Goal: Transaction & Acquisition: Purchase product/service

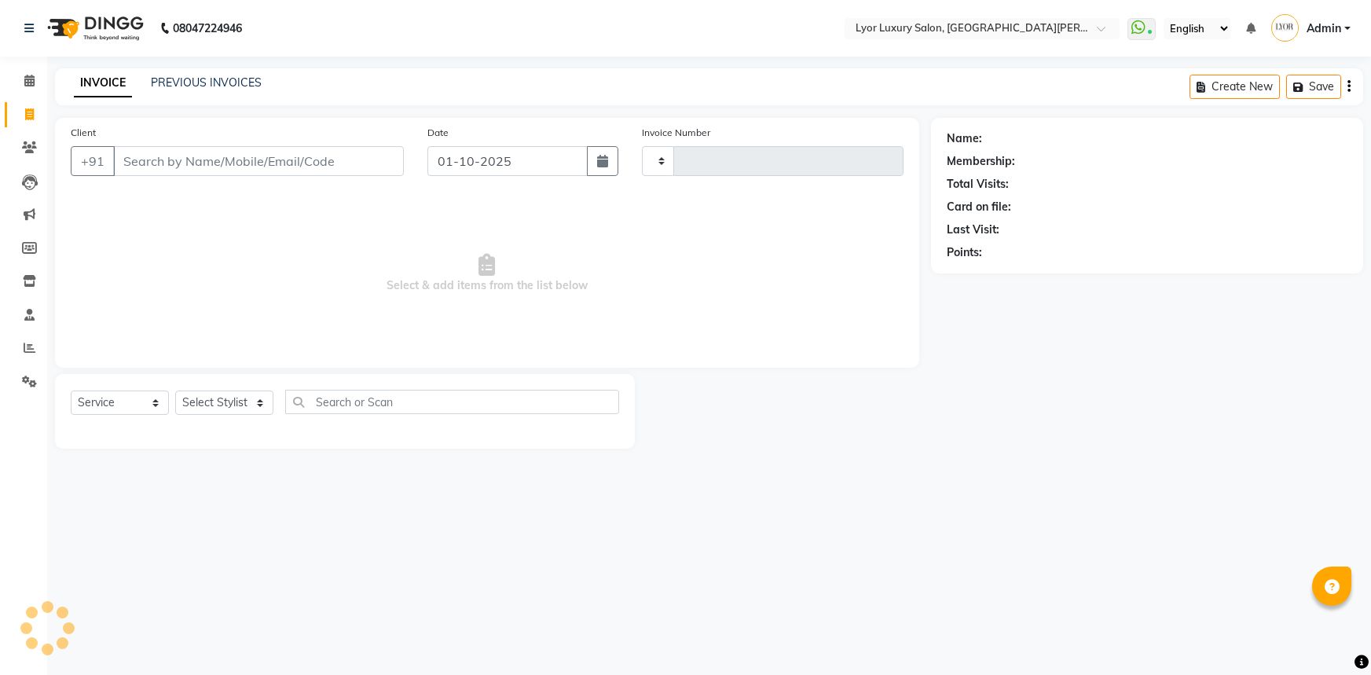
select select "service"
type input "1453"
select select "6597"
select select "P"
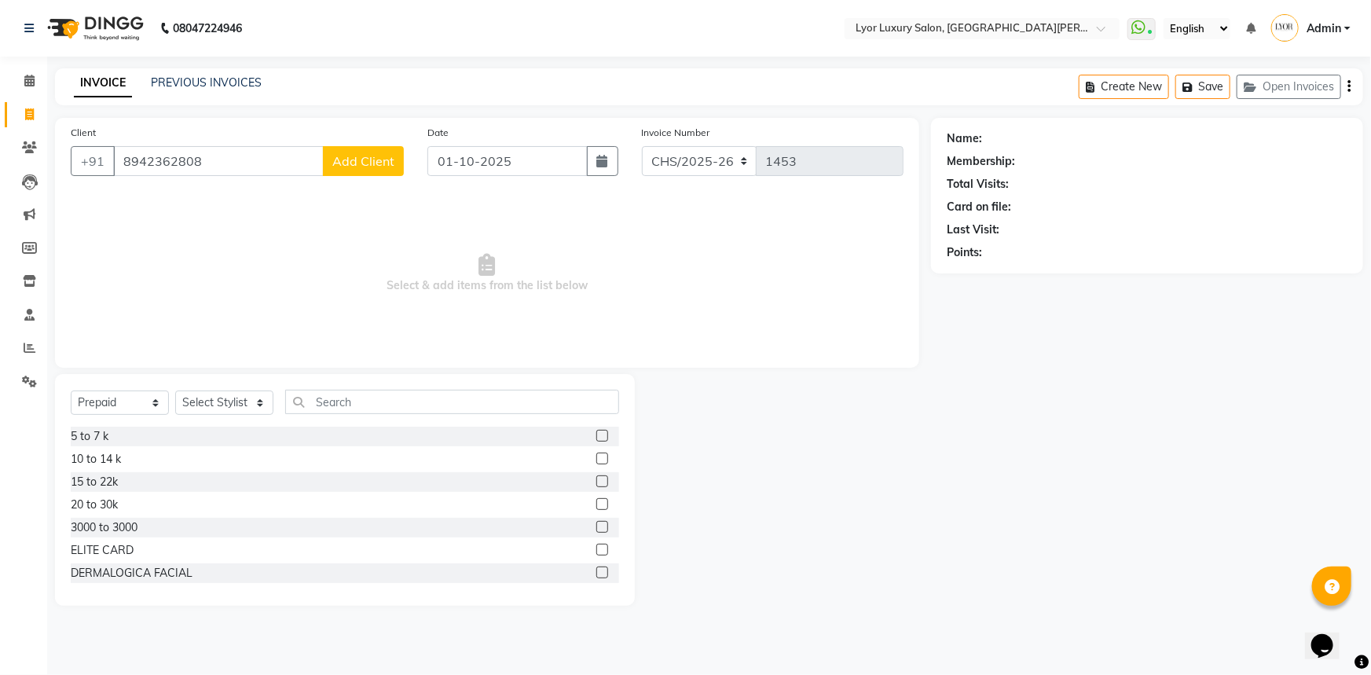
click at [152, 156] on input "8942362808" at bounding box center [218, 161] width 211 height 30
click at [174, 159] on input "8943362808" at bounding box center [218, 161] width 211 height 30
click at [221, 163] on input "8943362808" at bounding box center [218, 161] width 211 height 30
click at [176, 158] on input "8943362808" at bounding box center [218, 161] width 211 height 30
click at [262, 156] on input "8943808" at bounding box center [218, 161] width 211 height 30
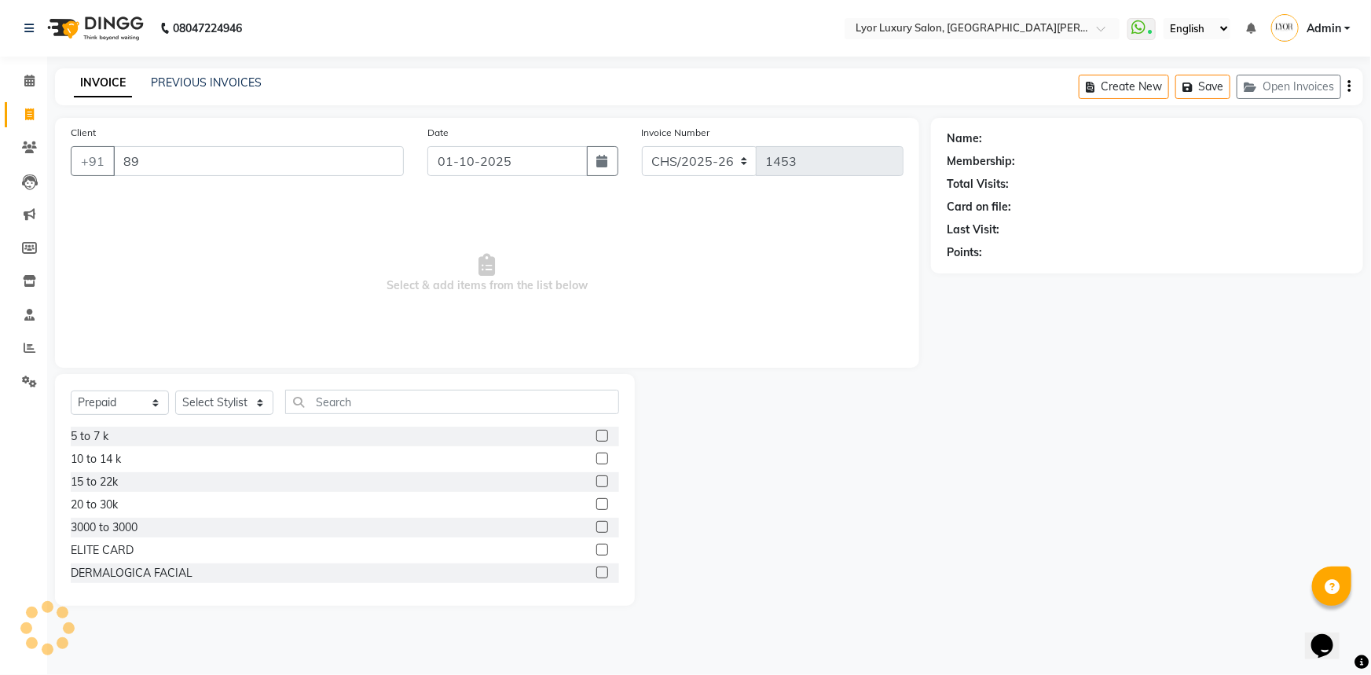
type input "8"
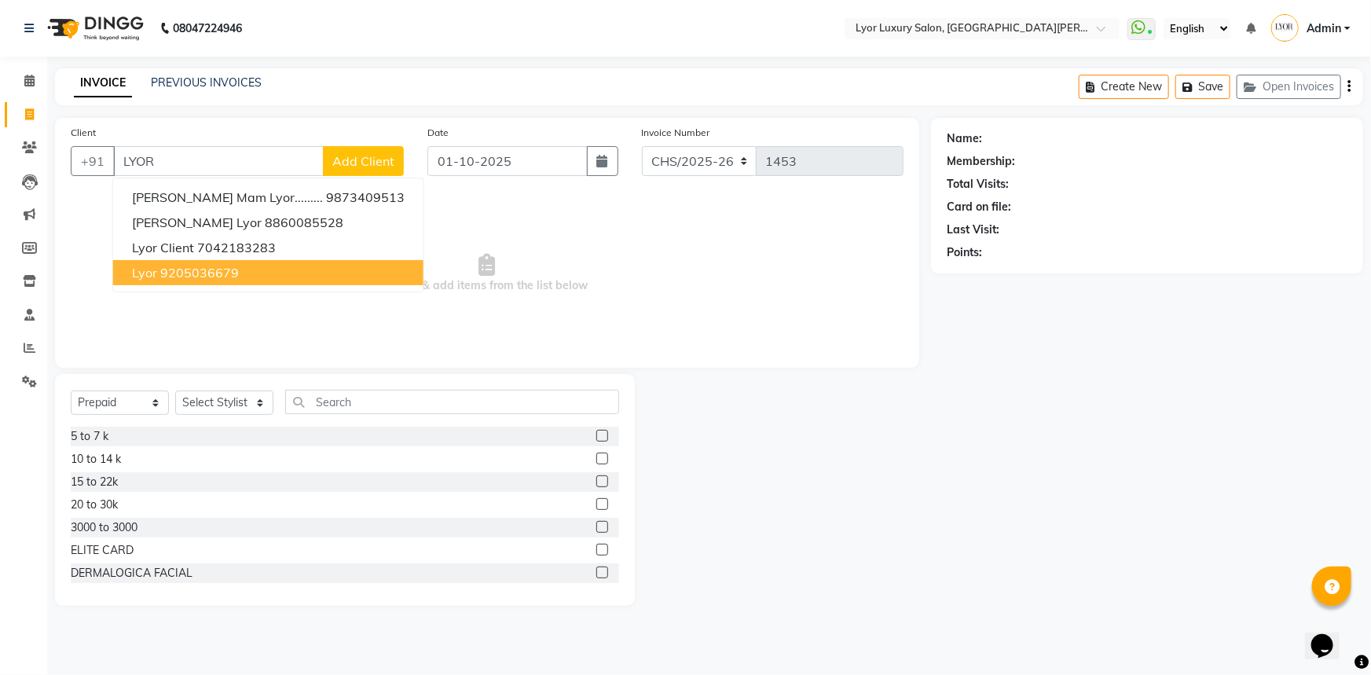
click at [302, 269] on button "lyor 9205036679" at bounding box center [268, 272] width 310 height 25
type input "9205036679"
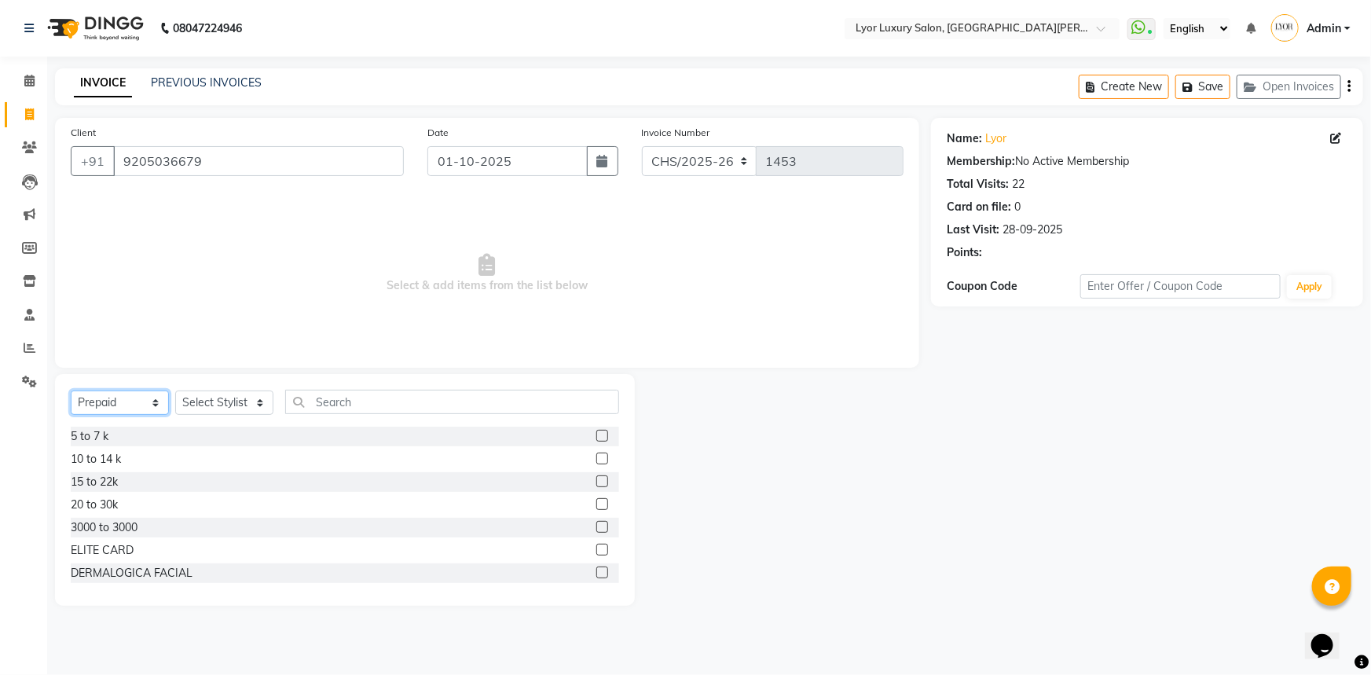
click at [152, 402] on select "Select Service Product Membership Package Voucher Prepaid Gift Card" at bounding box center [120, 402] width 98 height 24
select select "service"
click at [71, 390] on select "Select Service Product Membership Package Voucher Prepaid Gift Card" at bounding box center [120, 402] width 98 height 24
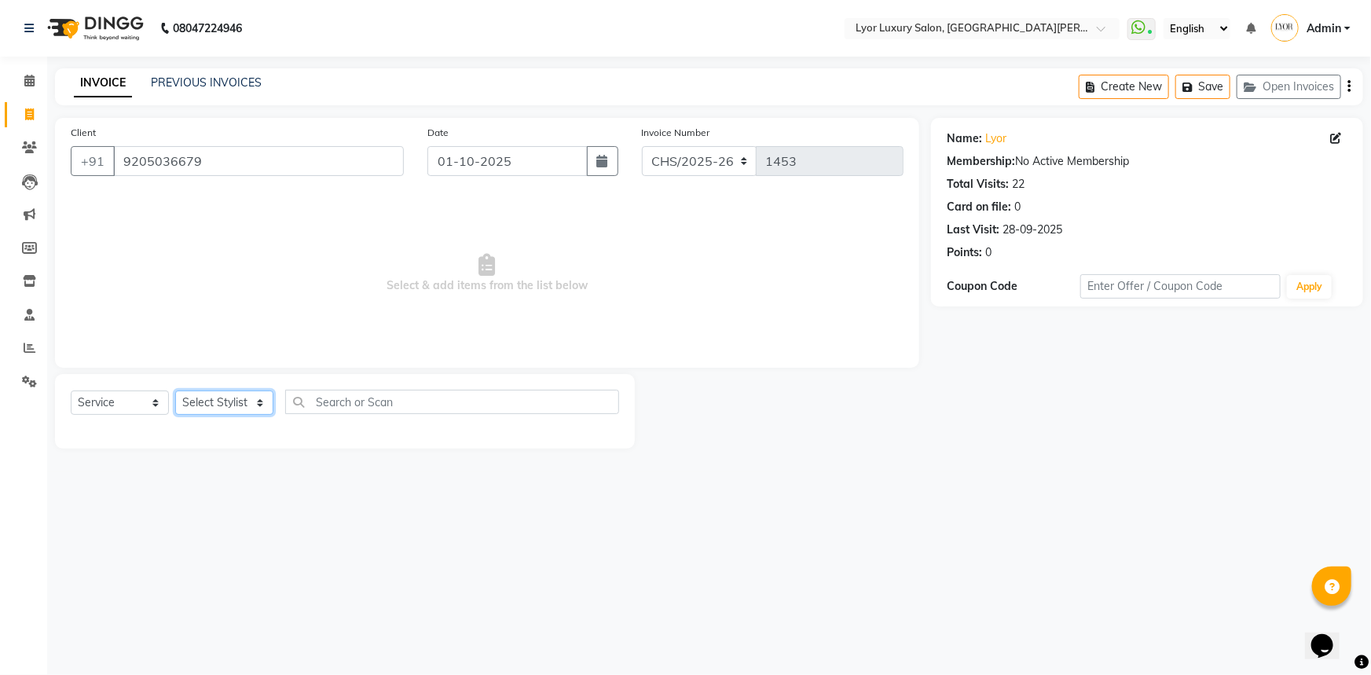
click at [228, 408] on select "Select Stylist [PERSON_NAME] Manager MD [PERSON_NAME] Sachin santosh [PERSON_NA…" at bounding box center [224, 402] width 98 height 24
select select "53177"
click at [175, 390] on select "Select Stylist [PERSON_NAME] Manager MD [PERSON_NAME] Sachin santosh [PERSON_NA…" at bounding box center [224, 402] width 98 height 24
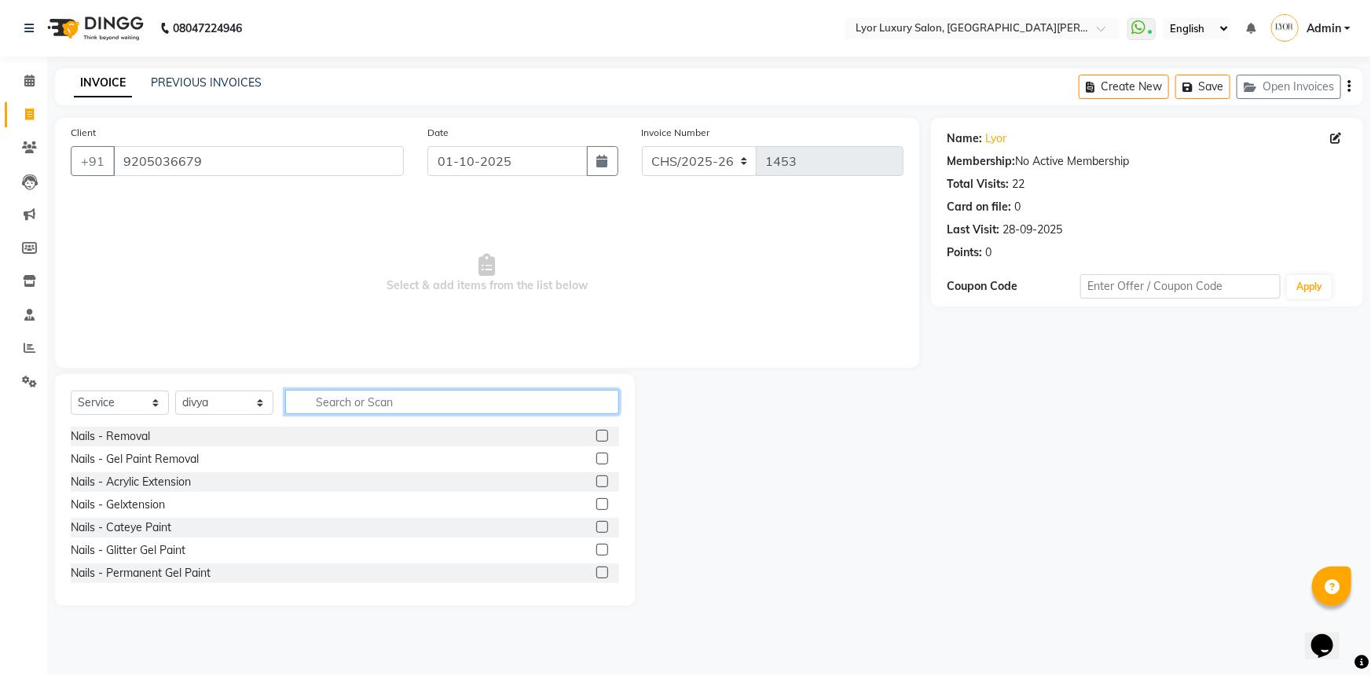
click at [350, 395] on input "text" at bounding box center [452, 402] width 334 height 24
type input "FACE"
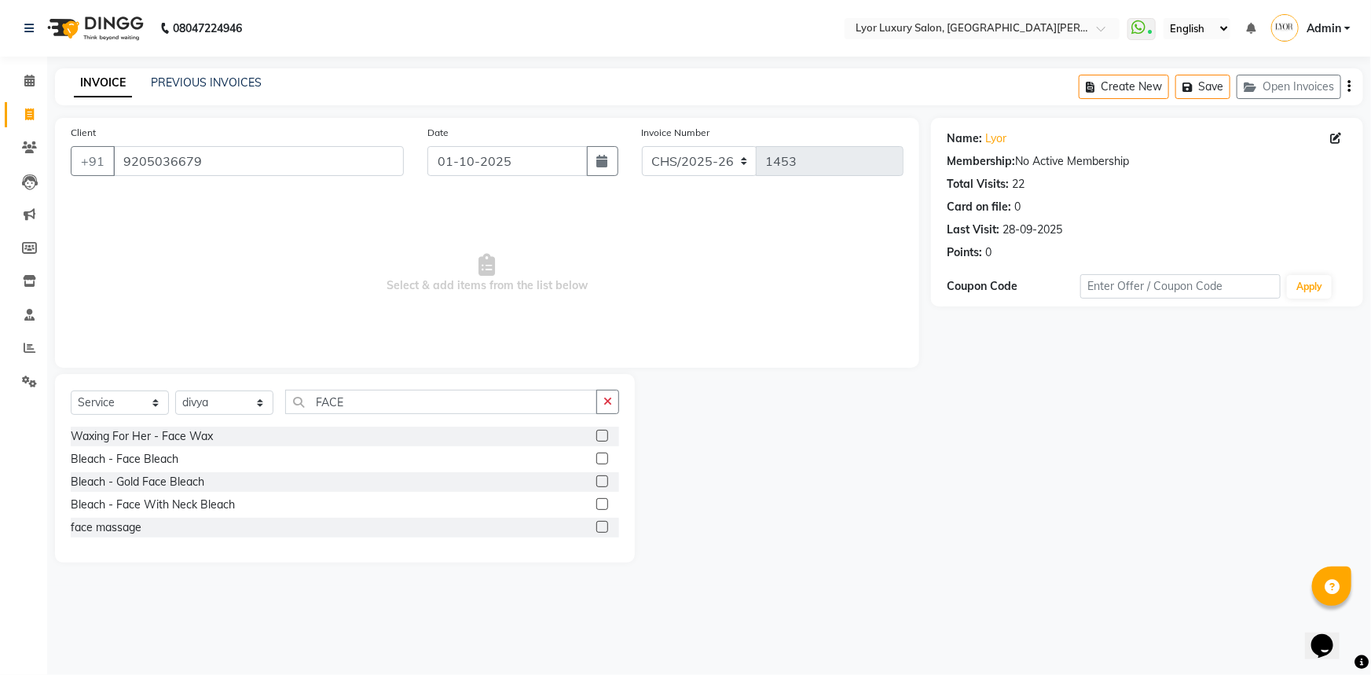
click at [599, 442] on div at bounding box center [601, 438] width 10 height 16
click at [603, 525] on label at bounding box center [602, 527] width 12 height 12
click at [603, 525] on input "checkbox" at bounding box center [601, 527] width 10 height 10
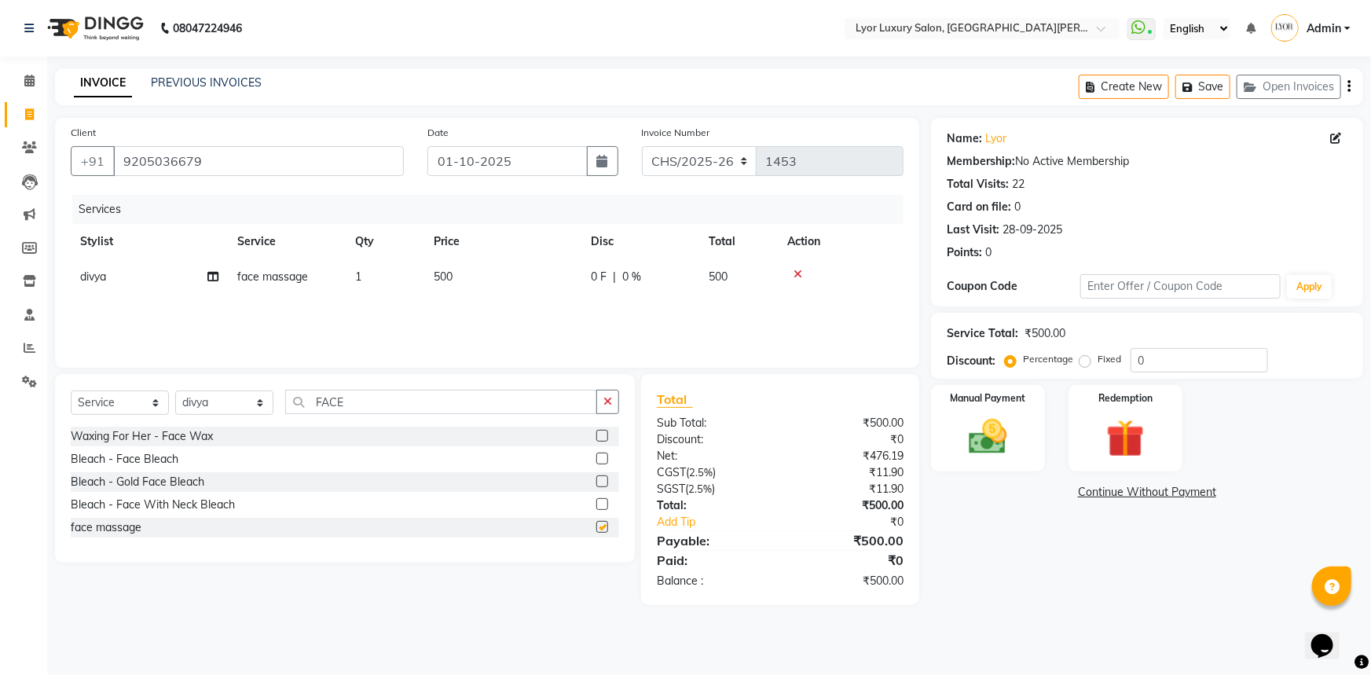
checkbox input "false"
click at [600, 435] on label at bounding box center [602, 436] width 12 height 12
click at [600, 435] on input "checkbox" at bounding box center [601, 436] width 10 height 10
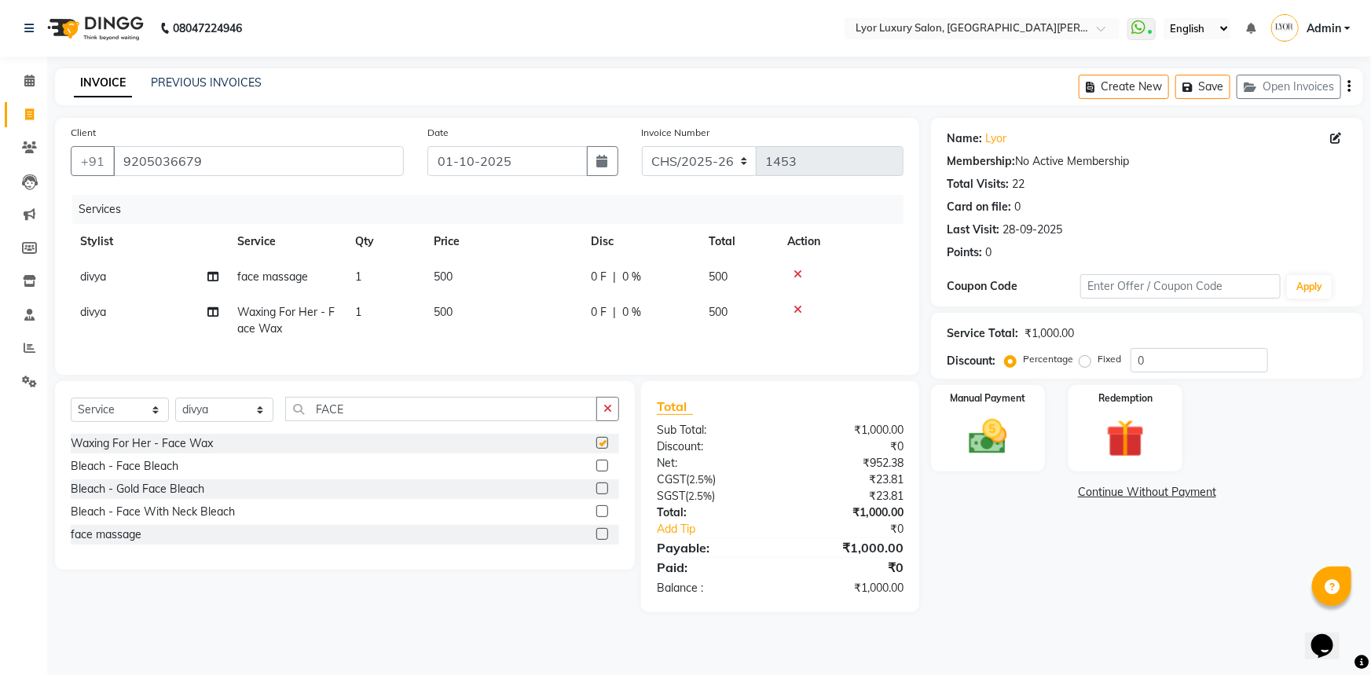
checkbox input "false"
click at [500, 280] on td "500" at bounding box center [502, 276] width 157 height 35
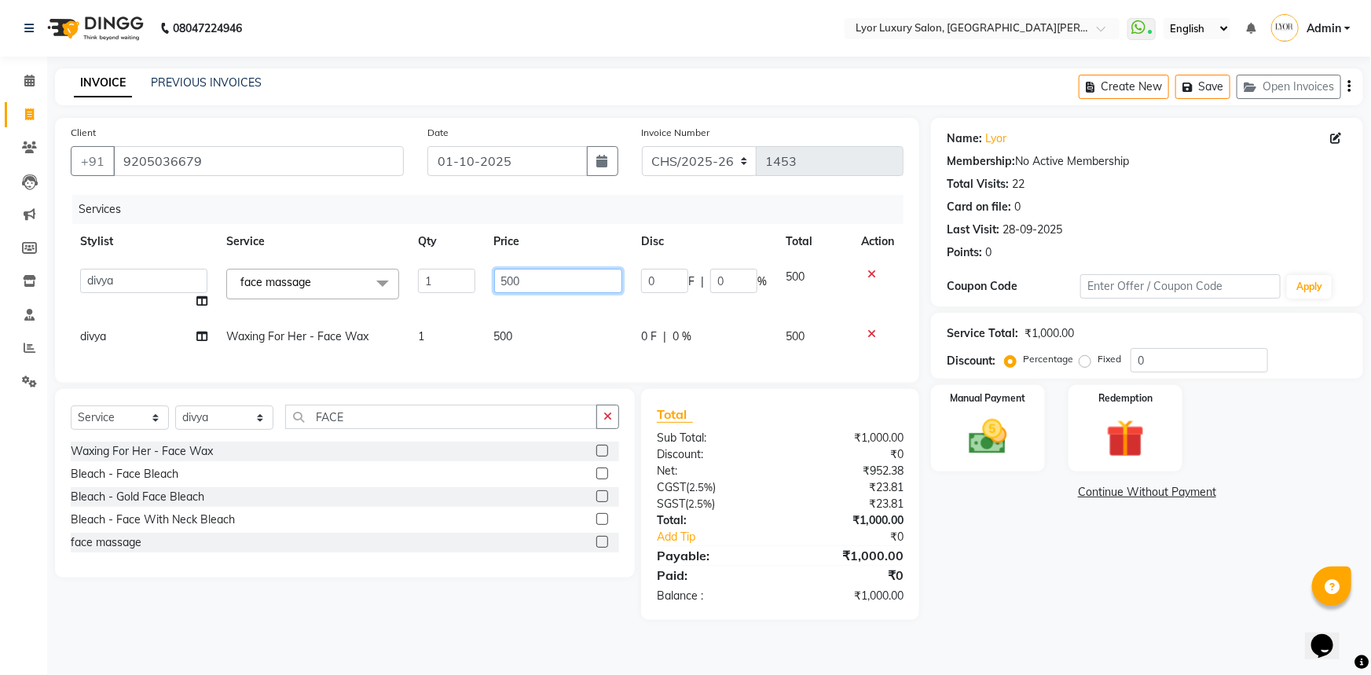
click at [508, 275] on input "500" at bounding box center [558, 281] width 129 height 24
type input "400"
click at [1018, 575] on div "Name: [PERSON_NAME] Membership: No Active Membership Total Visits: 22 Card on f…" at bounding box center [1153, 369] width 444 height 502
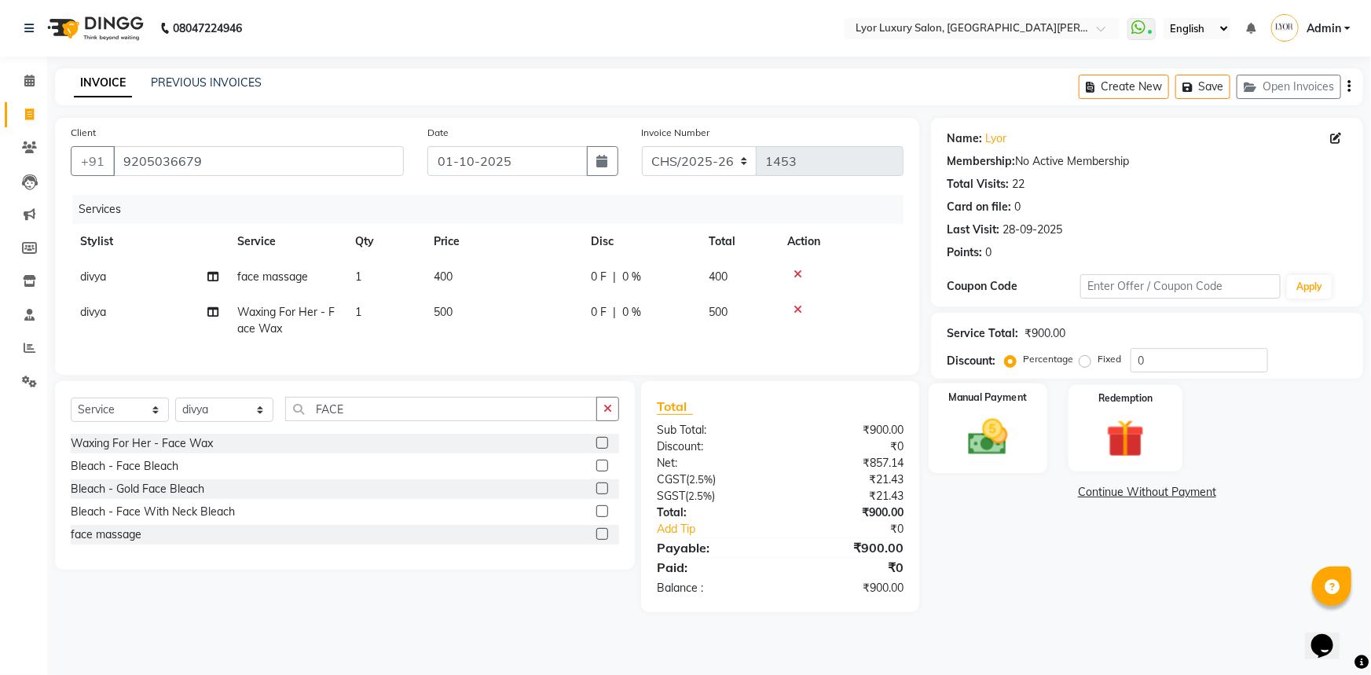
click at [983, 454] on img at bounding box center [988, 437] width 64 height 46
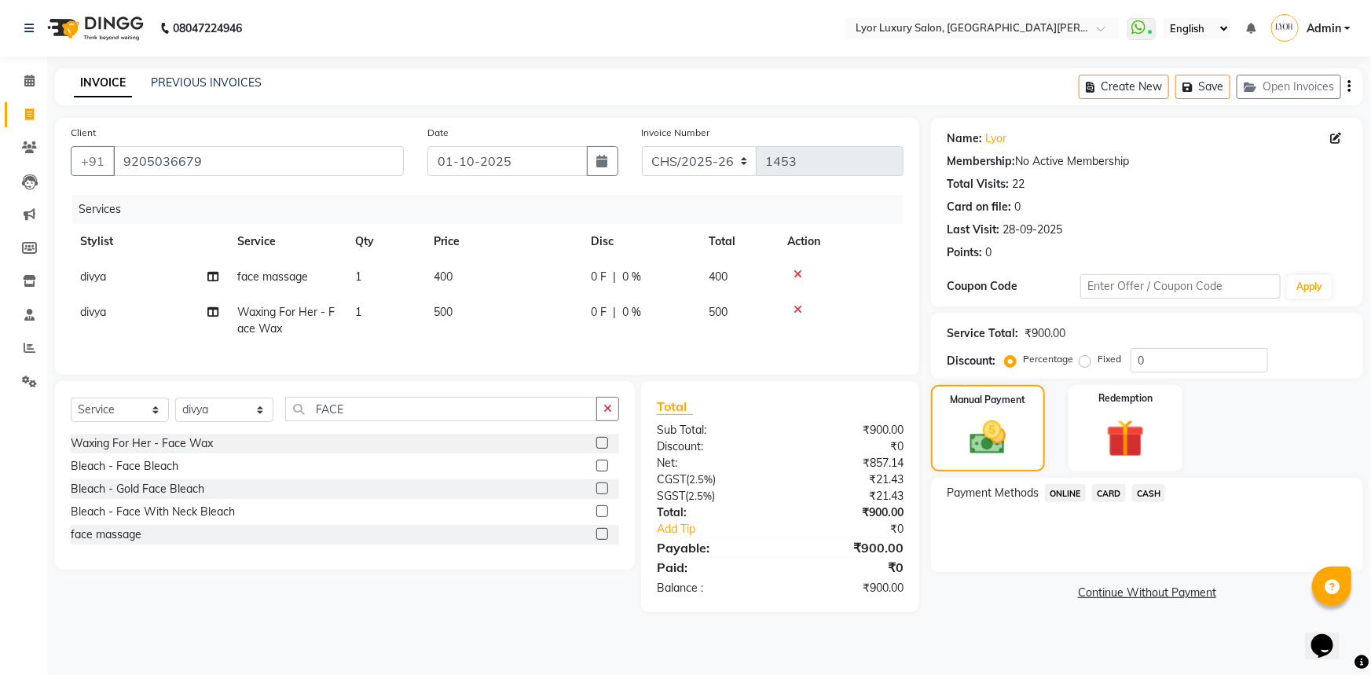
drag, startPoint x: 1062, startPoint y: 489, endPoint x: 1083, endPoint y: 505, distance: 26.9
click at [1065, 491] on span "ONLINE" at bounding box center [1065, 493] width 41 height 18
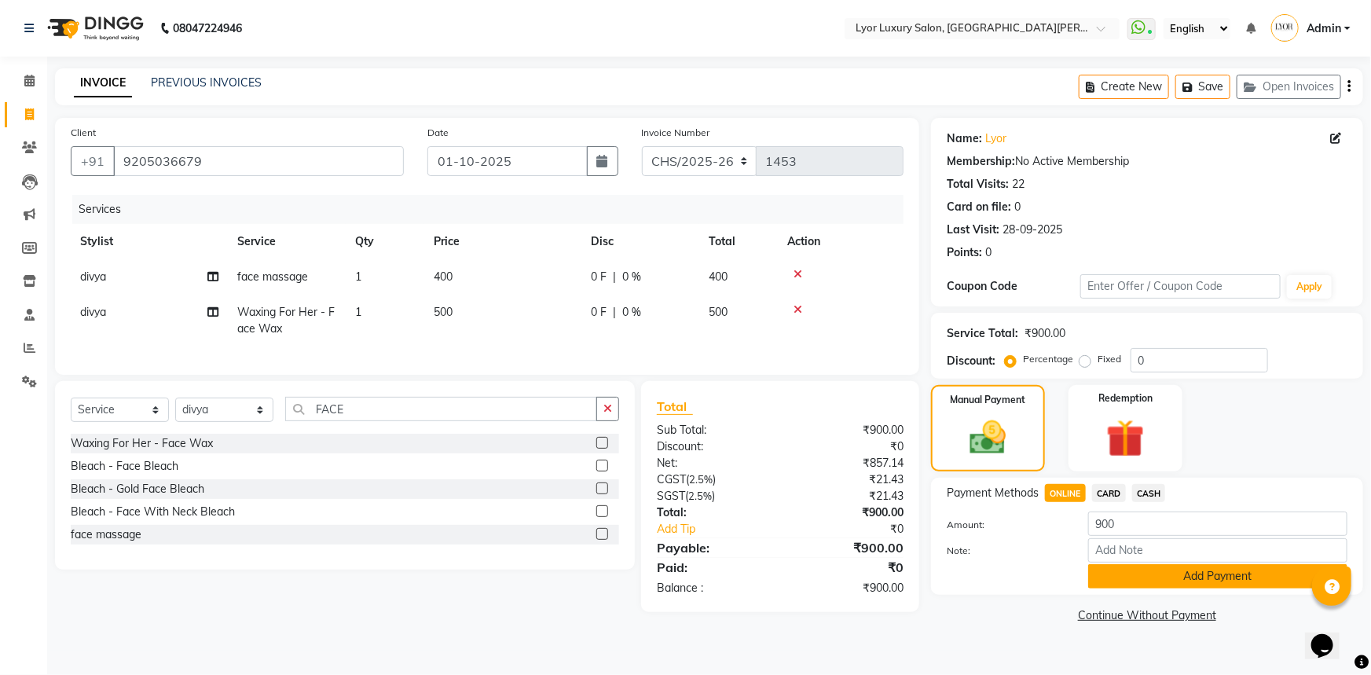
click at [1161, 570] on button "Add Payment" at bounding box center [1217, 576] width 259 height 24
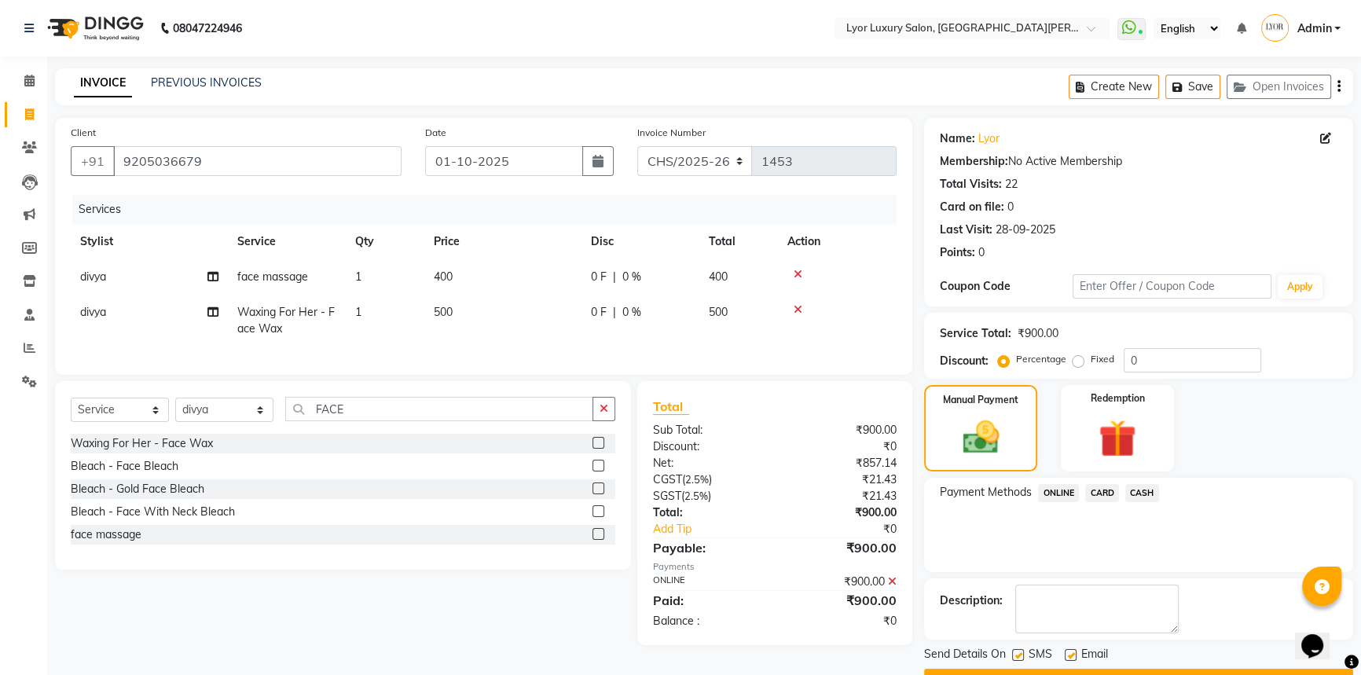
click at [1168, 669] on button "Checkout" at bounding box center [1138, 681] width 429 height 24
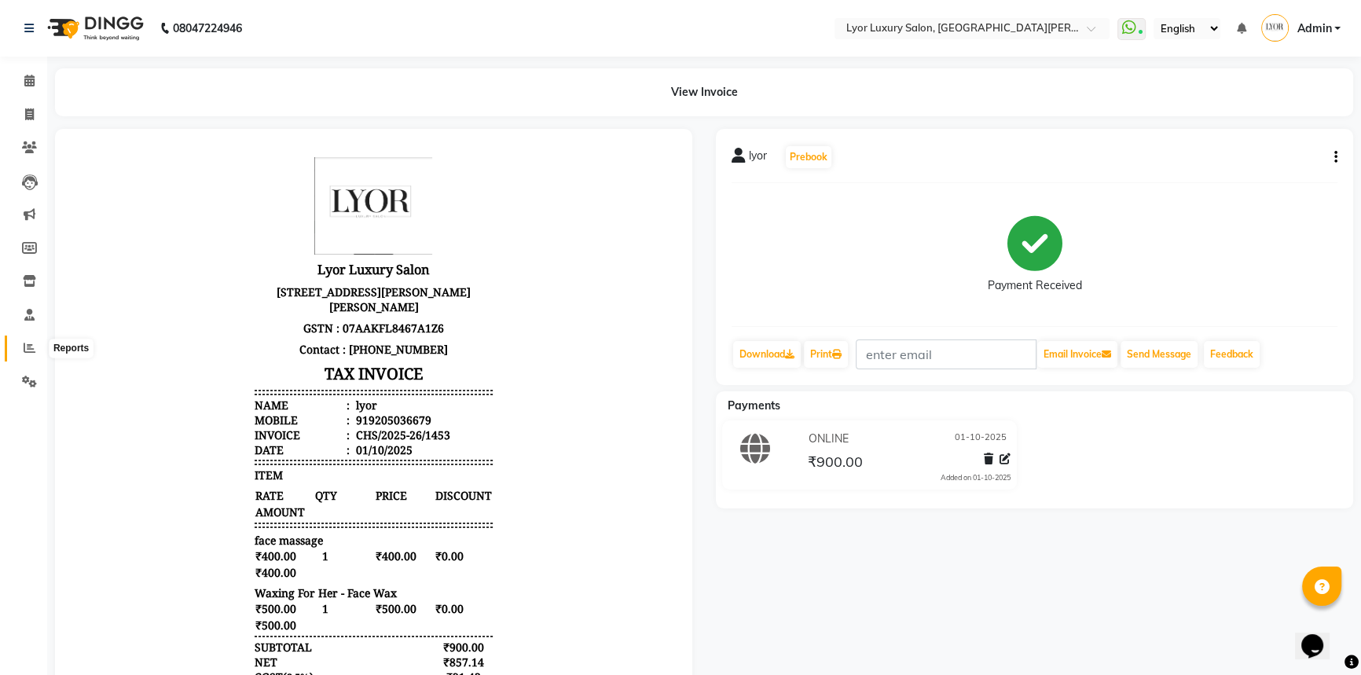
click at [27, 350] on icon at bounding box center [30, 348] width 12 height 12
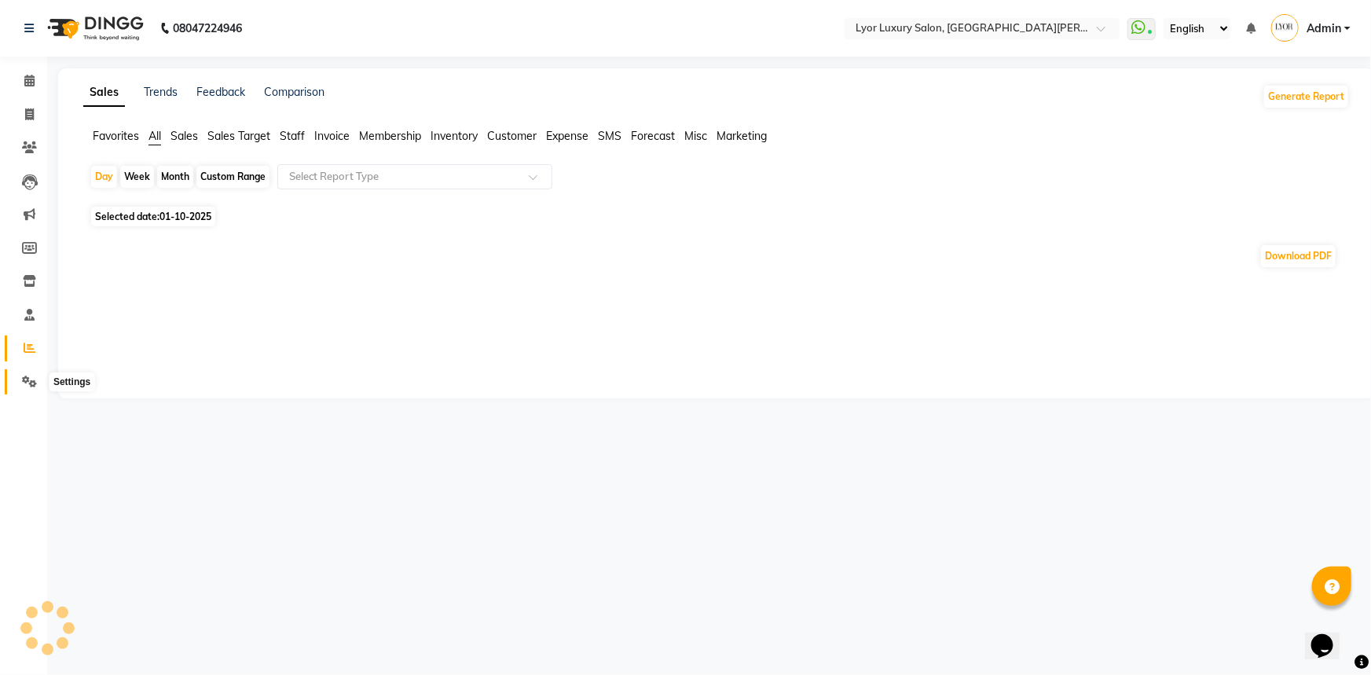
click at [29, 381] on icon at bounding box center [29, 382] width 15 height 12
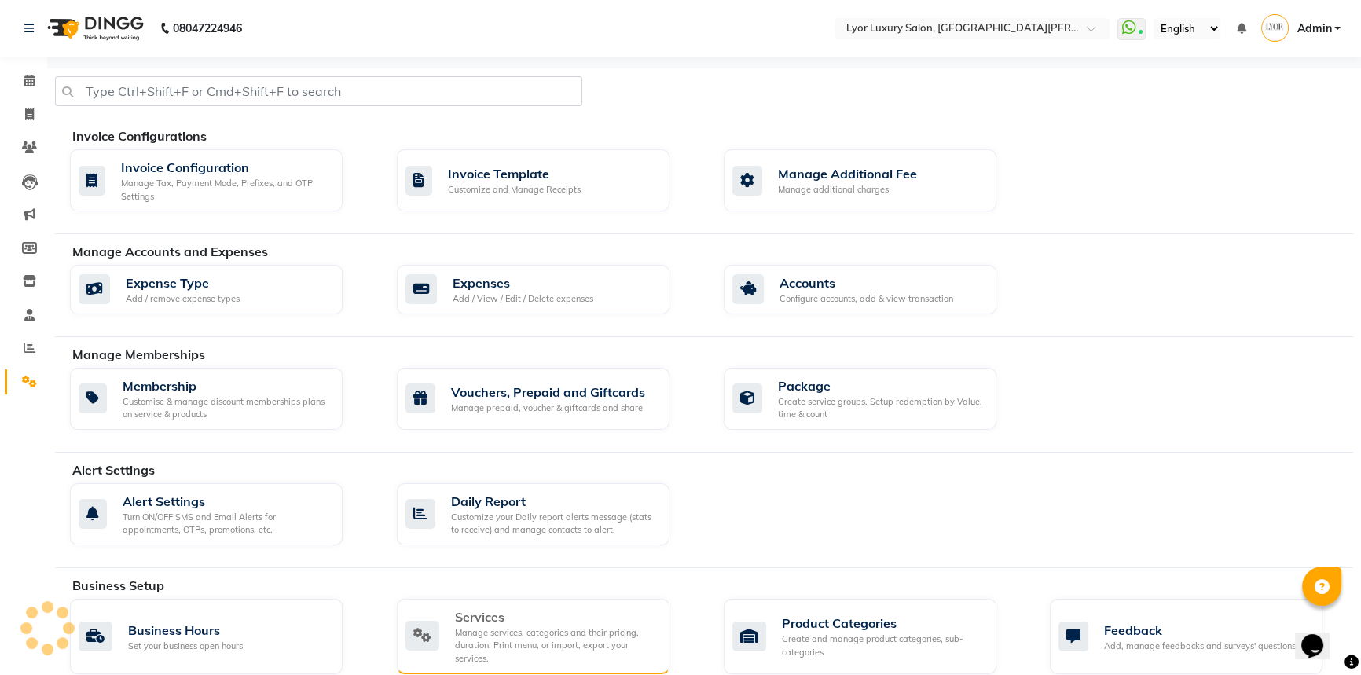
click at [589, 636] on div "Manage services, categories and their pricing, duration. Print menu, or import,…" at bounding box center [556, 645] width 202 height 39
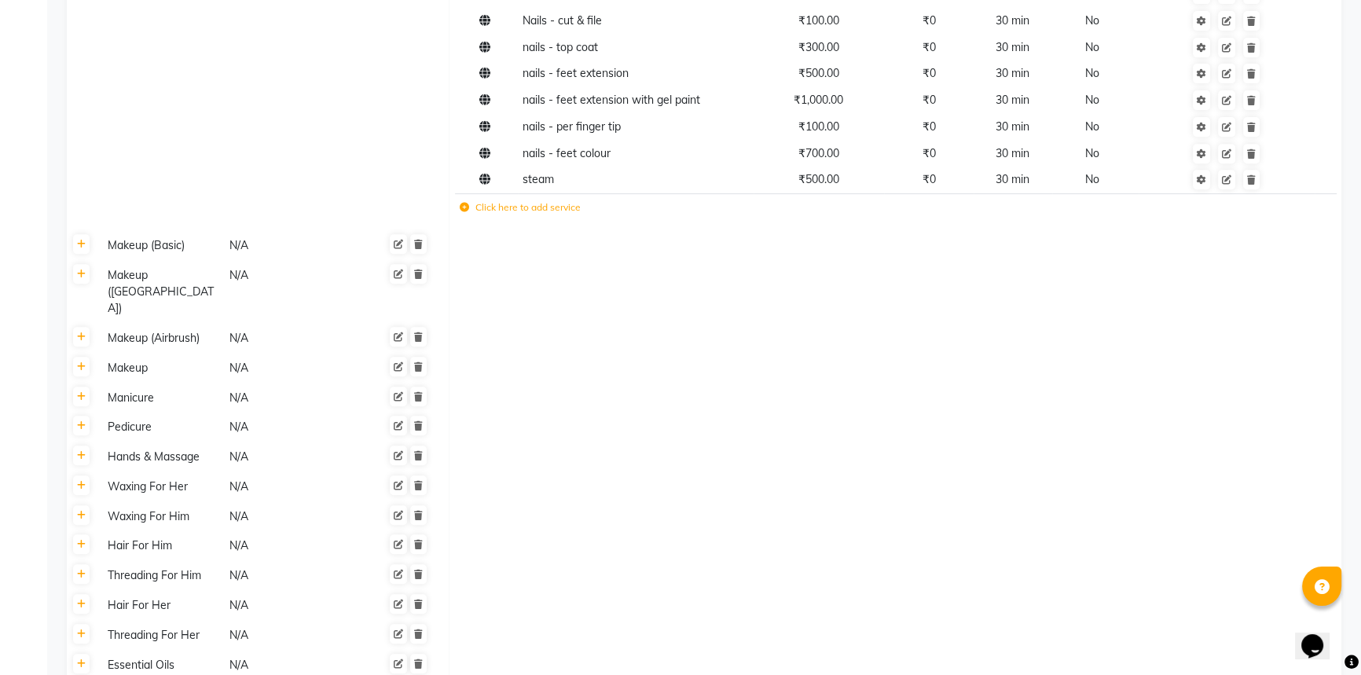
scroll to position [942, 0]
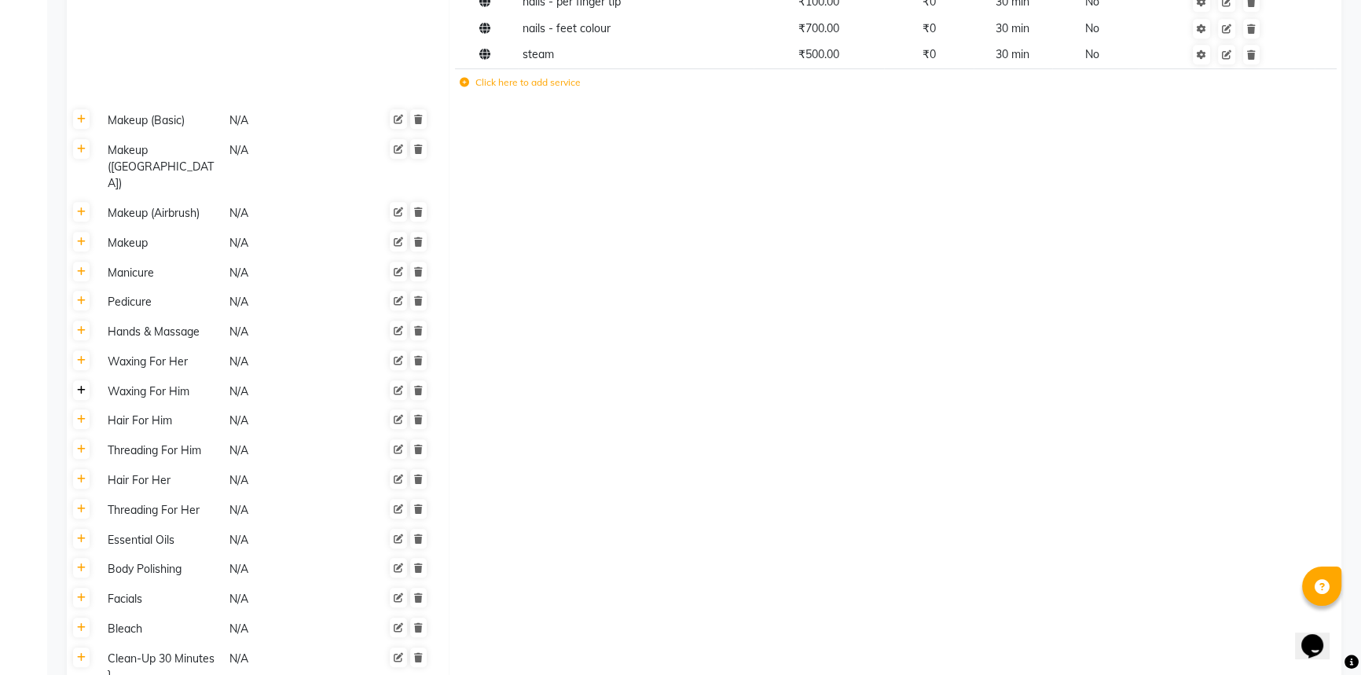
click at [80, 386] on icon at bounding box center [81, 390] width 9 height 9
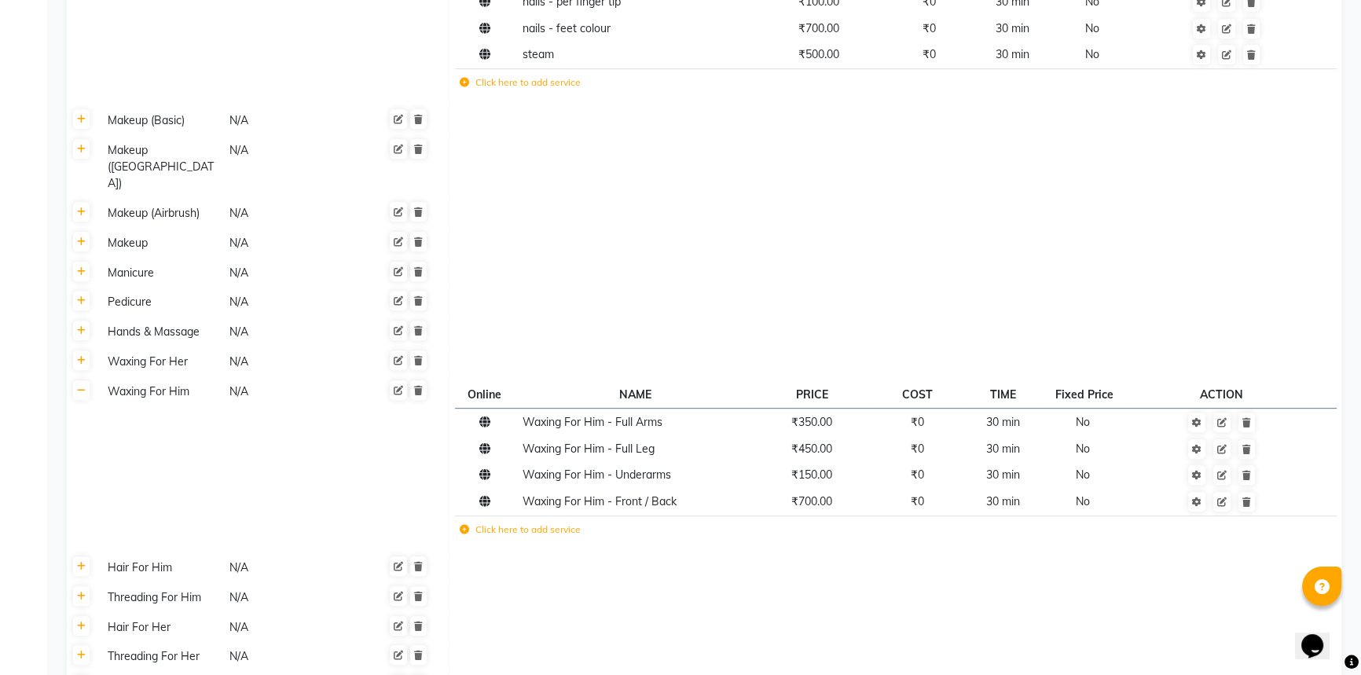
click at [504, 522] on label "Click here to add service" at bounding box center [520, 529] width 121 height 14
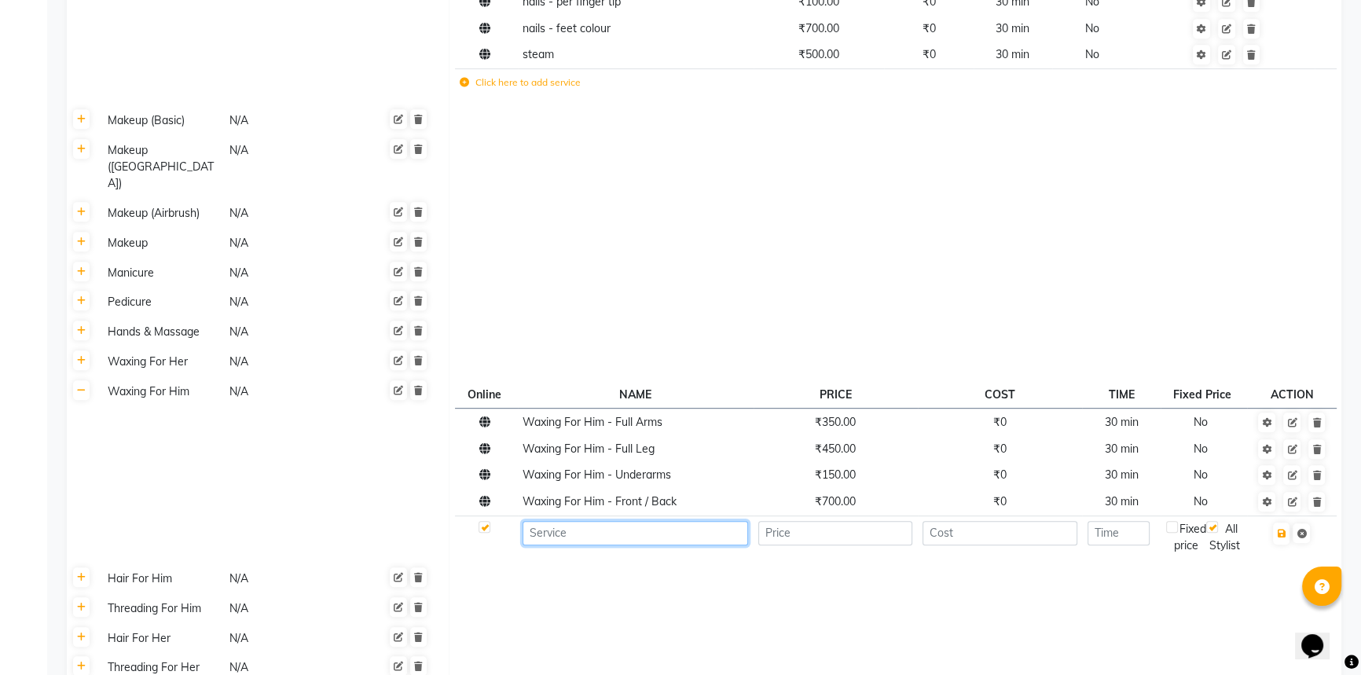
click at [581, 521] on input at bounding box center [634, 533] width 225 height 24
type input "e"
type input "EAR WAX"
click at [812, 521] on input "number" at bounding box center [835, 533] width 155 height 24
type input "100"
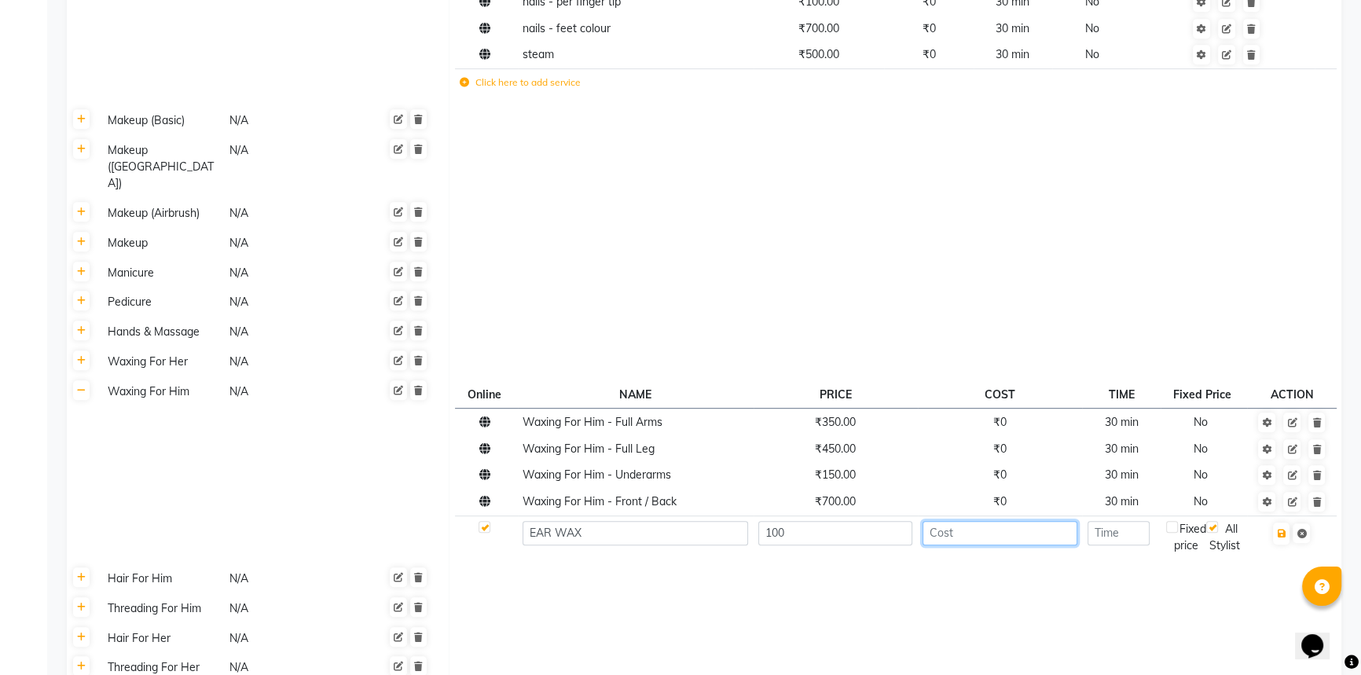
click at [1046, 521] on input "number" at bounding box center [999, 533] width 155 height 24
type input "0"
click at [1134, 521] on input "number" at bounding box center [1118, 533] width 62 height 24
type input "30"
click at [1285, 529] on icon "button" at bounding box center [1281, 533] width 9 height 9
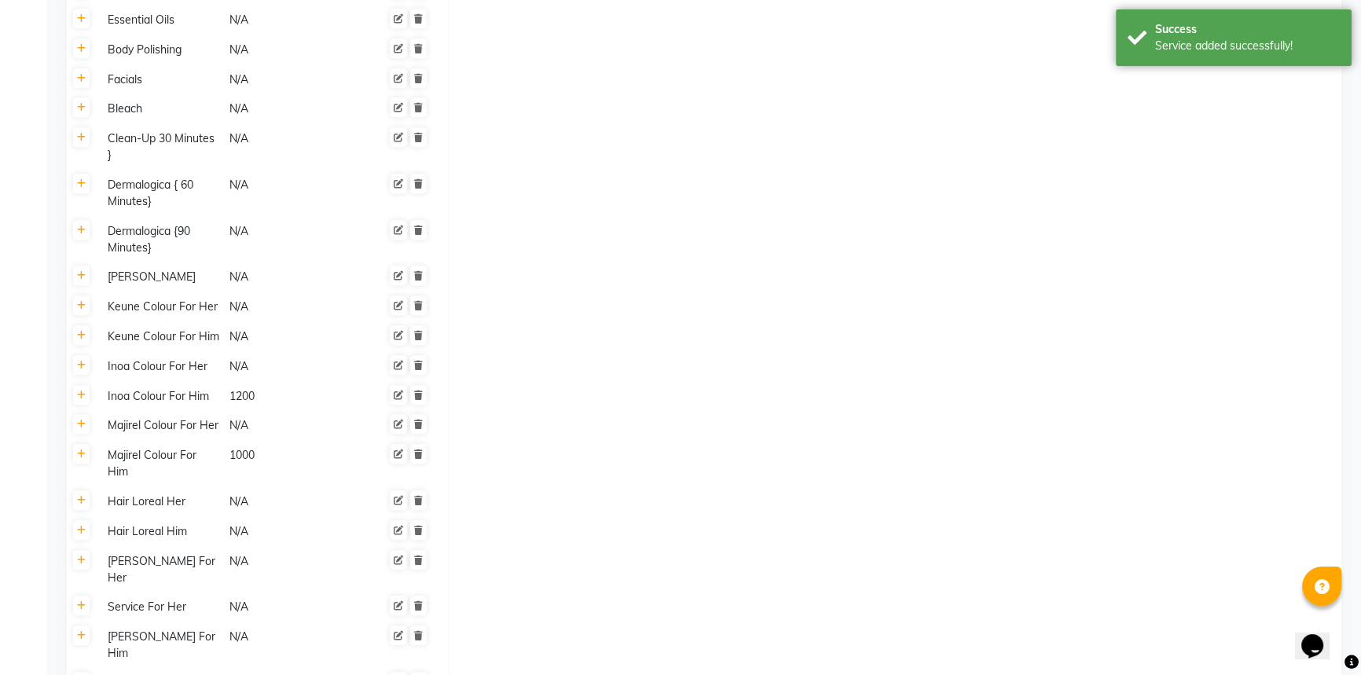
scroll to position [1713, 0]
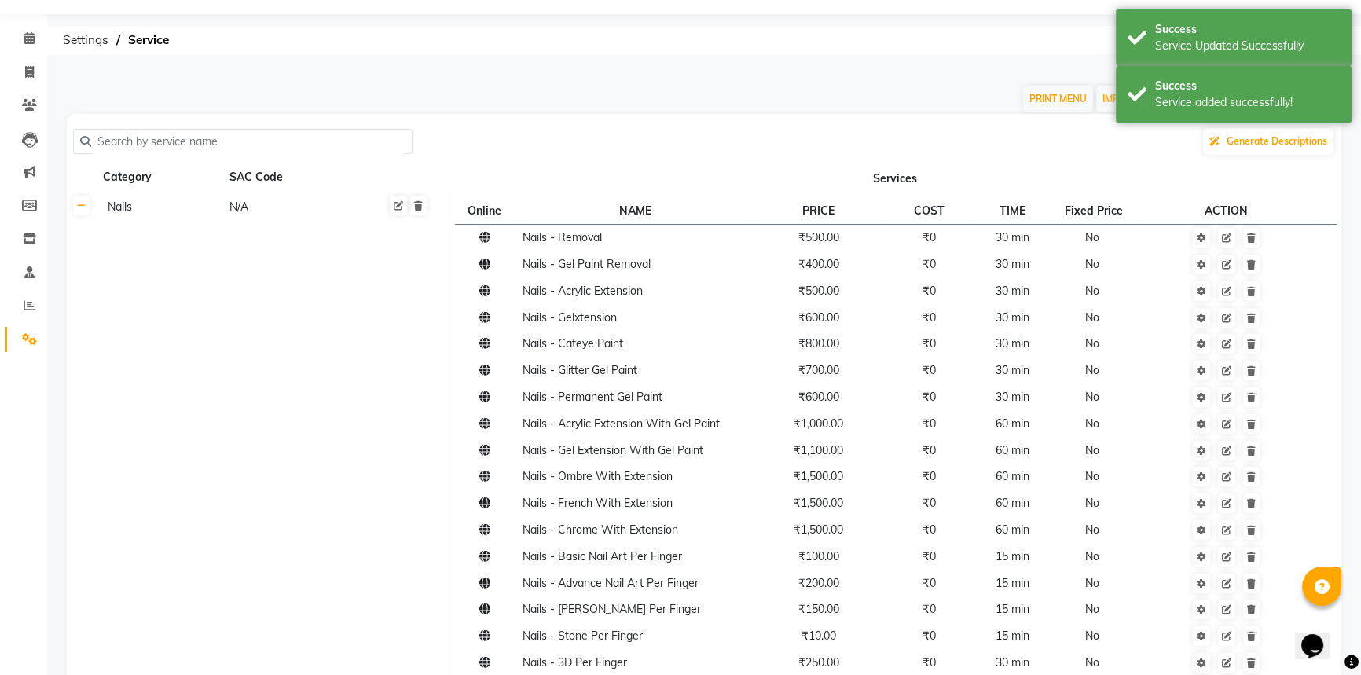
scroll to position [0, 0]
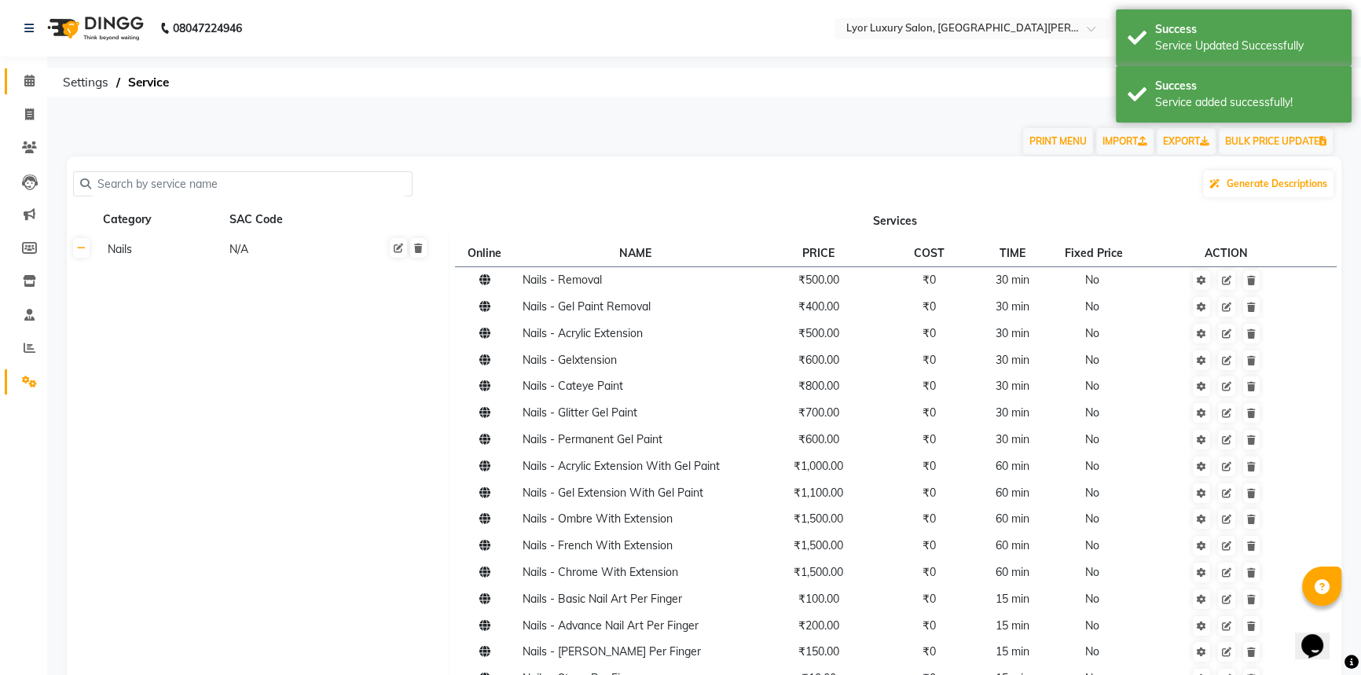
click at [31, 87] on span at bounding box center [29, 81] width 27 height 18
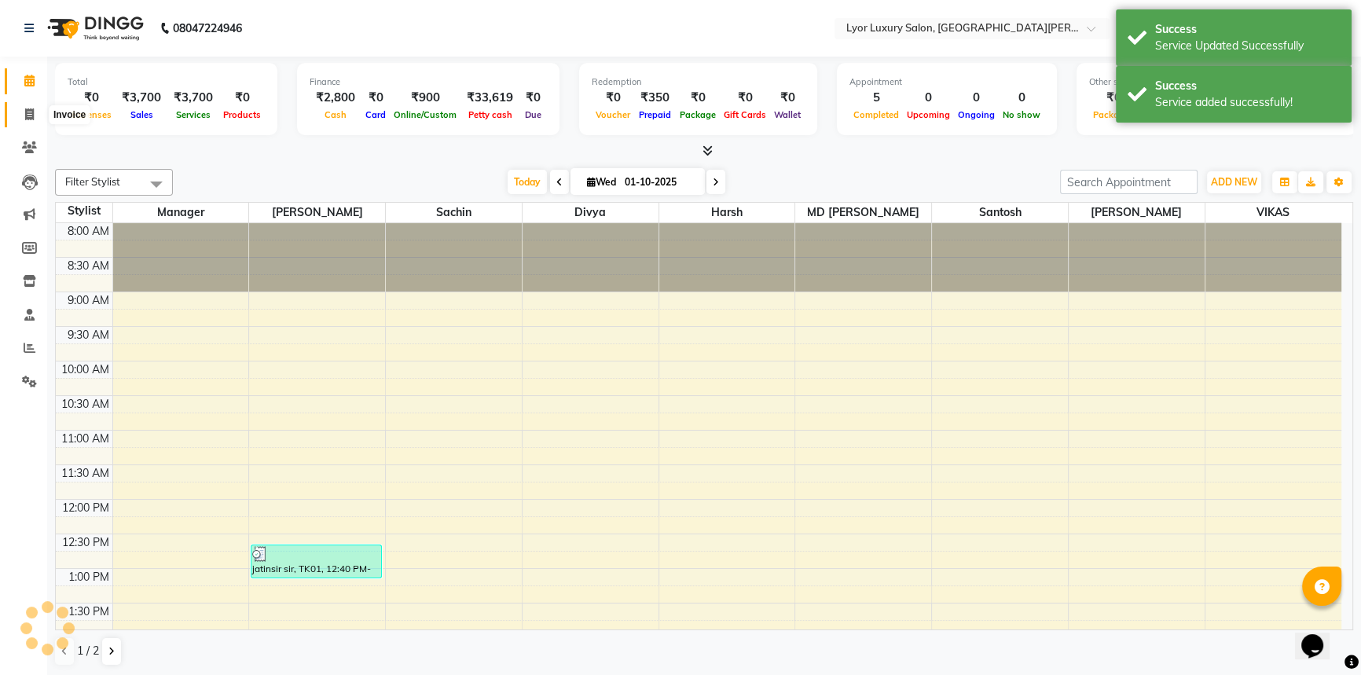
click at [19, 110] on span at bounding box center [29, 115] width 27 height 18
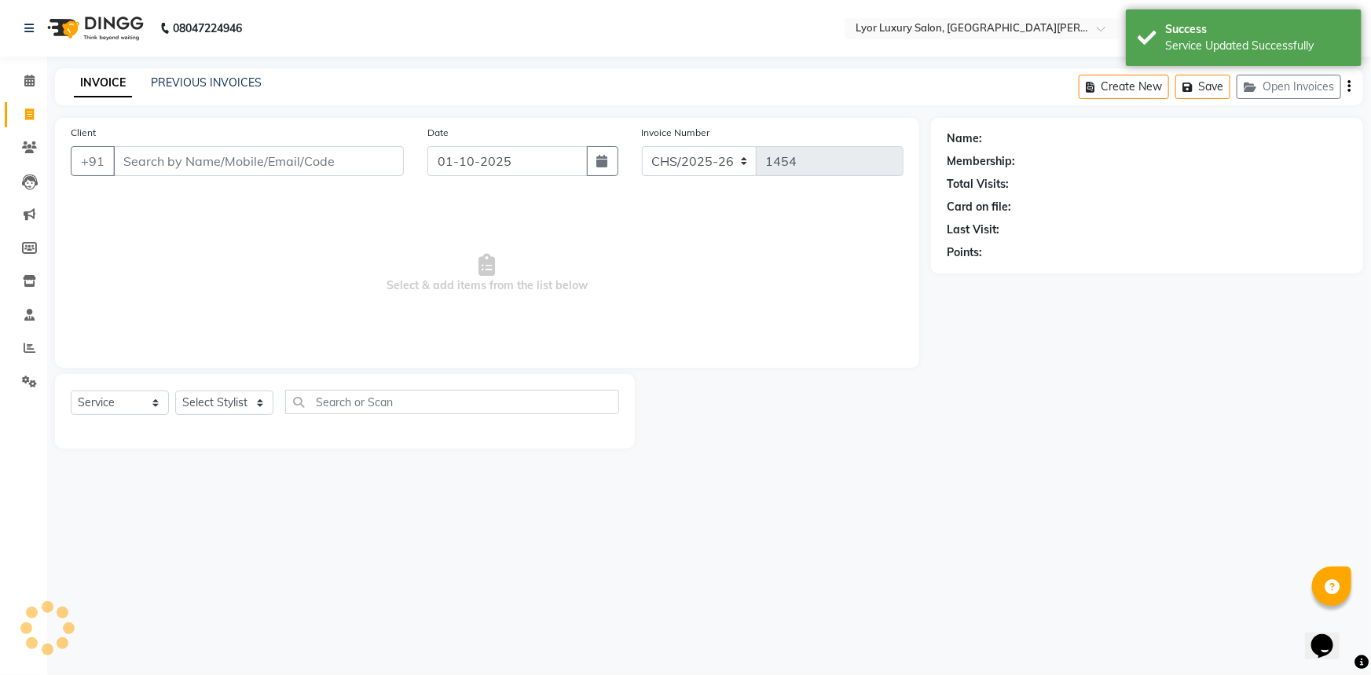
select select "P"
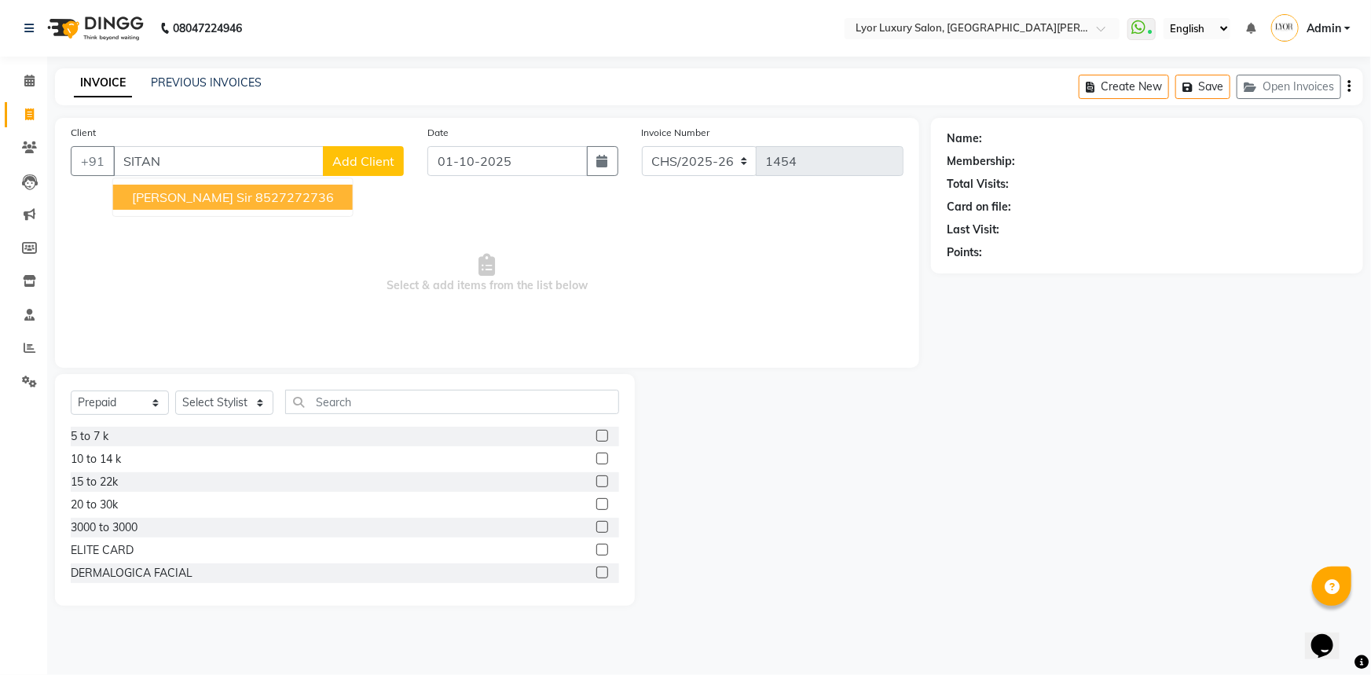
click at [281, 199] on ngb-highlight "8527272736" at bounding box center [294, 197] width 79 height 16
type input "8527272736"
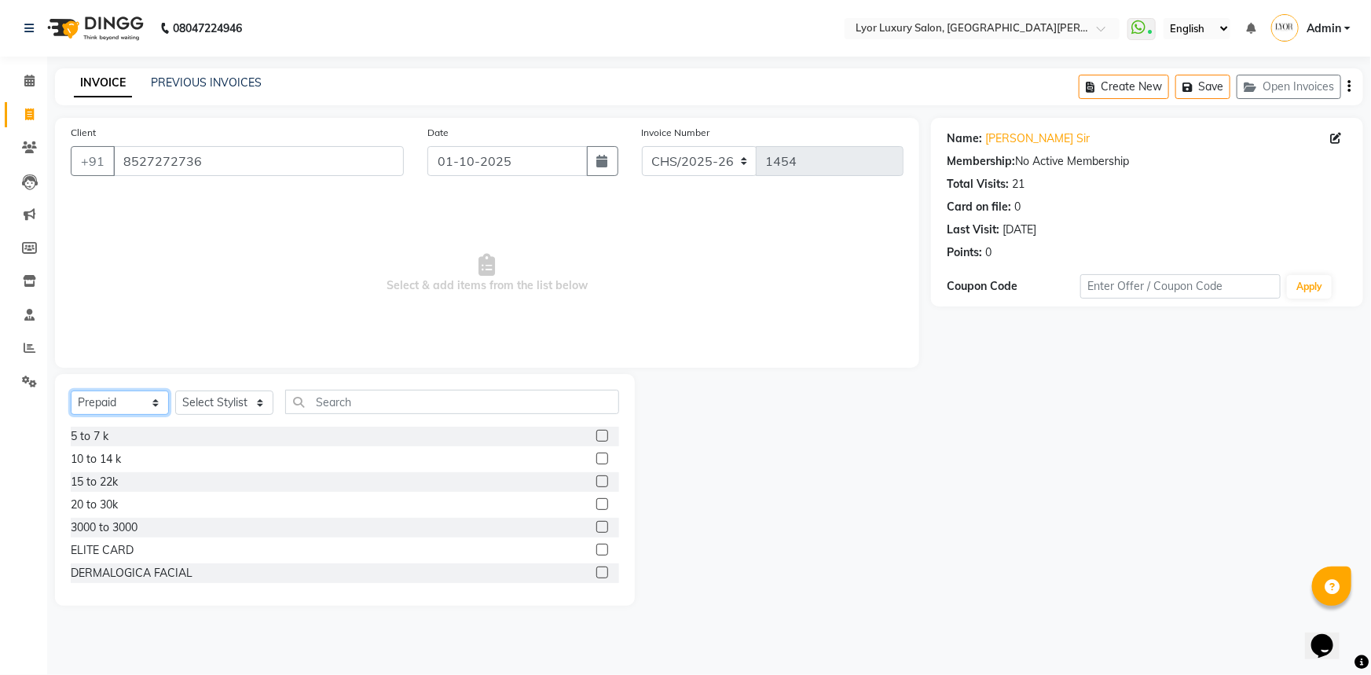
click at [99, 409] on select "Select Service Product Membership Package Voucher Prepaid Gift Card" at bounding box center [120, 402] width 98 height 24
select select "service"
click at [71, 390] on select "Select Service Product Membership Package Voucher Prepaid Gift Card" at bounding box center [120, 402] width 98 height 24
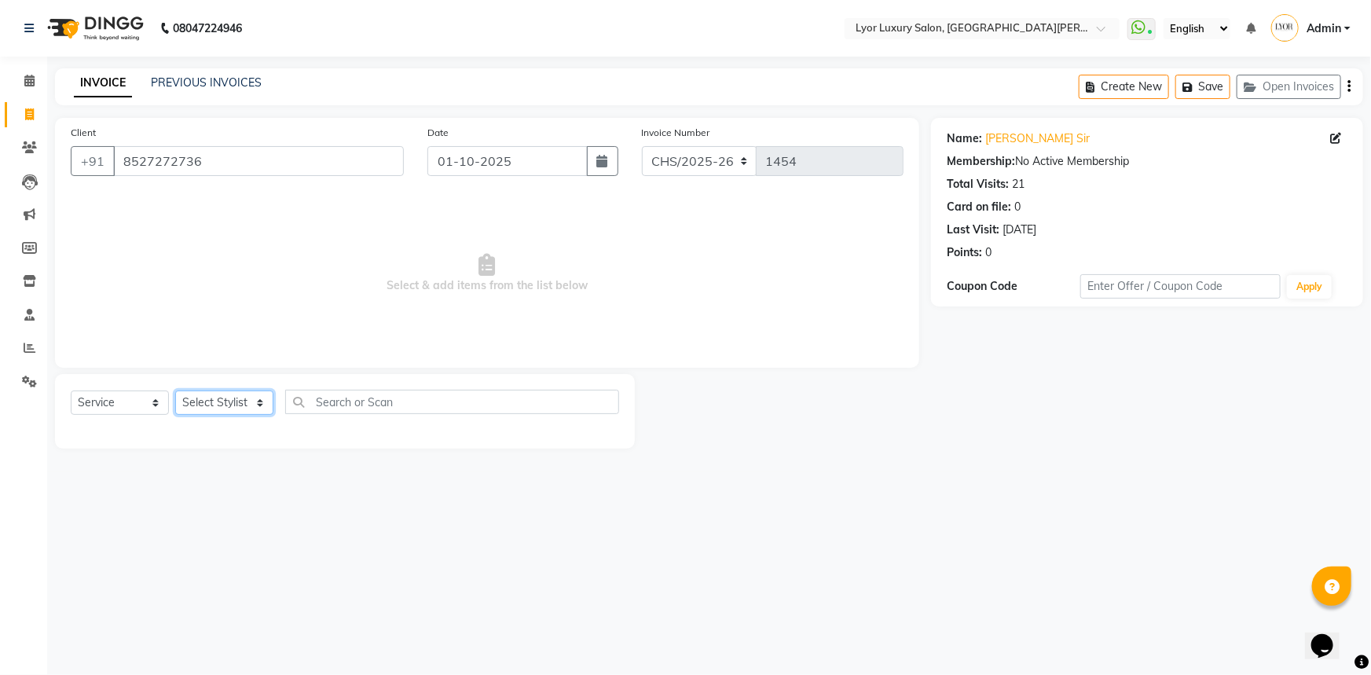
click at [215, 401] on select "Select Stylist [PERSON_NAME] Manager MD [PERSON_NAME] Sachin santosh [PERSON_NA…" at bounding box center [224, 402] width 98 height 24
select select "33184"
click at [175, 390] on select "Select Stylist [PERSON_NAME] Manager MD [PERSON_NAME] Sachin santosh [PERSON_NA…" at bounding box center [224, 402] width 98 height 24
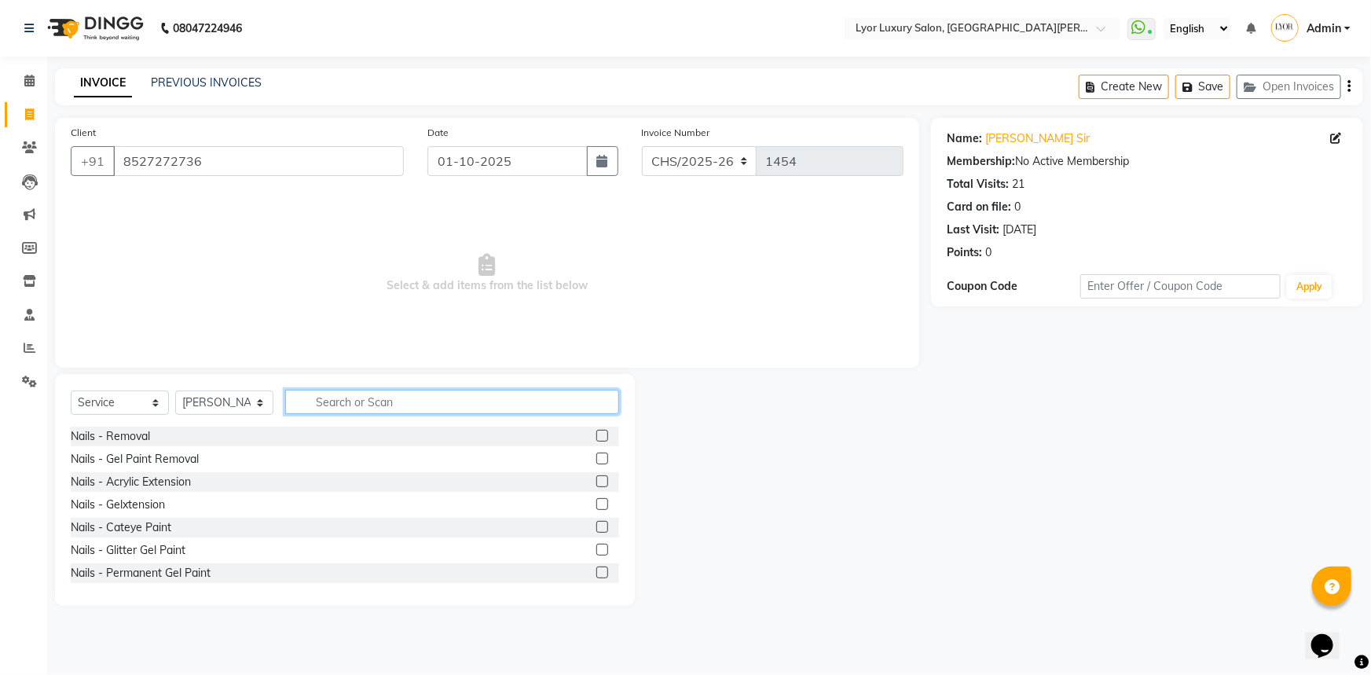
click at [367, 409] on input "text" at bounding box center [452, 402] width 334 height 24
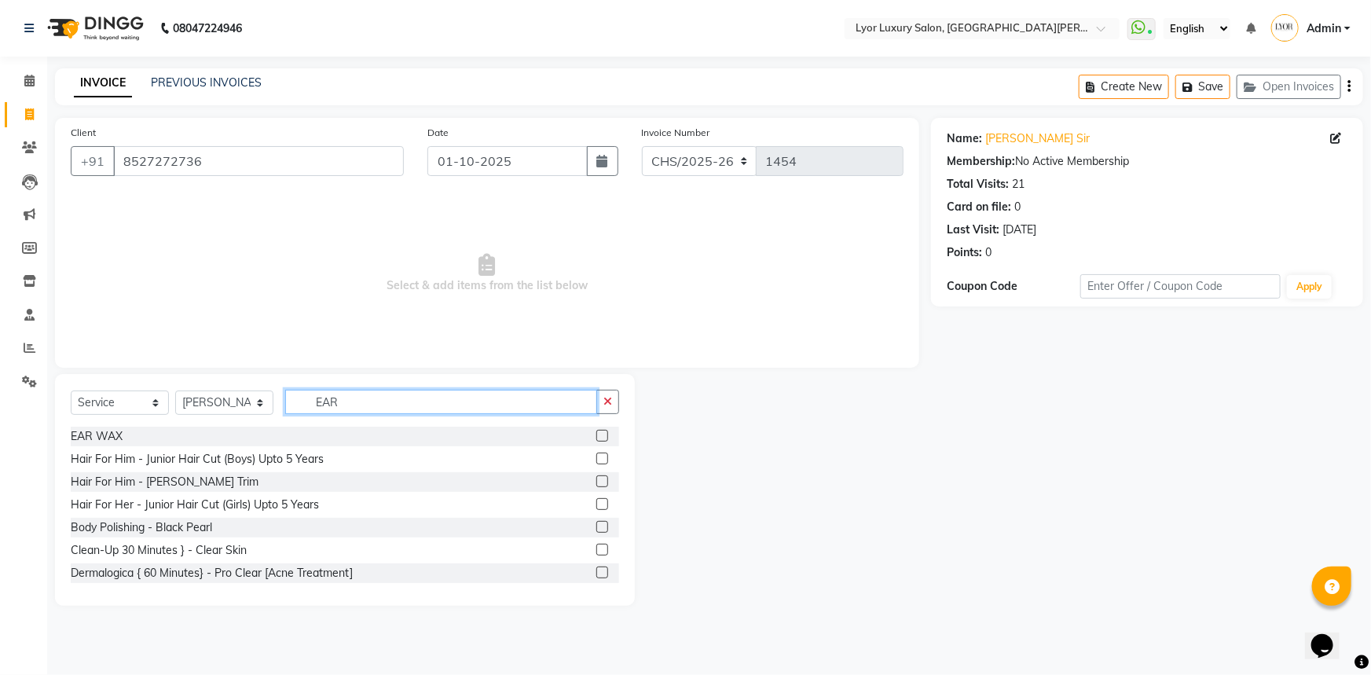
type input "EAR"
click at [596, 439] on label at bounding box center [602, 436] width 12 height 12
click at [596, 439] on input "checkbox" at bounding box center [601, 436] width 10 height 10
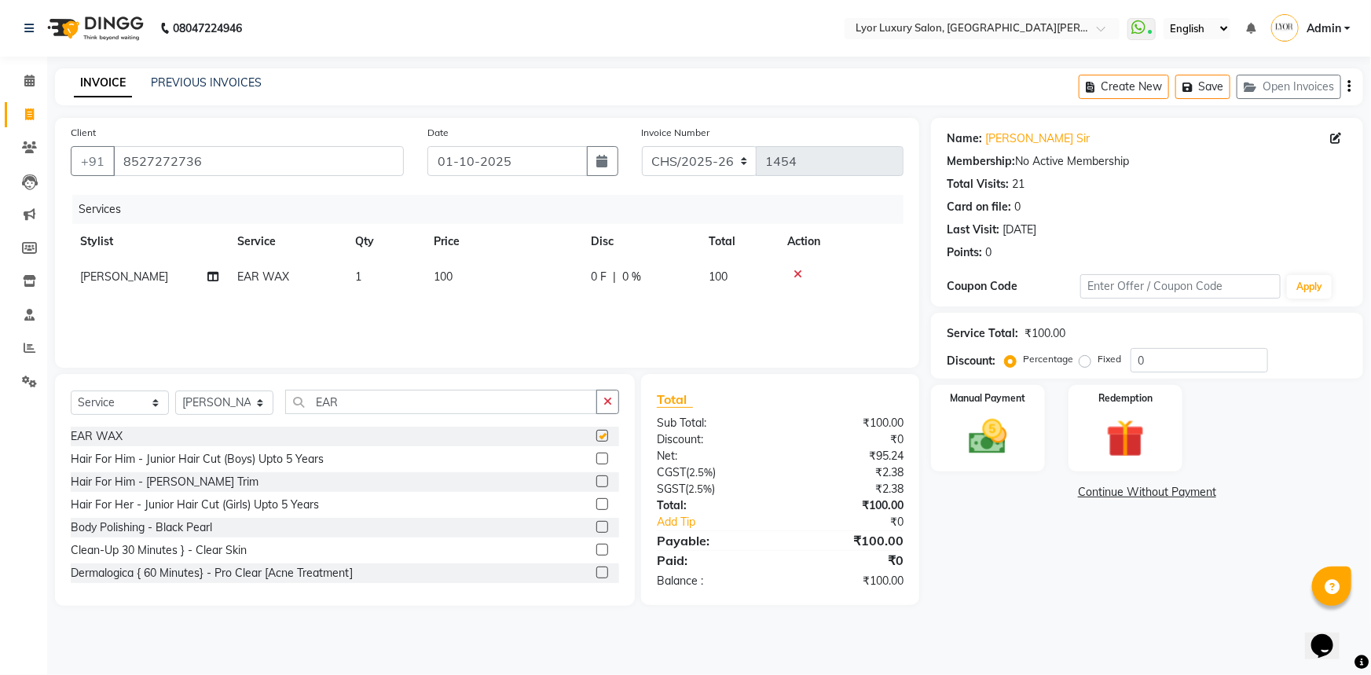
checkbox input "false"
click at [356, 409] on input "EAR" at bounding box center [441, 402] width 312 height 24
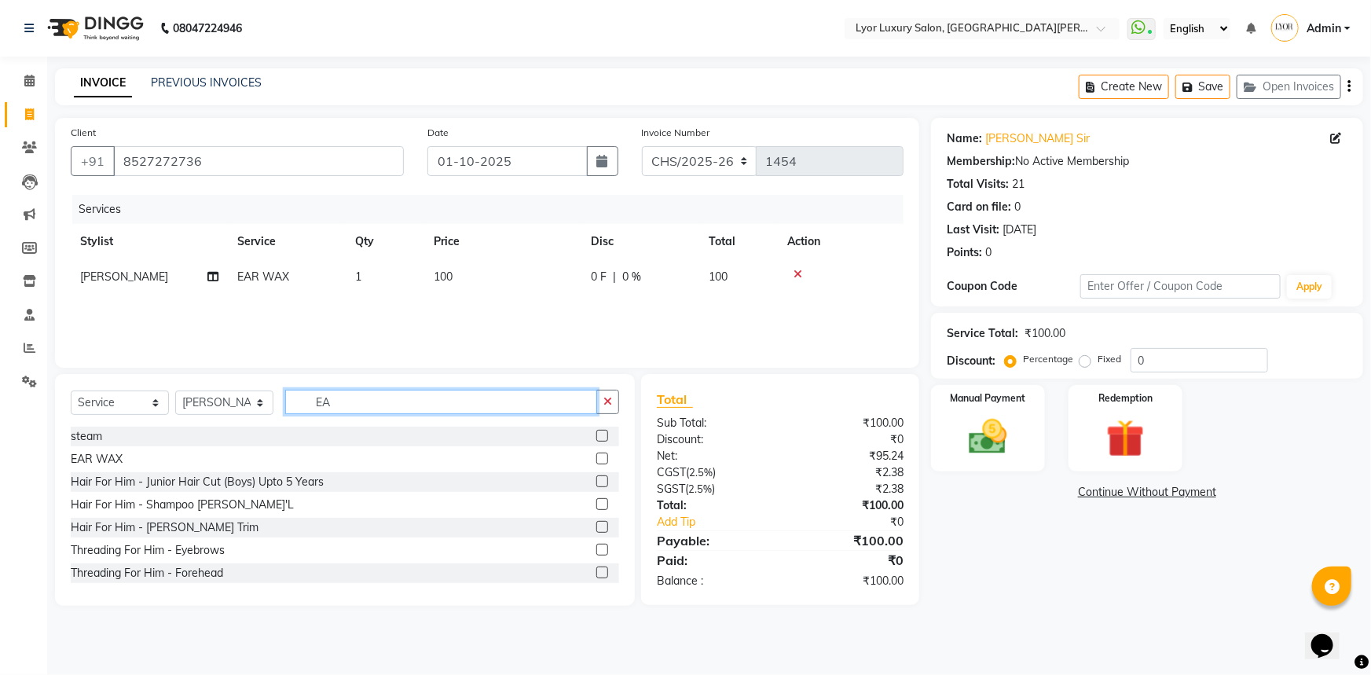
type input "E"
type input "HAIR"
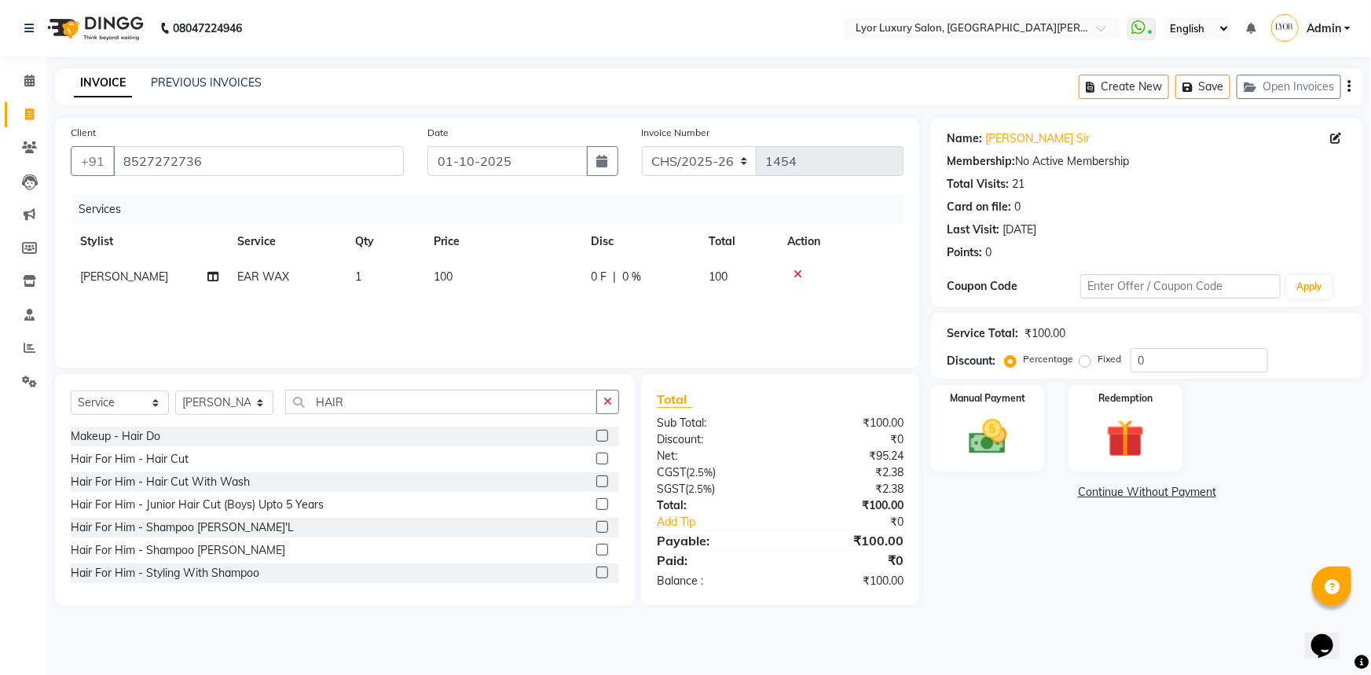
click at [596, 460] on label at bounding box center [602, 459] width 12 height 12
click at [596, 460] on input "checkbox" at bounding box center [601, 459] width 10 height 10
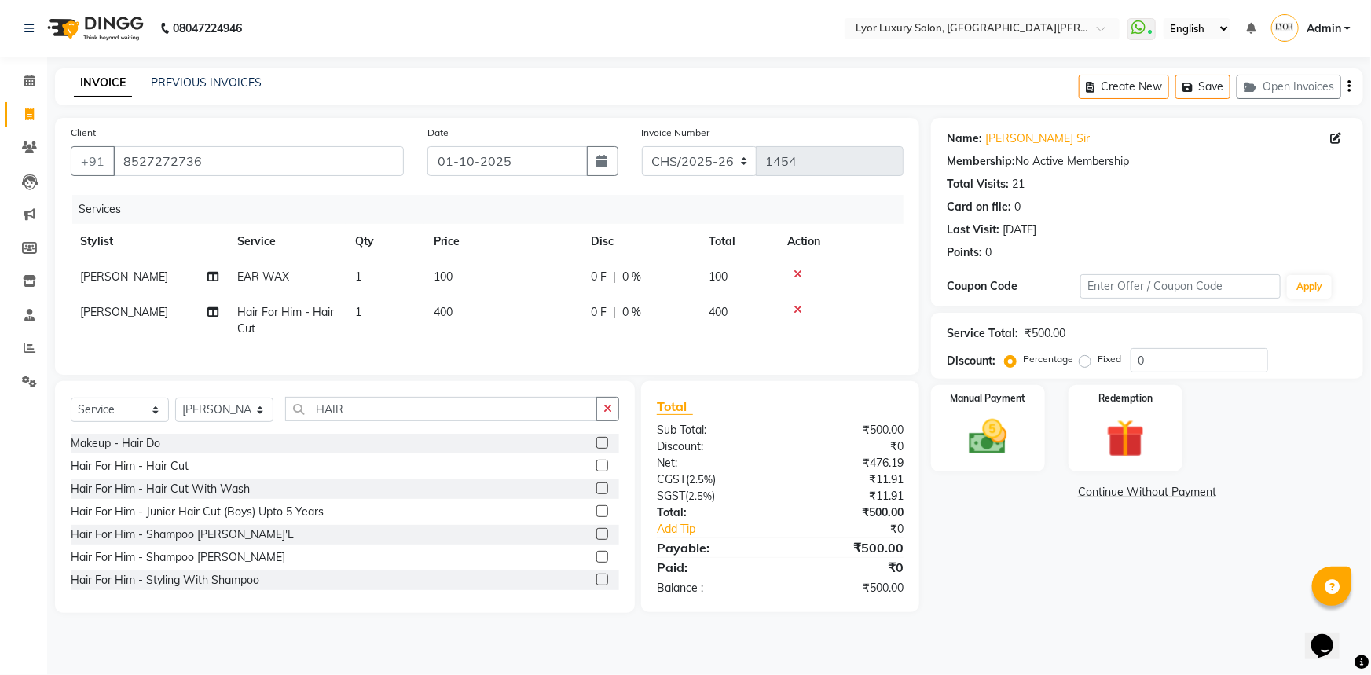
checkbox input "false"
click at [468, 317] on td "400" at bounding box center [502, 321] width 157 height 52
select select "33184"
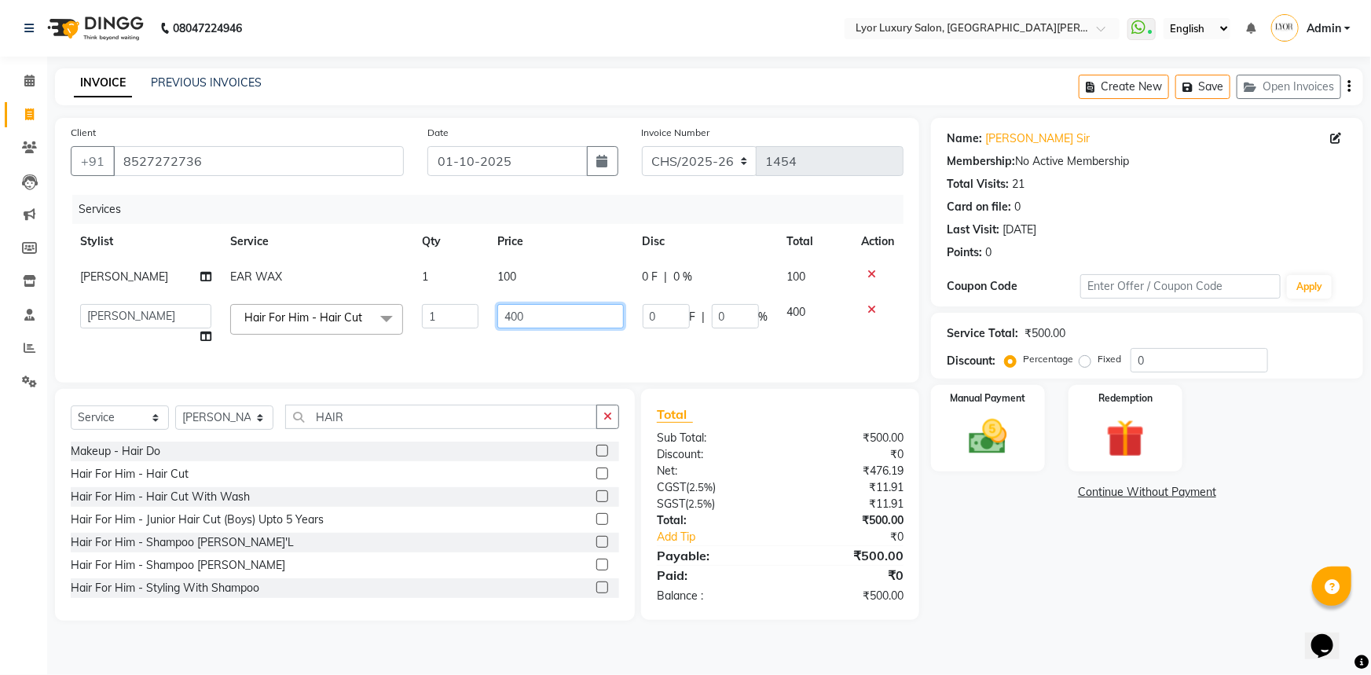
click at [503, 313] on input "400" at bounding box center [560, 316] width 126 height 24
click at [505, 313] on input "400" at bounding box center [560, 316] width 126 height 24
type input "300"
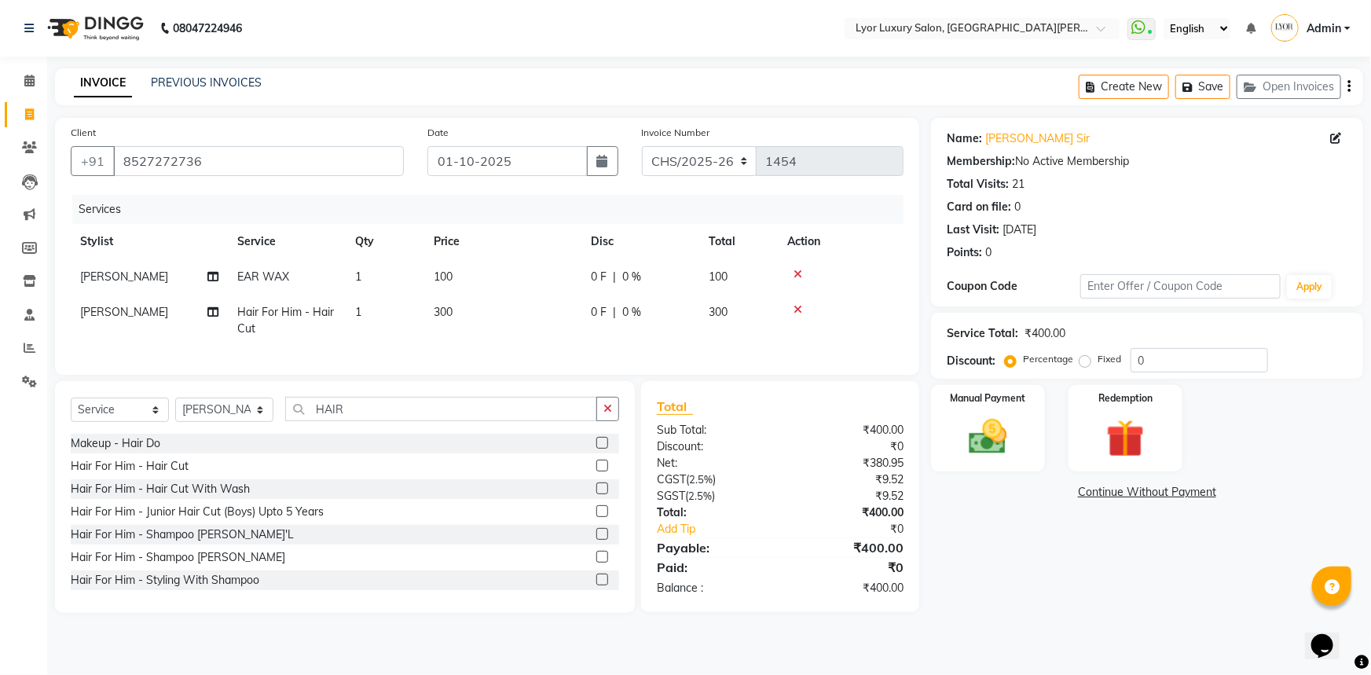
click at [986, 563] on div "Name: [PERSON_NAME] Sir Membership: No Active Membership Total Visits: 21 Card …" at bounding box center [1153, 365] width 444 height 495
click at [395, 416] on input "HAIR" at bounding box center [441, 409] width 312 height 24
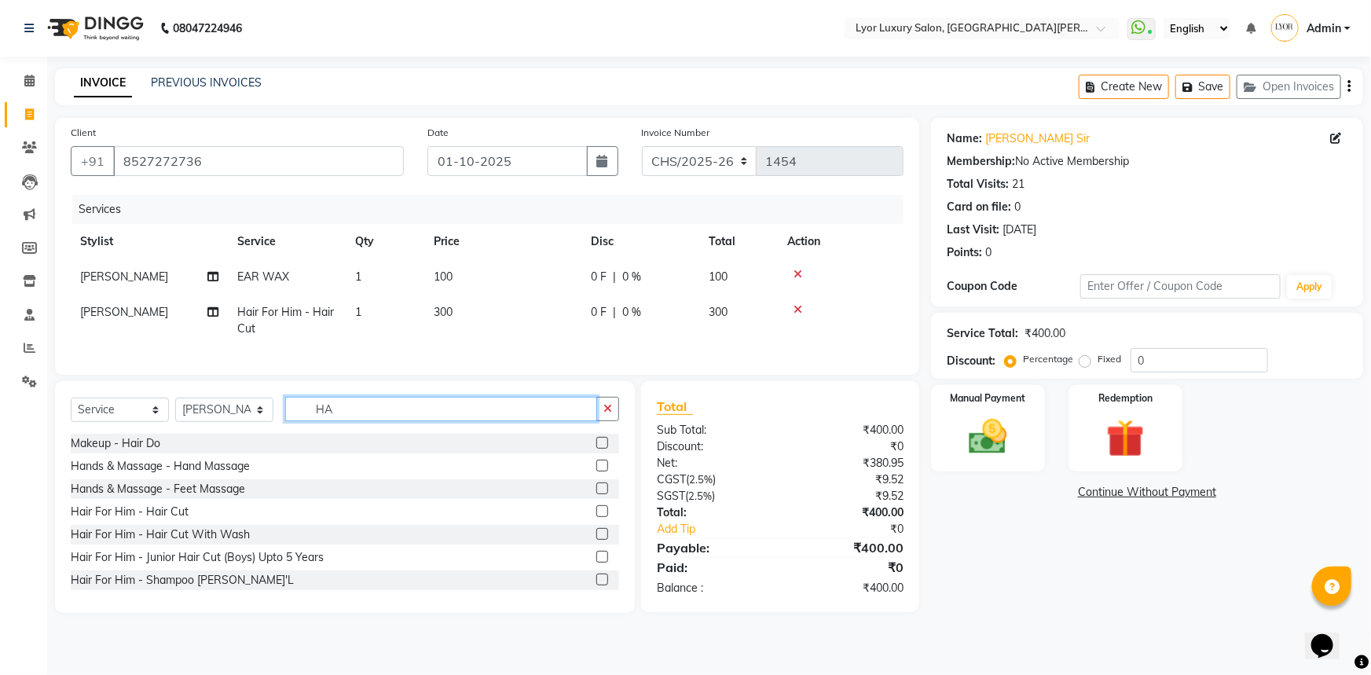
type input "H"
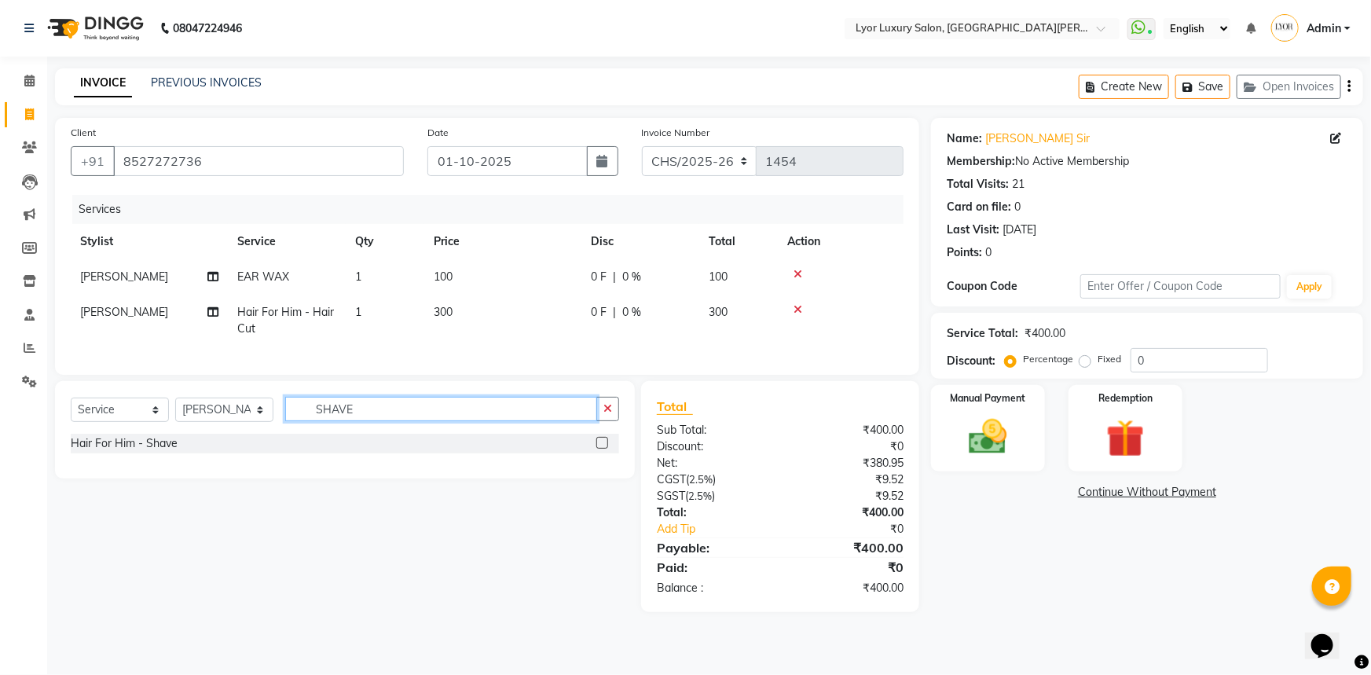
type input "SHAVE"
click at [597, 449] on label at bounding box center [602, 443] width 12 height 12
click at [597, 449] on input "checkbox" at bounding box center [601, 443] width 10 height 10
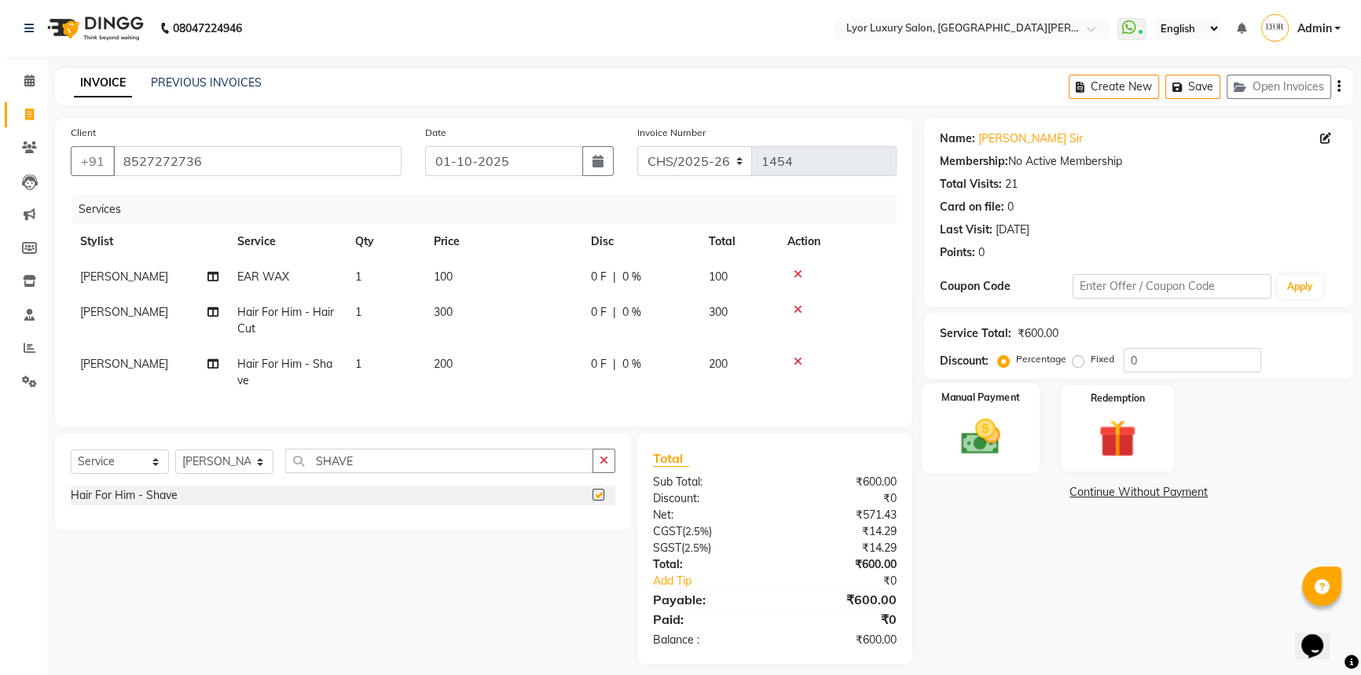
checkbox input "false"
click at [943, 446] on div "Manual Payment" at bounding box center [981, 428] width 118 height 90
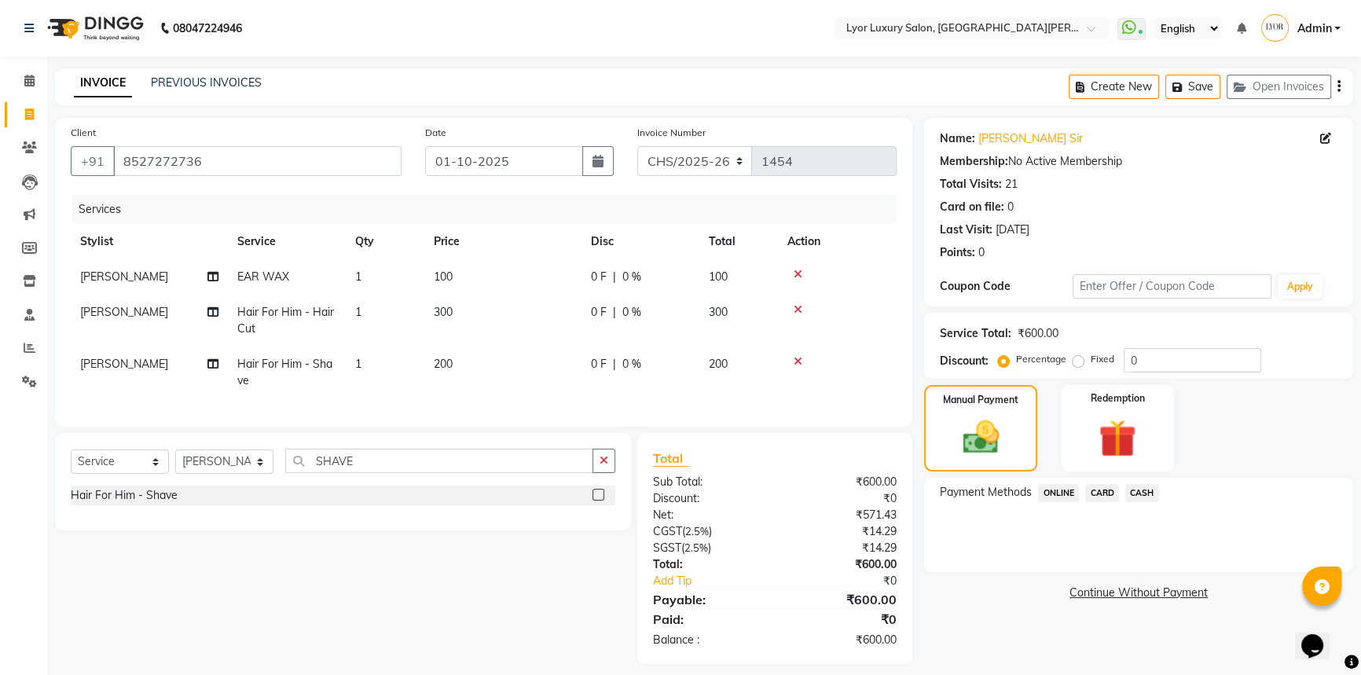
click at [1066, 495] on span "ONLINE" at bounding box center [1058, 493] width 41 height 18
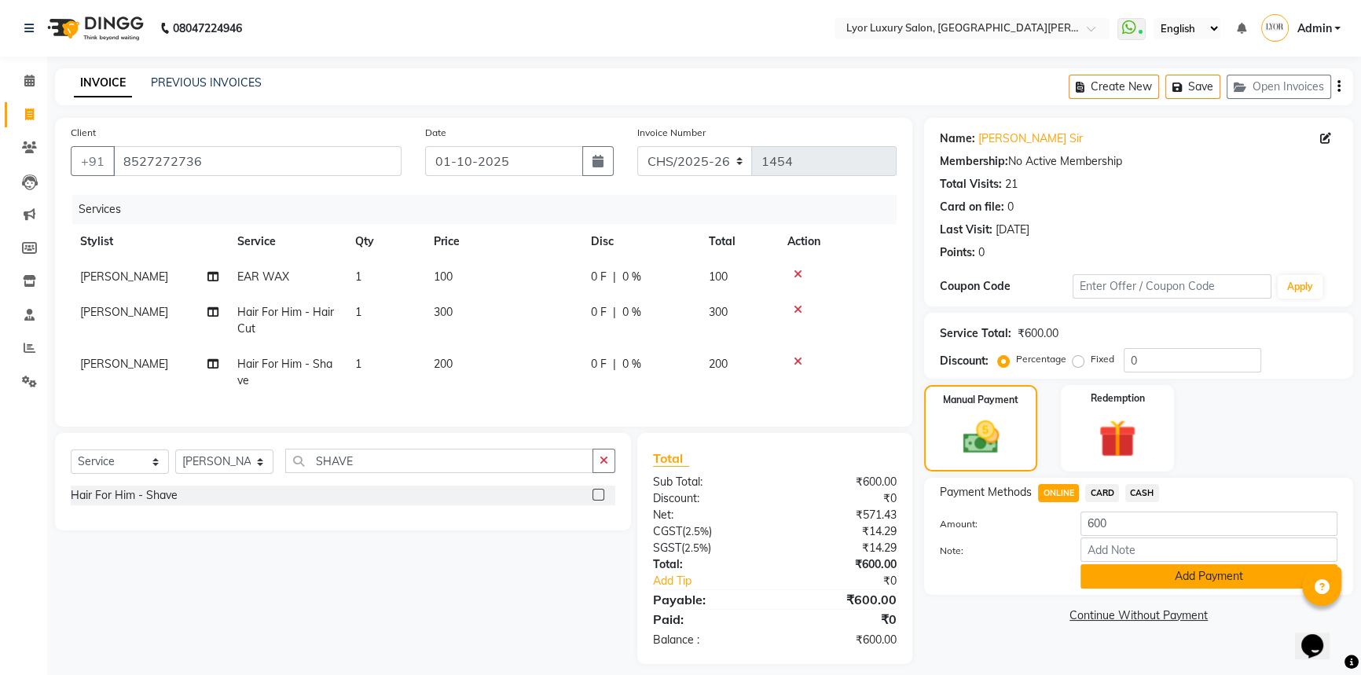
click at [1207, 566] on button "Add Payment" at bounding box center [1208, 576] width 257 height 24
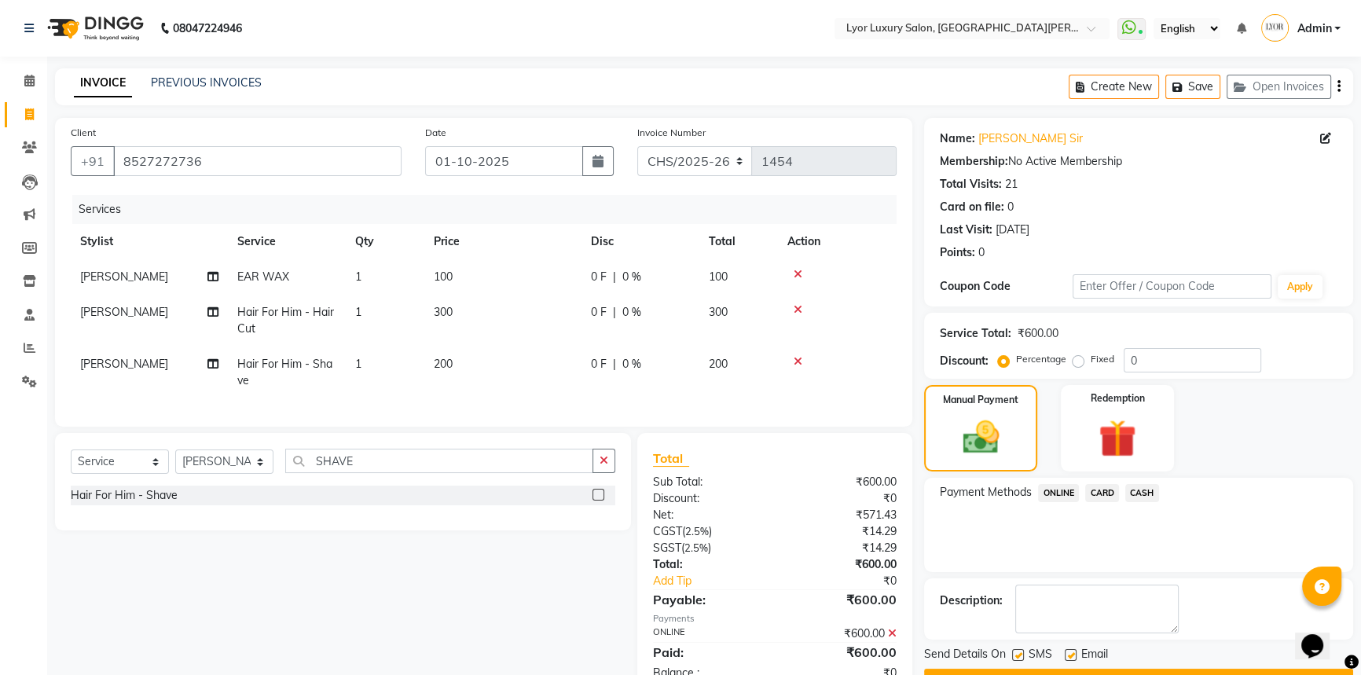
scroll to position [56, 0]
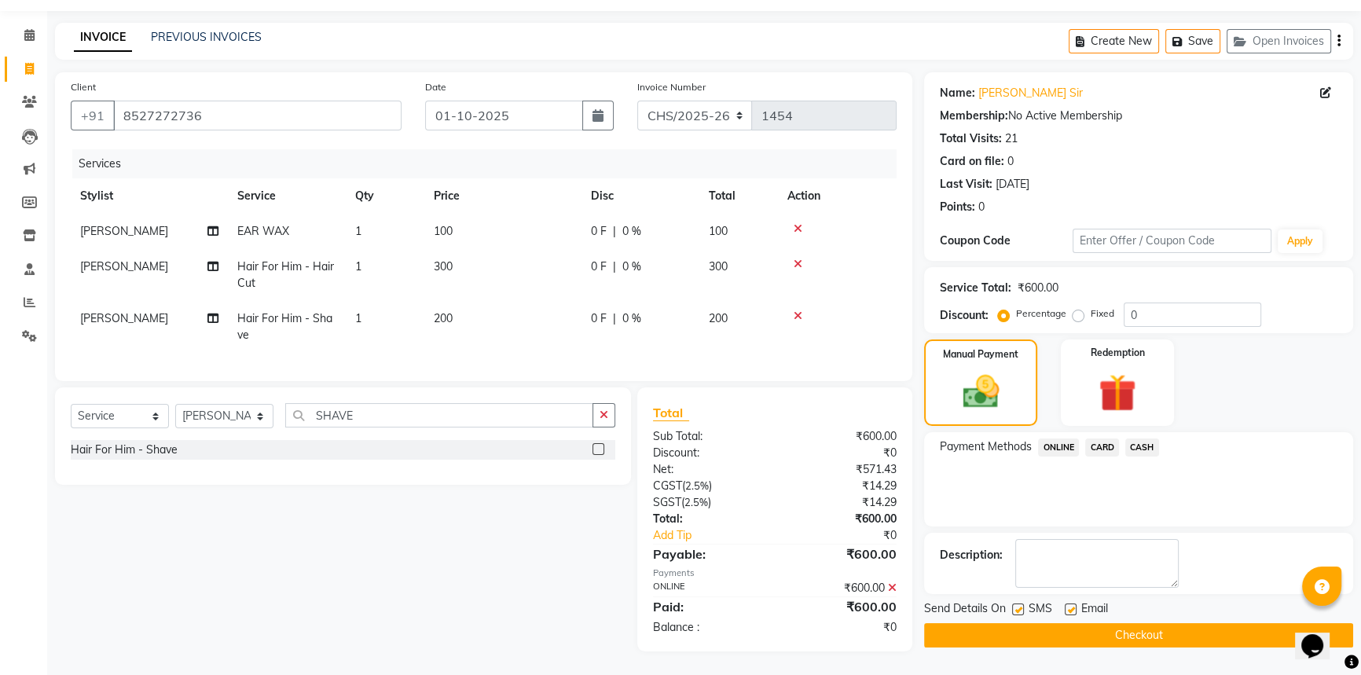
click at [1017, 603] on label at bounding box center [1018, 609] width 12 height 12
click at [1017, 605] on input "checkbox" at bounding box center [1017, 610] width 10 height 10
click at [1018, 603] on label at bounding box center [1018, 609] width 12 height 12
click at [1018, 605] on input "checkbox" at bounding box center [1017, 610] width 10 height 10
checkbox input "true"
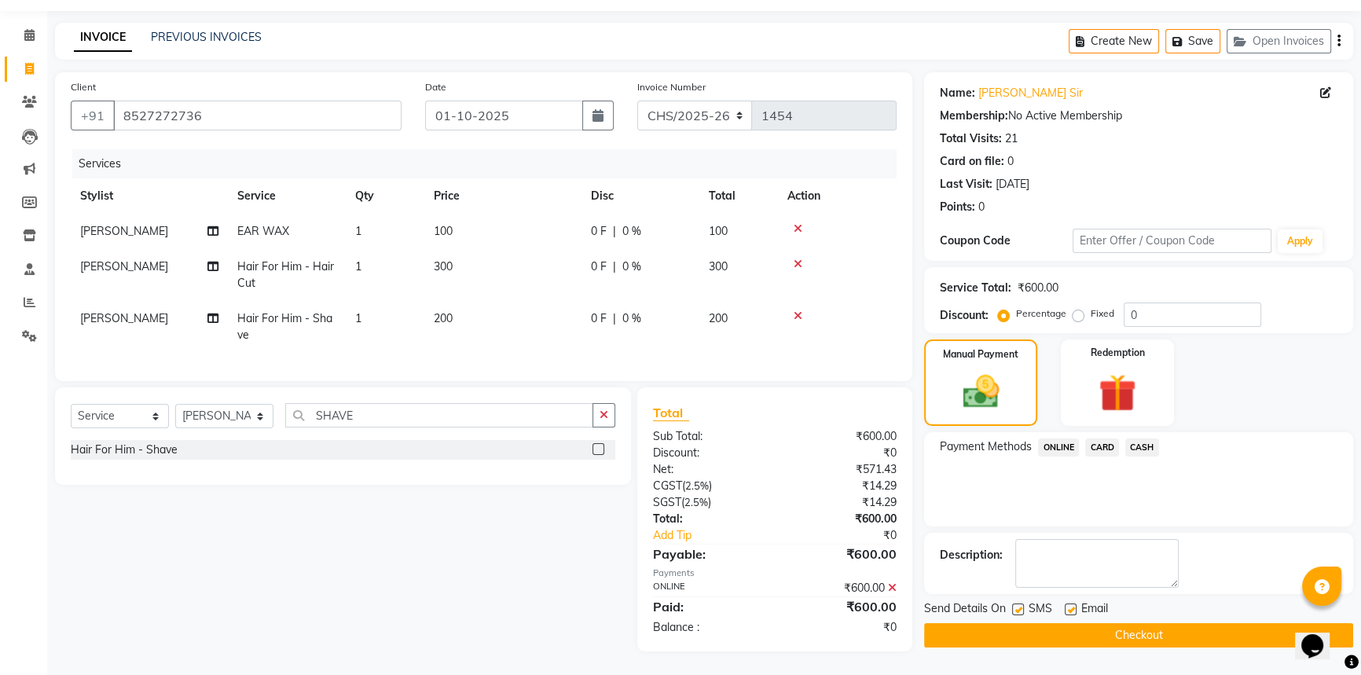
click at [1028, 629] on button "Checkout" at bounding box center [1138, 635] width 429 height 24
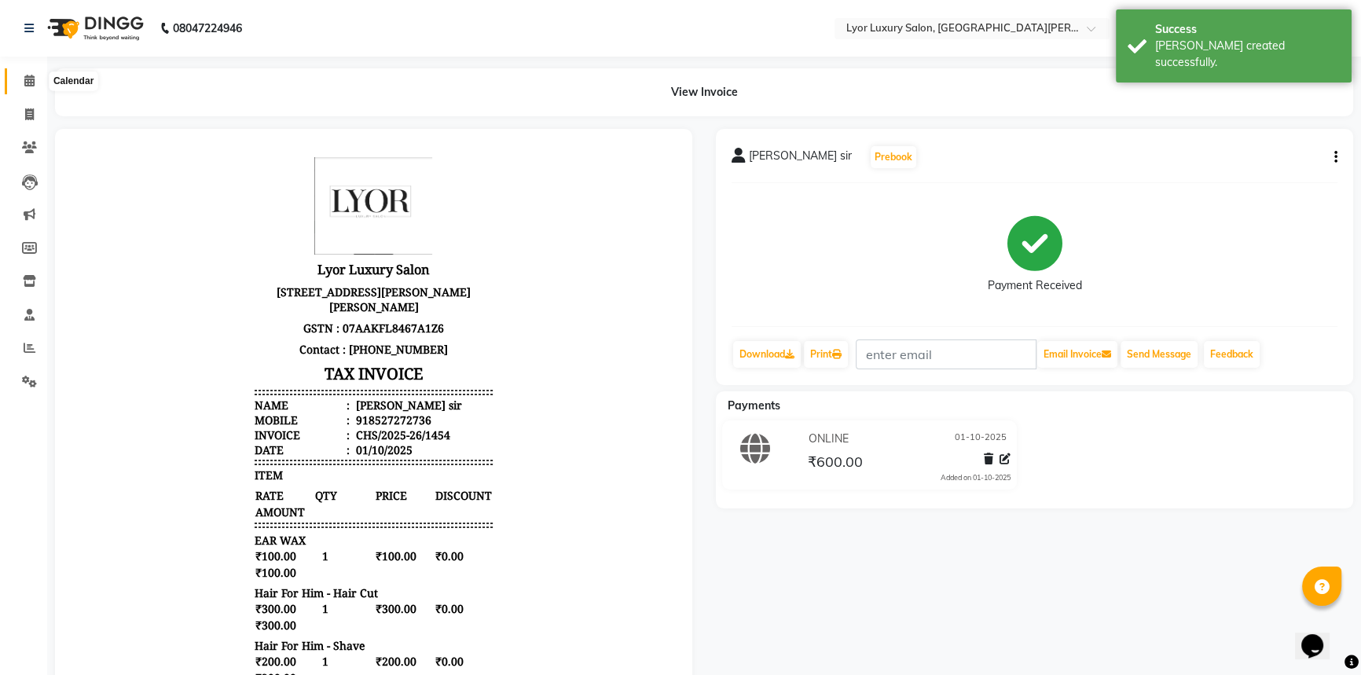
click at [24, 77] on icon at bounding box center [29, 81] width 10 height 12
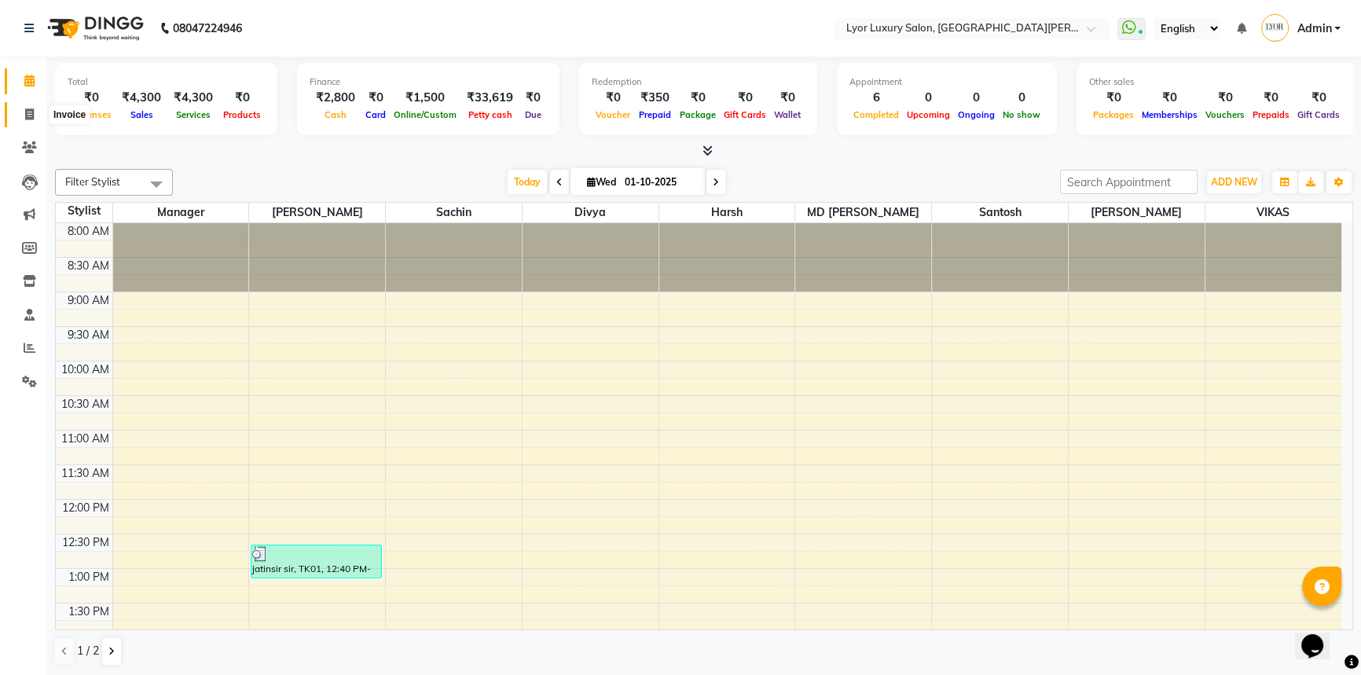
click at [17, 112] on span at bounding box center [29, 115] width 27 height 18
select select "service"
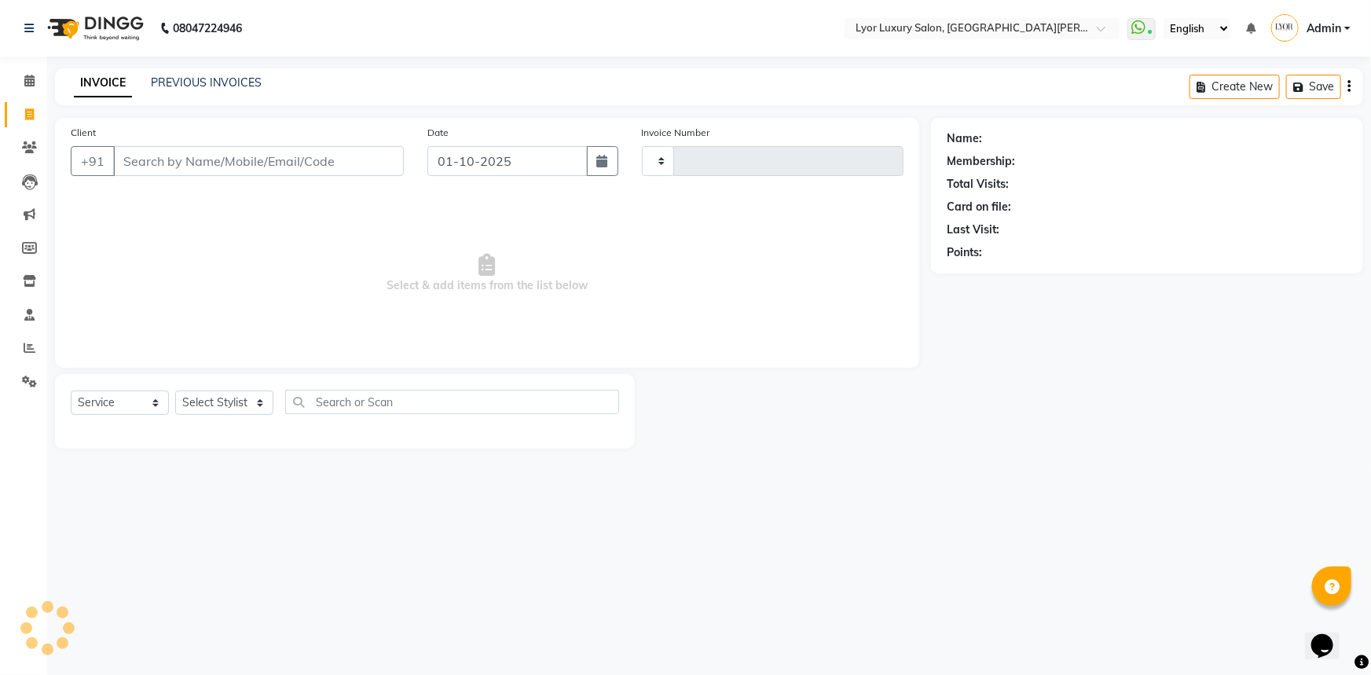
type input "1455"
select select "6597"
drag, startPoint x: 212, startPoint y: 71, endPoint x: 212, endPoint y: 80, distance: 8.6
click at [212, 77] on div "INVOICE PREVIOUS INVOICES Create New Save Open Invoices" at bounding box center [709, 86] width 1308 height 37
click at [212, 80] on link "PREVIOUS INVOICES" at bounding box center [206, 82] width 111 height 14
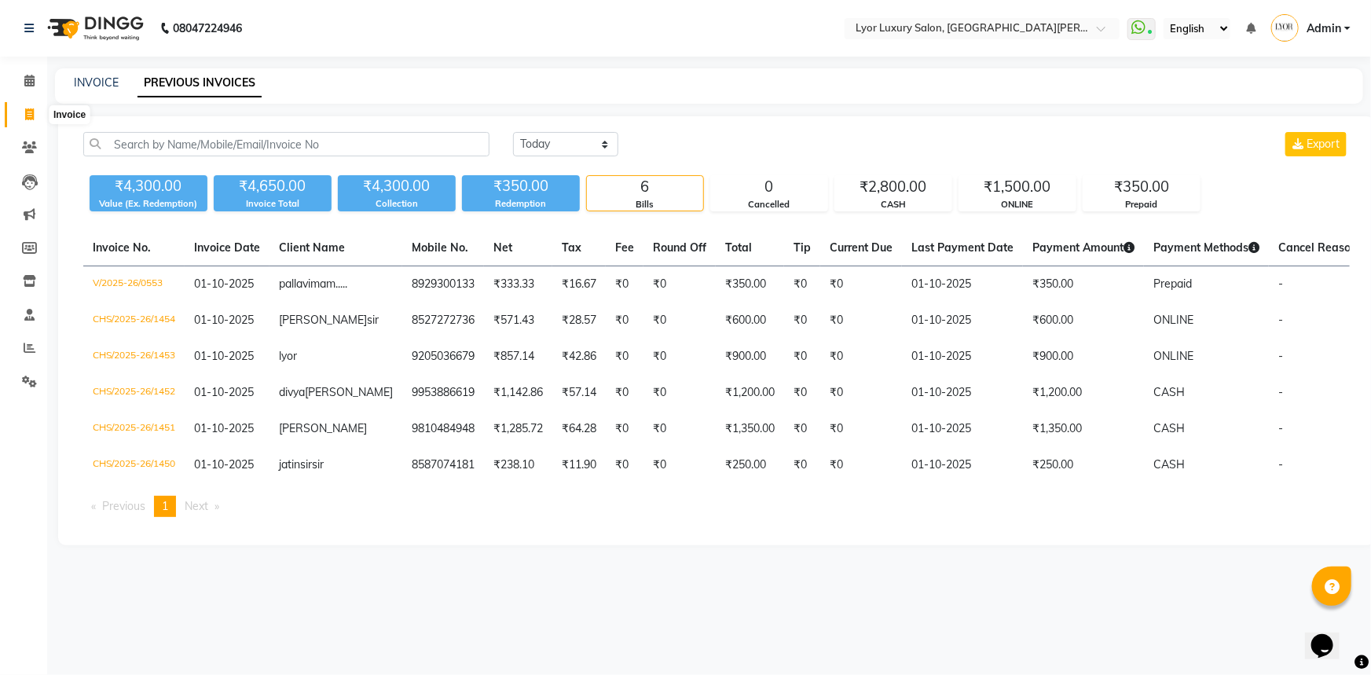
click at [36, 112] on span at bounding box center [29, 115] width 27 height 18
select select "service"
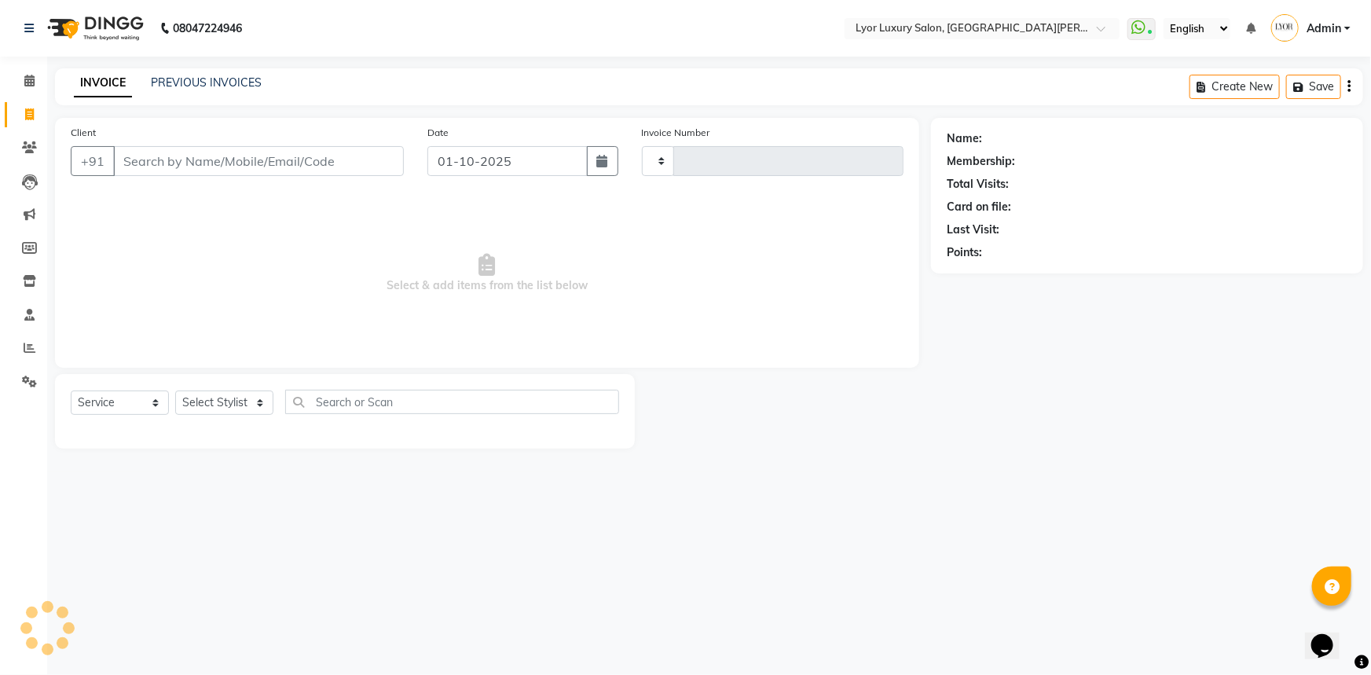
type input "1455"
select select "6597"
select select "P"
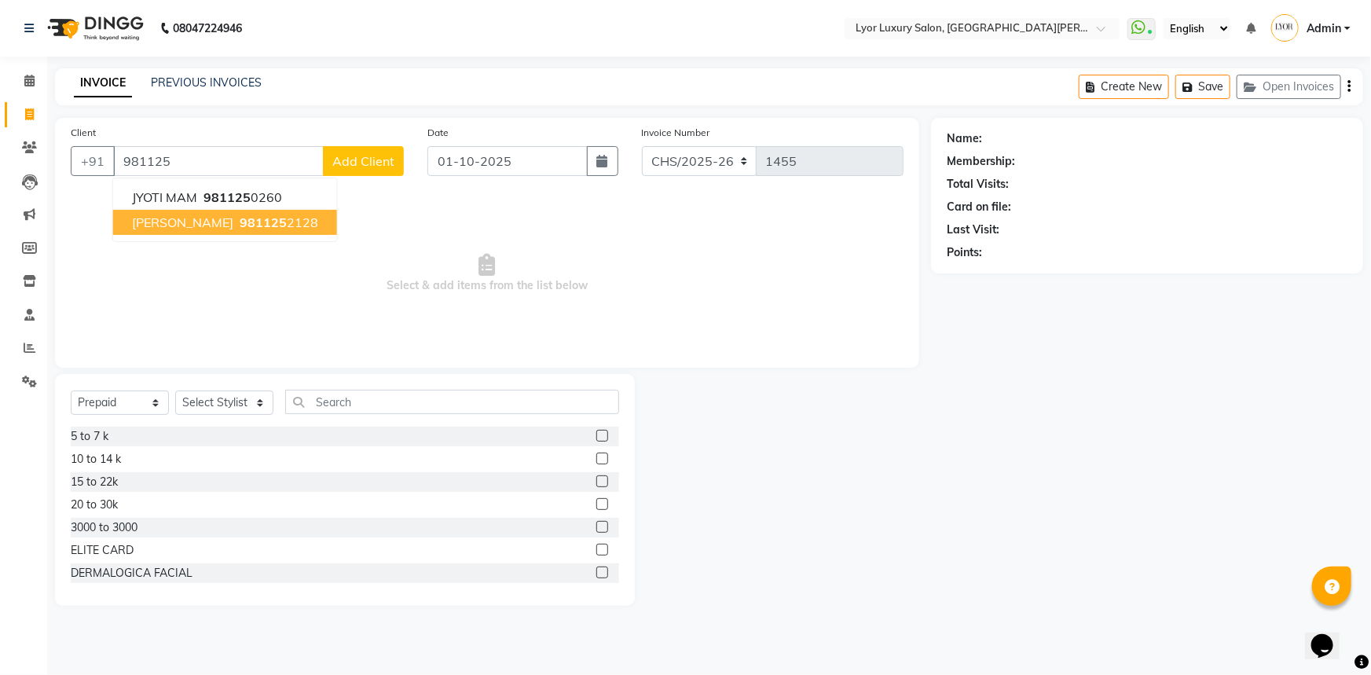
click at [240, 227] on ngb-highlight "981125 2128" at bounding box center [277, 222] width 82 height 16
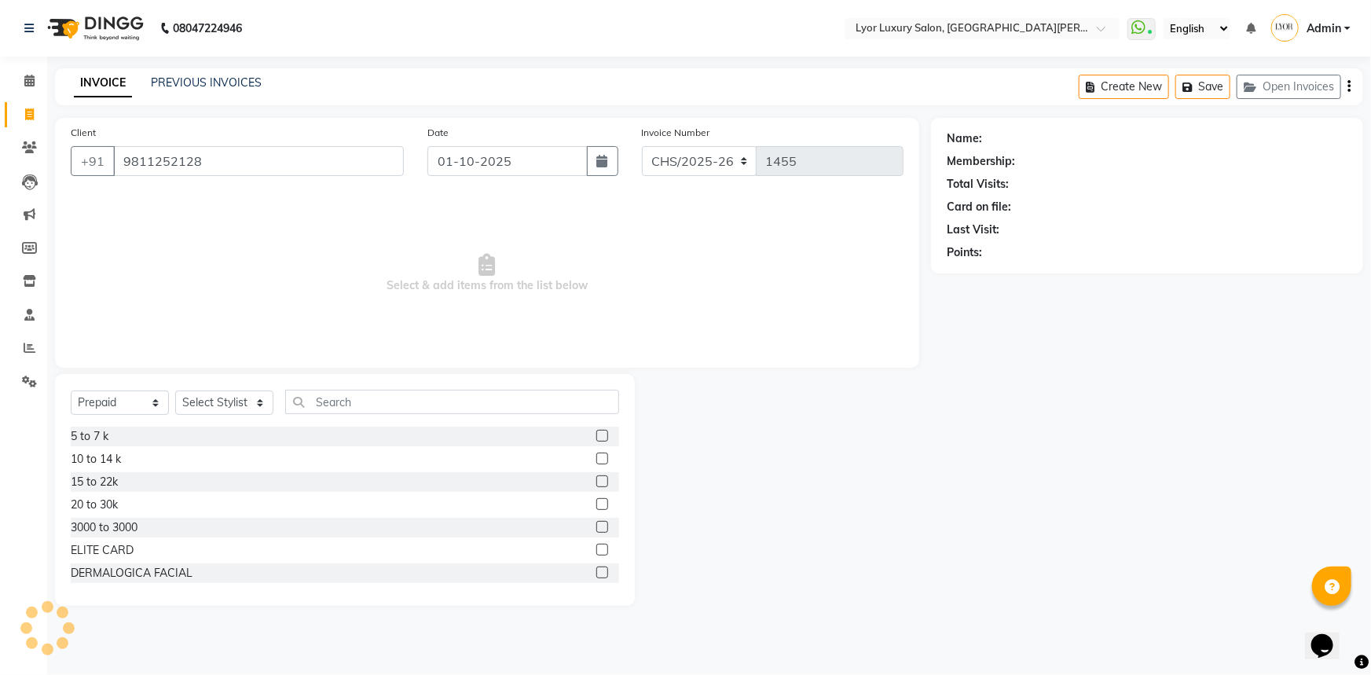
type input "9811252128"
drag, startPoint x: 148, startPoint y: 403, endPoint x: 148, endPoint y: 413, distance: 10.2
click at [148, 403] on select "Select Service Product Membership Package Voucher Prepaid Gift Card" at bounding box center [120, 402] width 98 height 24
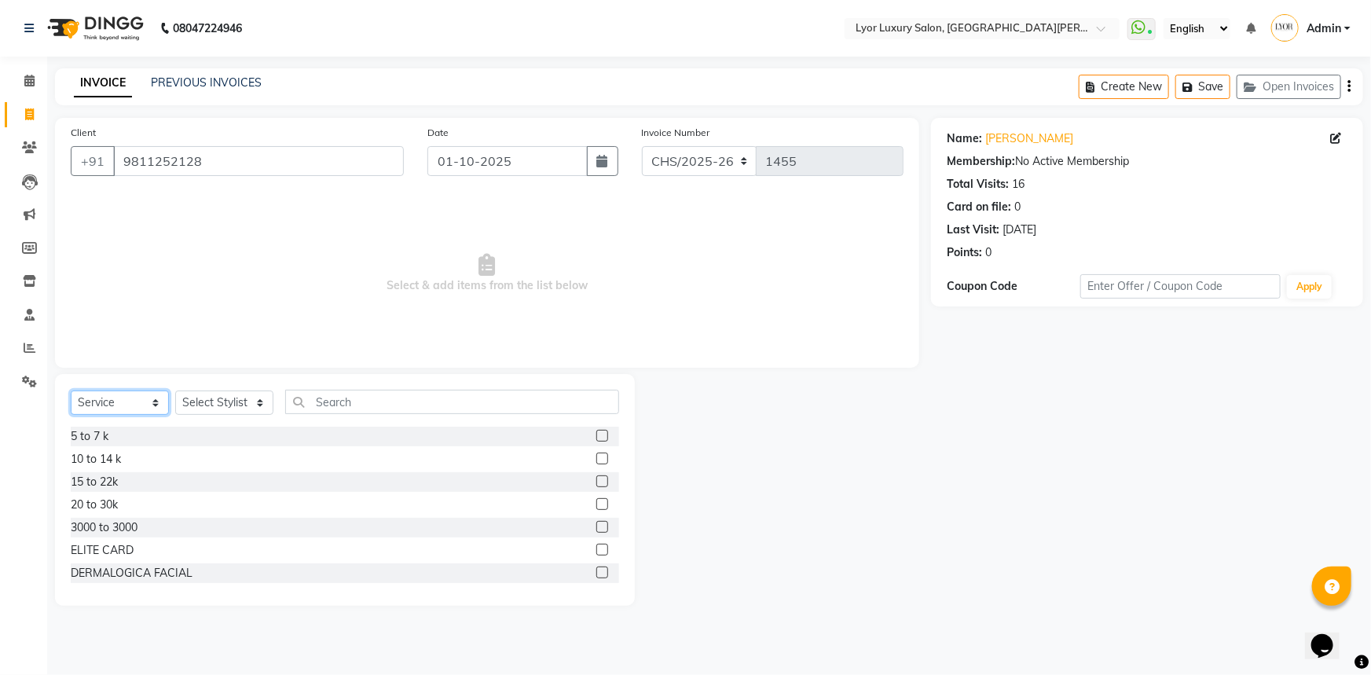
click at [71, 390] on select "Select Service Product Membership Package Voucher Prepaid Gift Card" at bounding box center [120, 402] width 98 height 24
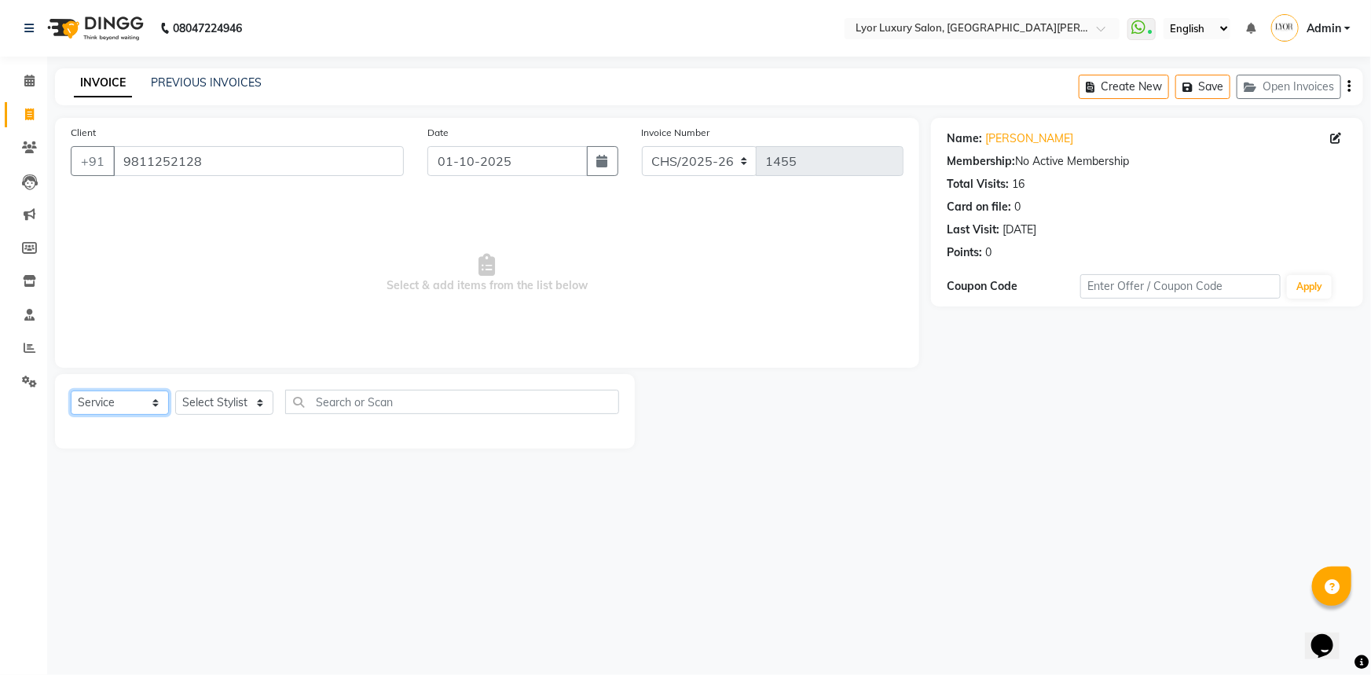
drag, startPoint x: 131, startPoint y: 393, endPoint x: 130, endPoint y: 411, distance: 18.1
click at [131, 393] on select "Select Service Product Membership Package Voucher Prepaid Gift Card" at bounding box center [120, 402] width 98 height 24
select select "P"
click at [71, 390] on select "Select Service Product Membership Package Voucher Prepaid Gift Card" at bounding box center [120, 402] width 98 height 24
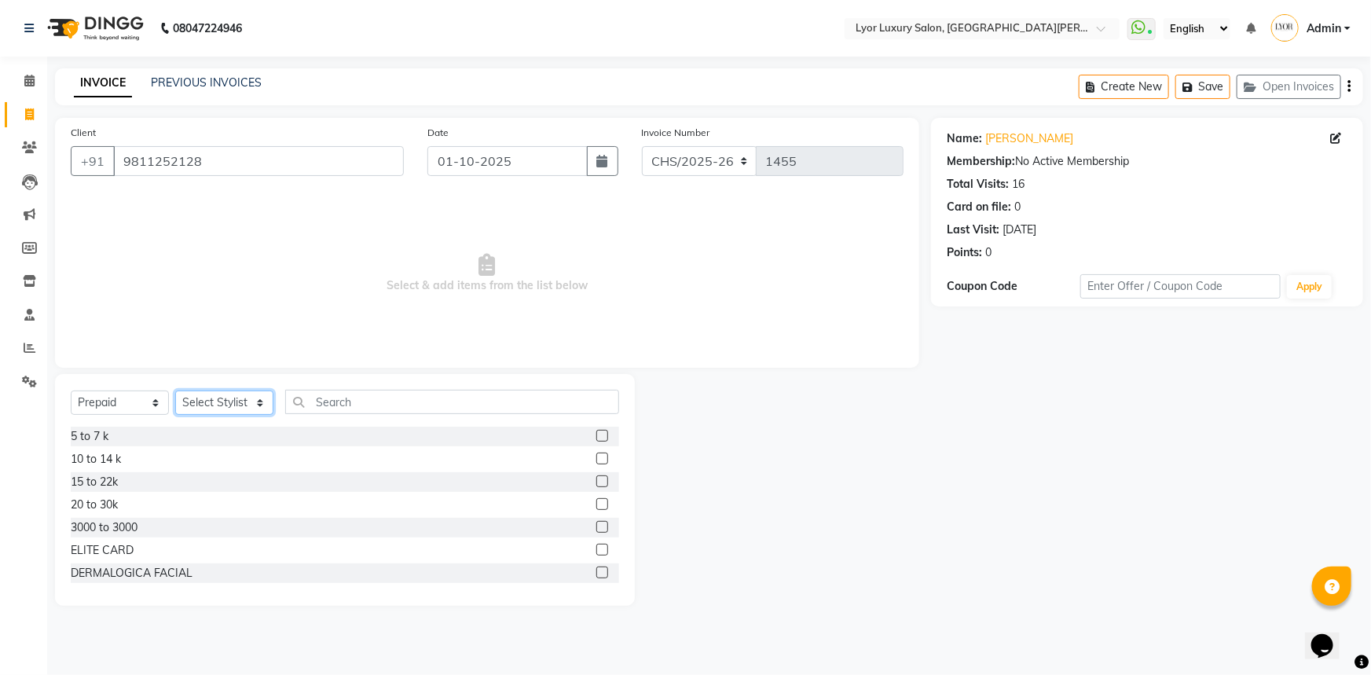
click at [230, 397] on select "Select Stylist [PERSON_NAME] Manager MD [PERSON_NAME] Sachin santosh [PERSON_NA…" at bounding box center [224, 402] width 98 height 24
select select "53083"
click at [175, 390] on select "Select Stylist [PERSON_NAME] Manager MD [PERSON_NAME] Sachin santosh [PERSON_NA…" at bounding box center [224, 402] width 98 height 24
click at [596, 454] on label at bounding box center [602, 459] width 12 height 12
click at [596, 454] on input "checkbox" at bounding box center [601, 459] width 10 height 10
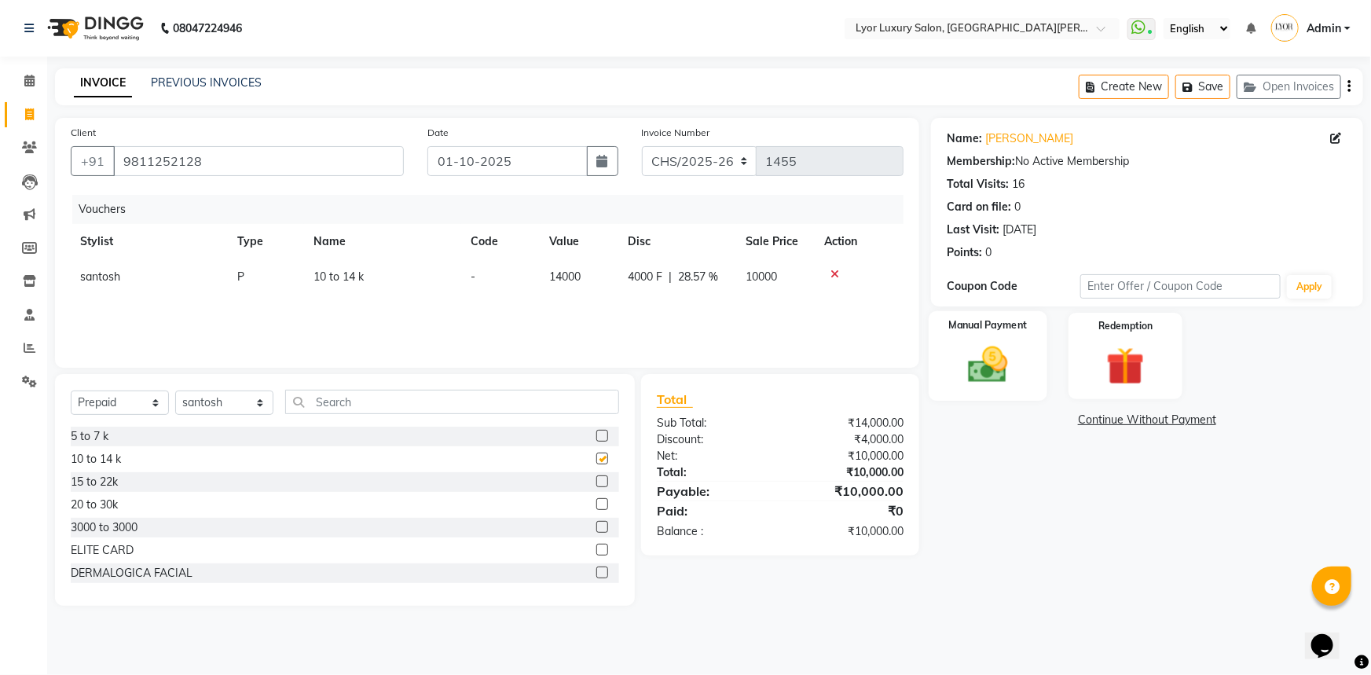
checkbox input "false"
click at [1000, 348] on img at bounding box center [988, 365] width 64 height 46
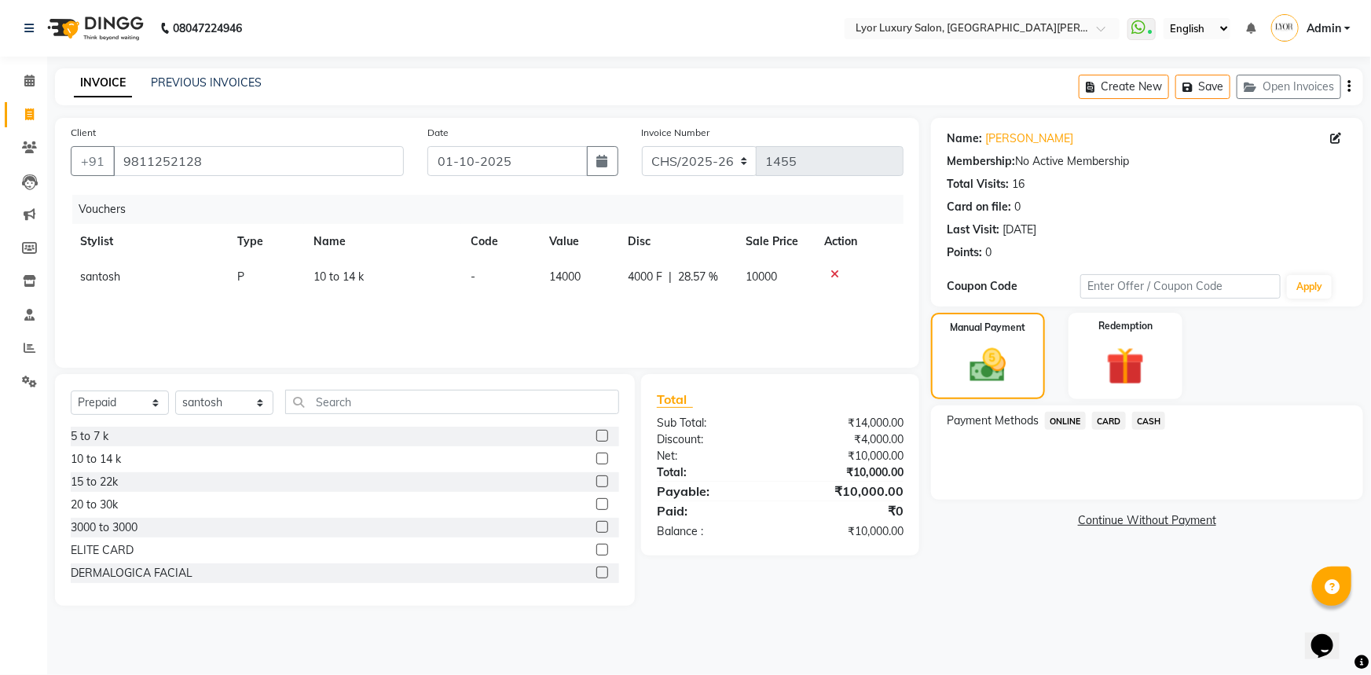
click at [1156, 423] on span "CASH" at bounding box center [1149, 421] width 34 height 18
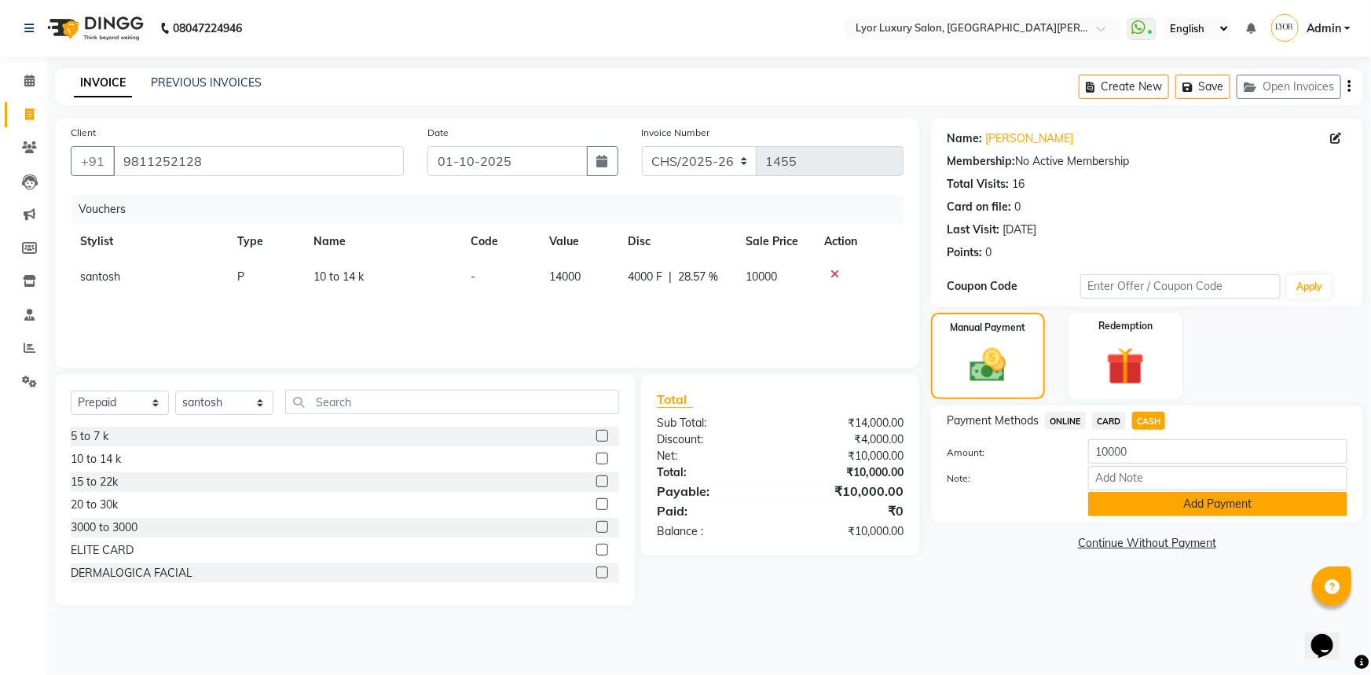
click at [1171, 511] on button "Add Payment" at bounding box center [1217, 504] width 259 height 24
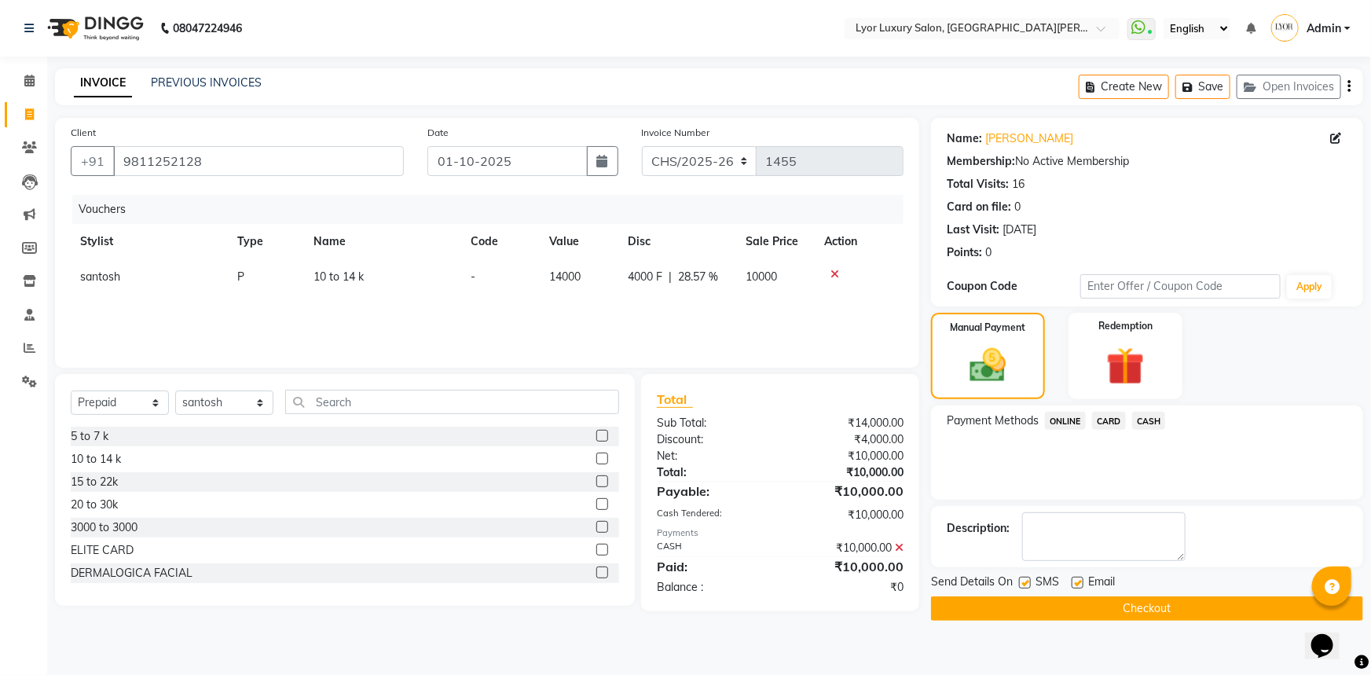
click at [1166, 606] on button "Checkout" at bounding box center [1147, 608] width 432 height 24
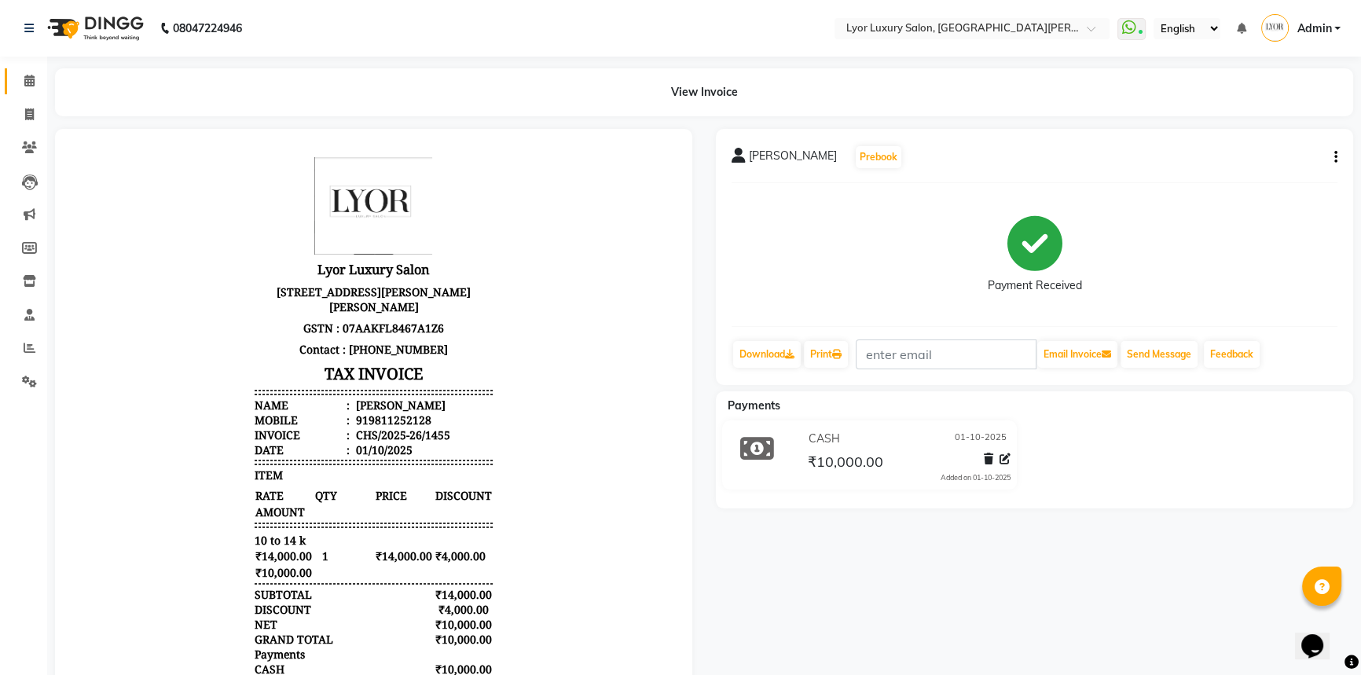
click at [13, 82] on link "Calendar" at bounding box center [24, 81] width 38 height 26
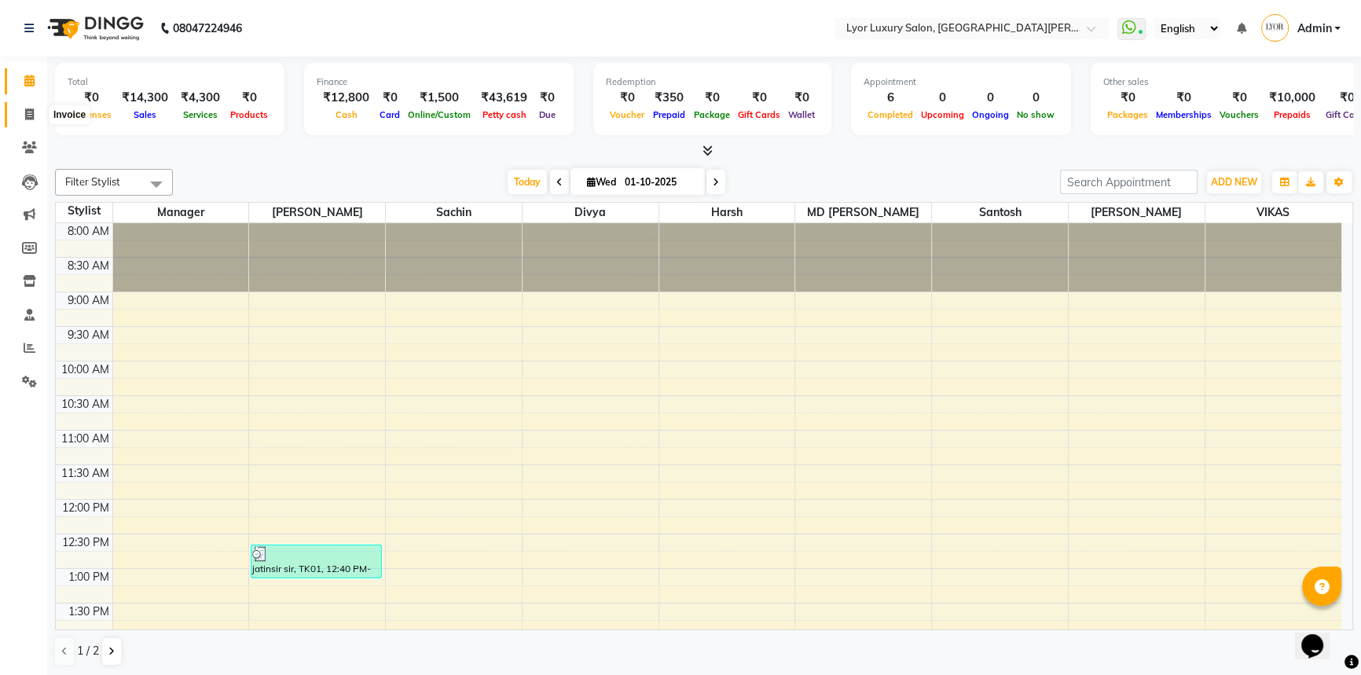
click at [36, 119] on span at bounding box center [29, 115] width 27 height 18
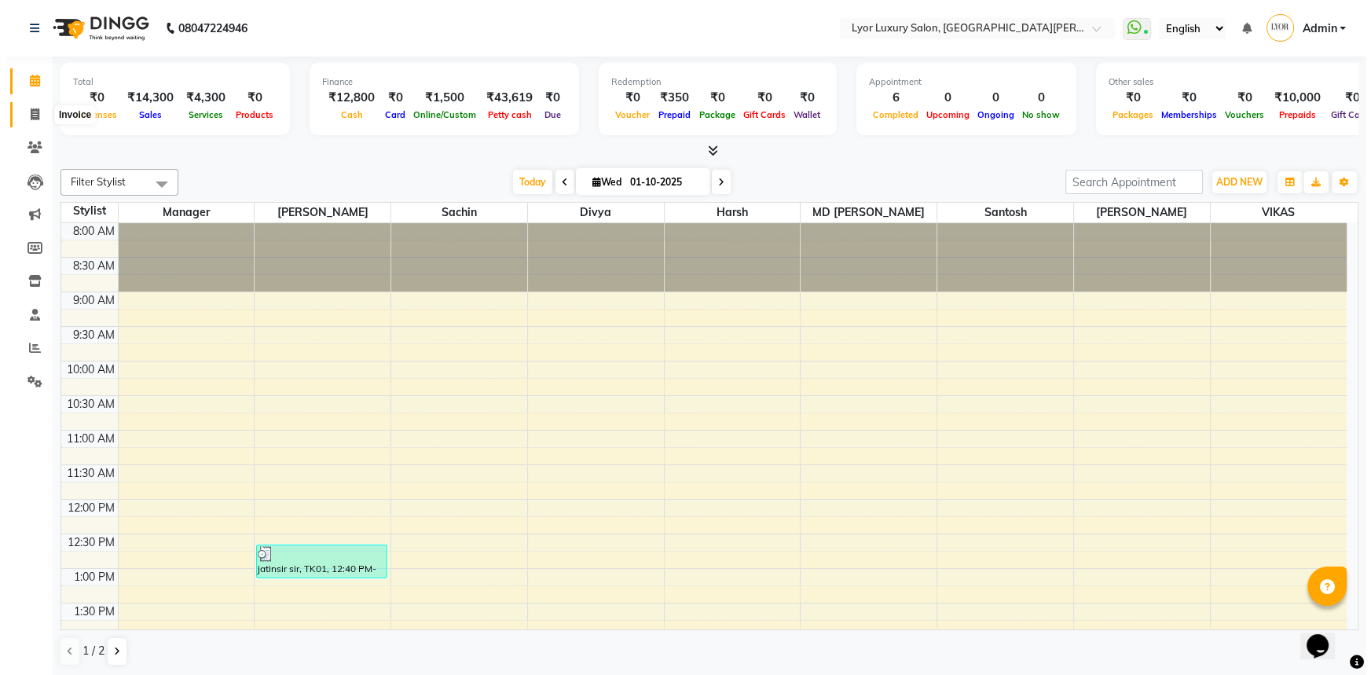
select select "service"
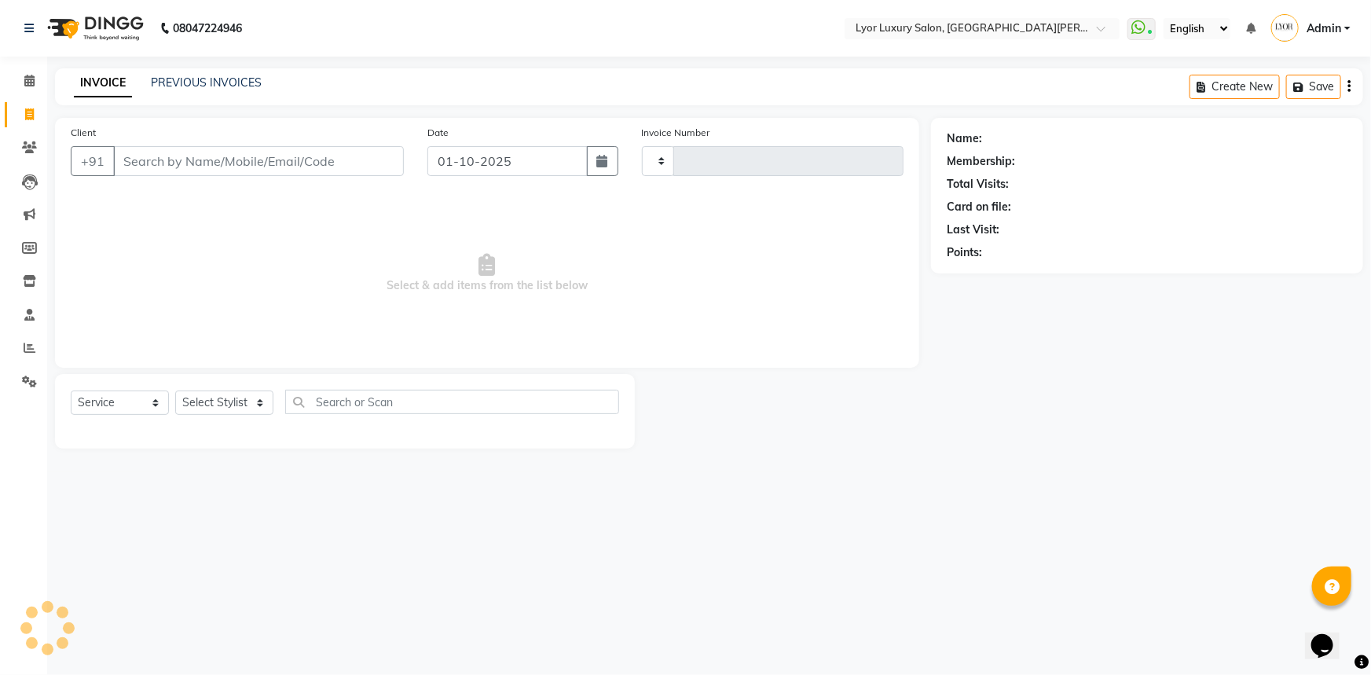
type input "1456"
select select "6597"
select select "P"
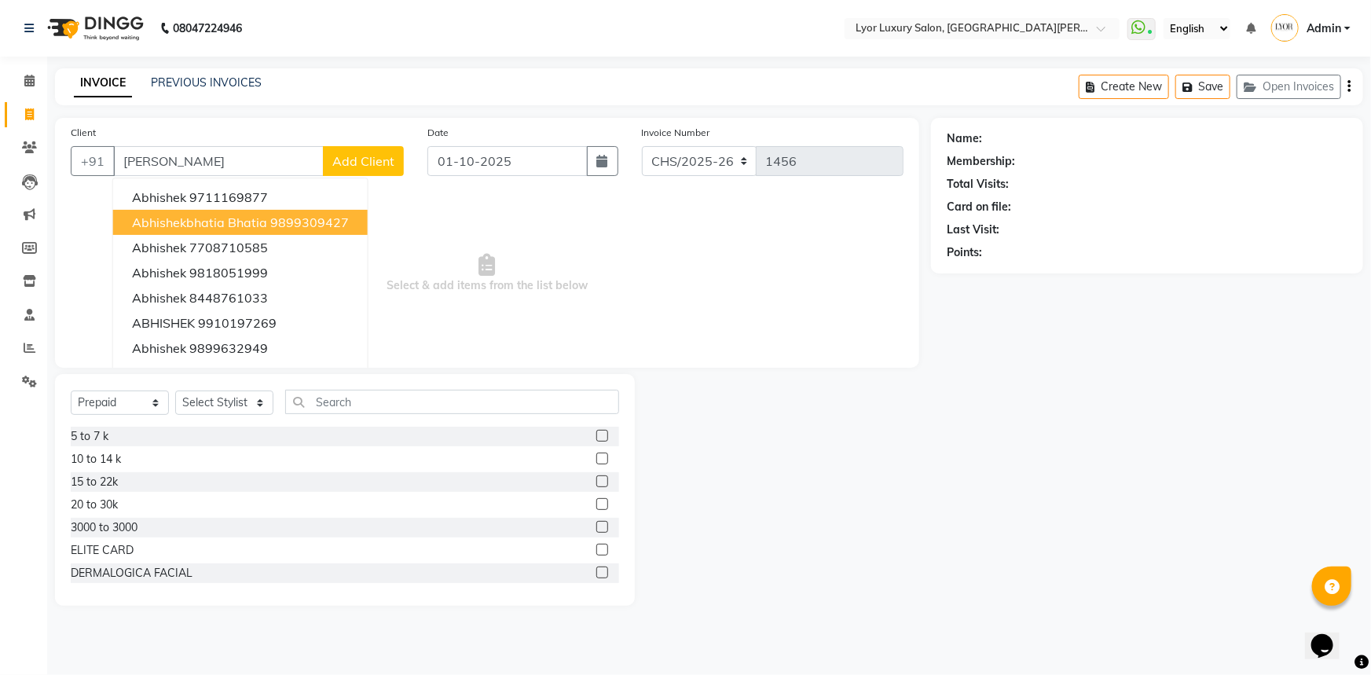
click at [321, 211] on button "abhishekbhatia bhatia 9899309427" at bounding box center [240, 222] width 255 height 25
type input "9899309427"
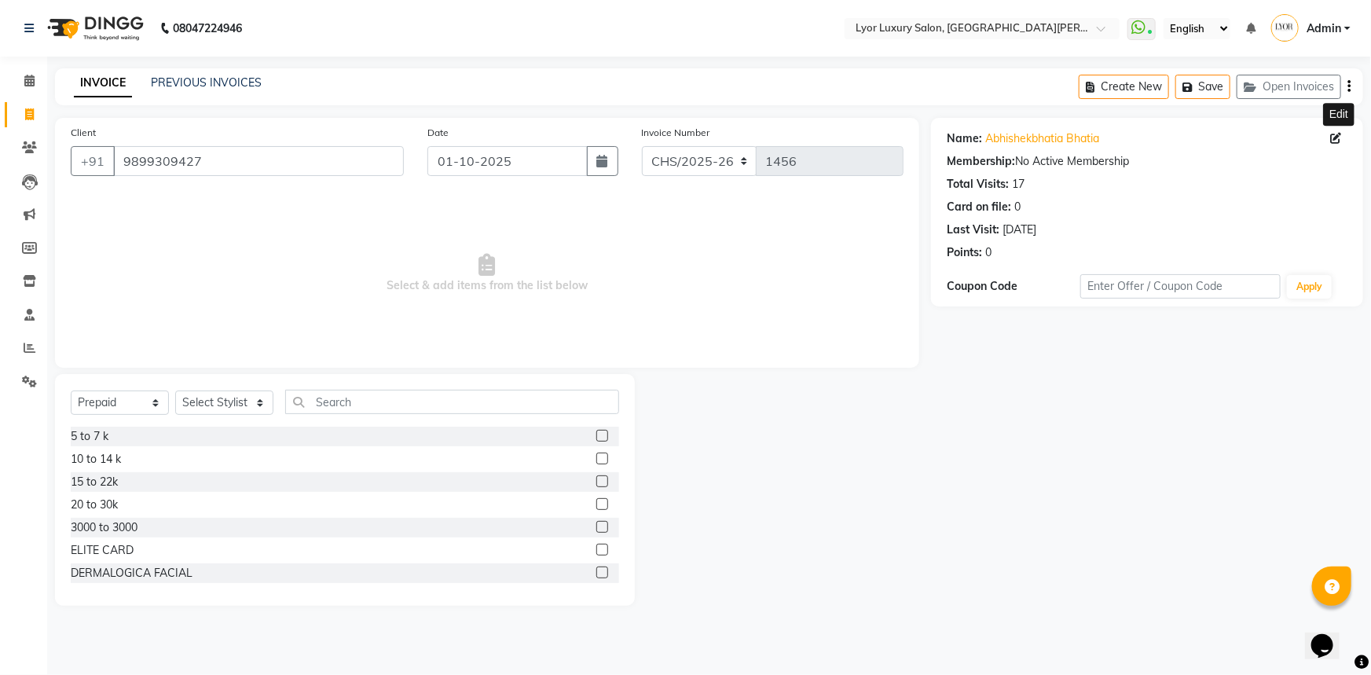
click at [1336, 141] on icon at bounding box center [1335, 138] width 11 height 11
select select "[DEMOGRAPHIC_DATA]"
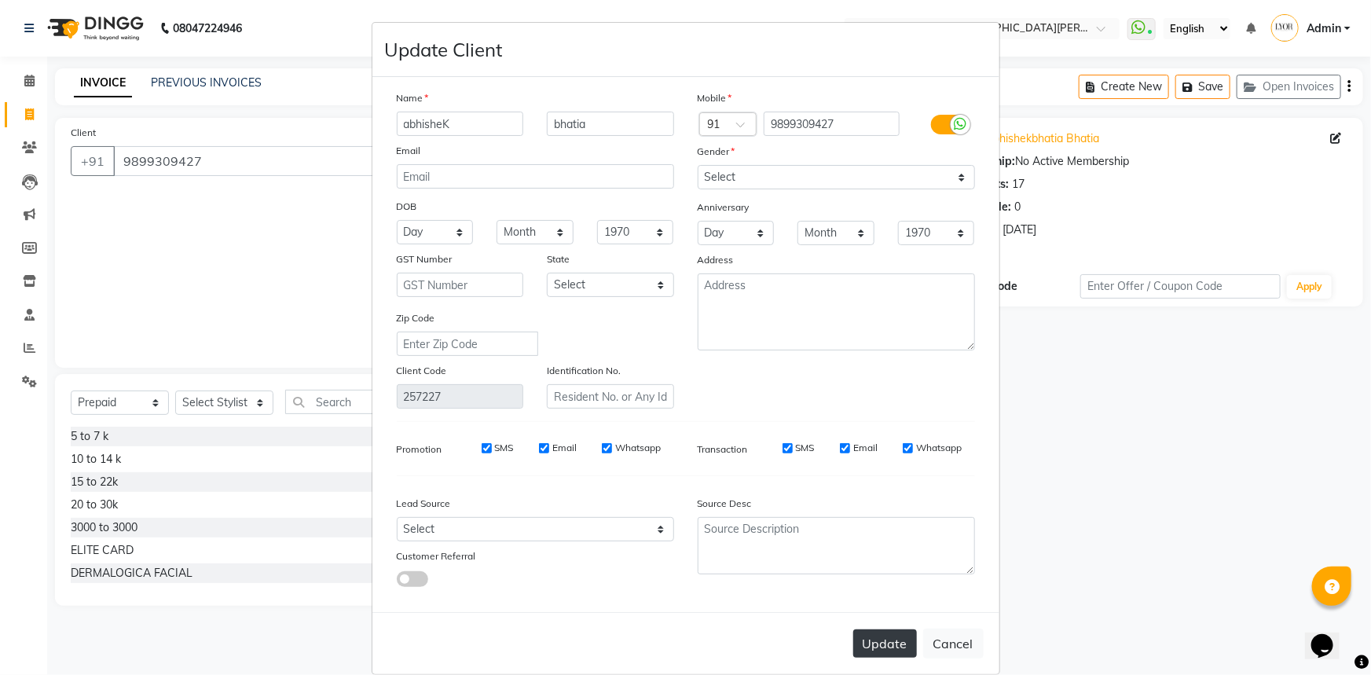
type input "abhisheK"
click at [881, 643] on button "Update" at bounding box center [885, 643] width 64 height 28
select select
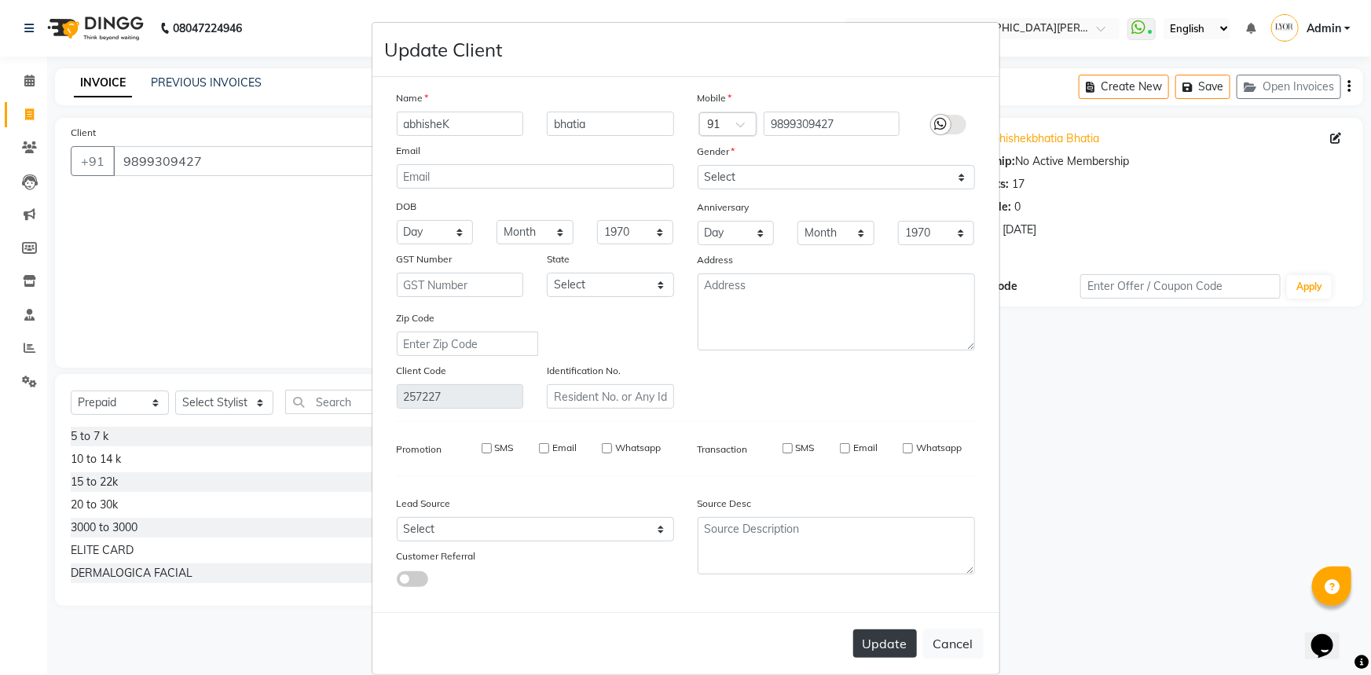
select select
checkbox input "false"
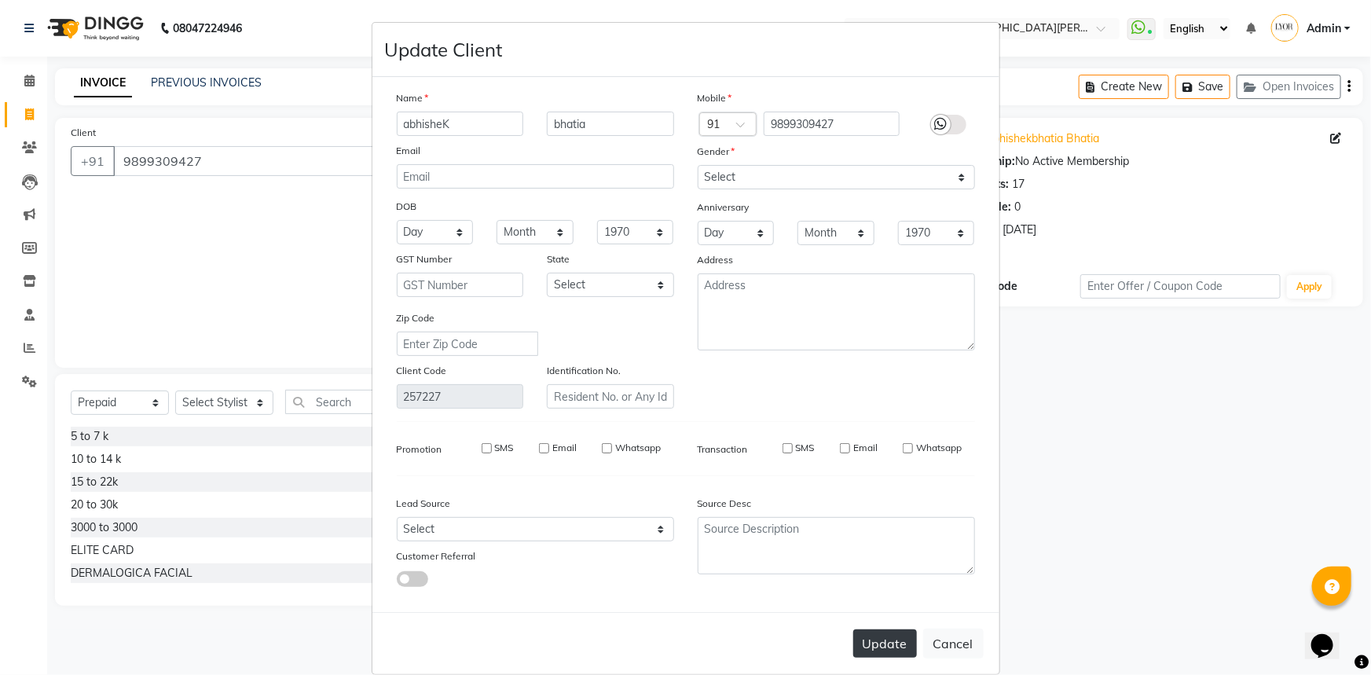
checkbox input "false"
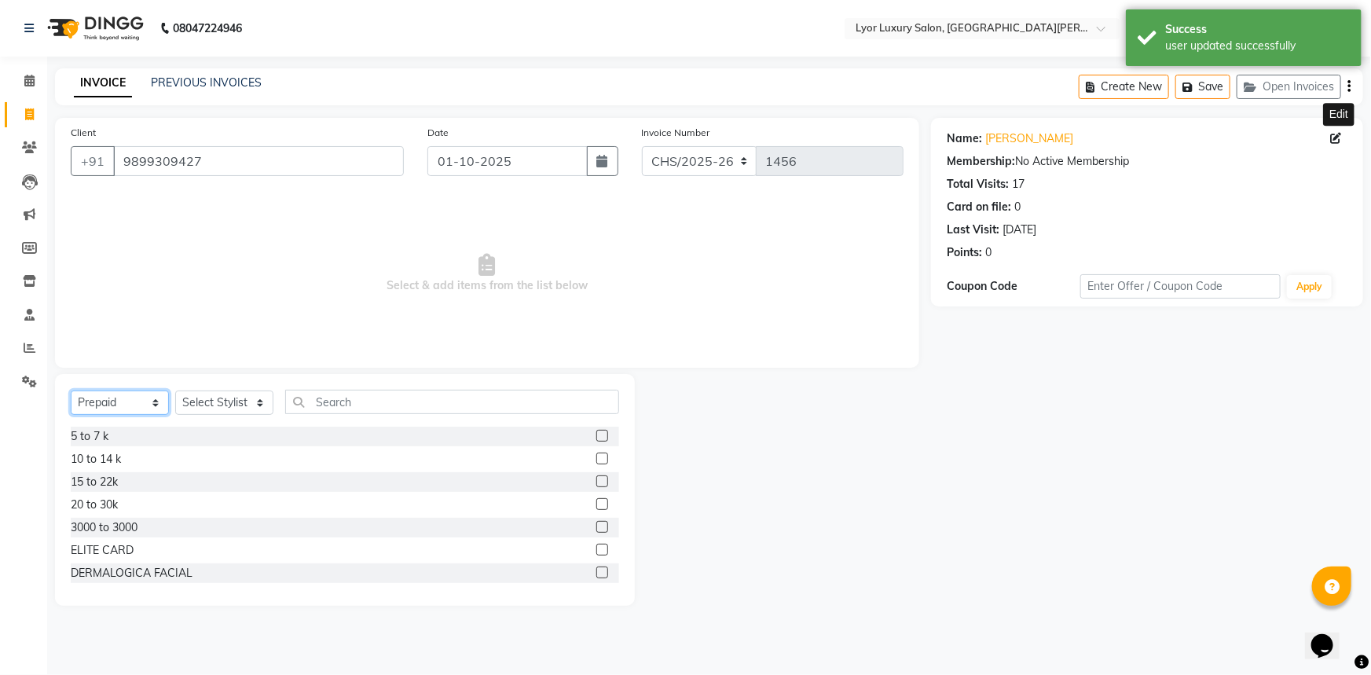
click at [131, 410] on select "Select Service Product Membership Package Voucher Prepaid Gift Card" at bounding box center [120, 402] width 98 height 24
select select "service"
click at [71, 390] on select "Select Service Product Membership Package Voucher Prepaid Gift Card" at bounding box center [120, 402] width 98 height 24
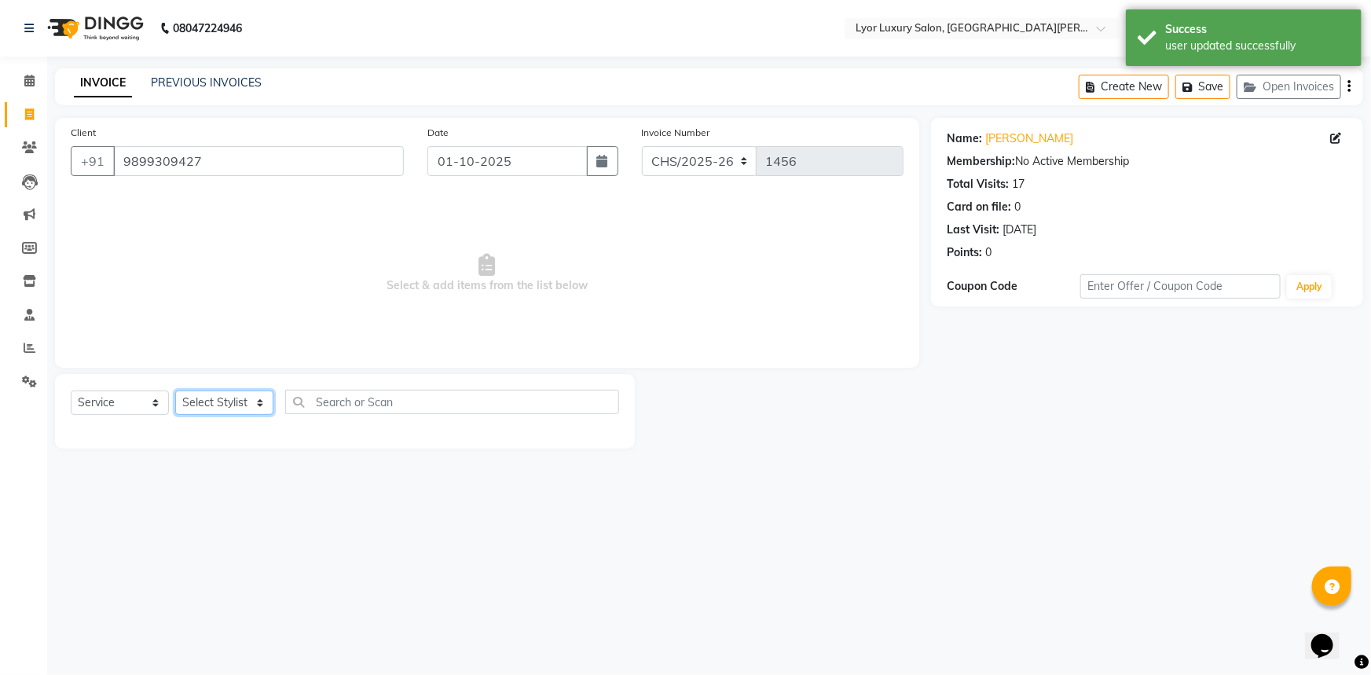
click at [225, 409] on select "Select Stylist [PERSON_NAME] Manager MD [PERSON_NAME] Sachin santosh [PERSON_NA…" at bounding box center [224, 402] width 98 height 24
select select "33184"
click at [175, 390] on select "Select Stylist [PERSON_NAME] Manager MD [PERSON_NAME] Sachin santosh [PERSON_NA…" at bounding box center [224, 402] width 98 height 24
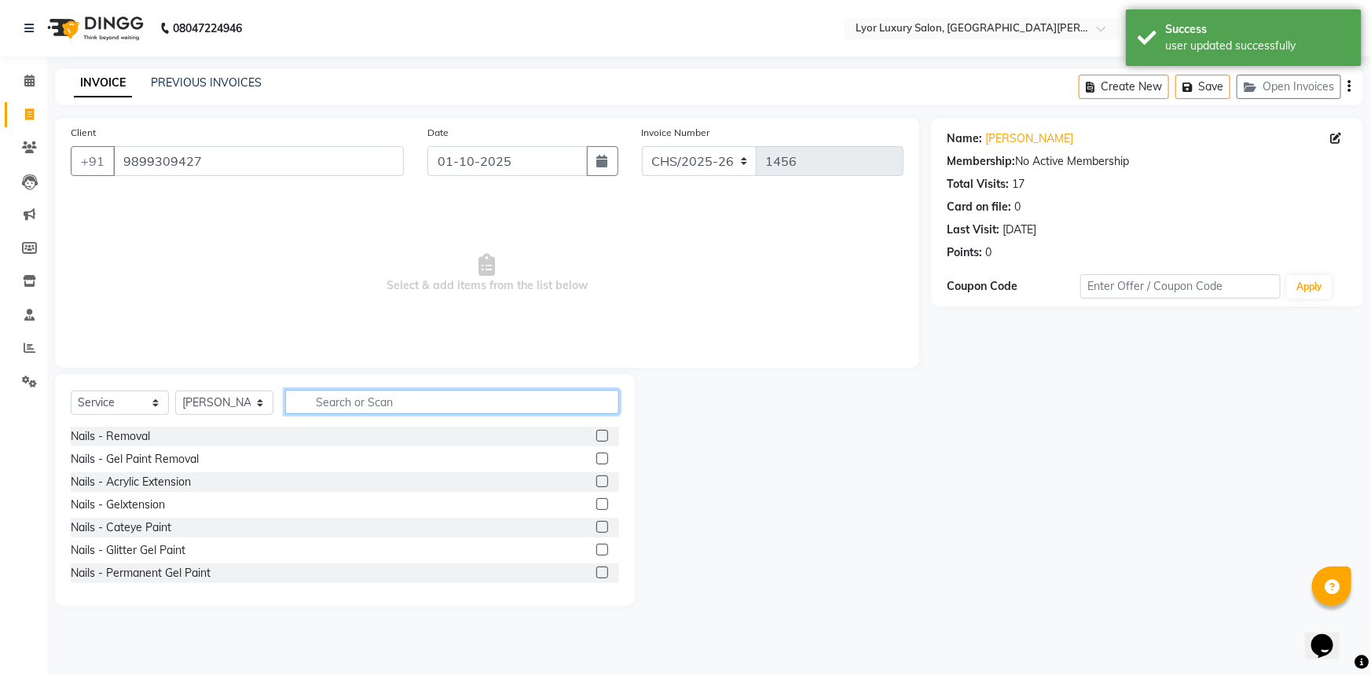
click at [448, 400] on input "text" at bounding box center [452, 402] width 334 height 24
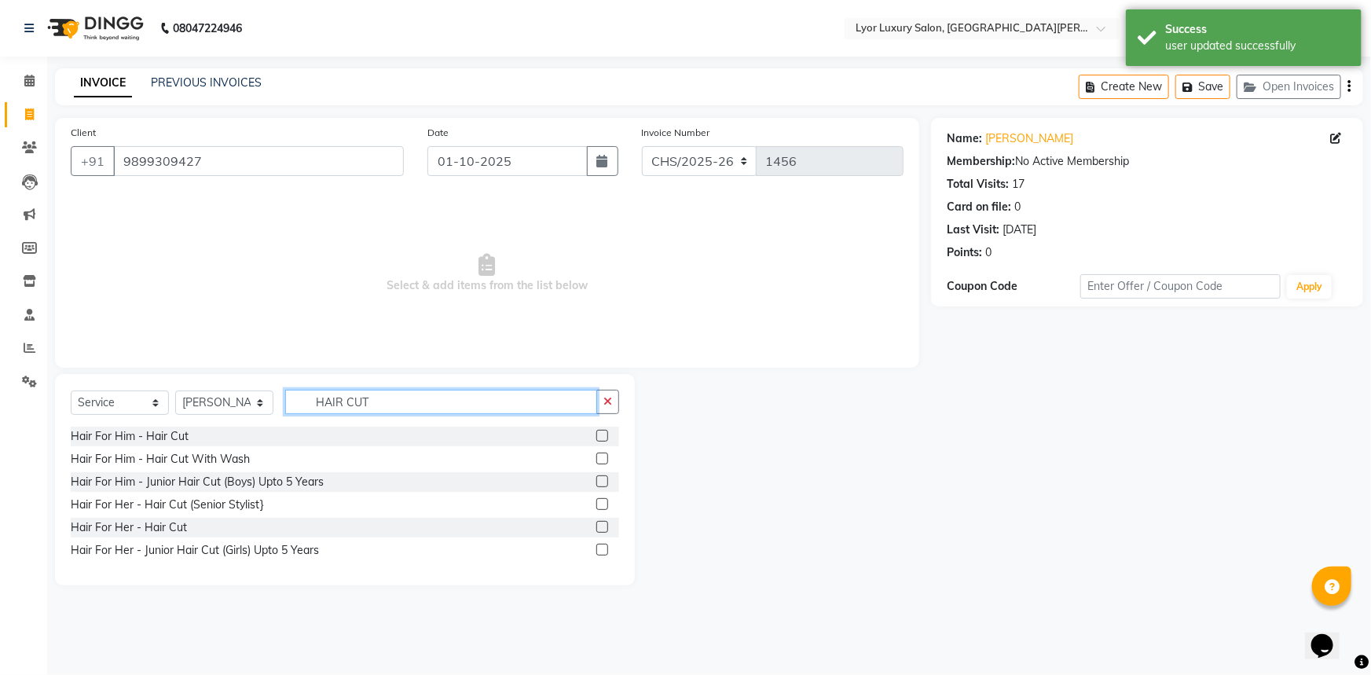
type input "HAIR CUT"
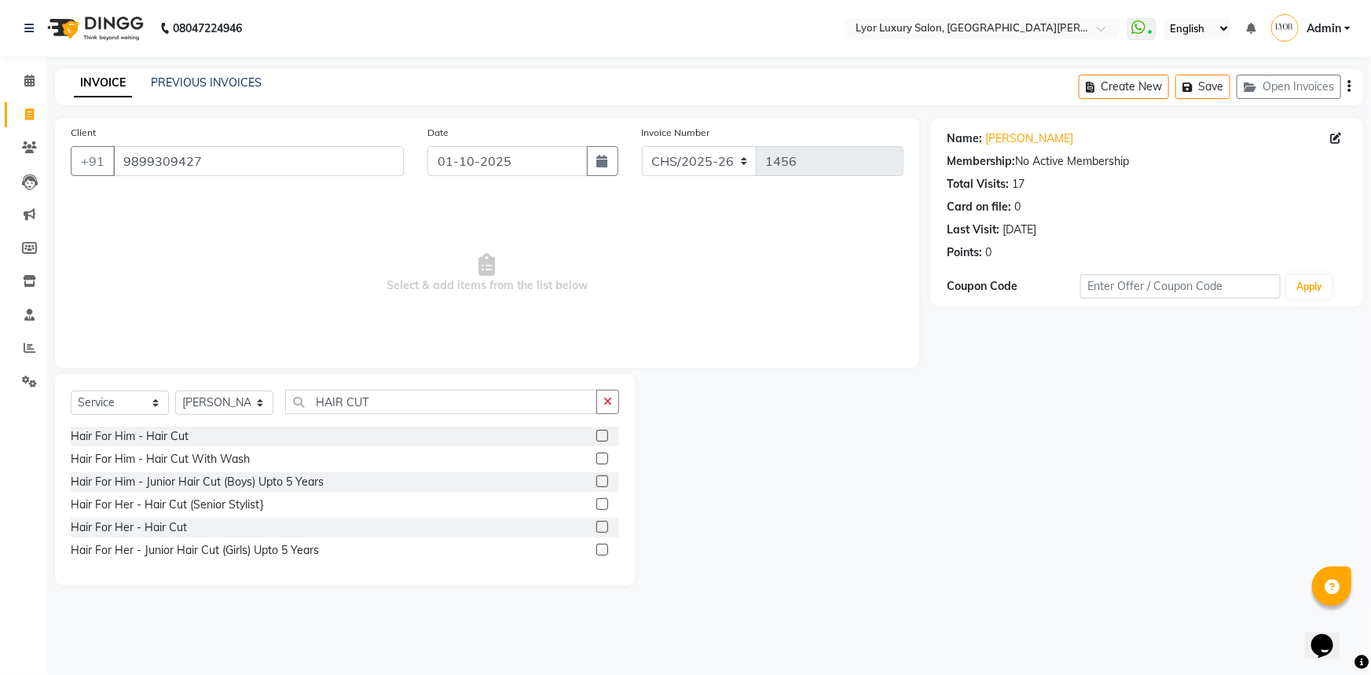
click at [598, 456] on label at bounding box center [602, 459] width 12 height 12
click at [598, 456] on input "checkbox" at bounding box center [601, 459] width 10 height 10
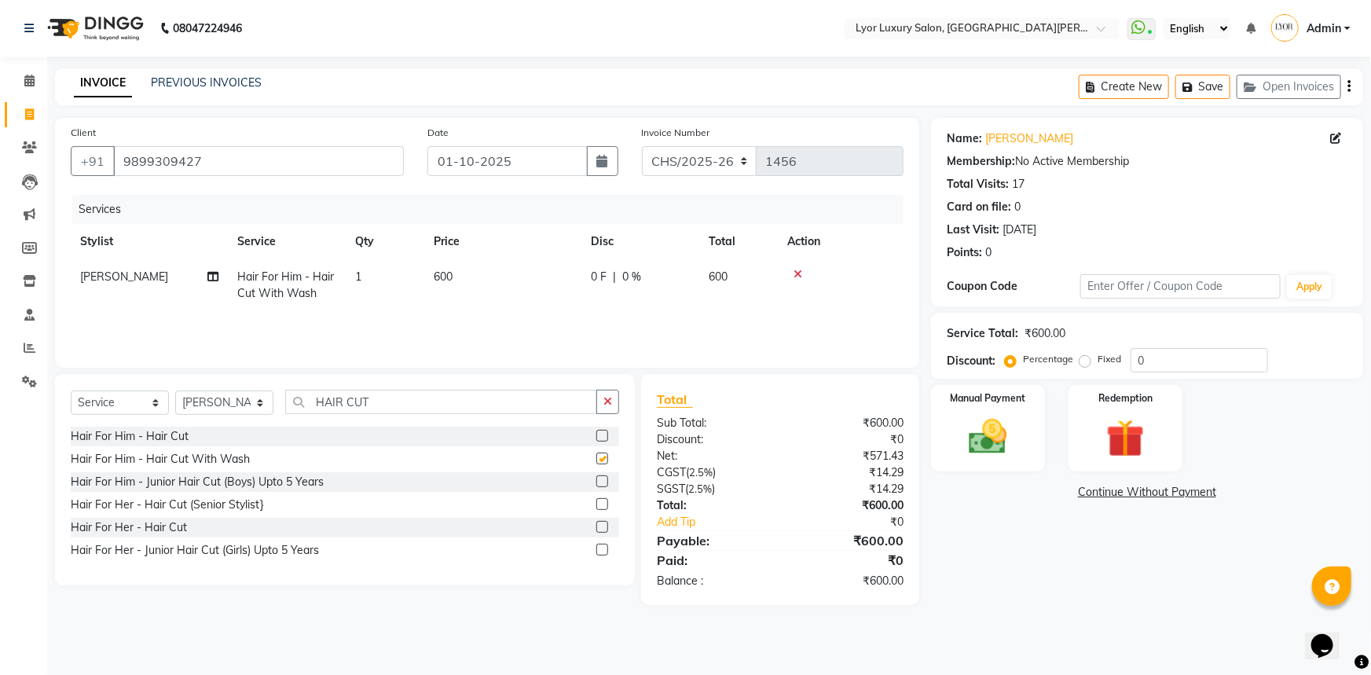
checkbox input "false"
click at [403, 412] on input "HAIR CUT" at bounding box center [441, 402] width 312 height 24
type input "H"
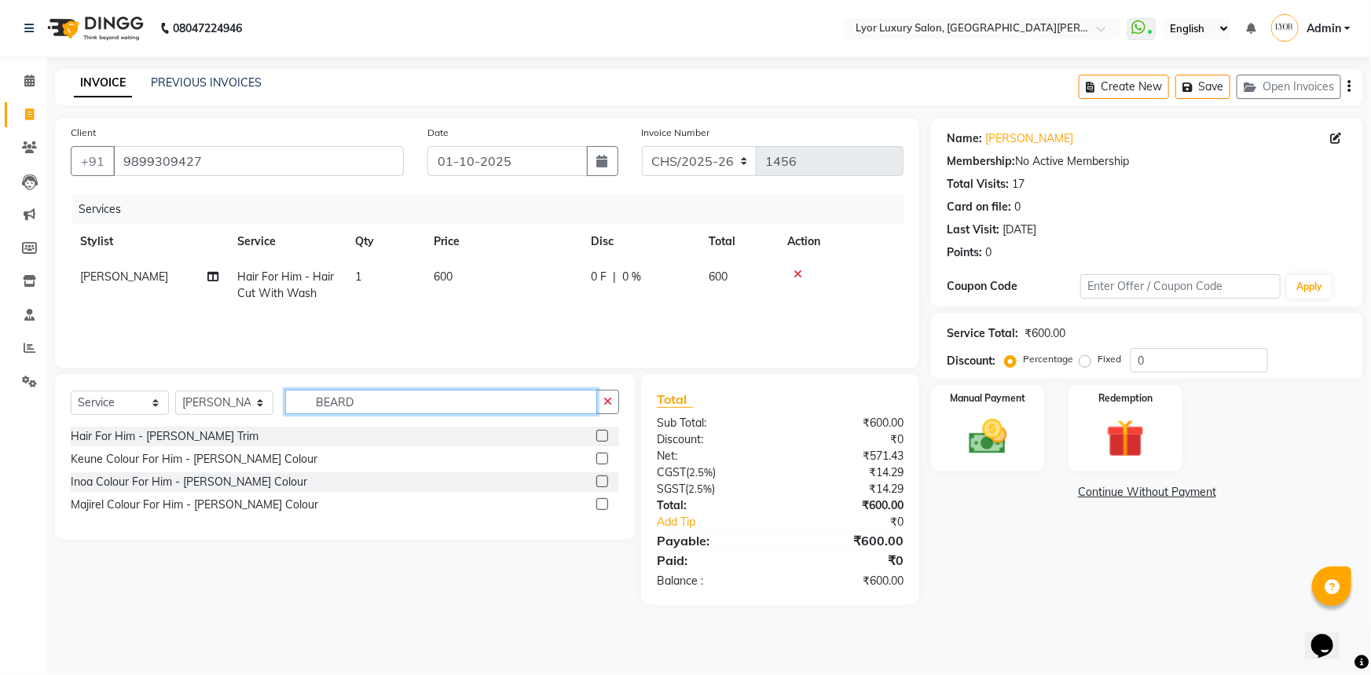
type input "BEARD"
click at [599, 431] on label at bounding box center [602, 436] width 12 height 12
click at [599, 431] on input "checkbox" at bounding box center [601, 436] width 10 height 10
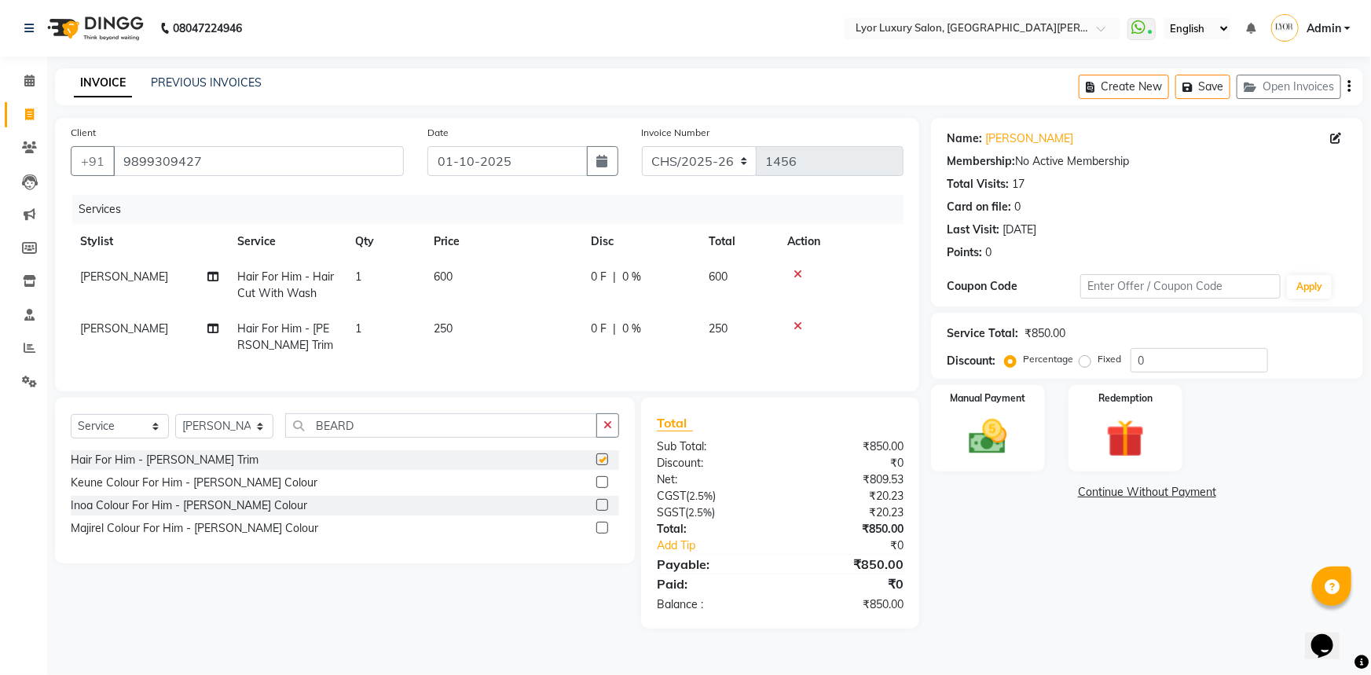
checkbox input "false"
click at [376, 434] on input "BEARD" at bounding box center [441, 425] width 312 height 24
click at [251, 438] on select "Select Stylist [PERSON_NAME] Manager MD [PERSON_NAME] Sachin santosh [PERSON_NA…" at bounding box center [224, 426] width 98 height 24
select select "30464"
click at [175, 425] on select "Select Stylist [PERSON_NAME] Manager MD [PERSON_NAME] Sachin santosh [PERSON_NA…" at bounding box center [224, 426] width 98 height 24
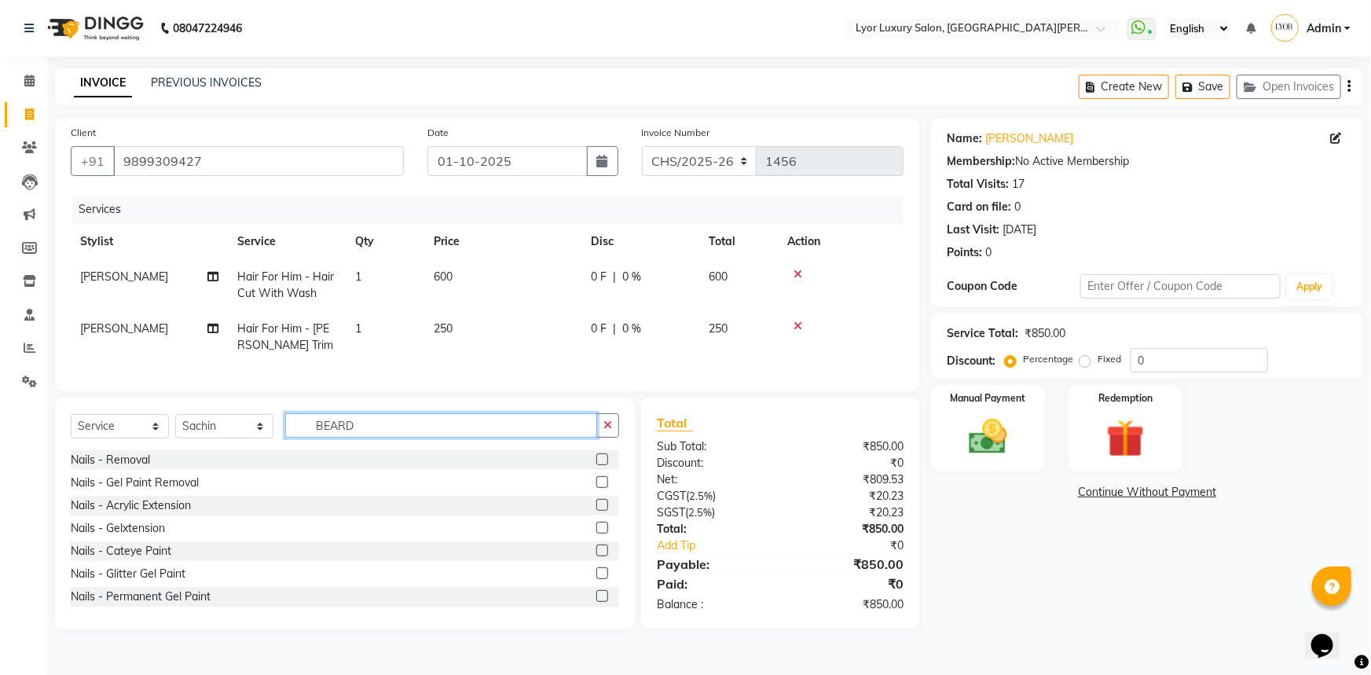
click at [374, 436] on input "BEARD" at bounding box center [441, 425] width 312 height 24
type input "B"
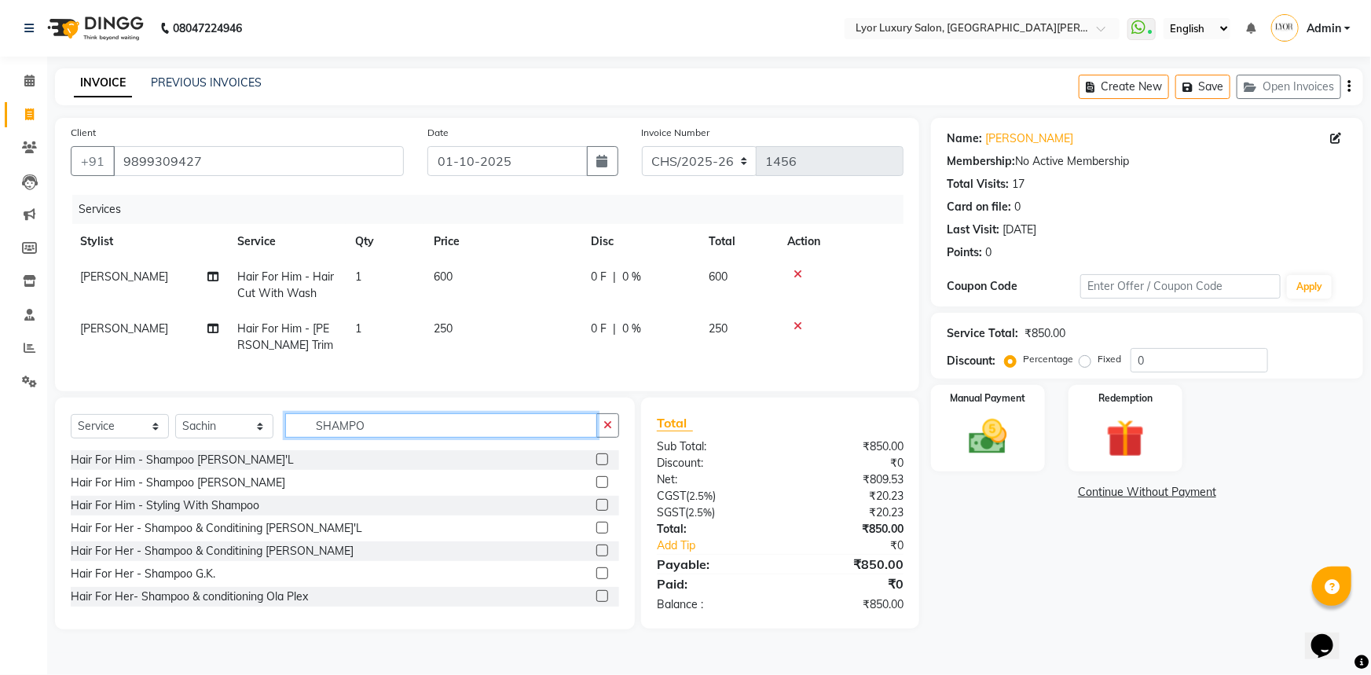
type input "SHAMPO"
click at [596, 533] on label at bounding box center [602, 528] width 12 height 12
click at [596, 533] on input "checkbox" at bounding box center [601, 528] width 10 height 10
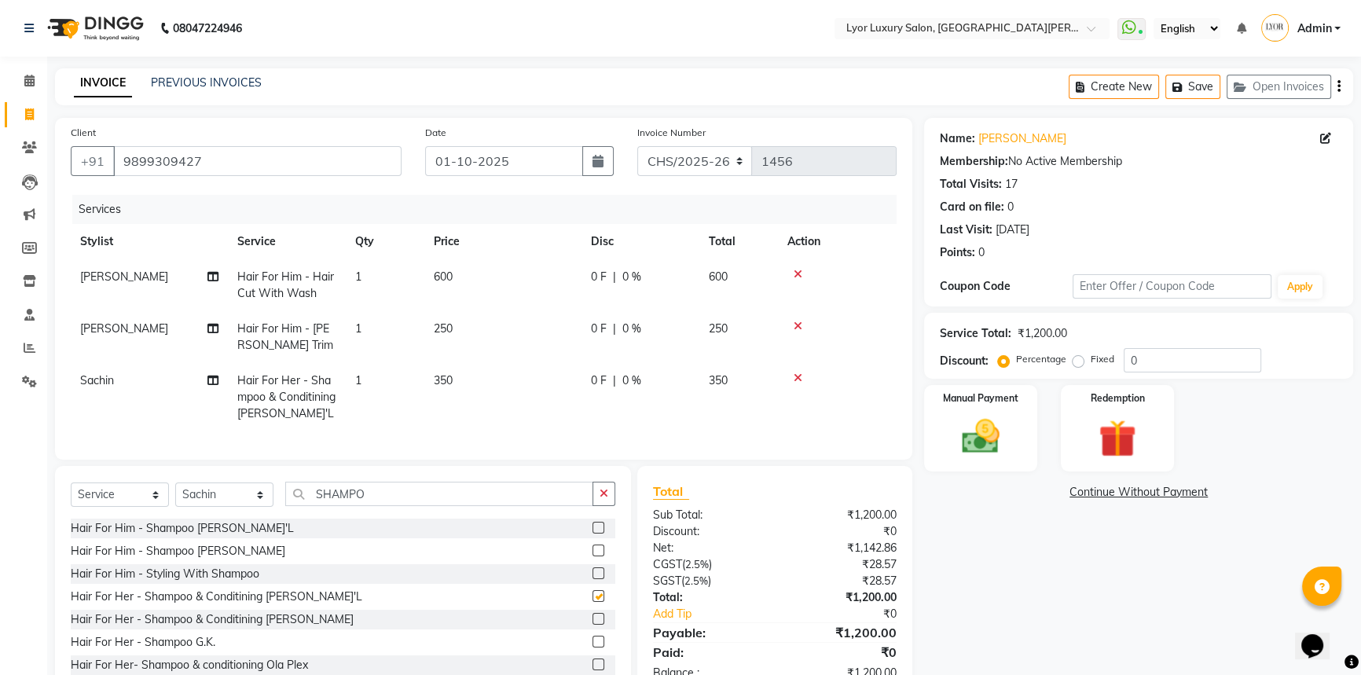
checkbox input "false"
click at [245, 503] on select "Select Stylist [PERSON_NAME] Manager MD [PERSON_NAME] Sachin santosh [PERSON_NA…" at bounding box center [224, 494] width 98 height 24
select select "90962"
click at [175, 493] on select "Select Stylist [PERSON_NAME] Manager MD [PERSON_NAME] Sachin santosh [PERSON_NA…" at bounding box center [224, 494] width 98 height 24
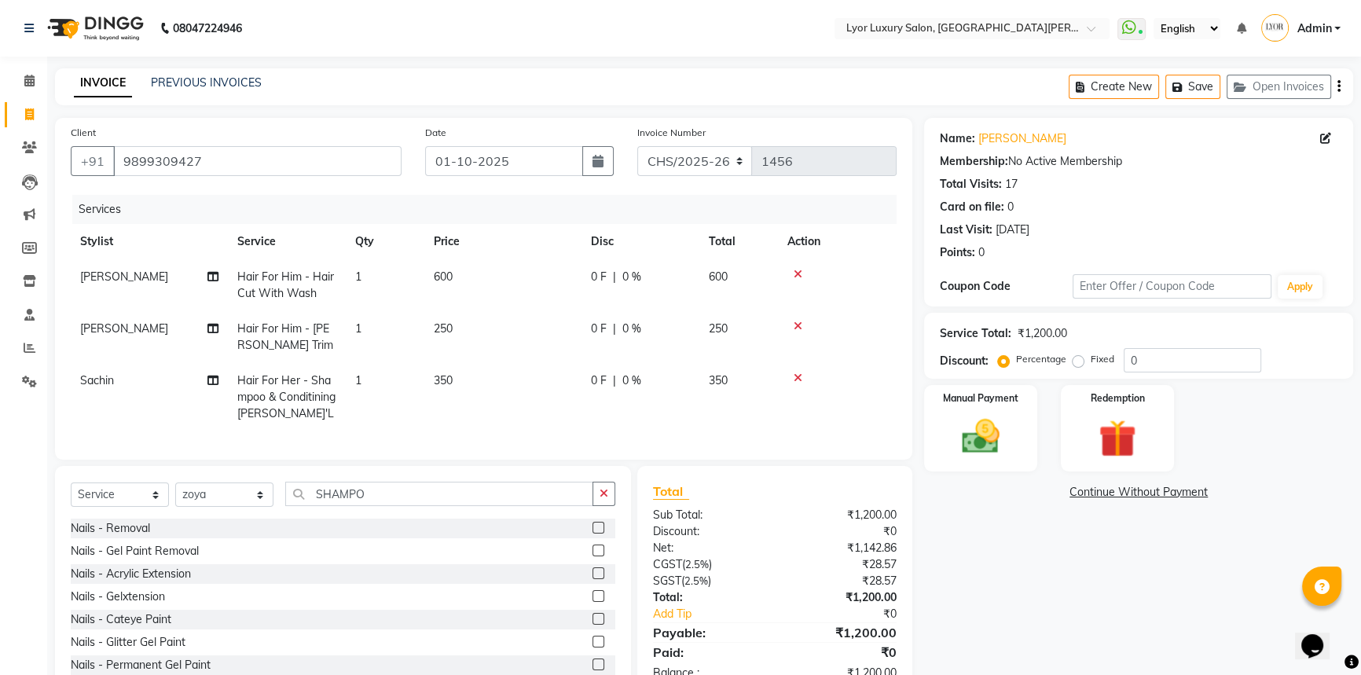
click at [388, 488] on div "Select Service Product Membership Package Voucher Prepaid Gift Card Select Styl…" at bounding box center [343, 582] width 576 height 232
click at [388, 504] on input "SHAMPO" at bounding box center [439, 494] width 308 height 24
type input "S"
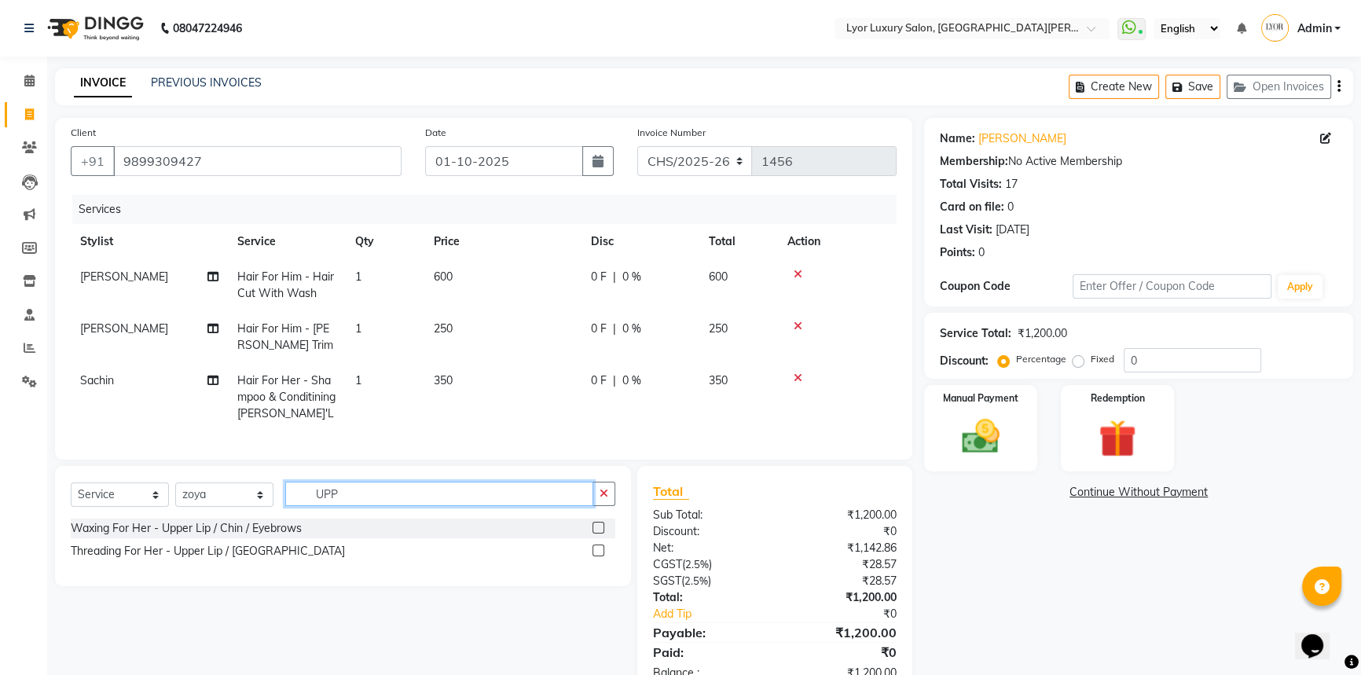
type input "UPP"
click at [597, 556] on label at bounding box center [598, 550] width 12 height 12
click at [597, 556] on input "checkbox" at bounding box center [597, 551] width 10 height 10
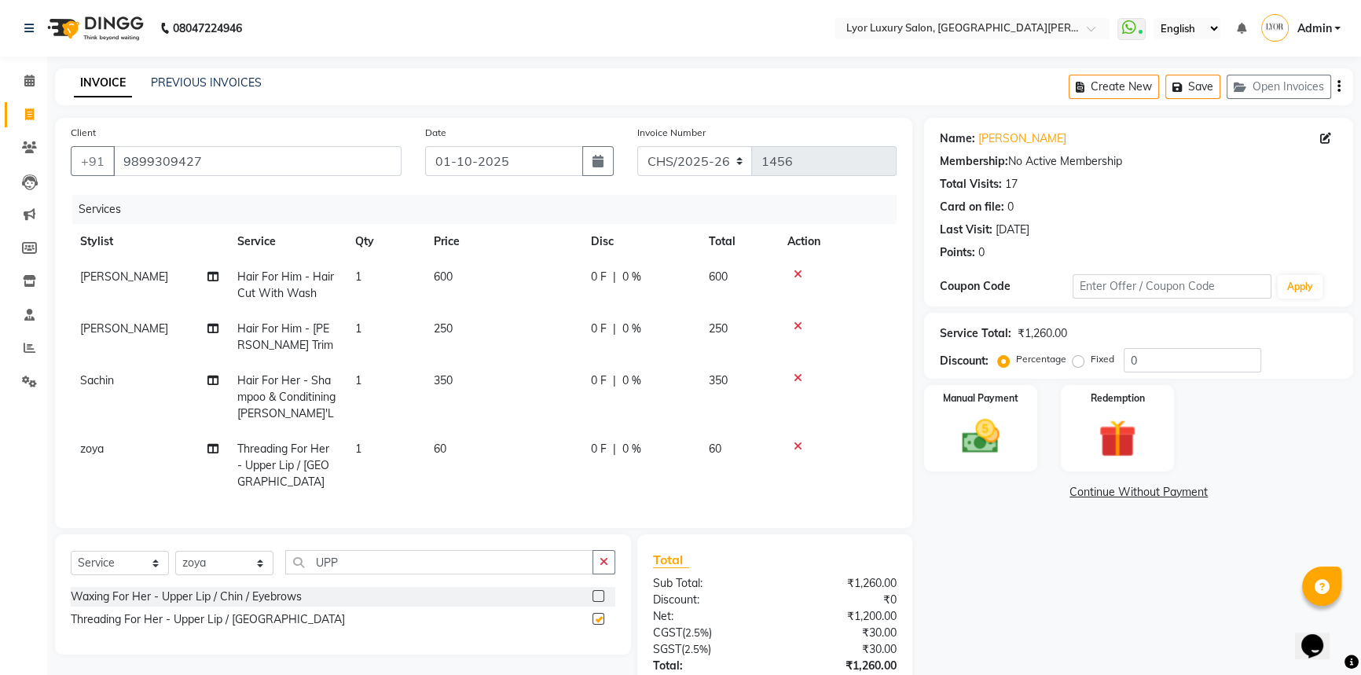
checkbox input "false"
click at [972, 441] on img at bounding box center [981, 436] width 64 height 45
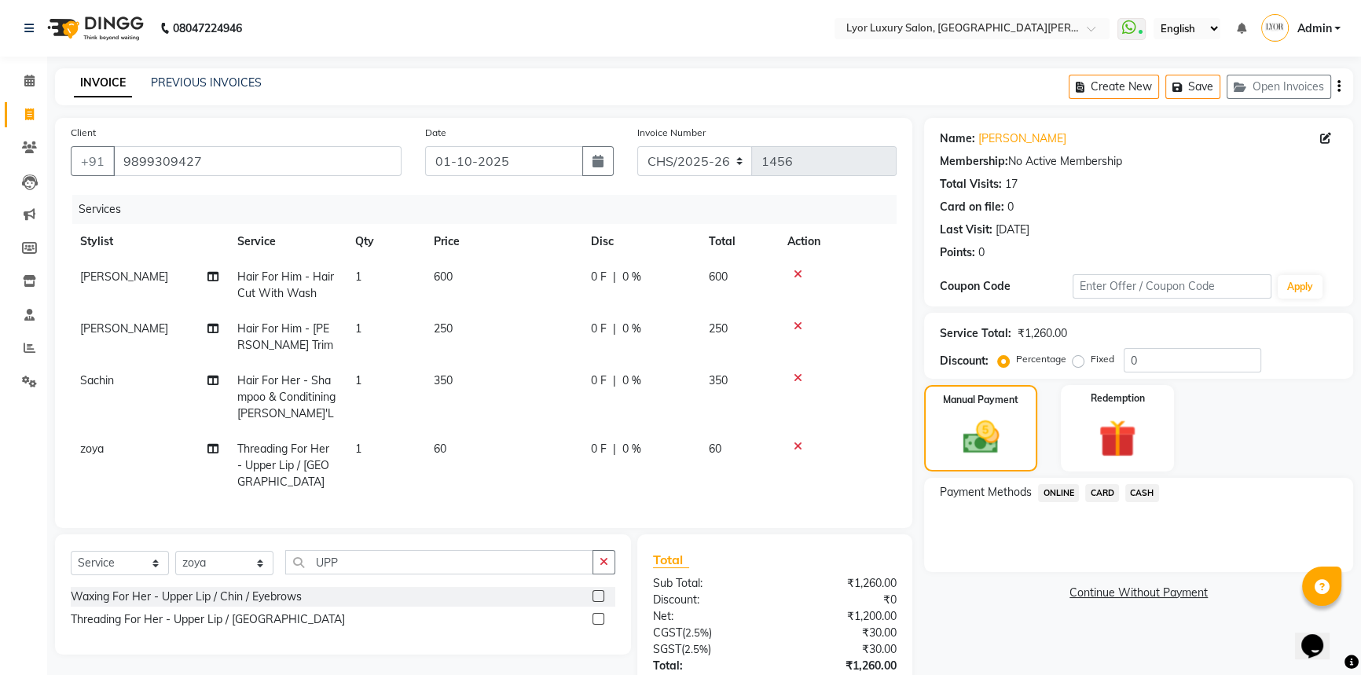
click at [1142, 492] on span "CASH" at bounding box center [1142, 493] width 34 height 18
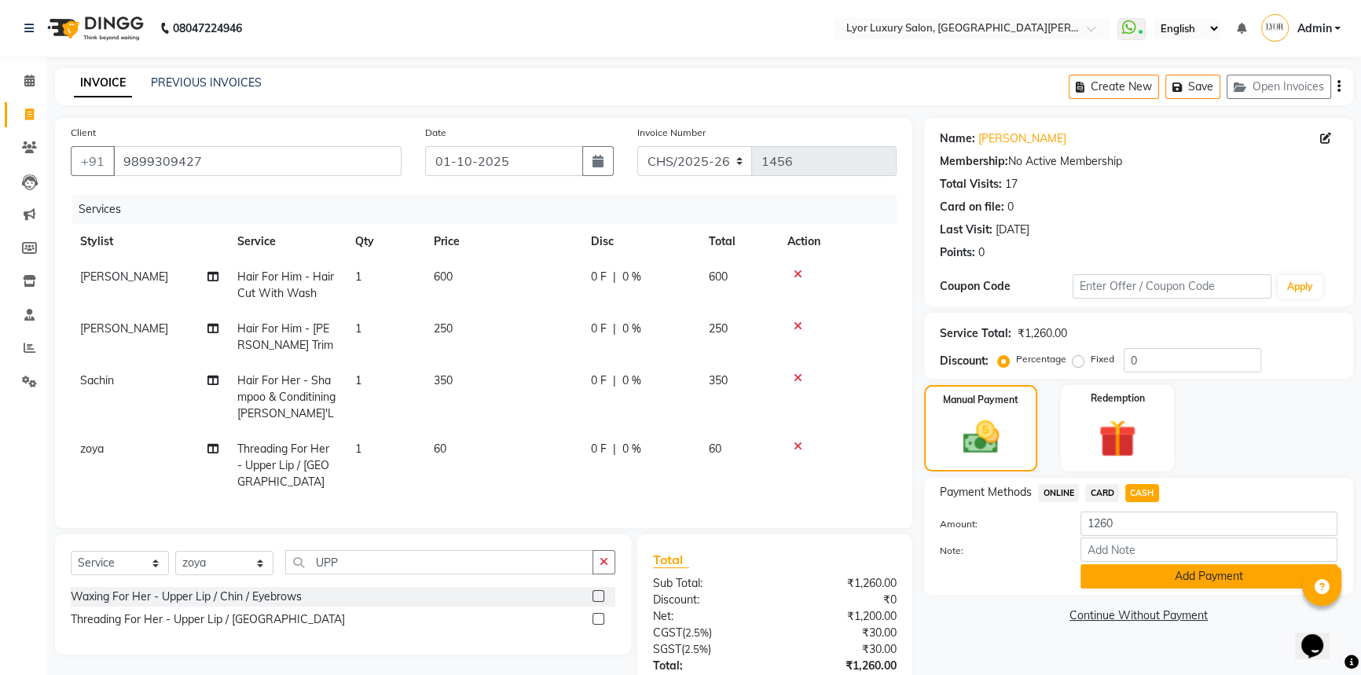
click at [1164, 572] on button "Add Payment" at bounding box center [1208, 576] width 257 height 24
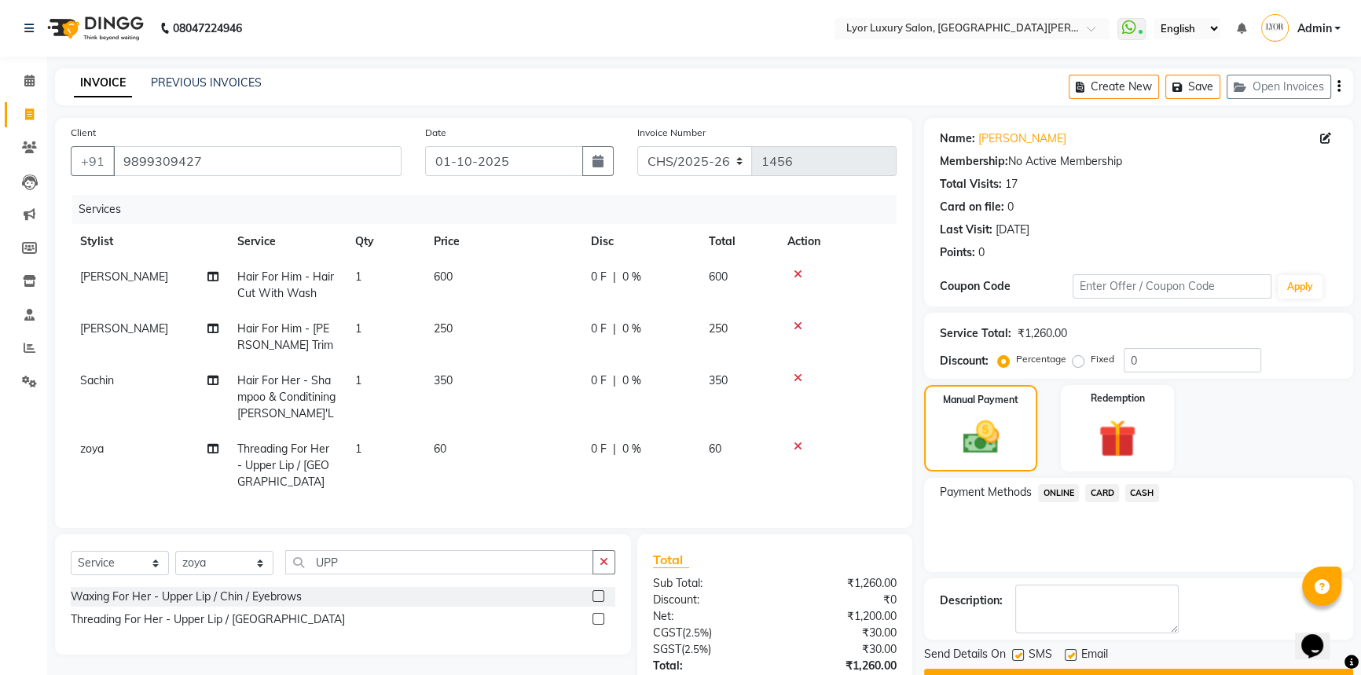
click at [1301, 669] on button "Checkout" at bounding box center [1138, 681] width 429 height 24
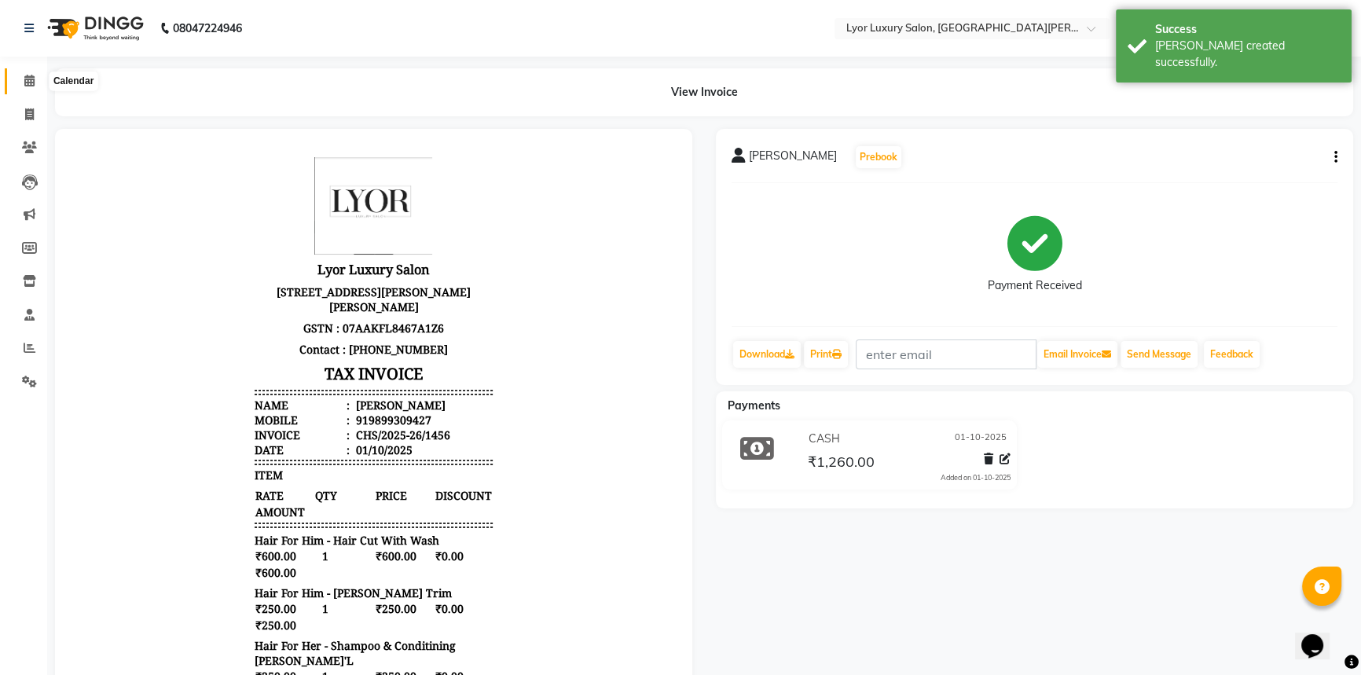
click at [23, 84] on span at bounding box center [29, 81] width 27 height 18
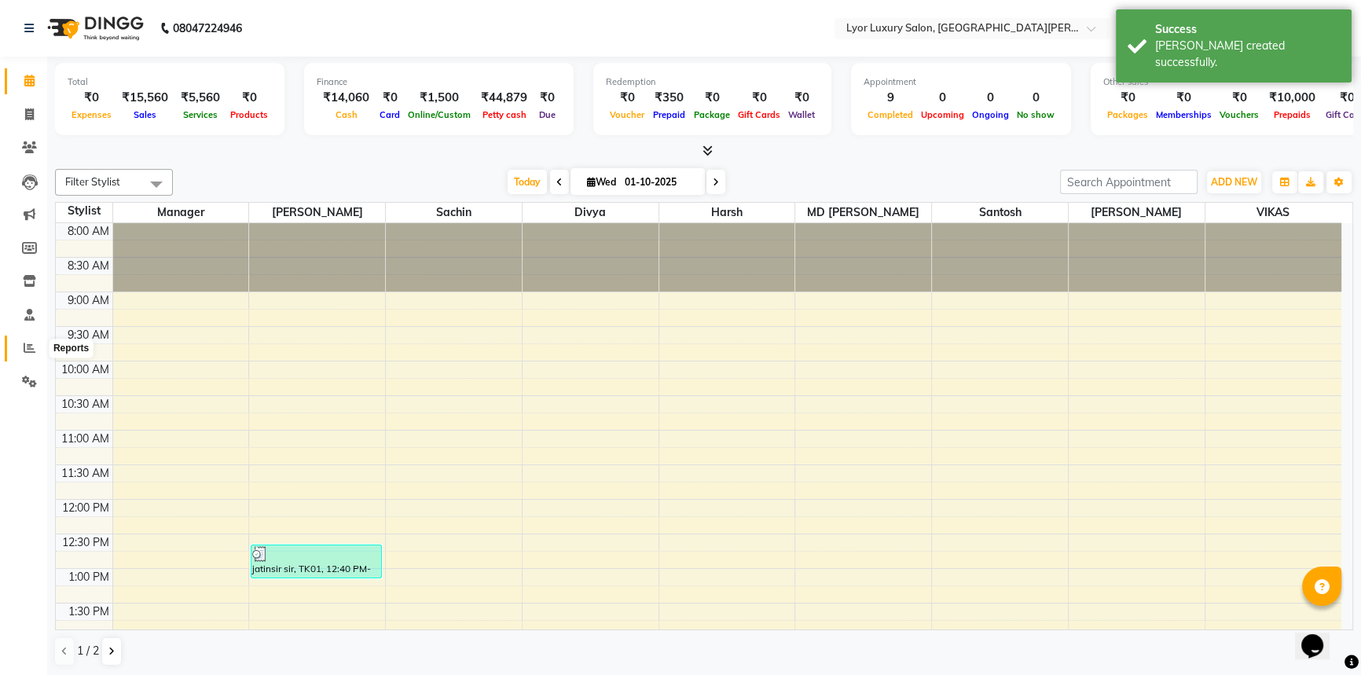
click at [28, 349] on icon at bounding box center [30, 348] width 12 height 12
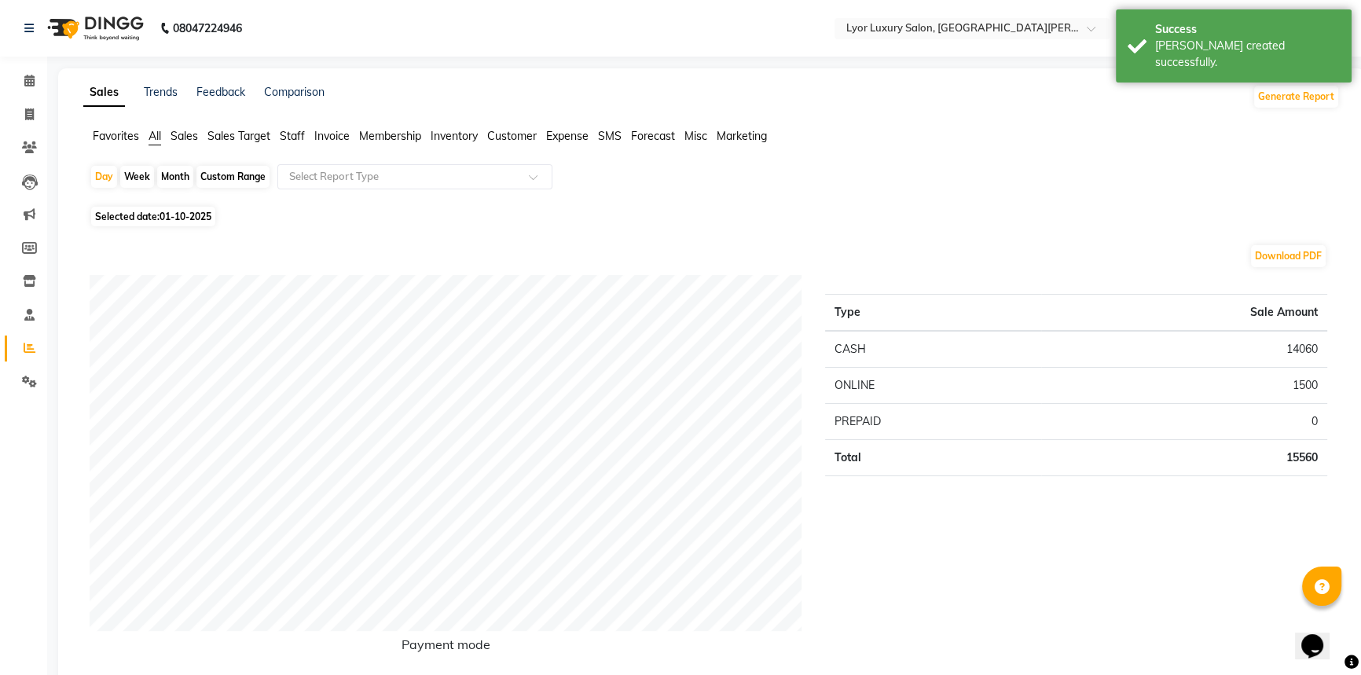
click at [289, 136] on span "Staff" at bounding box center [292, 136] width 25 height 14
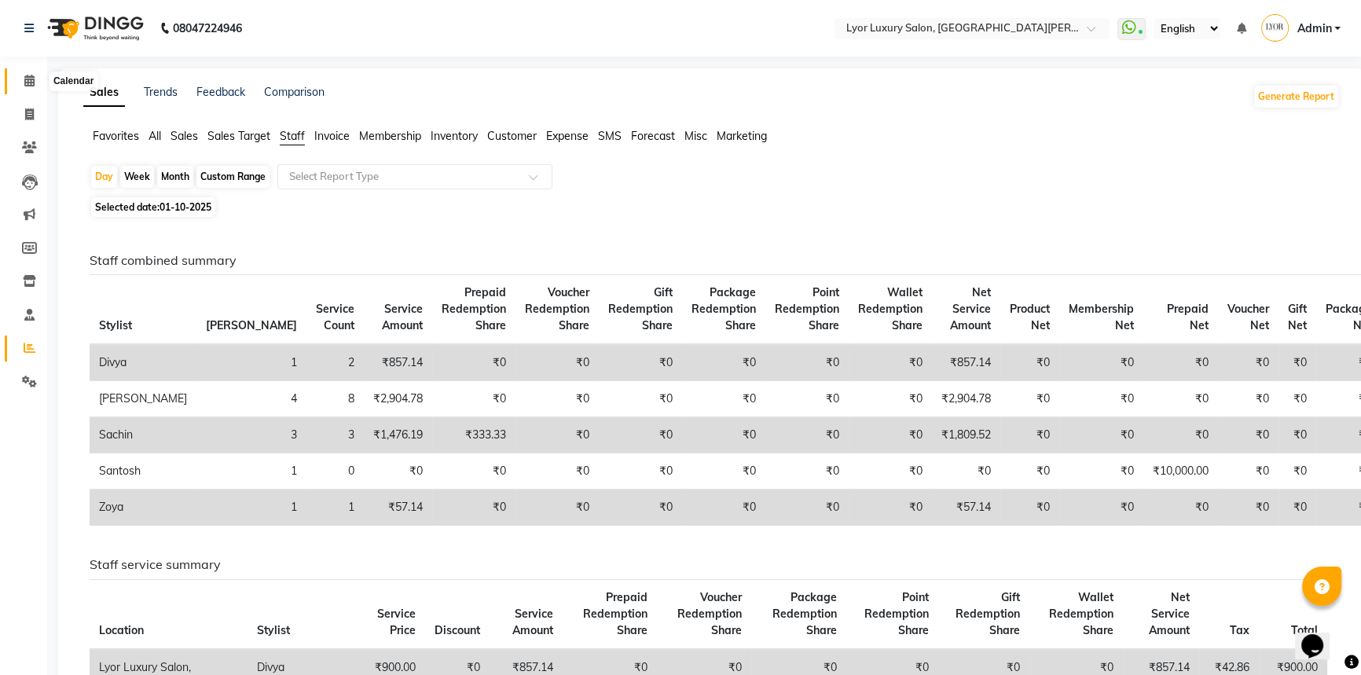
click at [28, 75] on icon at bounding box center [29, 81] width 10 height 12
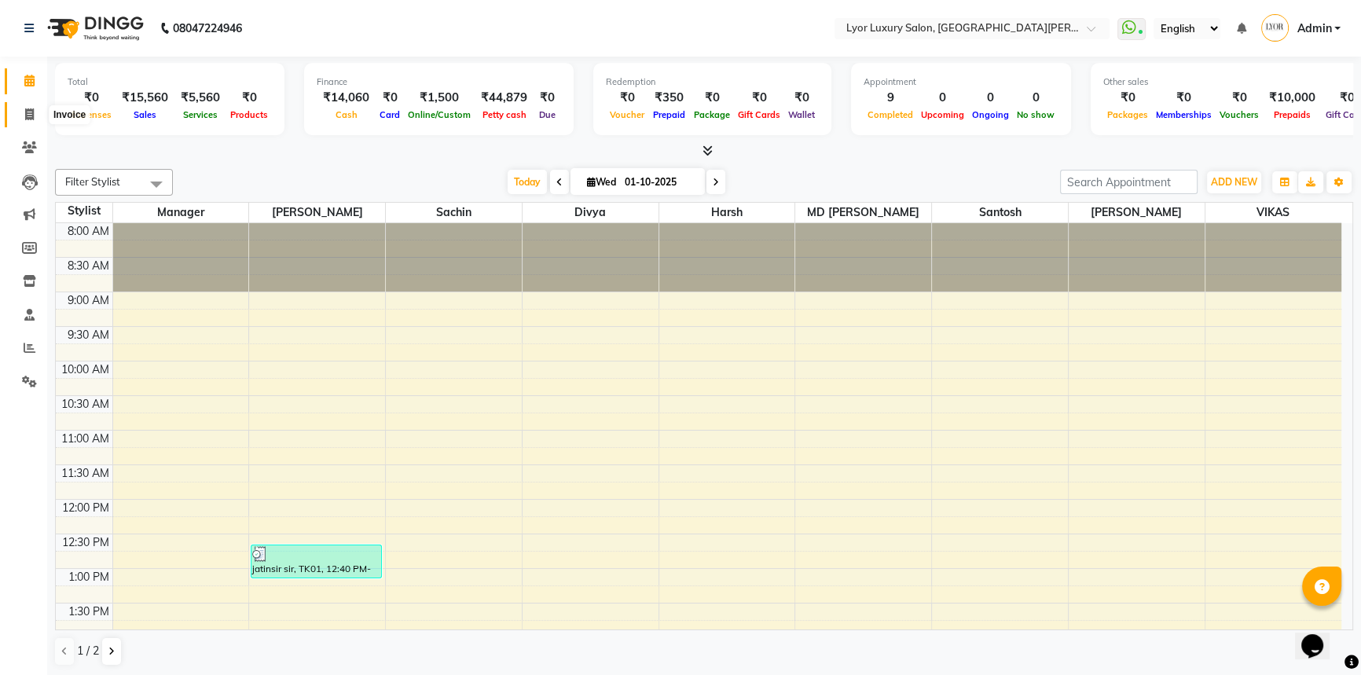
click at [28, 112] on icon at bounding box center [29, 114] width 9 height 12
select select "service"
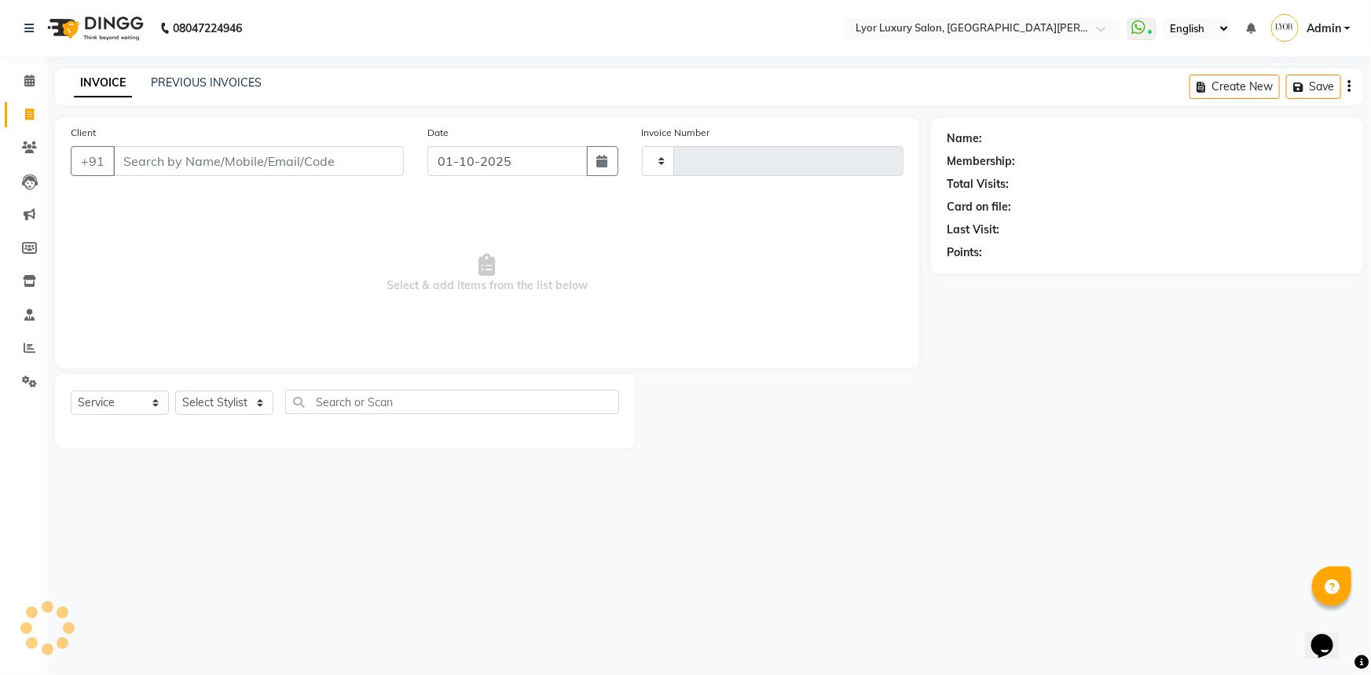
type input "1457"
select select "6597"
select select "P"
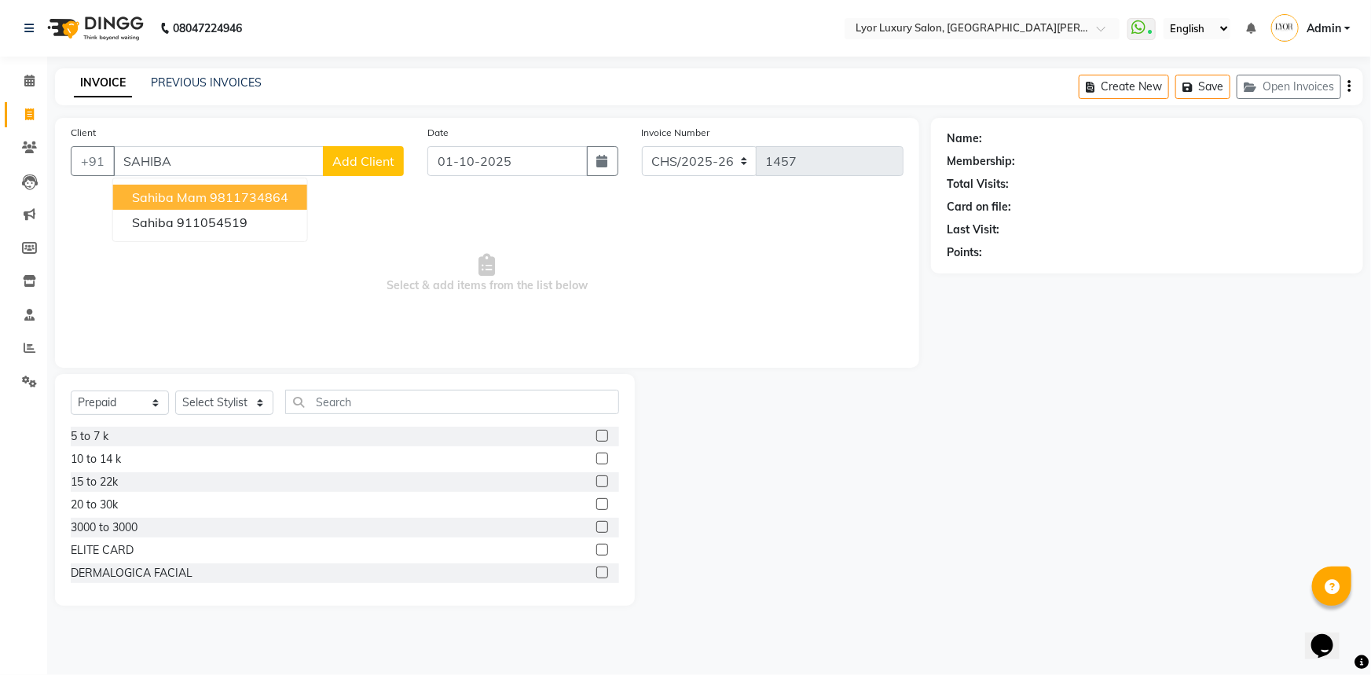
click at [299, 207] on button "sahiba mam 9811734864" at bounding box center [210, 197] width 194 height 25
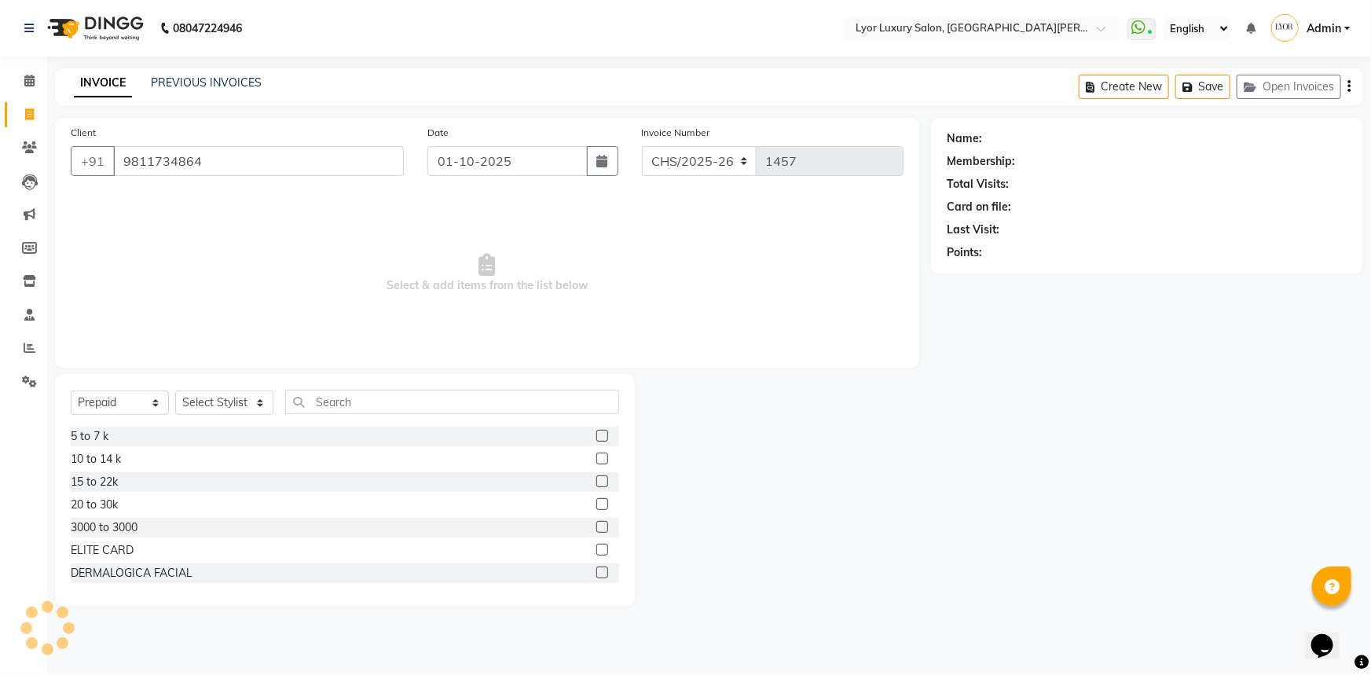
type input "9811734864"
drag, startPoint x: 134, startPoint y: 398, endPoint x: 134, endPoint y: 407, distance: 8.6
click at [134, 398] on select "Select Service Product Membership Package Voucher Prepaid Gift Card" at bounding box center [120, 402] width 98 height 24
select select "service"
click at [71, 390] on select "Select Service Product Membership Package Voucher Prepaid Gift Card" at bounding box center [120, 402] width 98 height 24
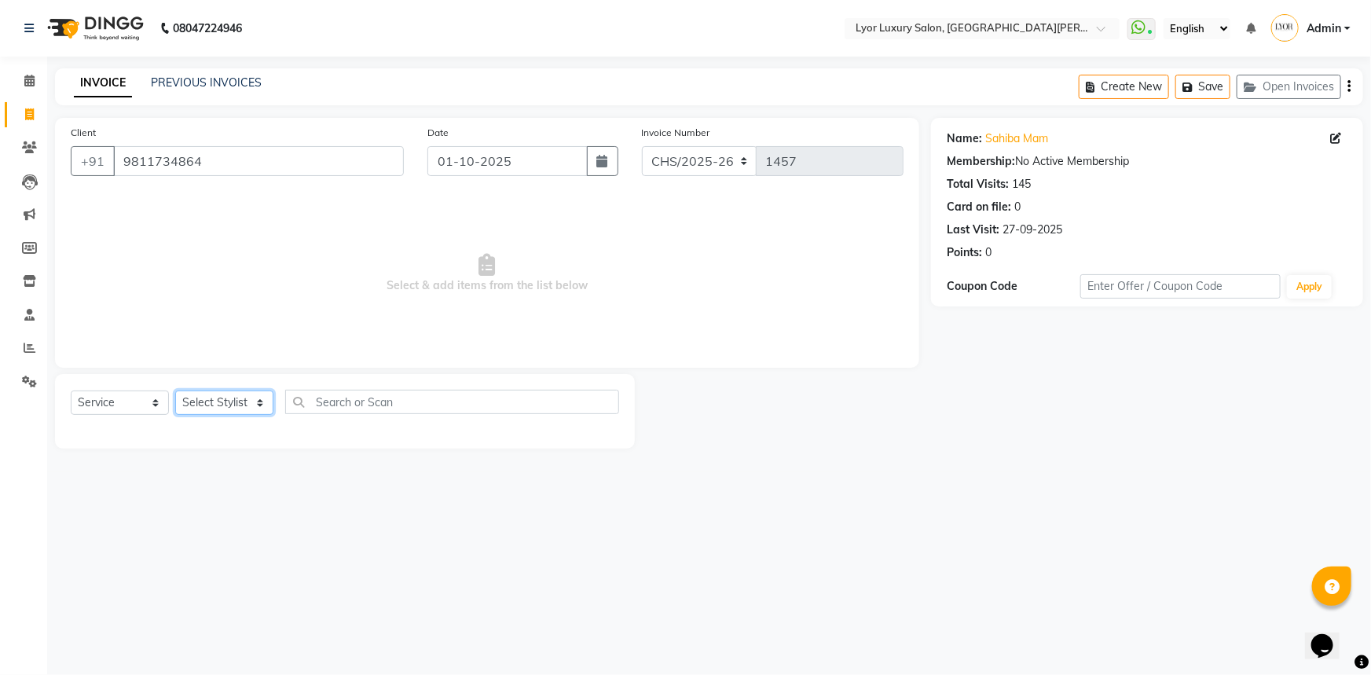
click at [233, 400] on select "Select Stylist [PERSON_NAME] Manager MD [PERSON_NAME] Sachin santosh [PERSON_NA…" at bounding box center [224, 402] width 98 height 24
click at [175, 390] on select "Select Stylist [PERSON_NAME] Manager MD [PERSON_NAME] Sachin santosh [PERSON_NA…" at bounding box center [224, 402] width 98 height 24
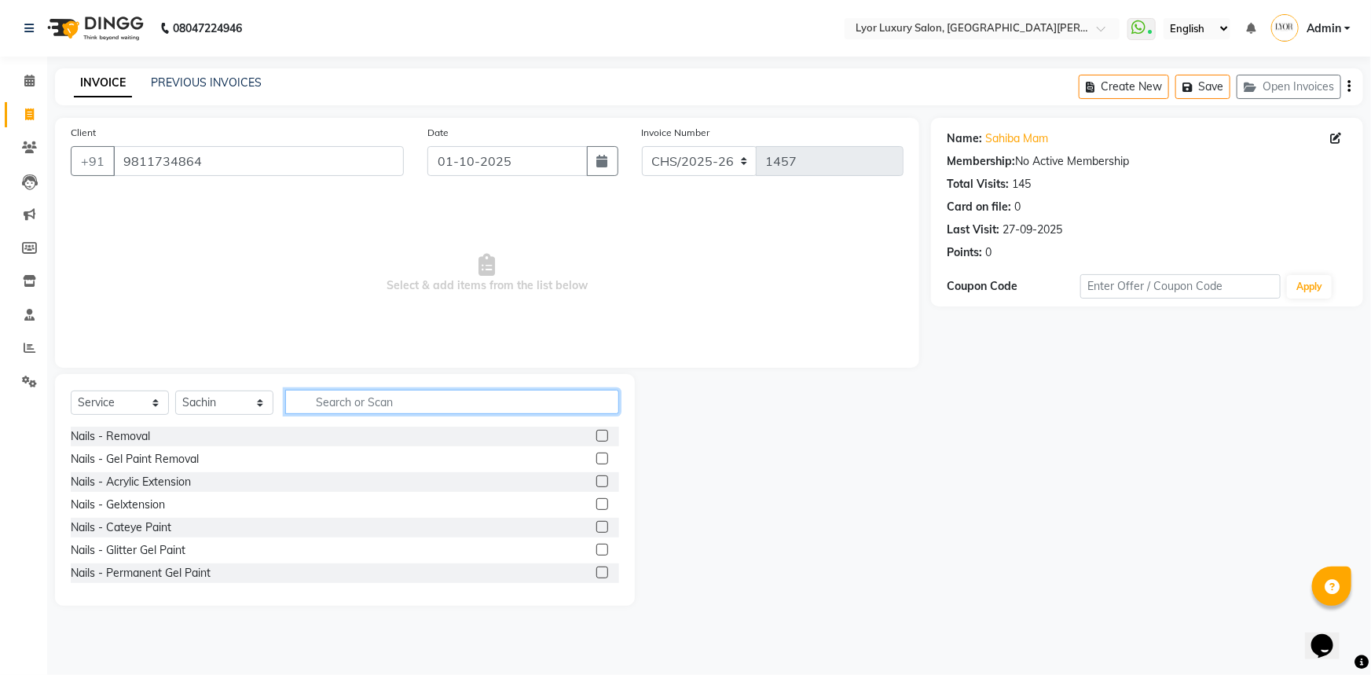
click at [373, 394] on input "text" at bounding box center [452, 402] width 334 height 24
click at [252, 398] on select "Select Stylist [PERSON_NAME] Manager MD [PERSON_NAME] Sachin santosh [PERSON_NA…" at bounding box center [224, 402] width 98 height 24
select select "82631"
click at [175, 390] on select "Select Stylist [PERSON_NAME] Manager MD [PERSON_NAME] Sachin santosh [PERSON_NA…" at bounding box center [224, 402] width 98 height 24
click at [363, 401] on input "text" at bounding box center [452, 402] width 334 height 24
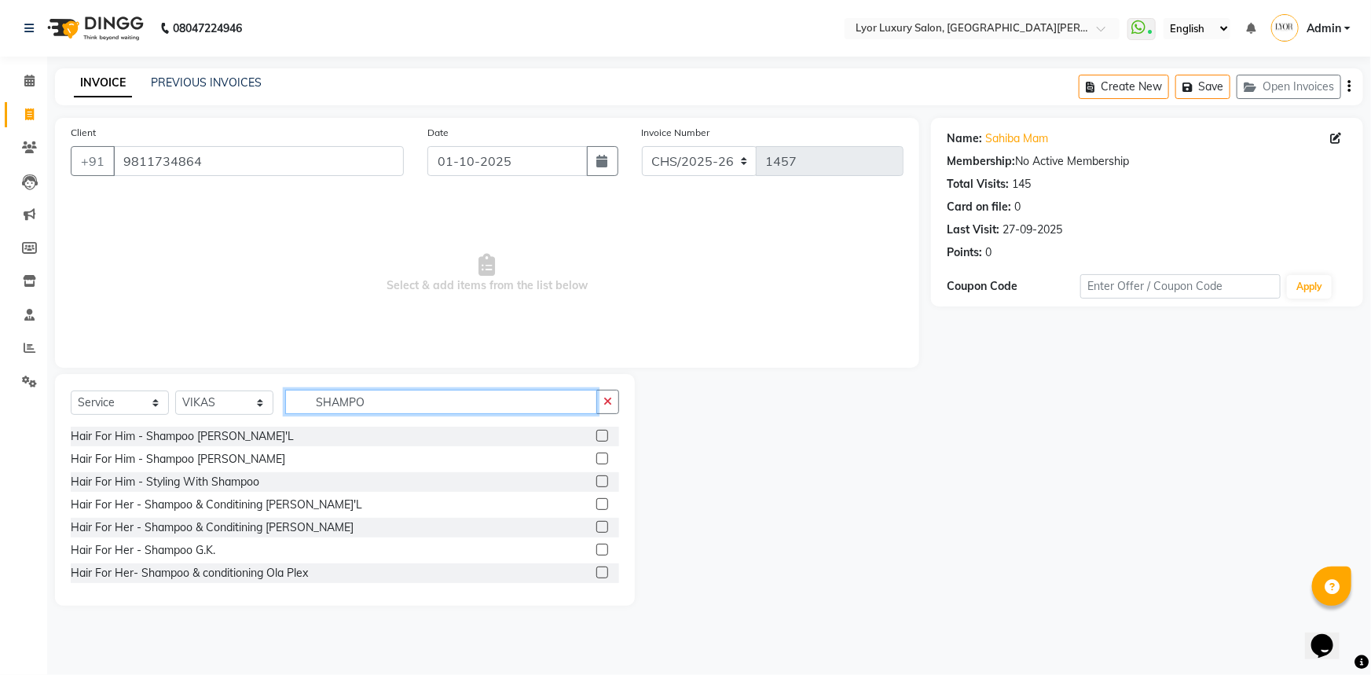
type input "SHAMPO"
click at [596, 500] on label at bounding box center [602, 504] width 12 height 12
click at [596, 500] on input "checkbox" at bounding box center [601, 505] width 10 height 10
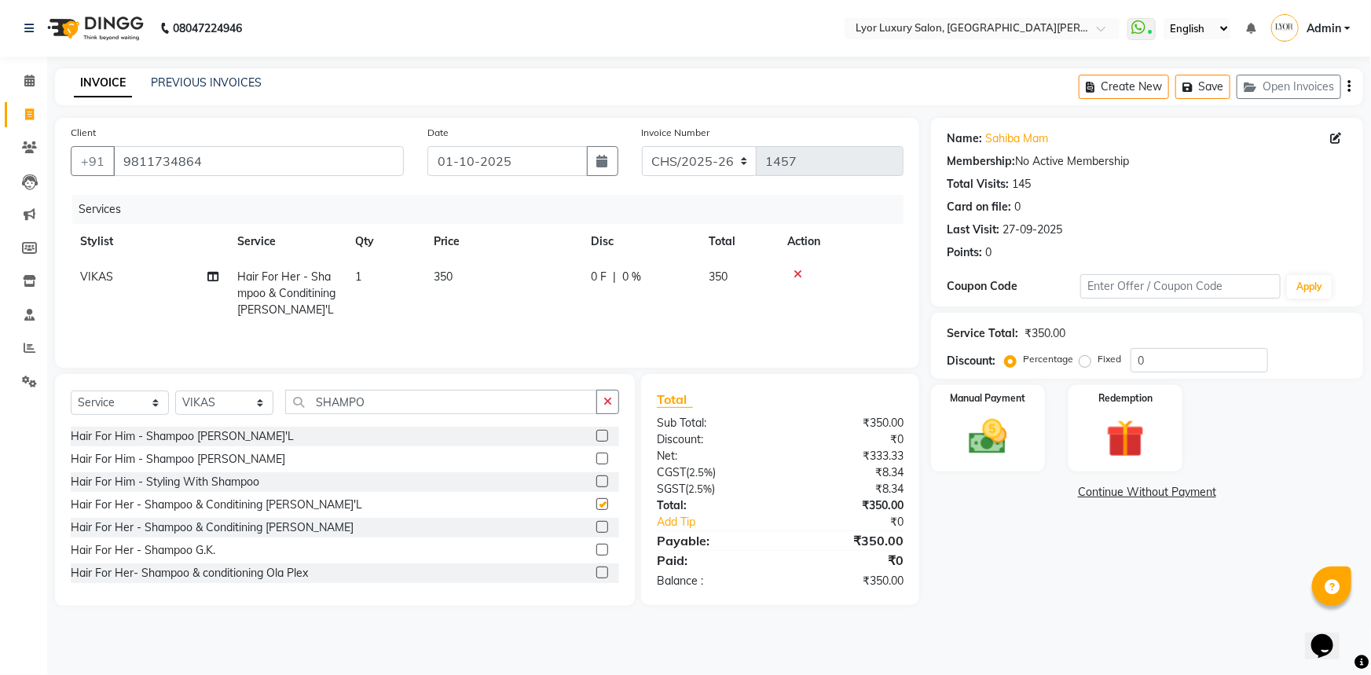
checkbox input "false"
click at [476, 277] on td "350" at bounding box center [502, 293] width 157 height 68
select select "82631"
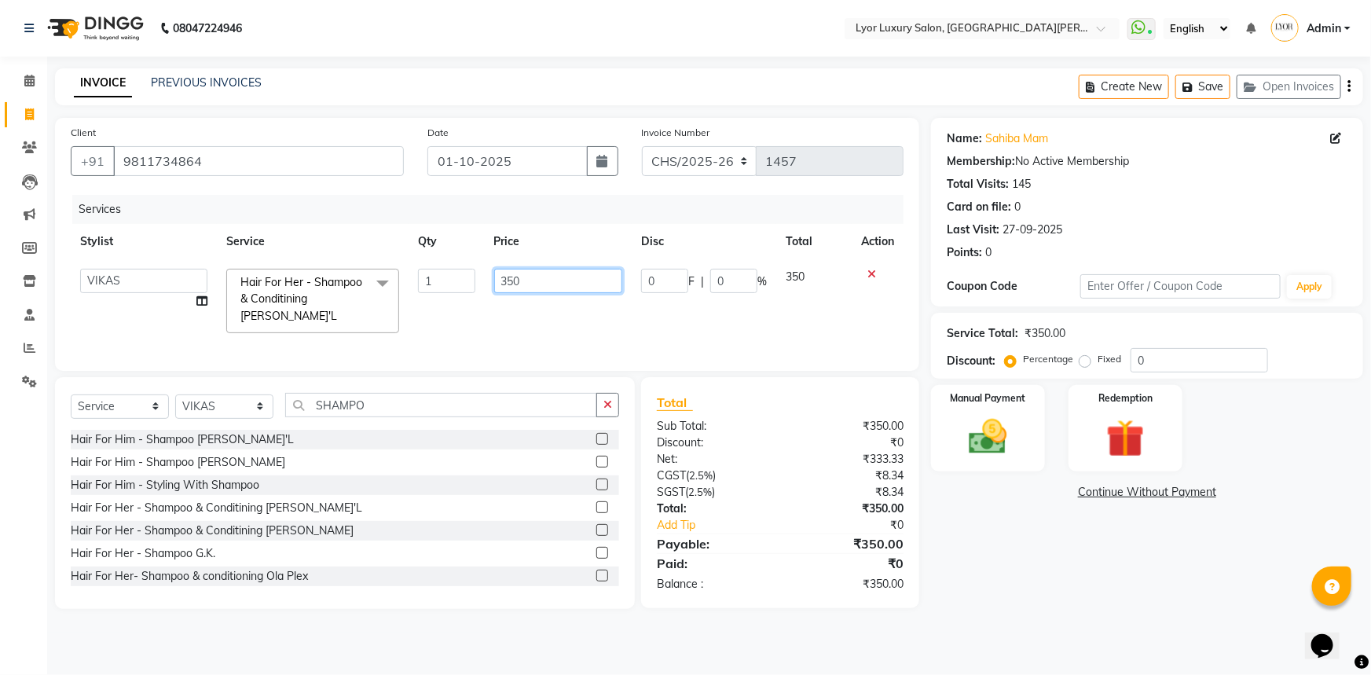
click at [535, 279] on input "350" at bounding box center [558, 281] width 129 height 24
type input "300"
click at [1004, 546] on div "Name: [PERSON_NAME] Membership: No Active Membership Total Visits: 145 Card on …" at bounding box center [1153, 363] width 444 height 491
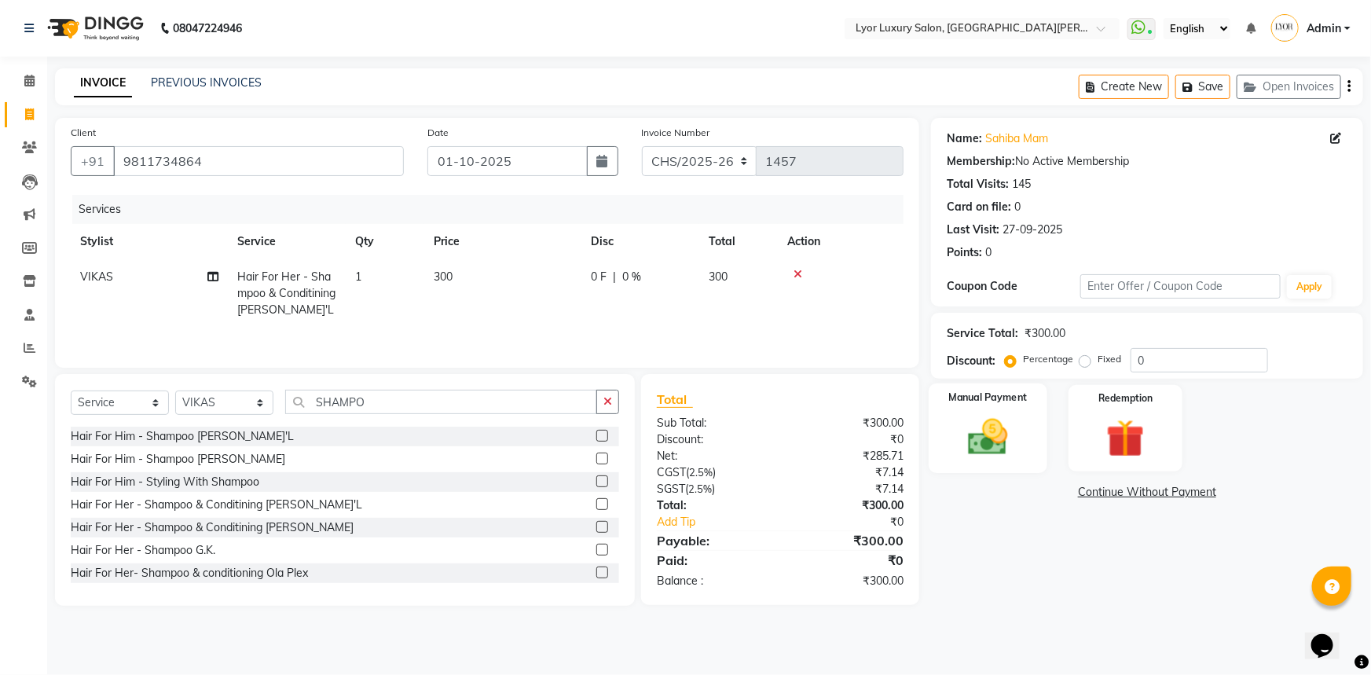
click at [1015, 450] on img at bounding box center [988, 437] width 64 height 46
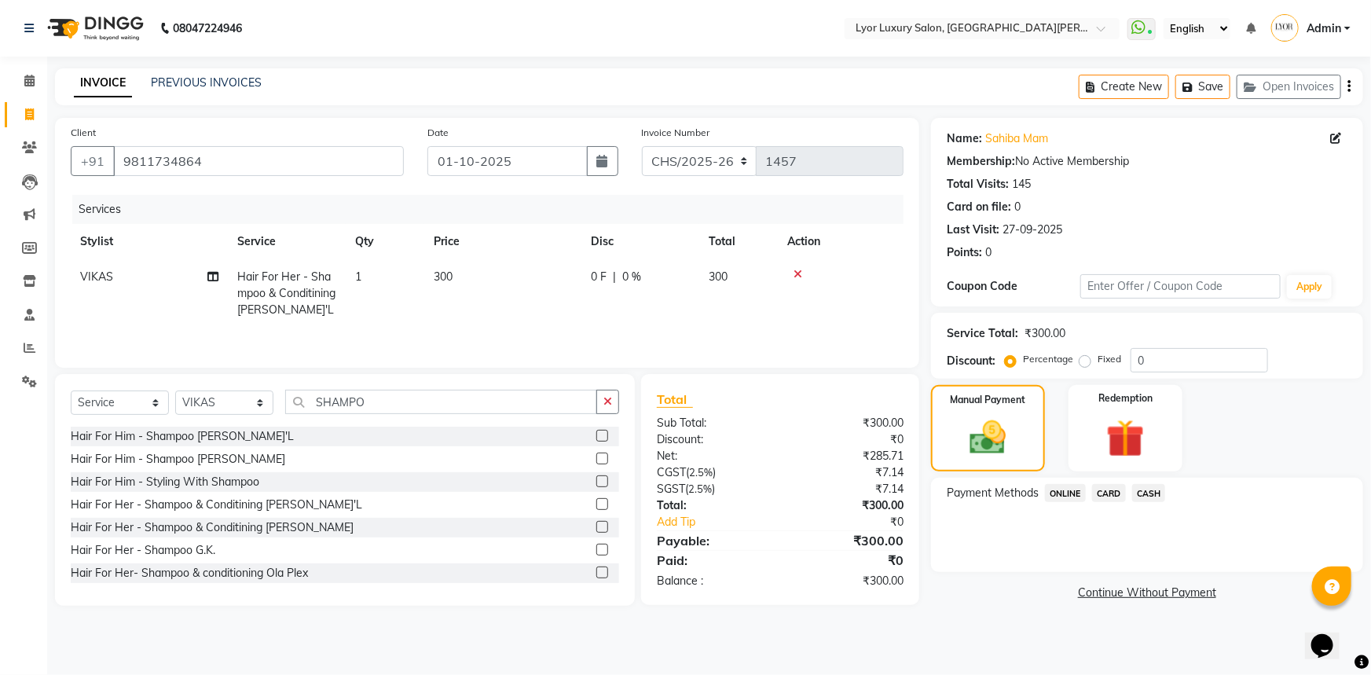
click at [1144, 492] on span "CASH" at bounding box center [1149, 493] width 34 height 18
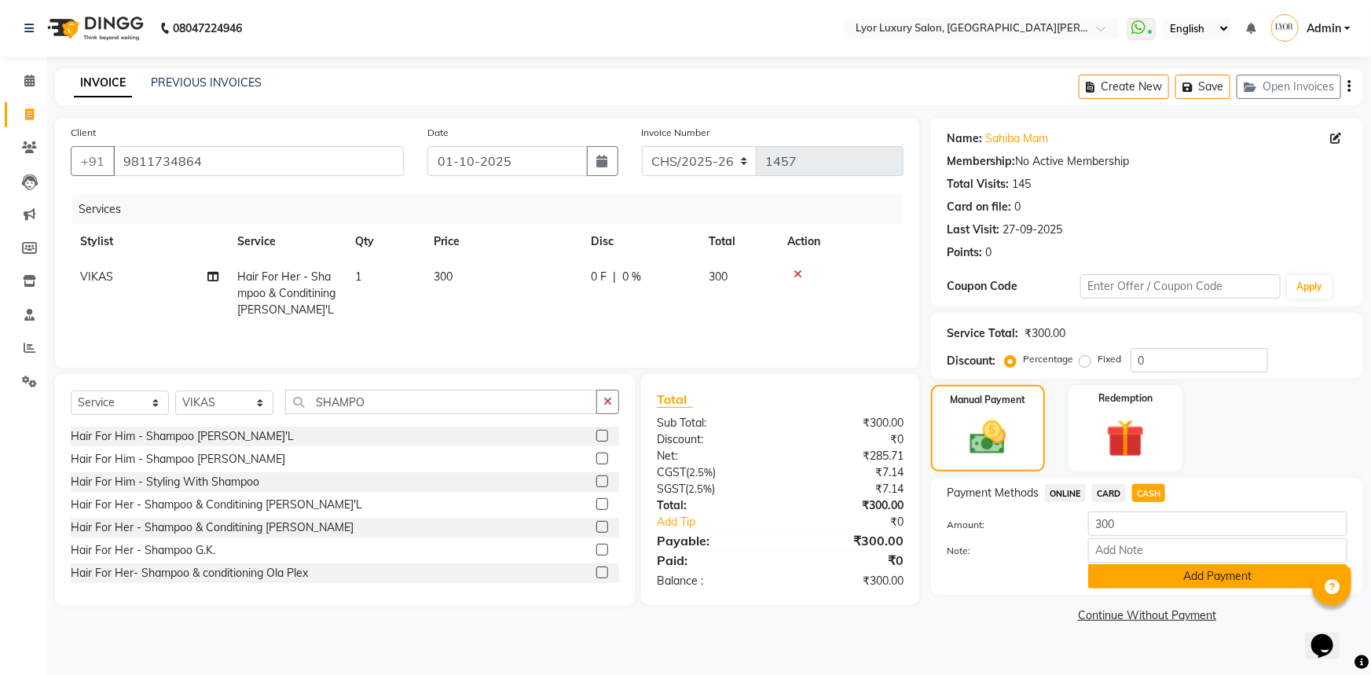
click at [1145, 570] on button "Add Payment" at bounding box center [1217, 576] width 259 height 24
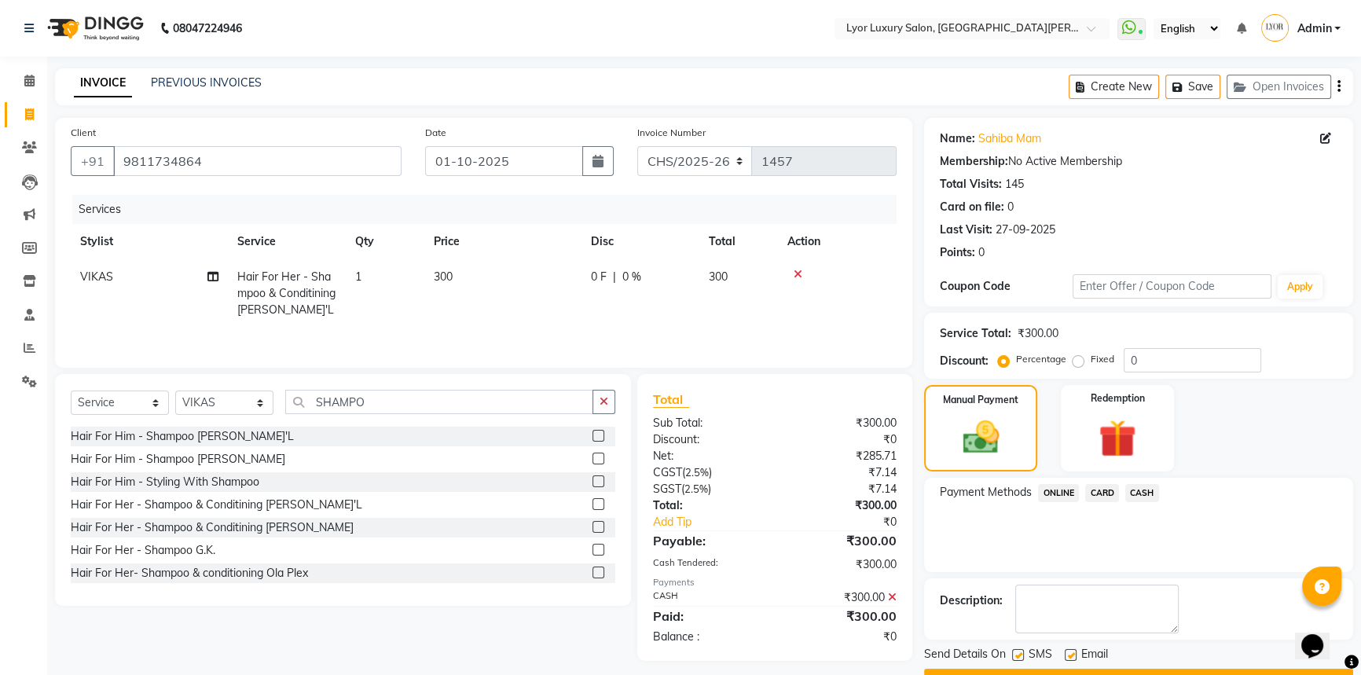
click at [1131, 670] on button "Checkout" at bounding box center [1138, 681] width 429 height 24
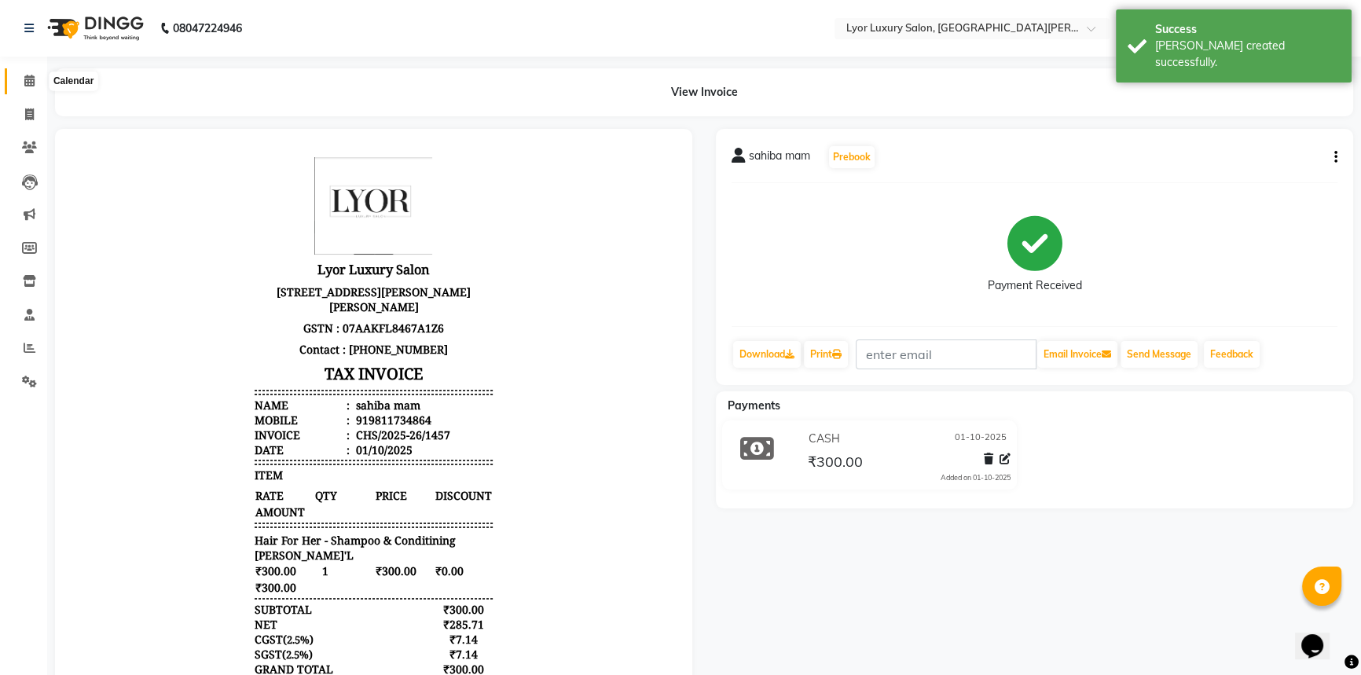
click at [28, 79] on icon at bounding box center [29, 81] width 10 height 12
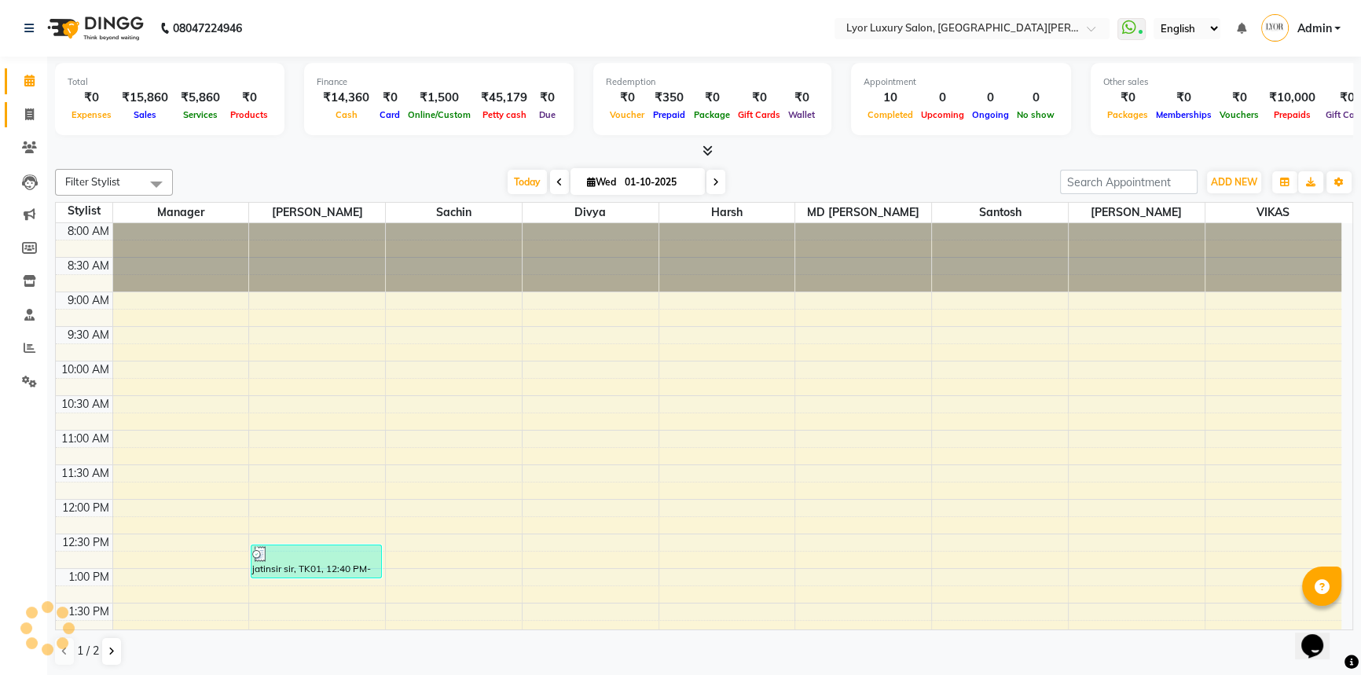
click at [21, 123] on link "Invoice" at bounding box center [24, 115] width 38 height 26
select select "service"
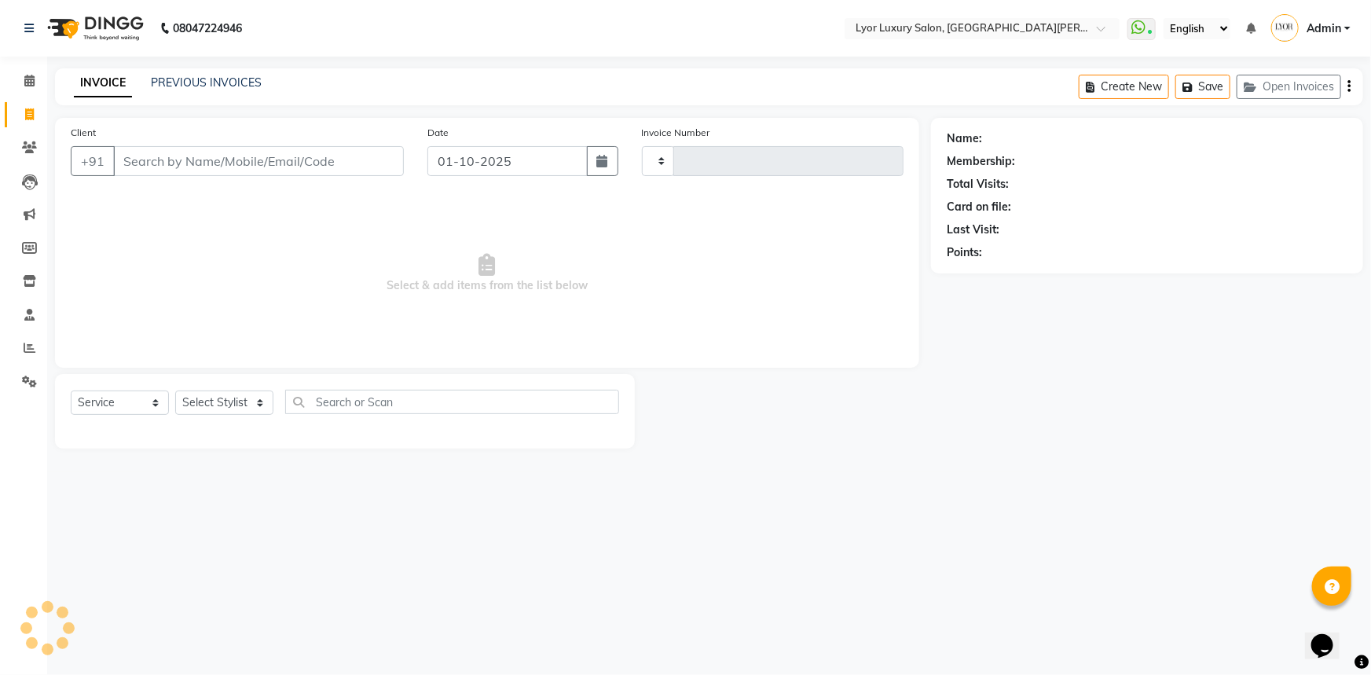
type input "1458"
select select "6597"
select select "P"
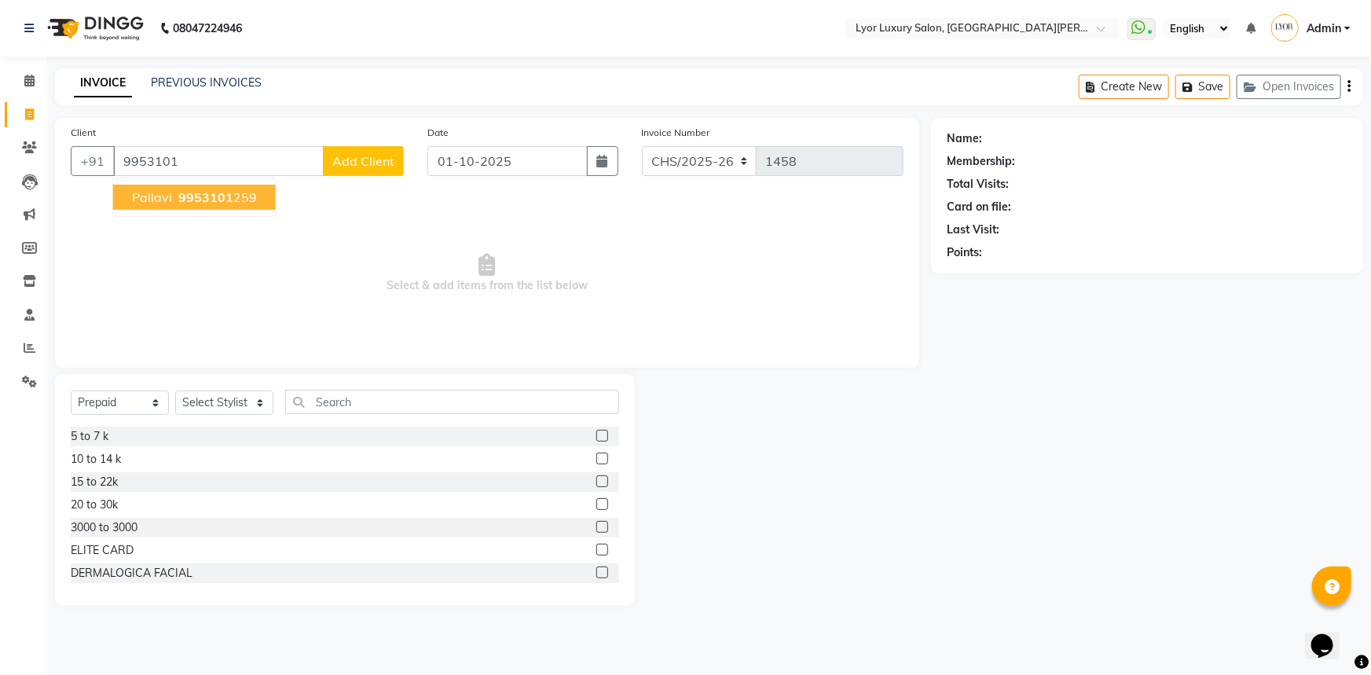
click at [258, 196] on button "pallavi 9953101 259" at bounding box center [194, 197] width 163 height 25
type input "9953101259"
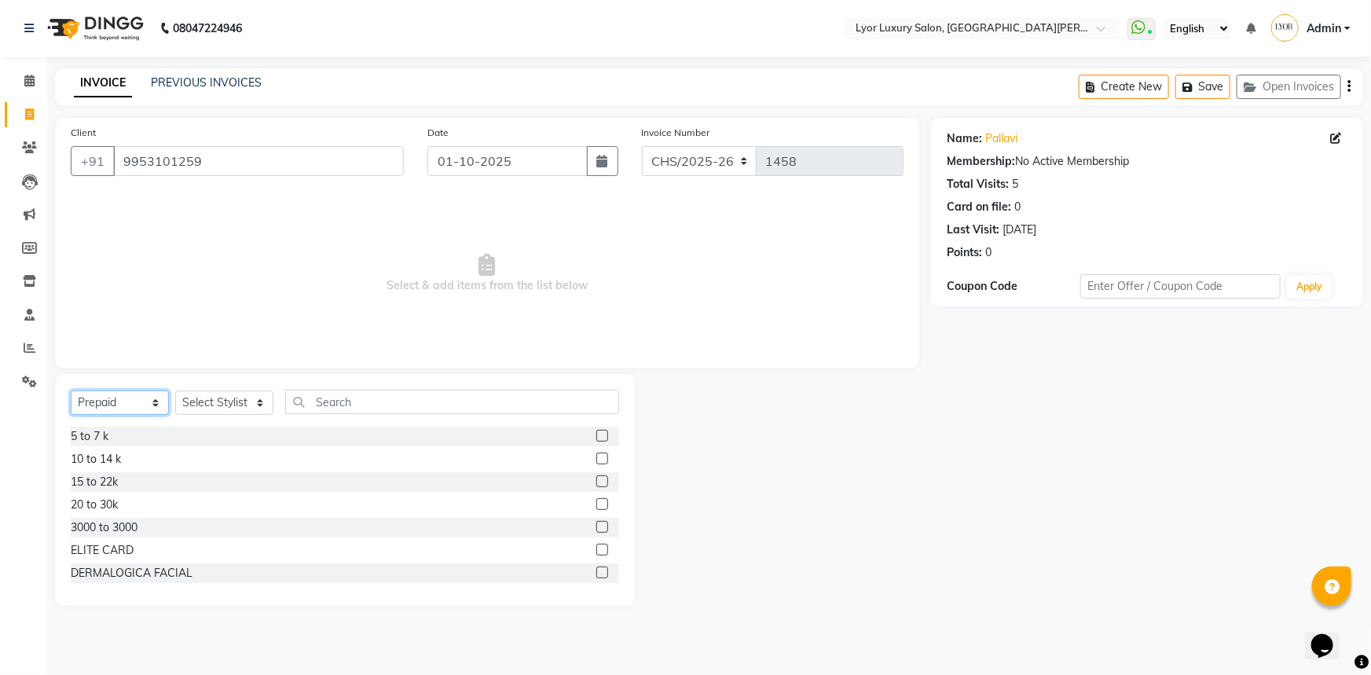
click at [149, 408] on select "Select Service Product Membership Package Voucher Prepaid Gift Card" at bounding box center [120, 402] width 98 height 24
select select "service"
click at [71, 390] on select "Select Service Product Membership Package Voucher Prepaid Gift Card" at bounding box center [120, 402] width 98 height 24
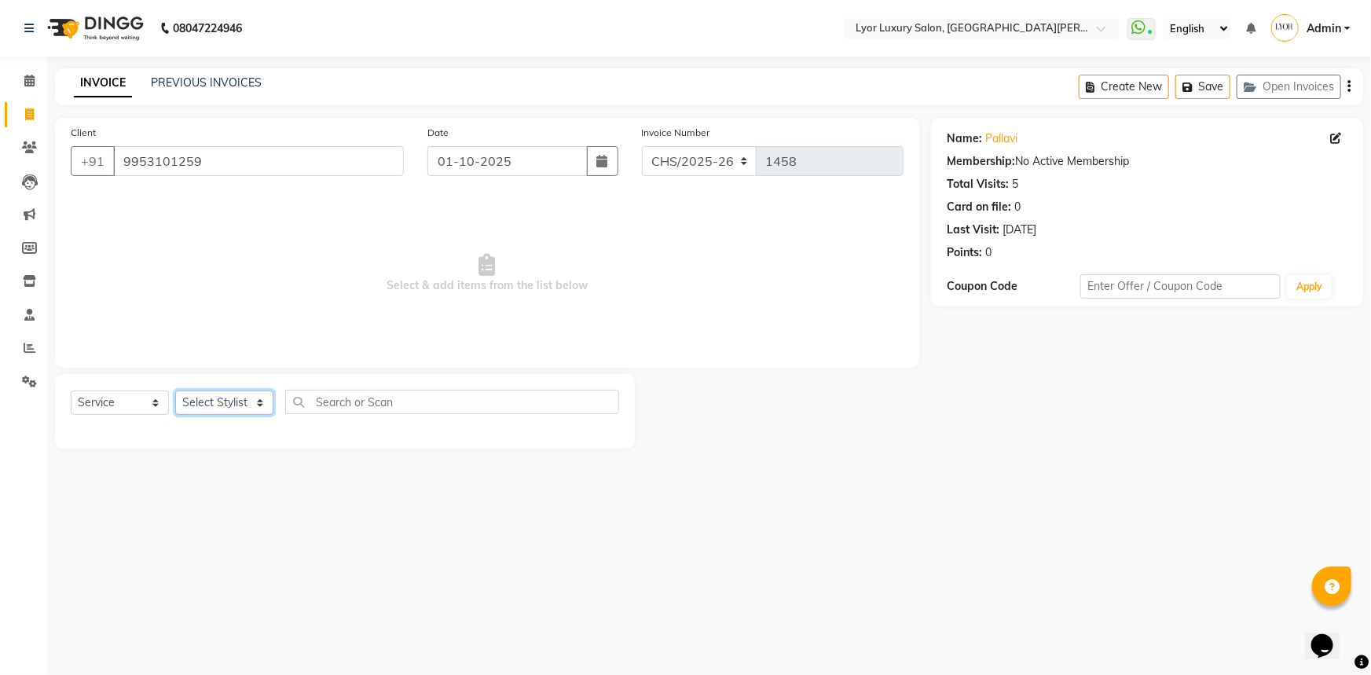
click at [254, 403] on select "Select Stylist [PERSON_NAME] Manager MD [PERSON_NAME] Sachin santosh [PERSON_NA…" at bounding box center [224, 402] width 98 height 24
select select "90962"
click at [175, 390] on select "Select Stylist [PERSON_NAME] Manager MD [PERSON_NAME] Sachin santosh [PERSON_NA…" at bounding box center [224, 402] width 98 height 24
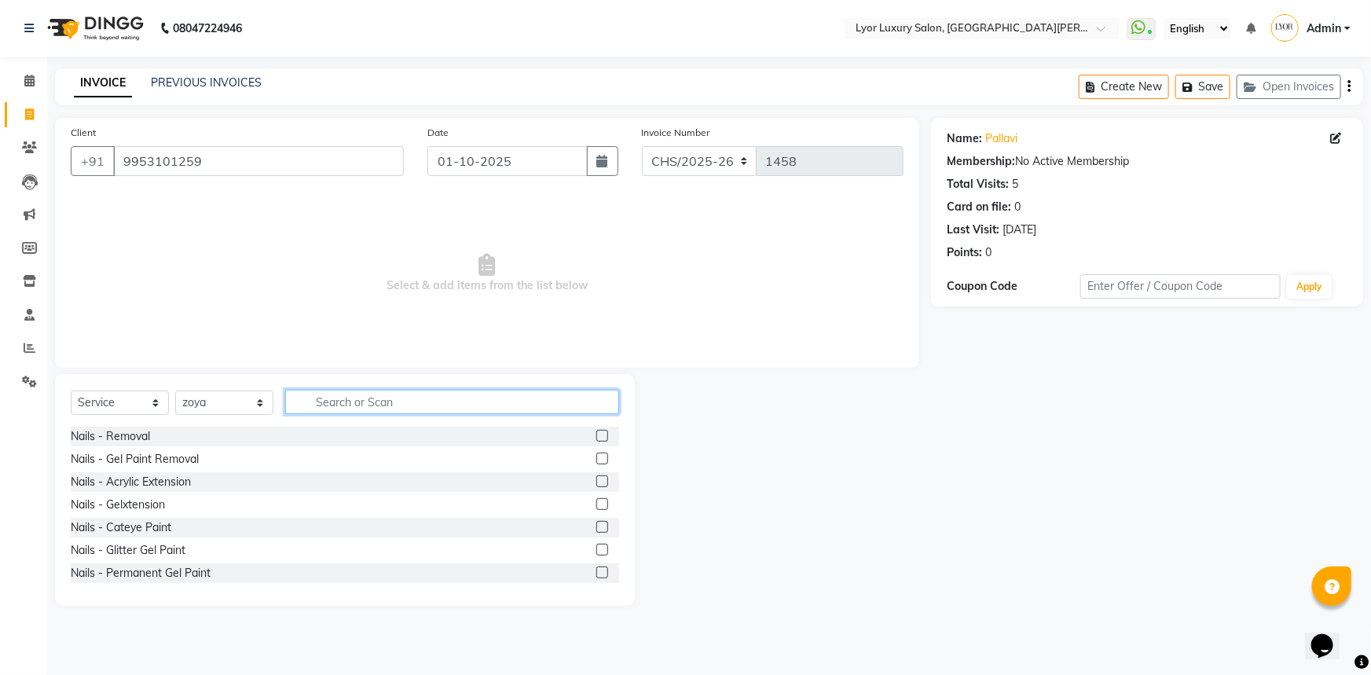
click at [426, 409] on input "text" at bounding box center [452, 402] width 334 height 24
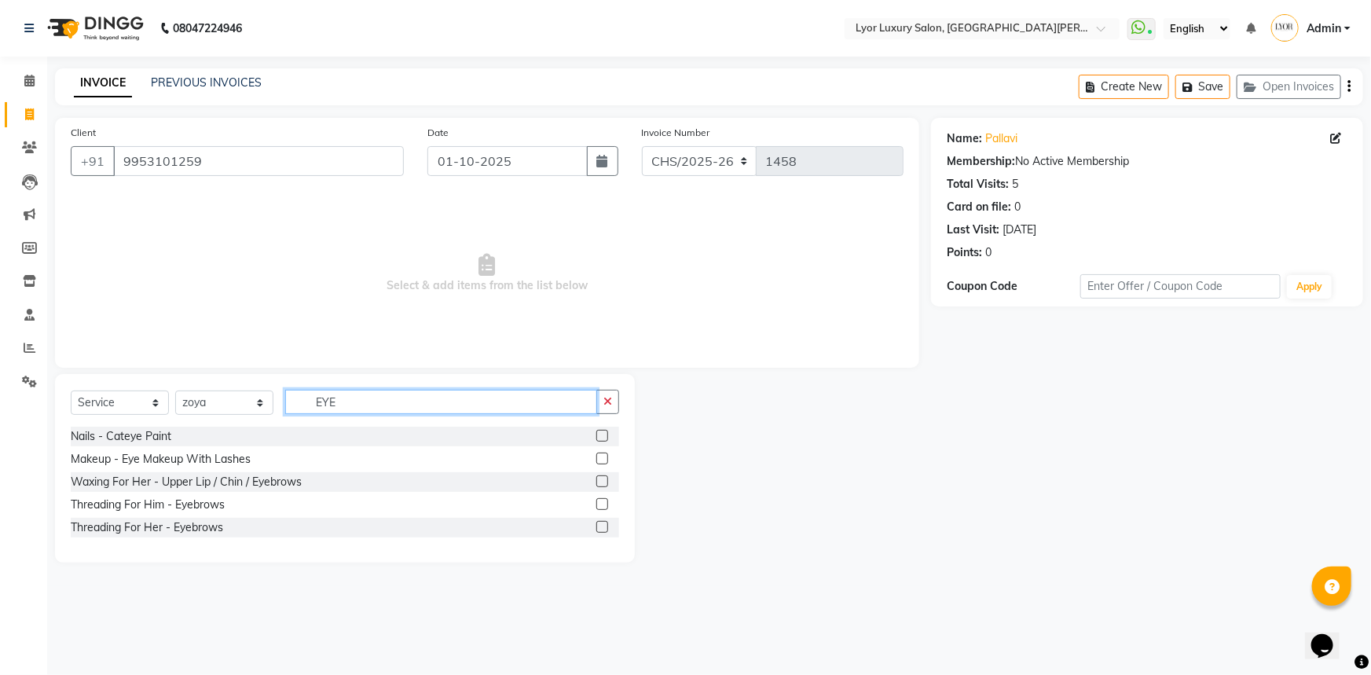
type input "EYE"
click at [605, 526] on label at bounding box center [602, 527] width 12 height 12
click at [605, 526] on input "checkbox" at bounding box center [601, 527] width 10 height 10
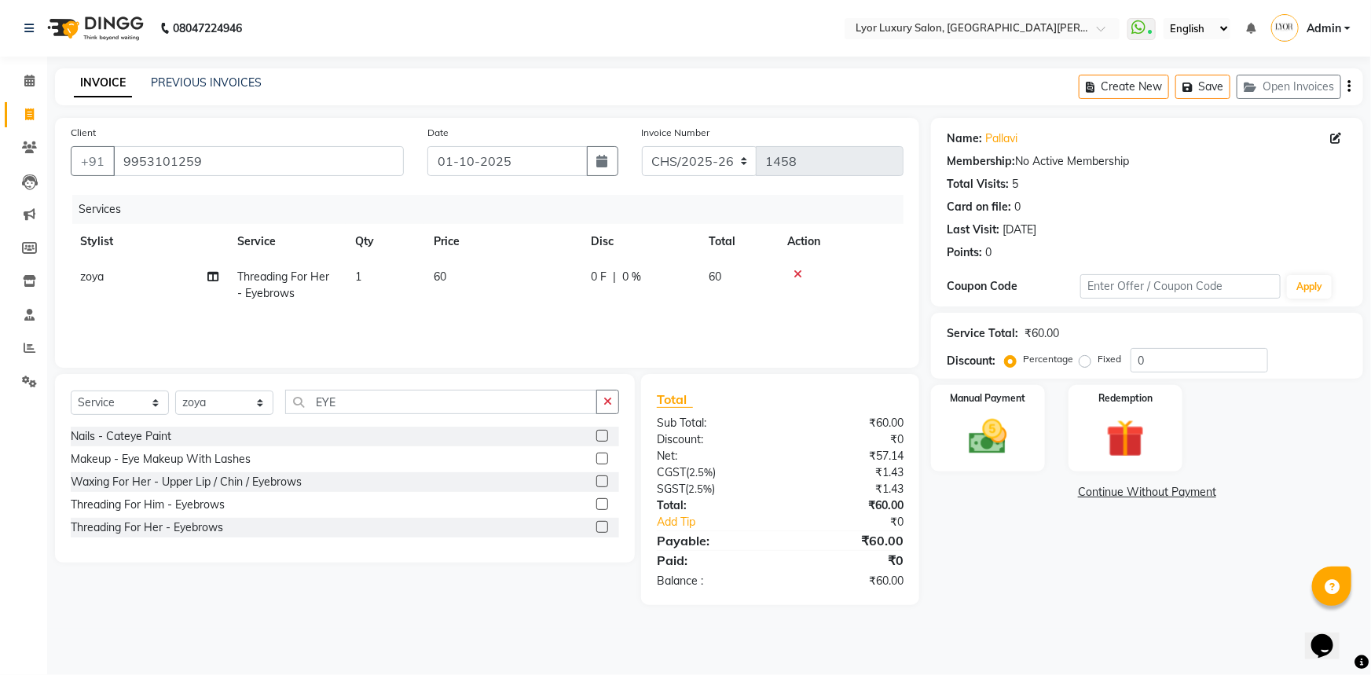
checkbox input "false"
click at [378, 269] on td "1" at bounding box center [385, 285] width 79 height 52
select select "90962"
click at [440, 283] on input "1" at bounding box center [446, 281] width 57 height 24
type input "3"
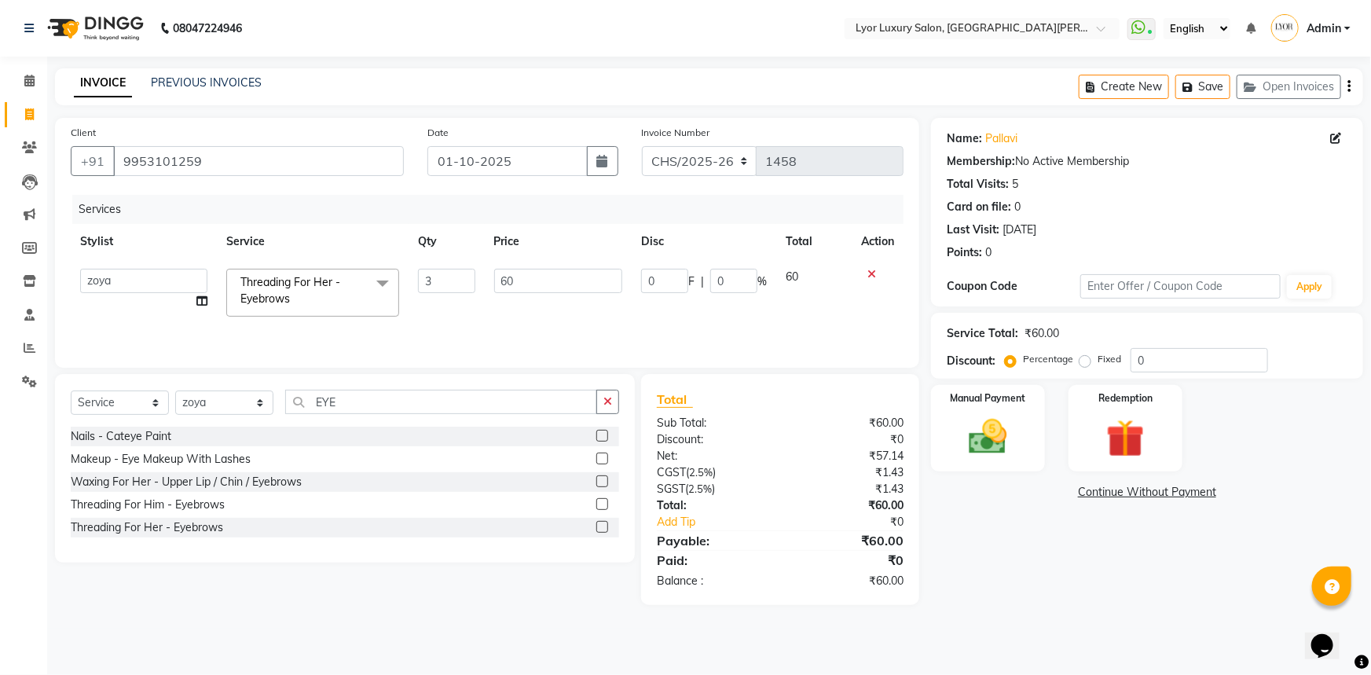
click at [1014, 560] on div "Name: [PERSON_NAME] Membership: No Active Membership Total Visits: 5 Card on fi…" at bounding box center [1153, 361] width 444 height 487
click at [1023, 440] on div "Manual Payment" at bounding box center [988, 428] width 119 height 90
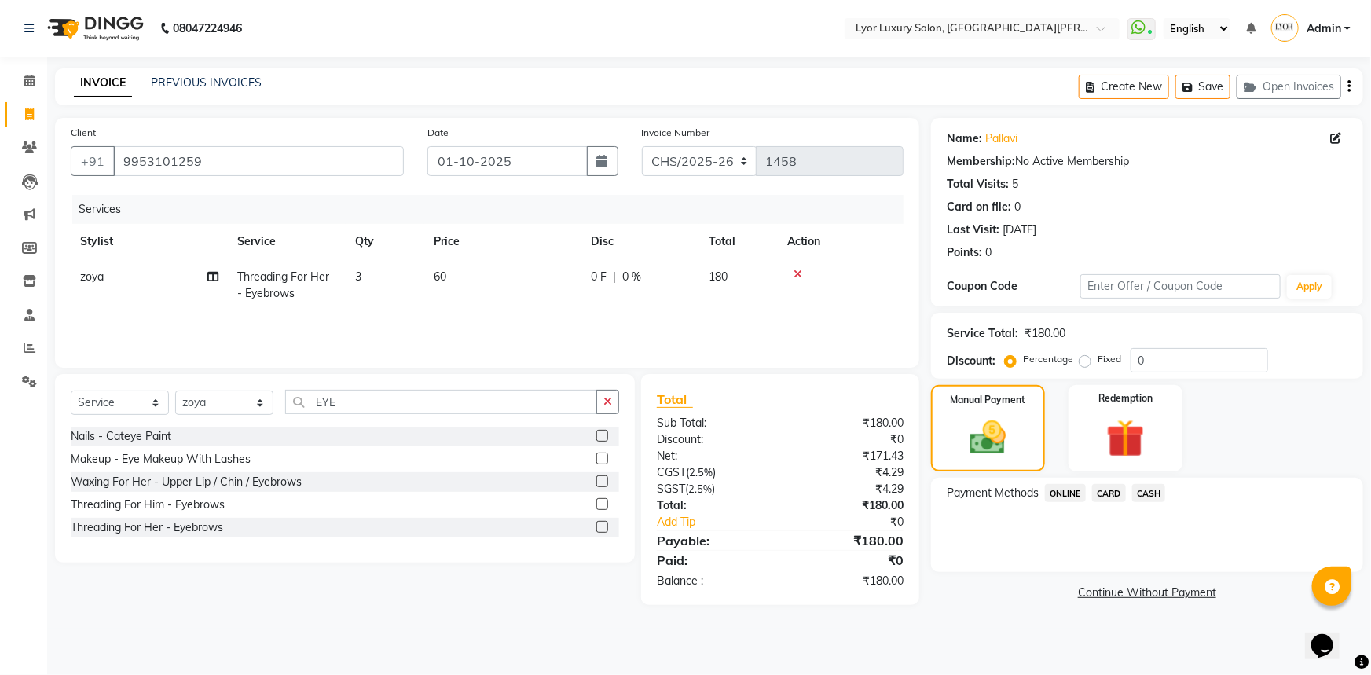
click at [1139, 487] on span "CASH" at bounding box center [1149, 493] width 34 height 18
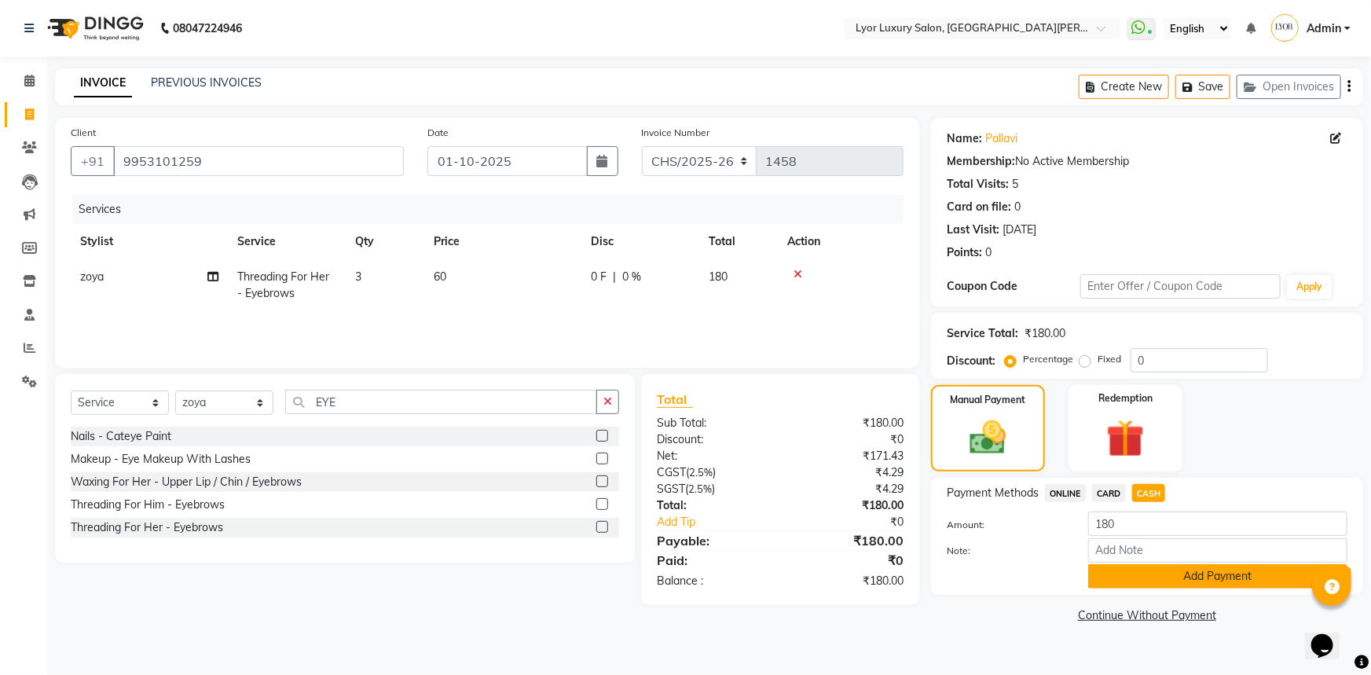
click at [1145, 574] on button "Add Payment" at bounding box center [1217, 576] width 259 height 24
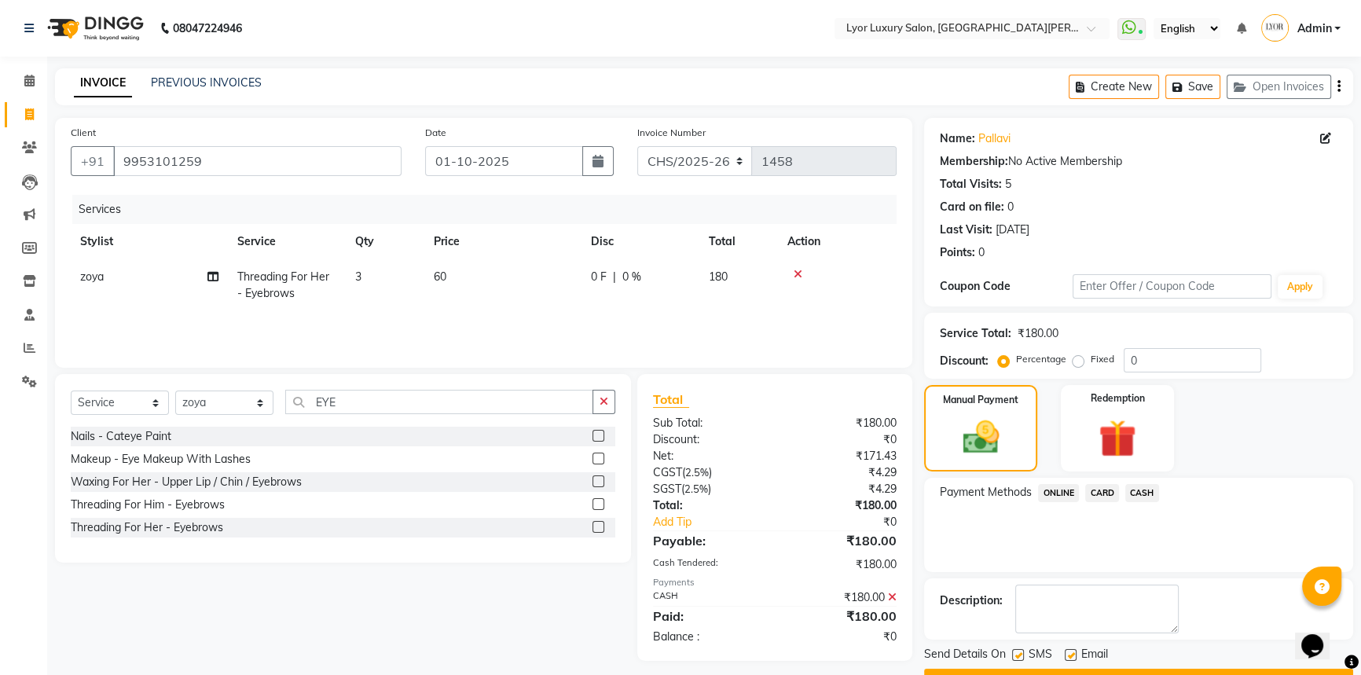
click at [1147, 669] on button "Checkout" at bounding box center [1138, 681] width 429 height 24
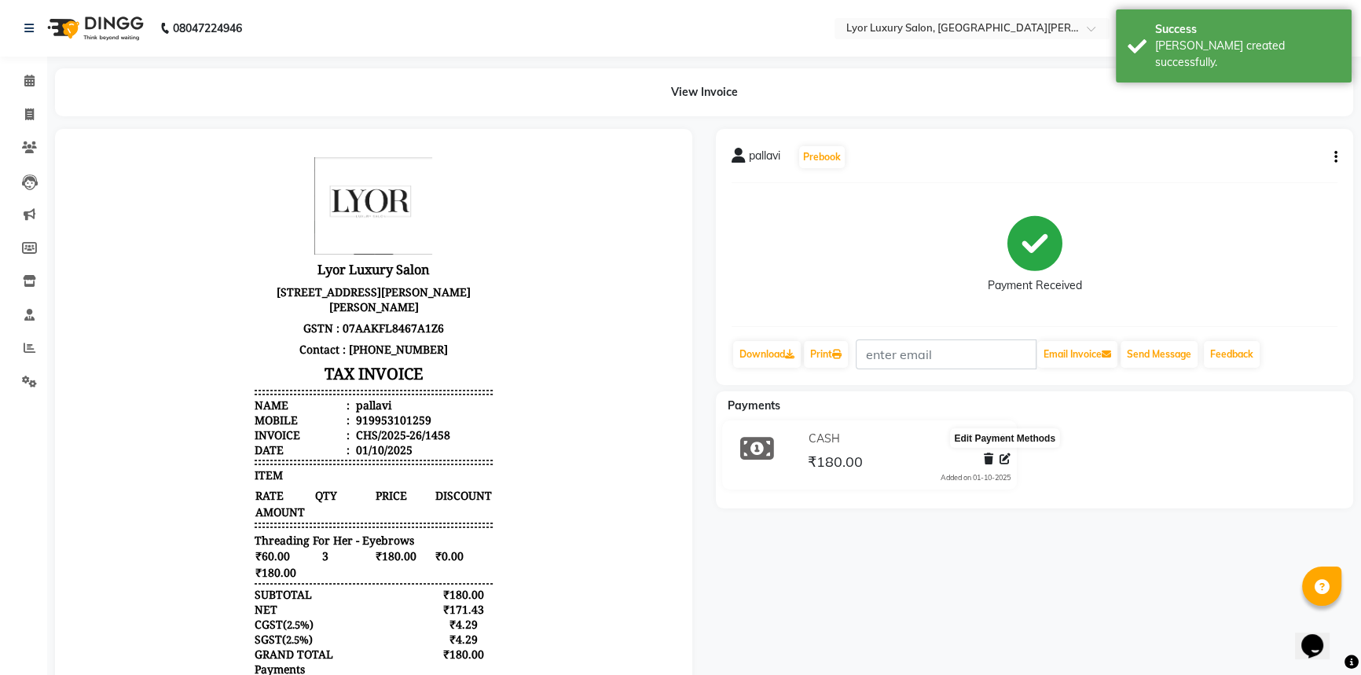
click at [1006, 460] on icon at bounding box center [1004, 458] width 11 height 11
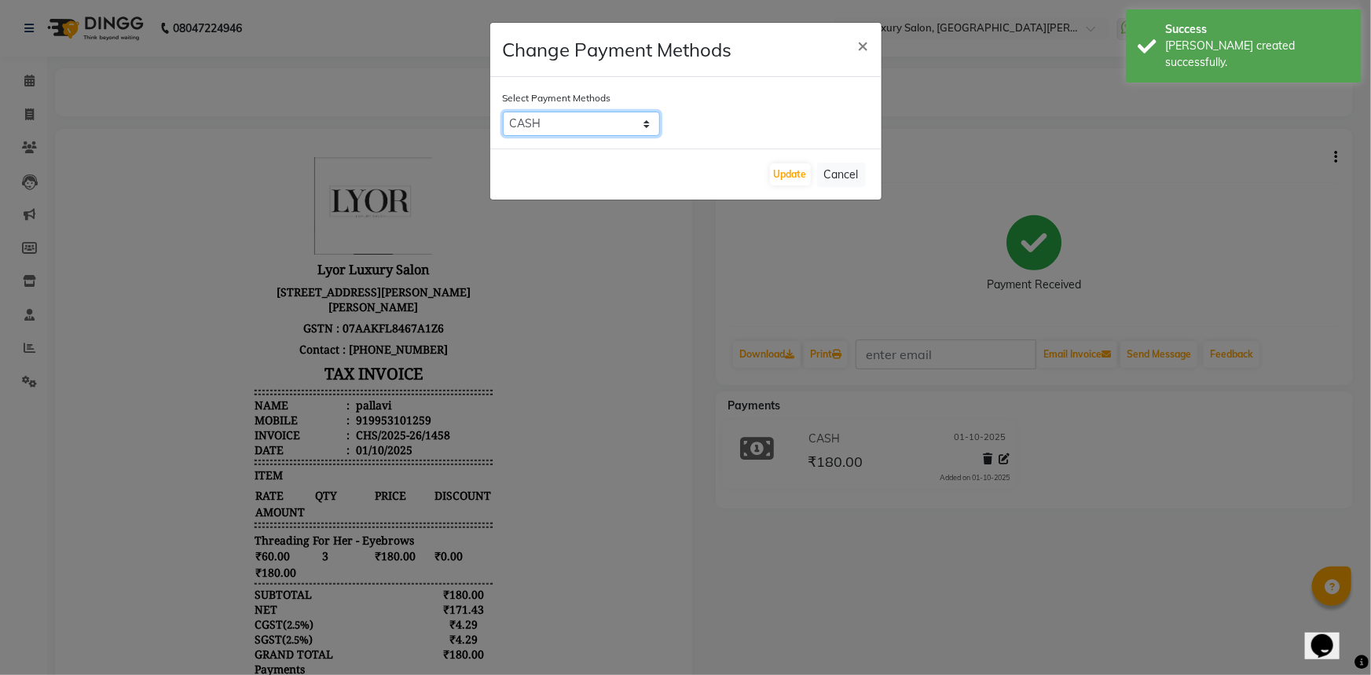
click at [623, 123] on select "ONLINE CARD CASH" at bounding box center [581, 124] width 157 height 24
select select "3"
click at [503, 112] on select "ONLINE CARD CASH" at bounding box center [581, 124] width 157 height 24
click at [786, 178] on button "Update" at bounding box center [790, 174] width 41 height 22
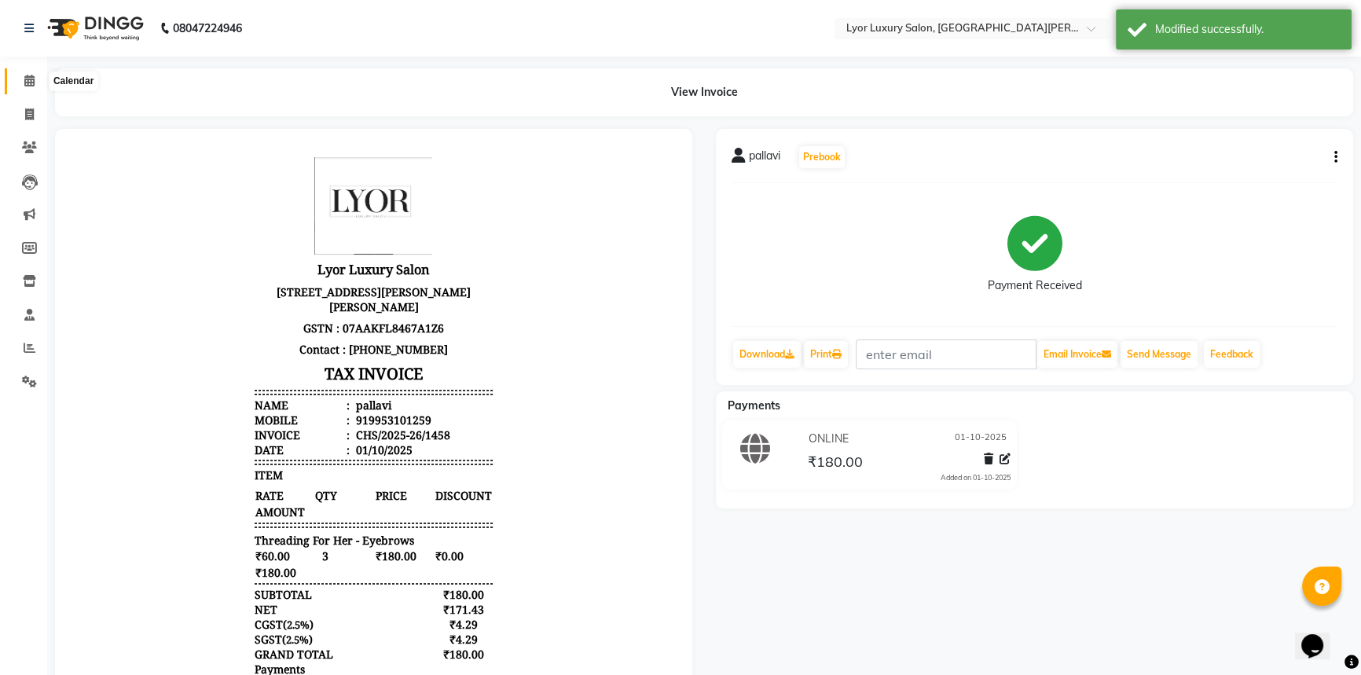
click at [35, 79] on span at bounding box center [29, 81] width 27 height 18
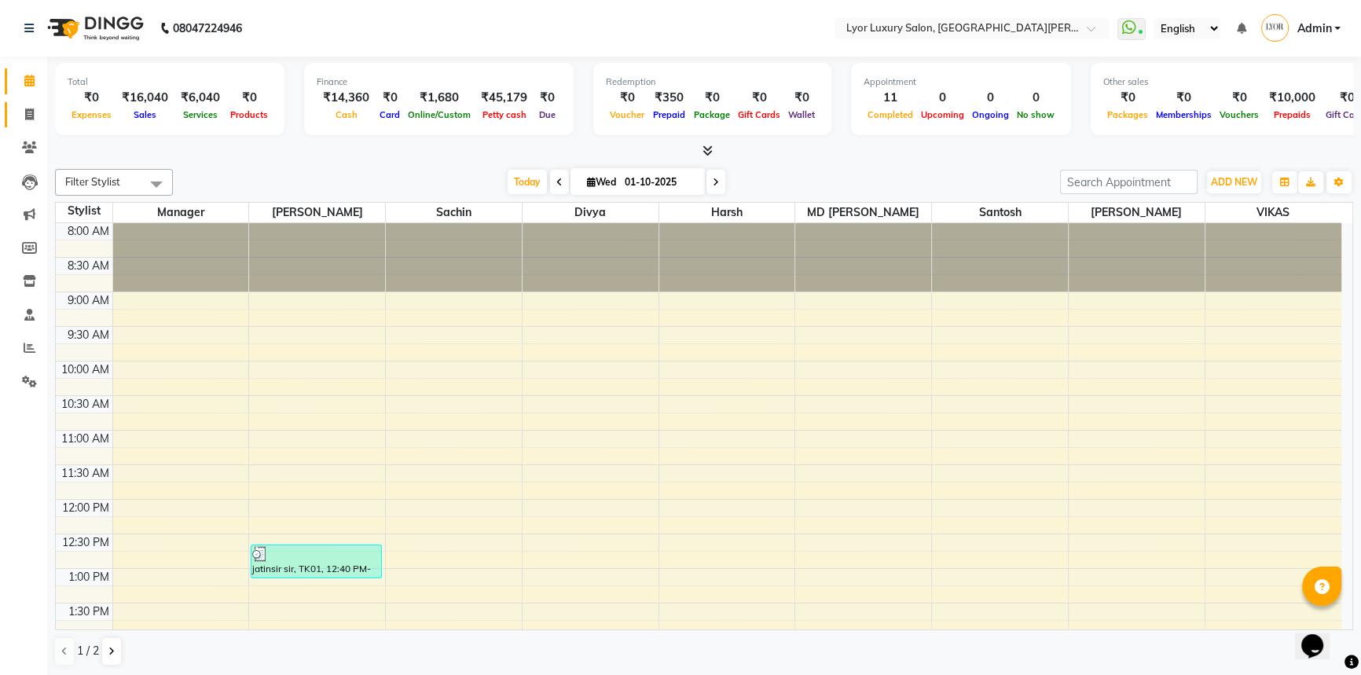
click at [35, 126] on link "Invoice" at bounding box center [24, 115] width 38 height 26
select select "service"
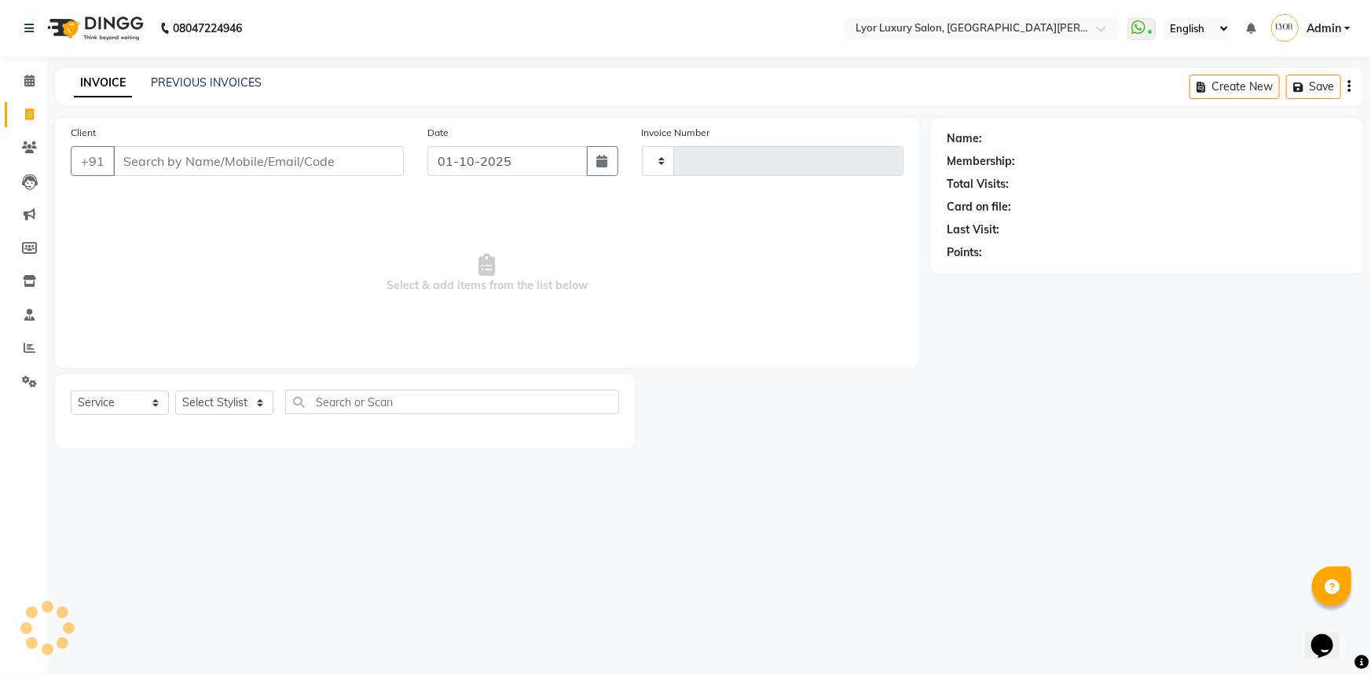
type input "1459"
select select "6597"
select select "P"
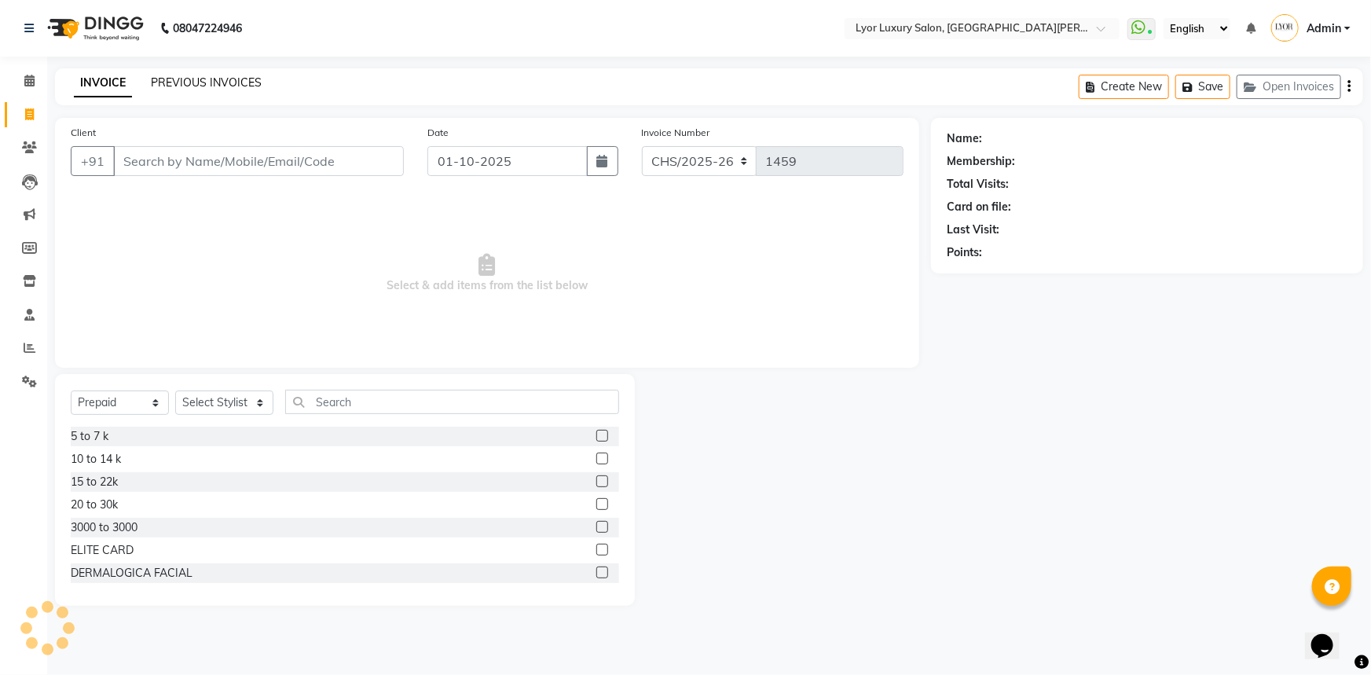
click at [210, 84] on link "PREVIOUS INVOICES" at bounding box center [206, 82] width 111 height 14
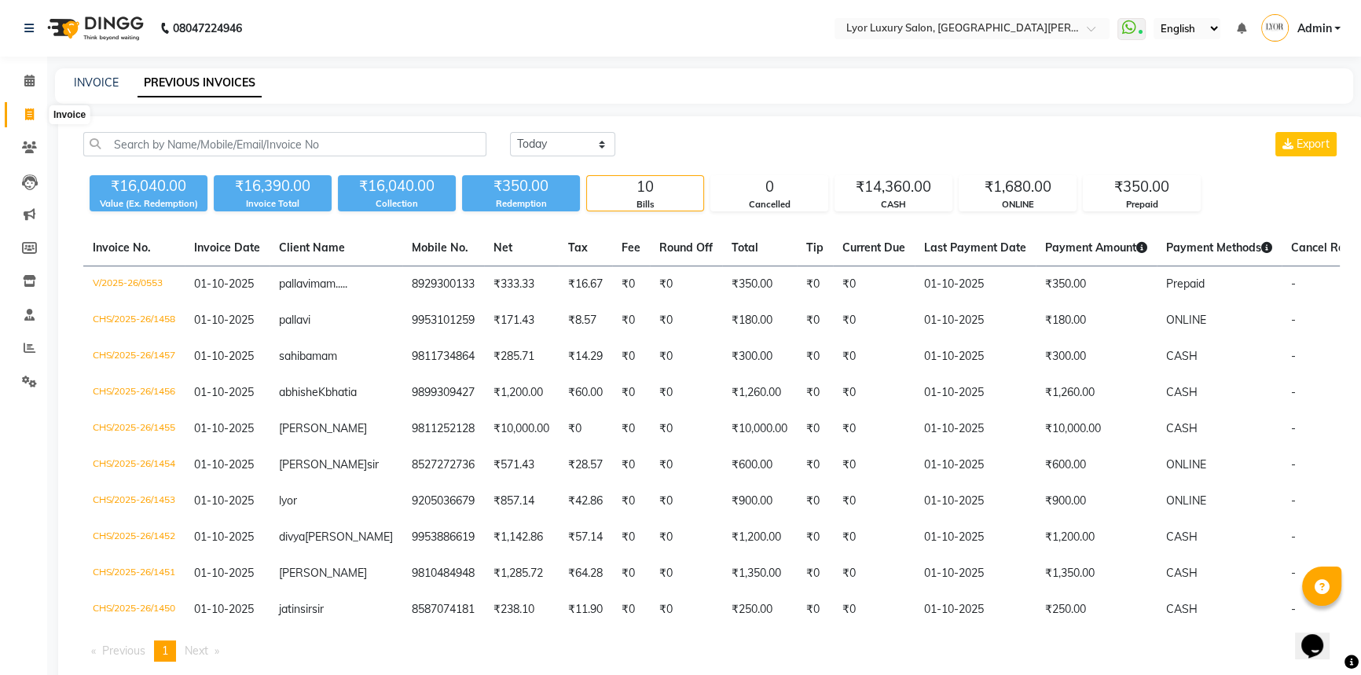
click at [23, 110] on span at bounding box center [29, 115] width 27 height 18
select select "service"
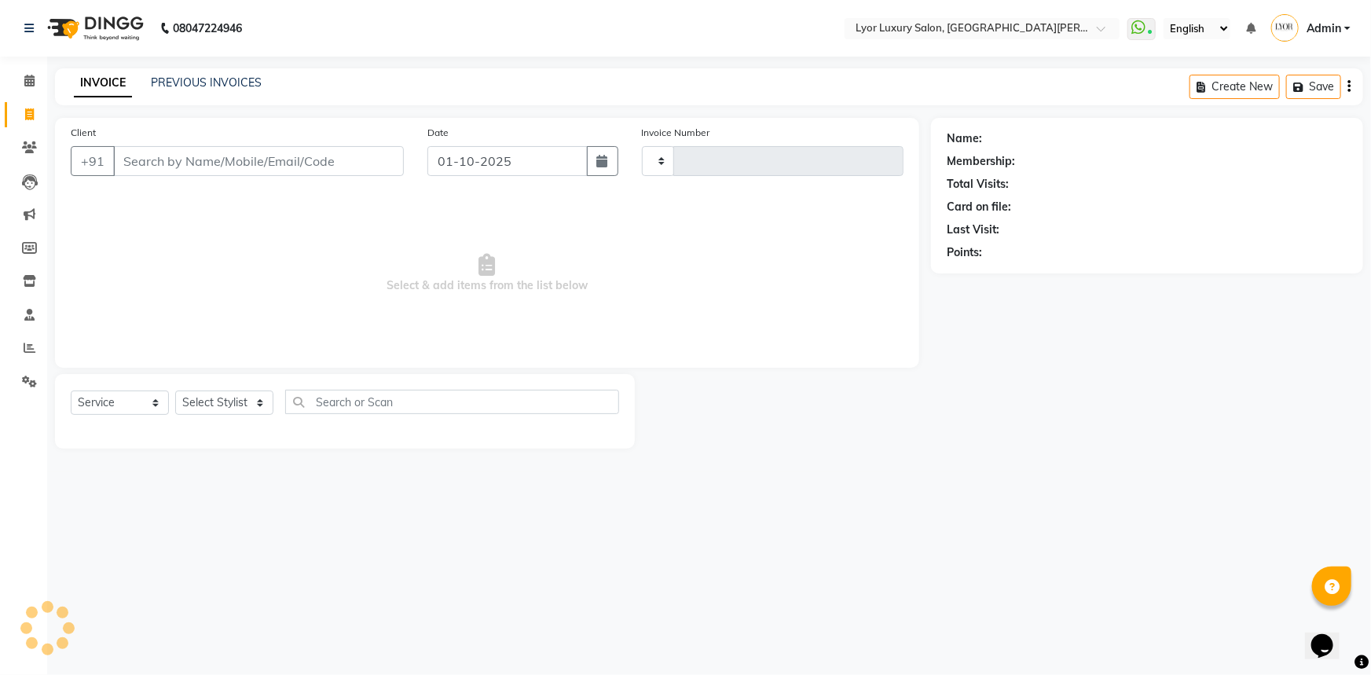
type input "1459"
select select "6597"
select select "P"
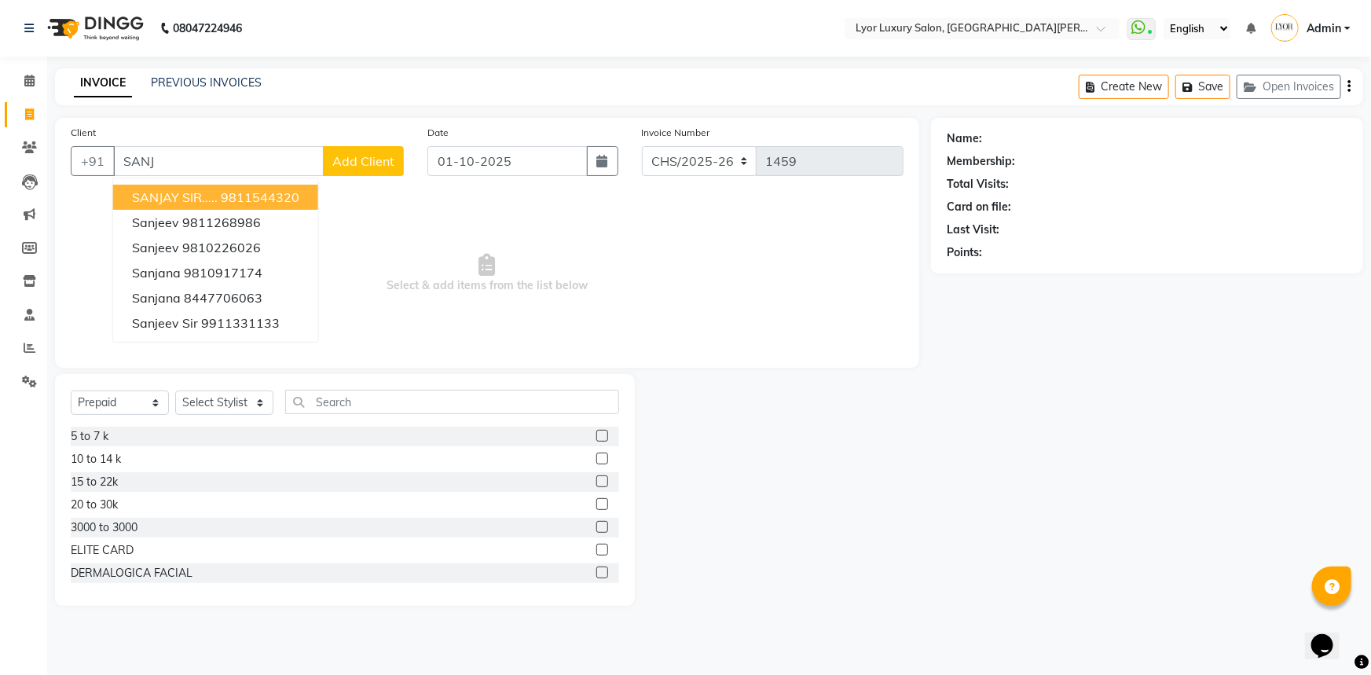
click at [208, 192] on span "SANJAY SIR....." at bounding box center [175, 197] width 86 height 16
type input "9811544320"
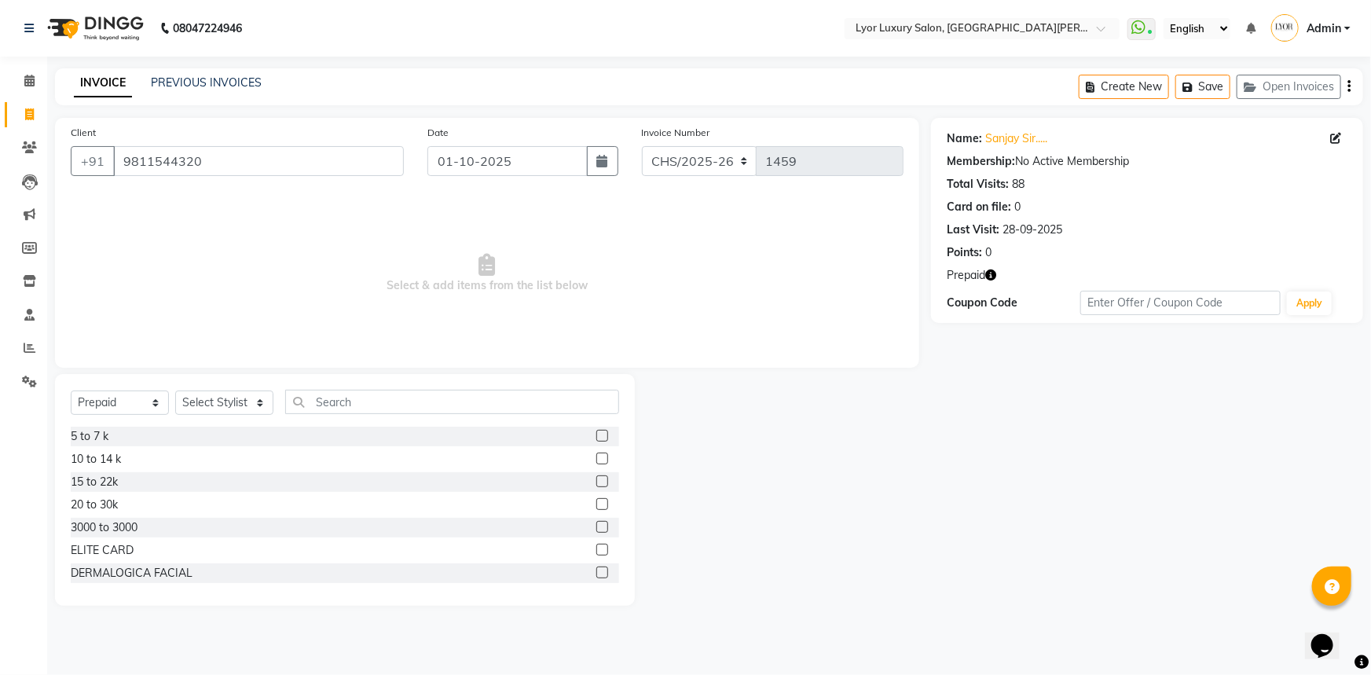
click at [988, 279] on icon "button" at bounding box center [990, 274] width 11 height 11
click at [30, 93] on link "Calendar" at bounding box center [24, 81] width 38 height 26
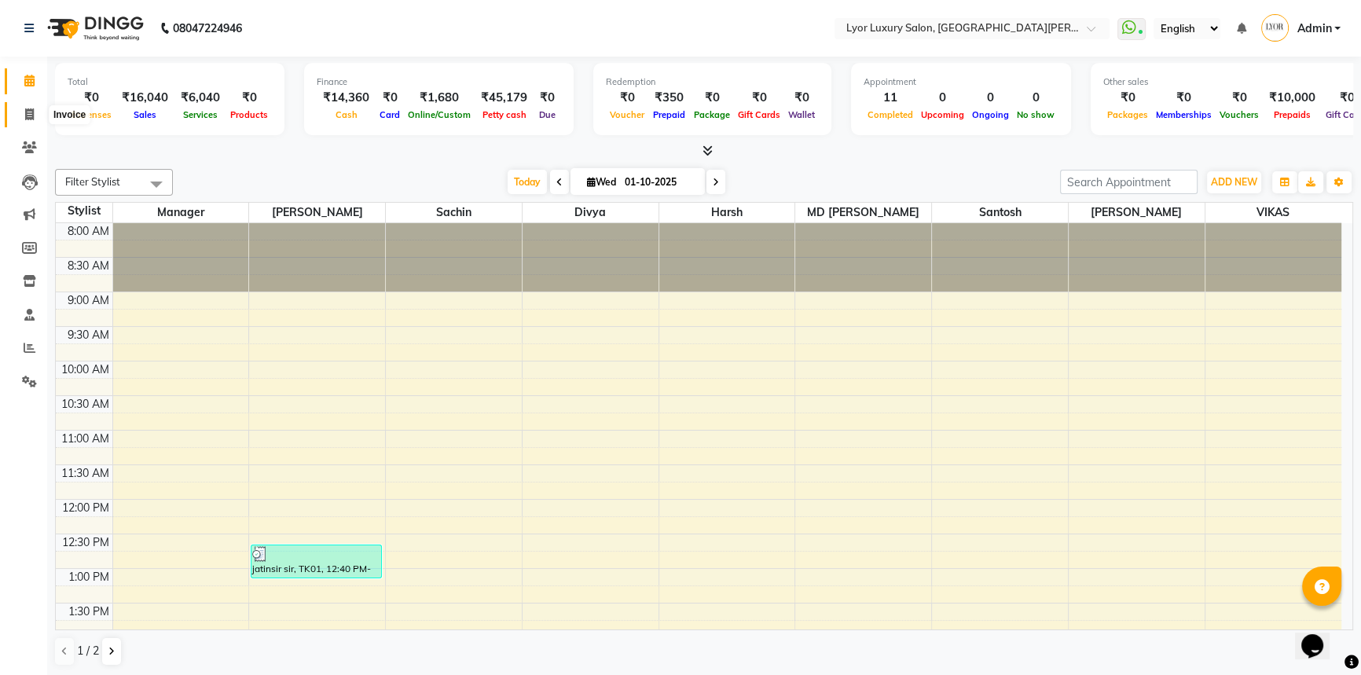
click at [16, 112] on span at bounding box center [29, 115] width 27 height 18
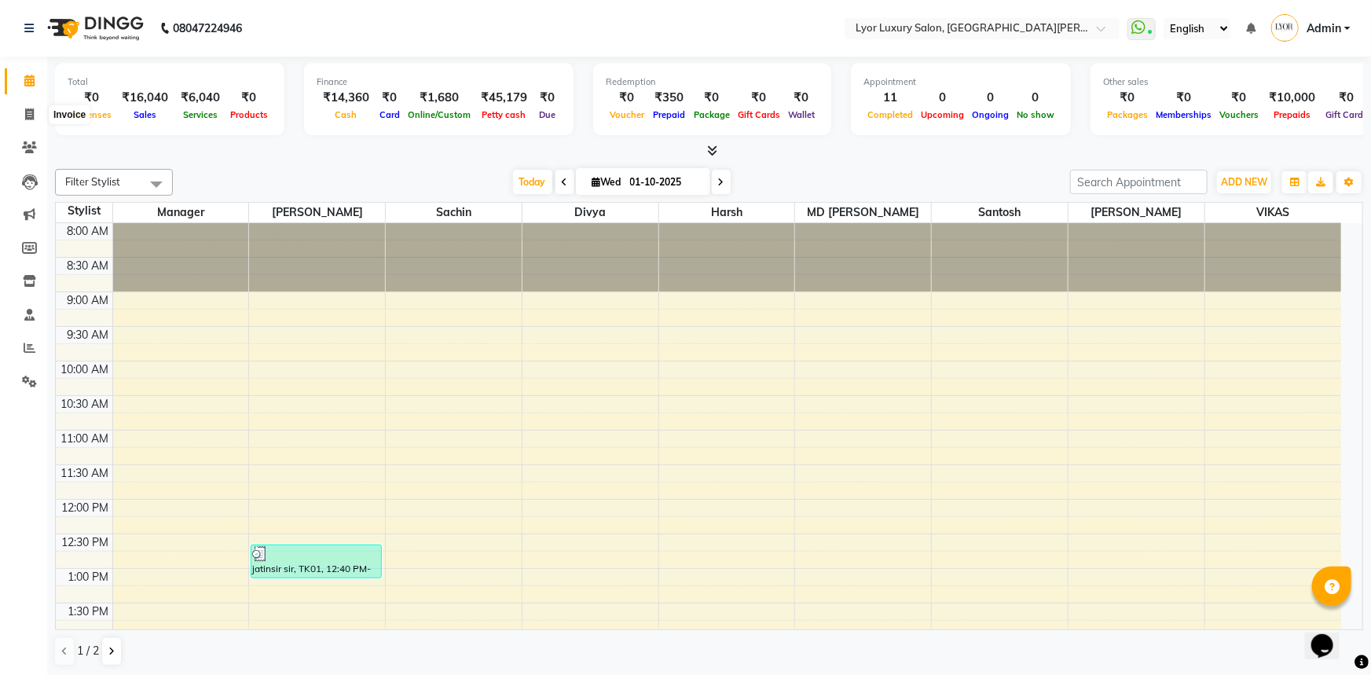
select select "service"
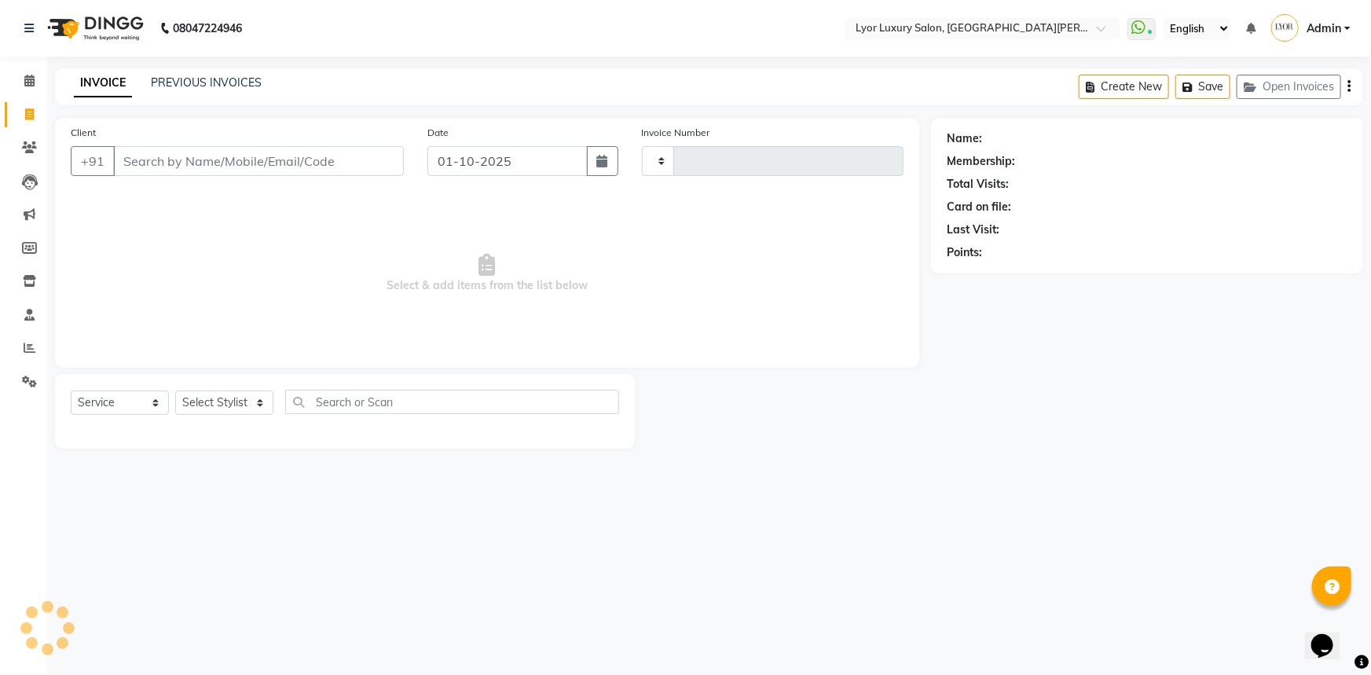
type input "1459"
select select "6597"
select select "P"
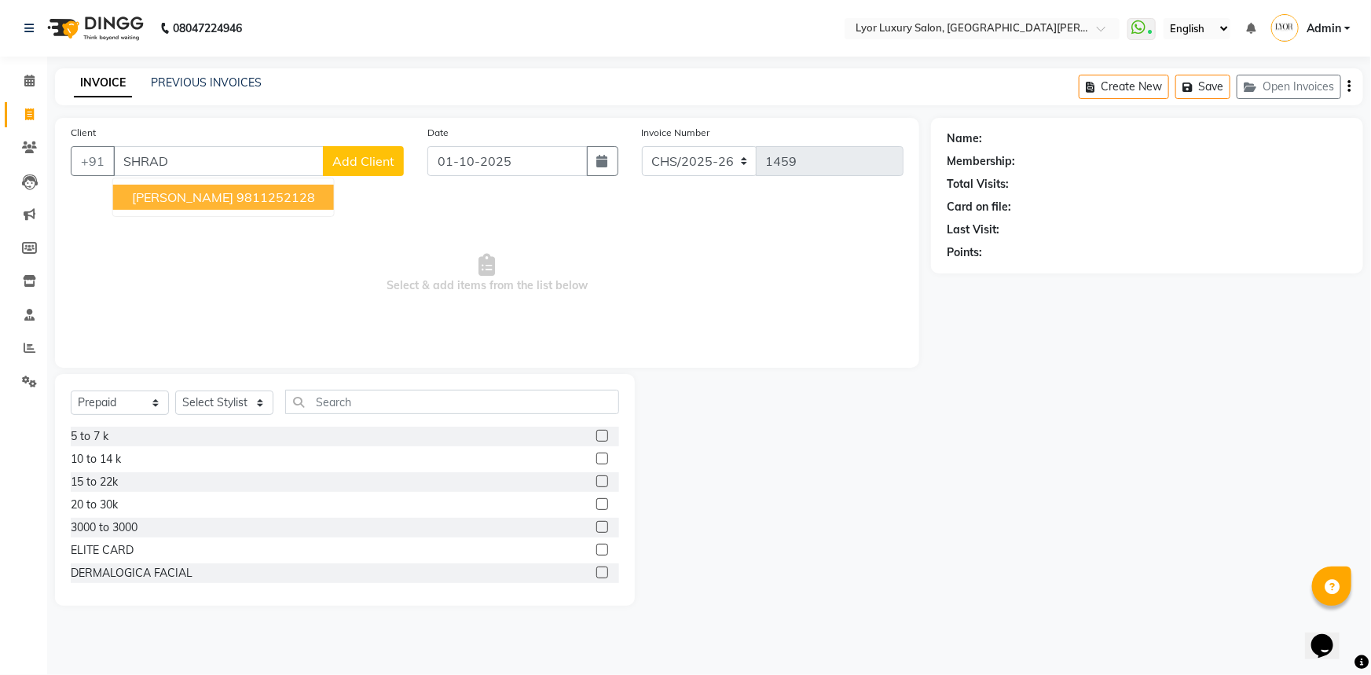
click at [236, 199] on ngb-highlight "9811252128" at bounding box center [275, 197] width 79 height 16
type input "9811252128"
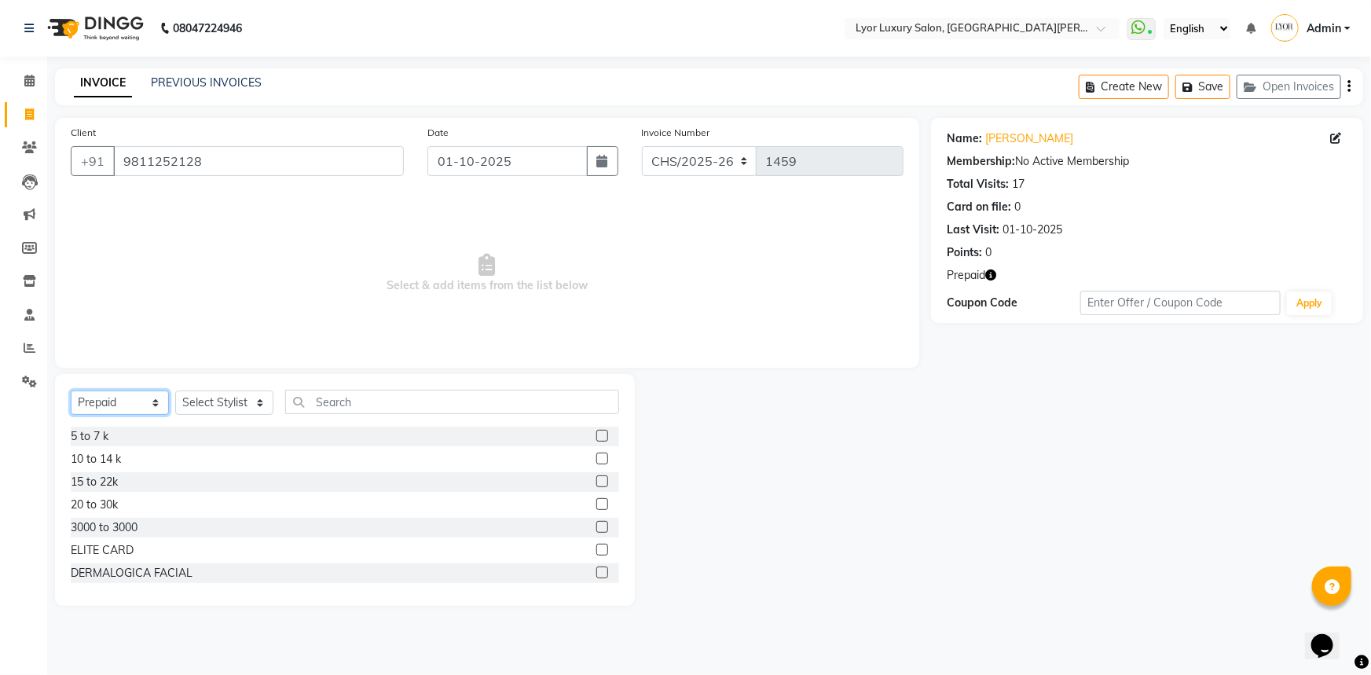
click at [119, 407] on select "Select Service Product Membership Package Voucher Prepaid Gift Card" at bounding box center [120, 402] width 98 height 24
select select "service"
click at [71, 390] on select "Select Service Product Membership Package Voucher Prepaid Gift Card" at bounding box center [120, 402] width 98 height 24
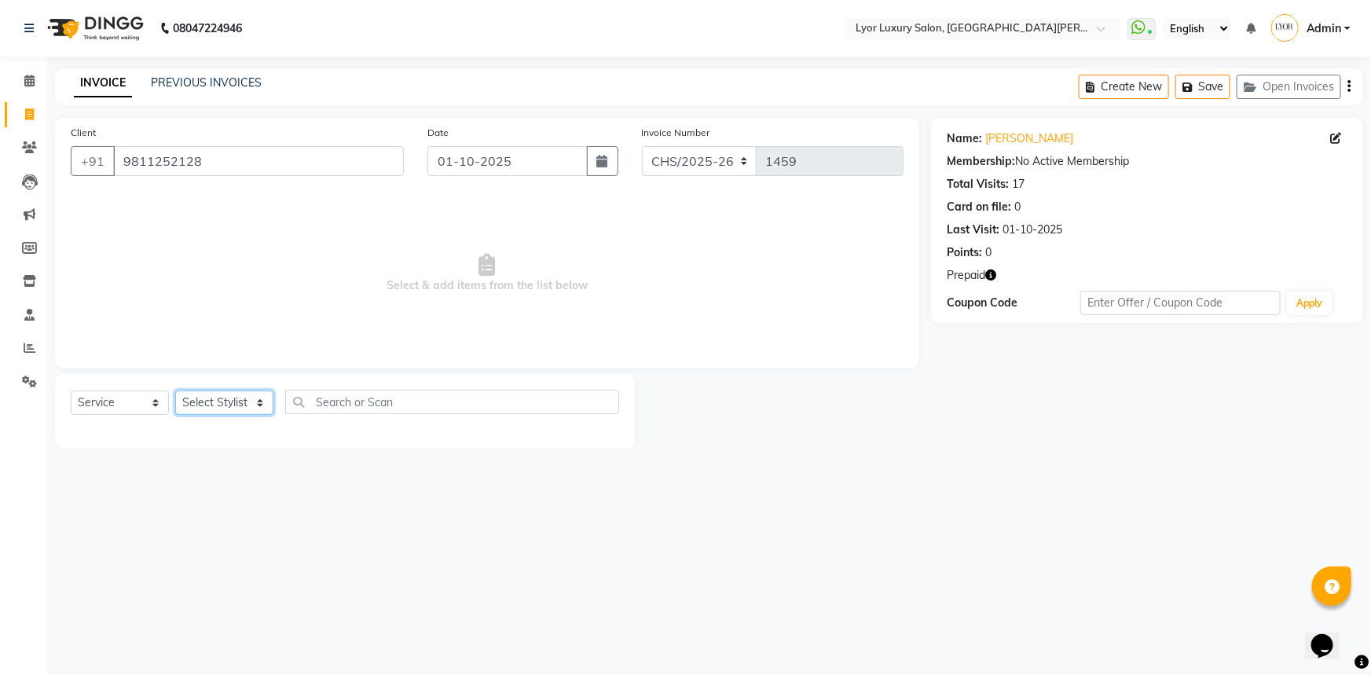
click at [203, 405] on select "Select Stylist [PERSON_NAME] Manager MD [PERSON_NAME] Sachin santosh [PERSON_NA…" at bounding box center [224, 402] width 98 height 24
select select "53083"
click at [175, 390] on select "Select Stylist [PERSON_NAME] Manager MD [PERSON_NAME] Sachin santosh [PERSON_NA…" at bounding box center [224, 402] width 98 height 24
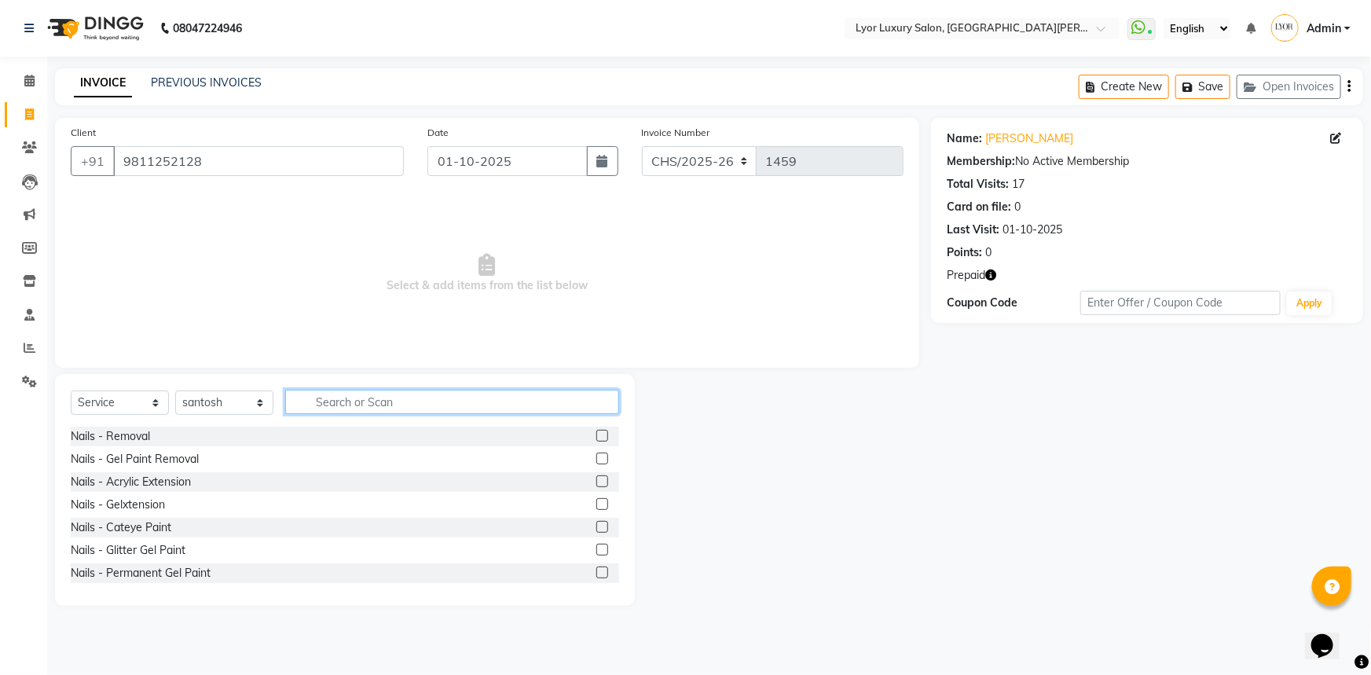
click at [409, 395] on input "text" at bounding box center [452, 402] width 334 height 24
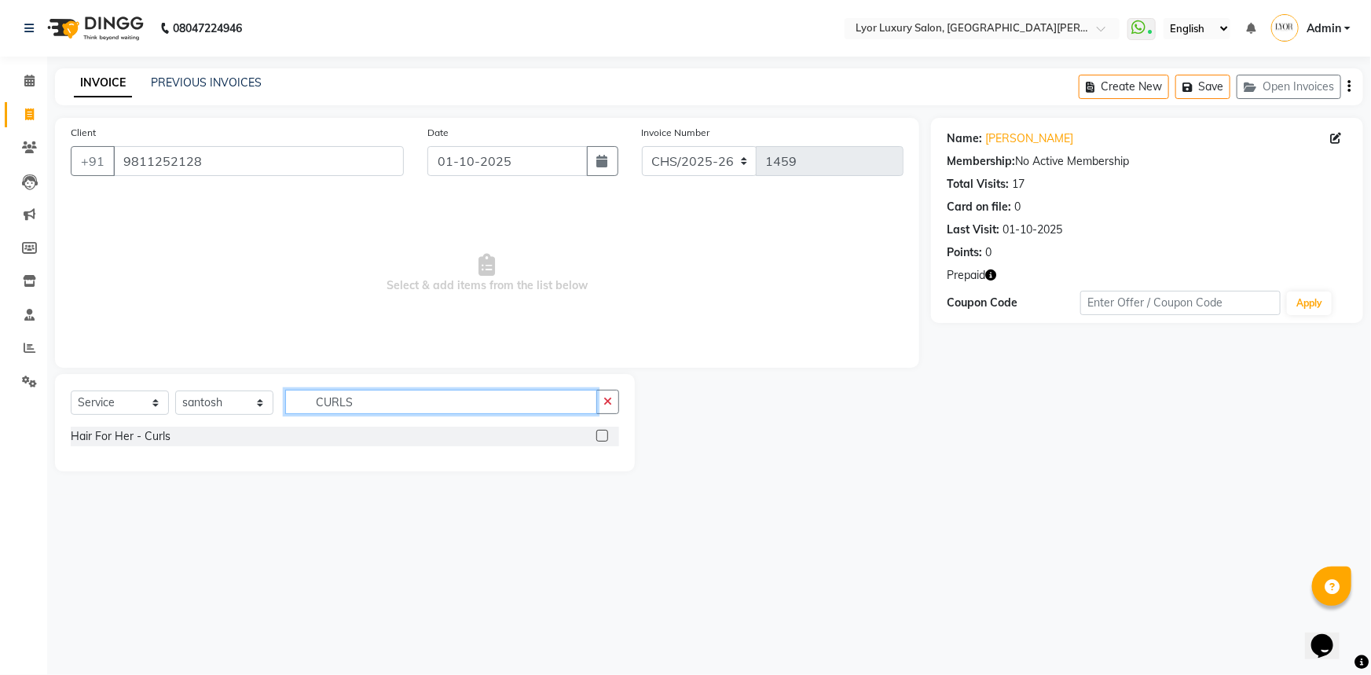
type input "CURLS"
click at [603, 433] on label at bounding box center [602, 436] width 12 height 12
click at [603, 433] on input "checkbox" at bounding box center [601, 436] width 10 height 10
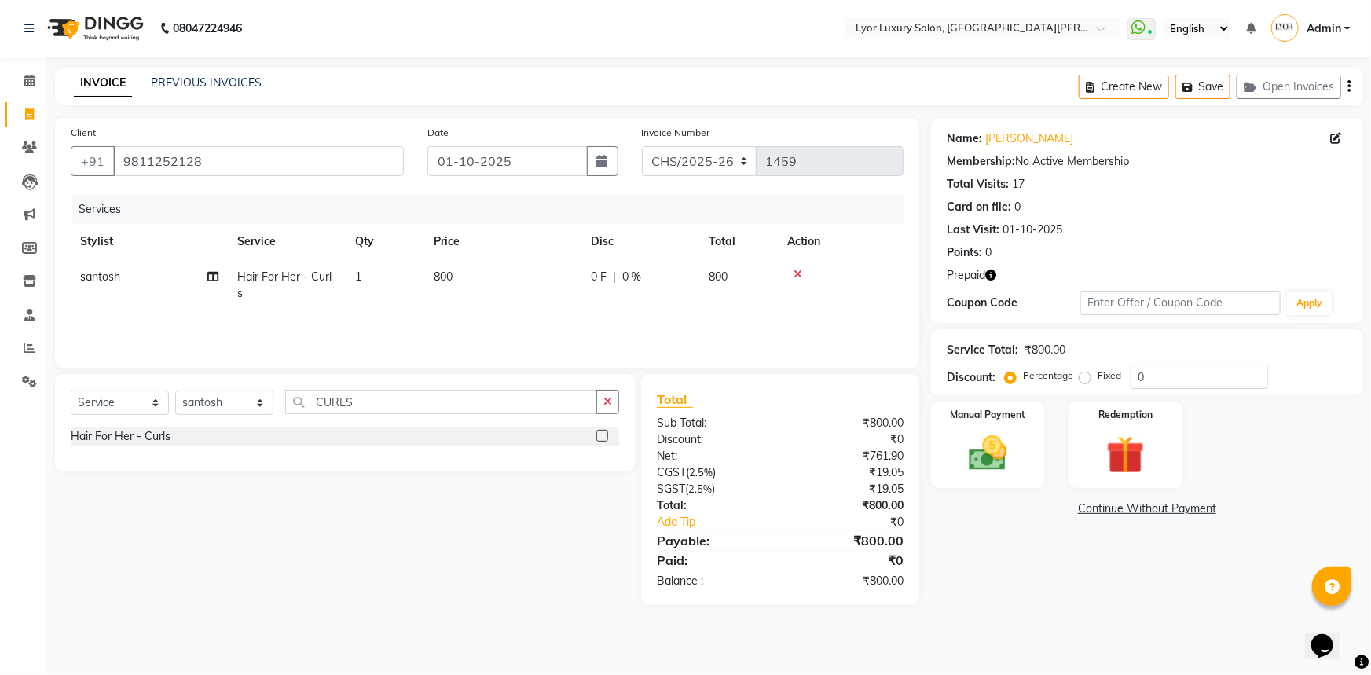
checkbox input "false"
click at [511, 280] on td "800" at bounding box center [502, 285] width 157 height 52
select select "53083"
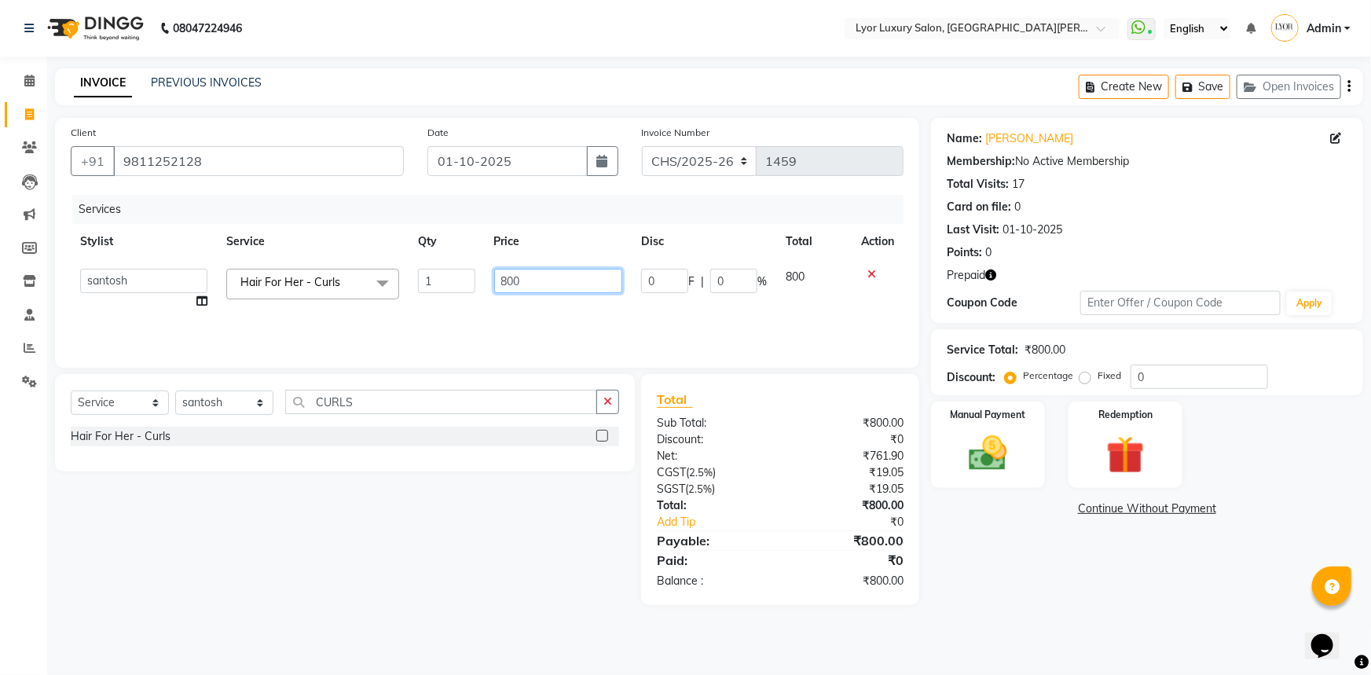
click at [508, 280] on input "800" at bounding box center [558, 281] width 129 height 24
type input "700"
click at [973, 549] on div "Name: [PERSON_NAME] Membership: No Active Membership Total Visits: 17 Card on f…" at bounding box center [1153, 361] width 444 height 487
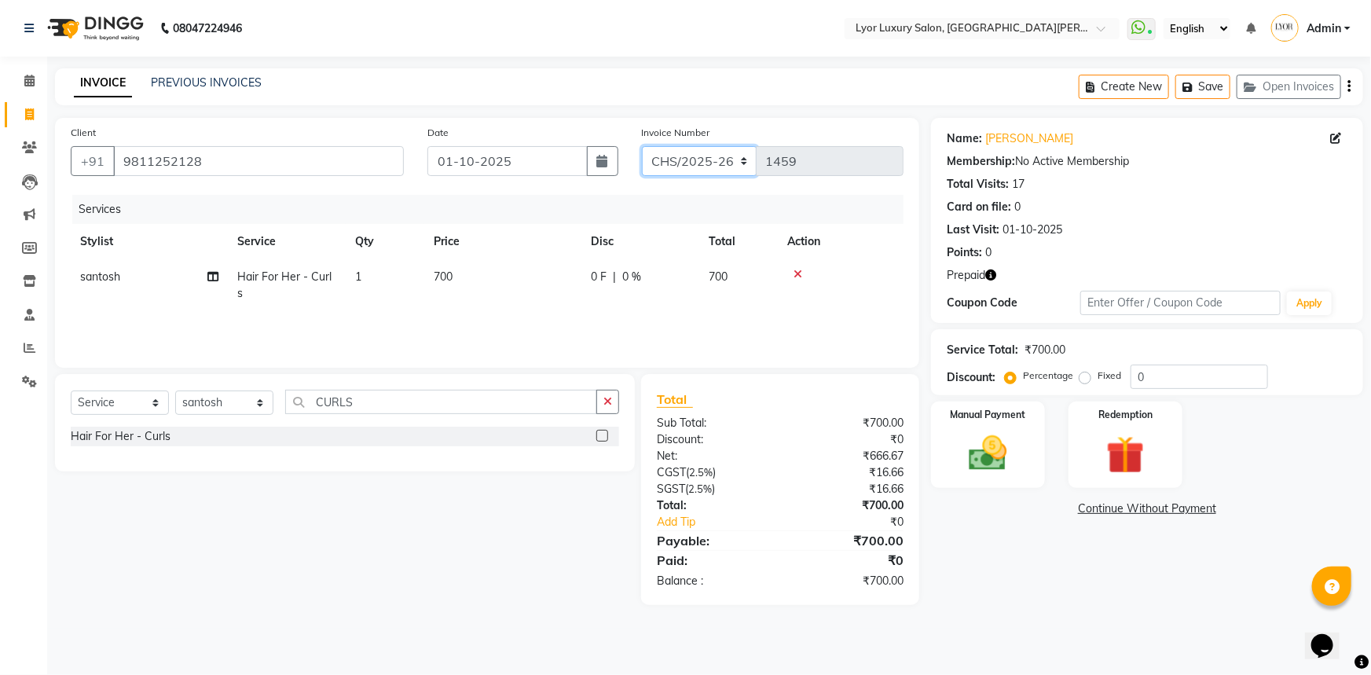
click at [727, 170] on select "CHS/2025-26 V/2025 V/2025-26" at bounding box center [699, 161] width 115 height 30
select select "4886"
click at [642, 146] on select "CHS/2025-26 V/2025 V/2025-26" at bounding box center [699, 161] width 115 height 30
type input "0554"
click at [1117, 445] on img at bounding box center [1126, 455] width 64 height 49
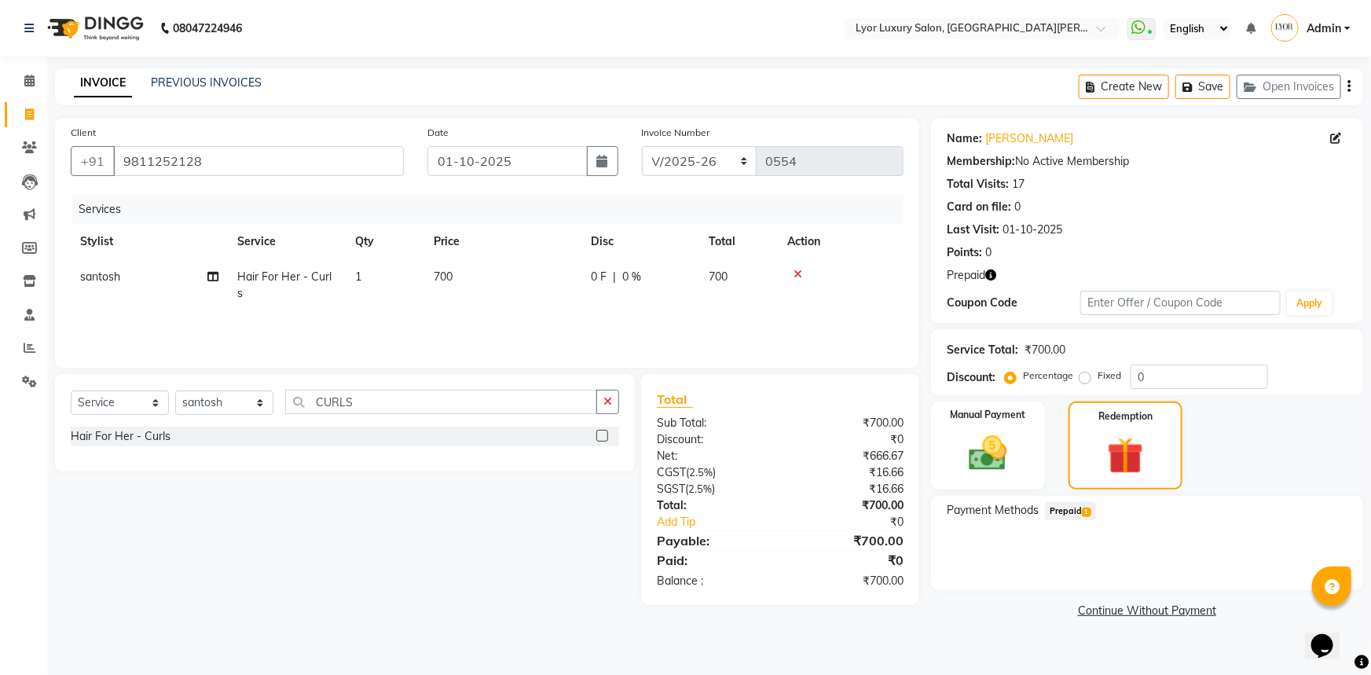
click at [1045, 503] on span "Prepaid 1" at bounding box center [1070, 511] width 51 height 18
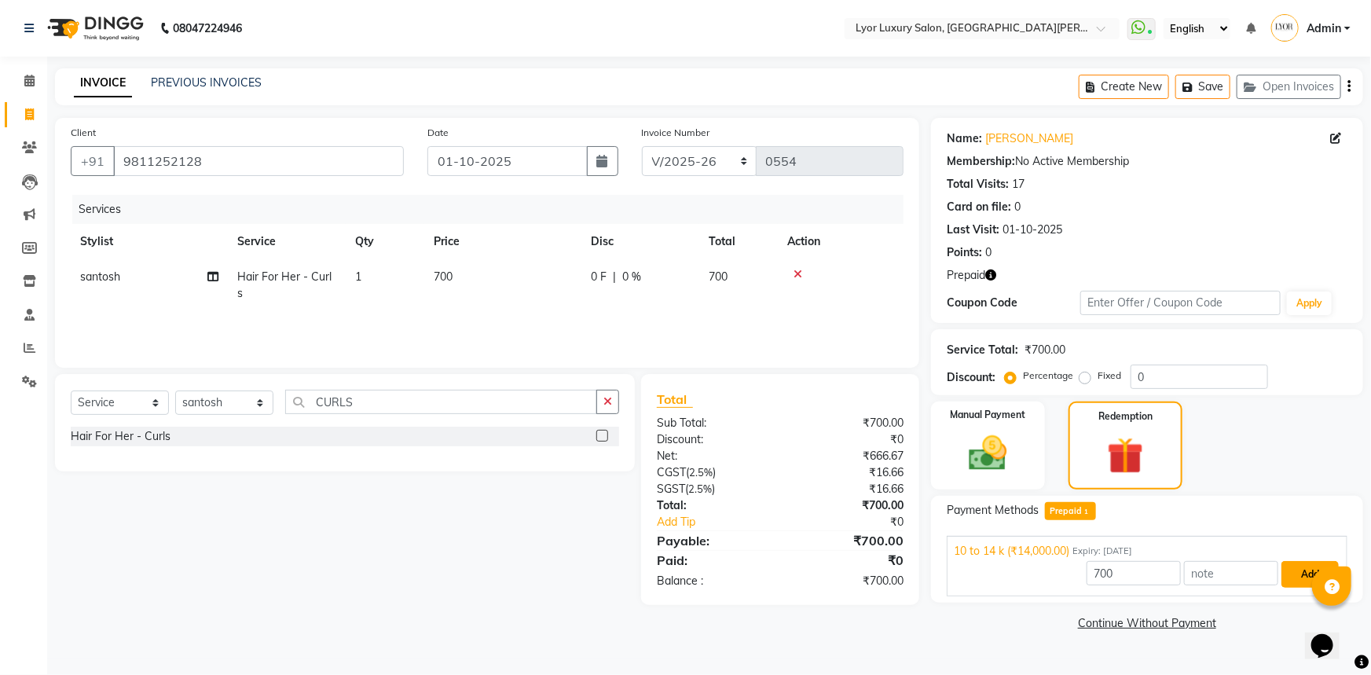
click at [1292, 572] on button "Add" at bounding box center [1309, 574] width 57 height 27
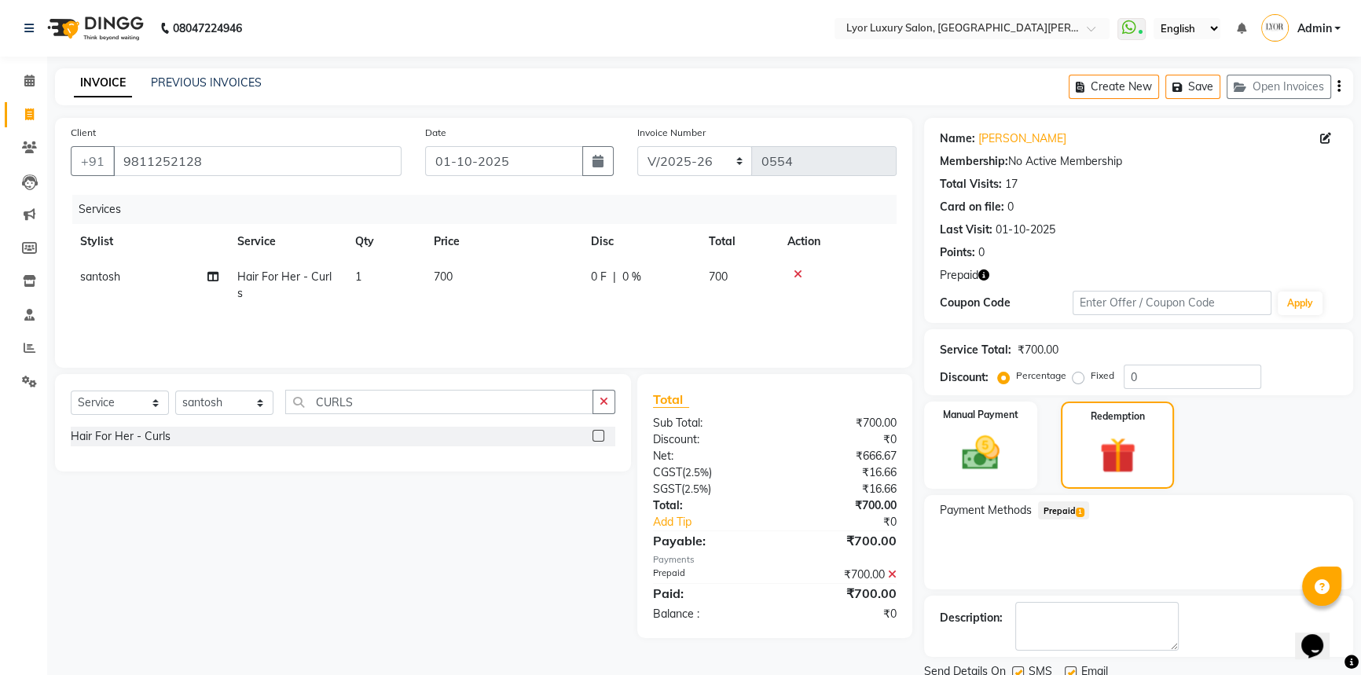
scroll to position [58, 0]
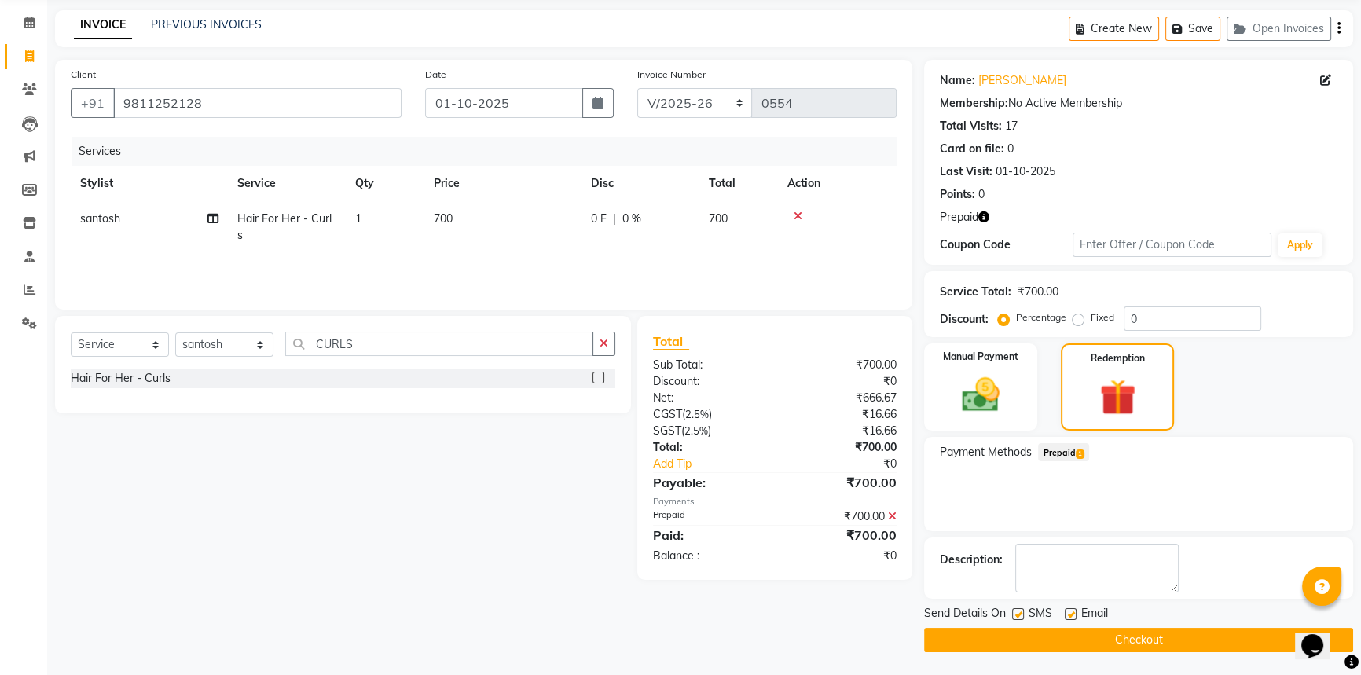
click at [1244, 647] on button "Checkout" at bounding box center [1138, 640] width 429 height 24
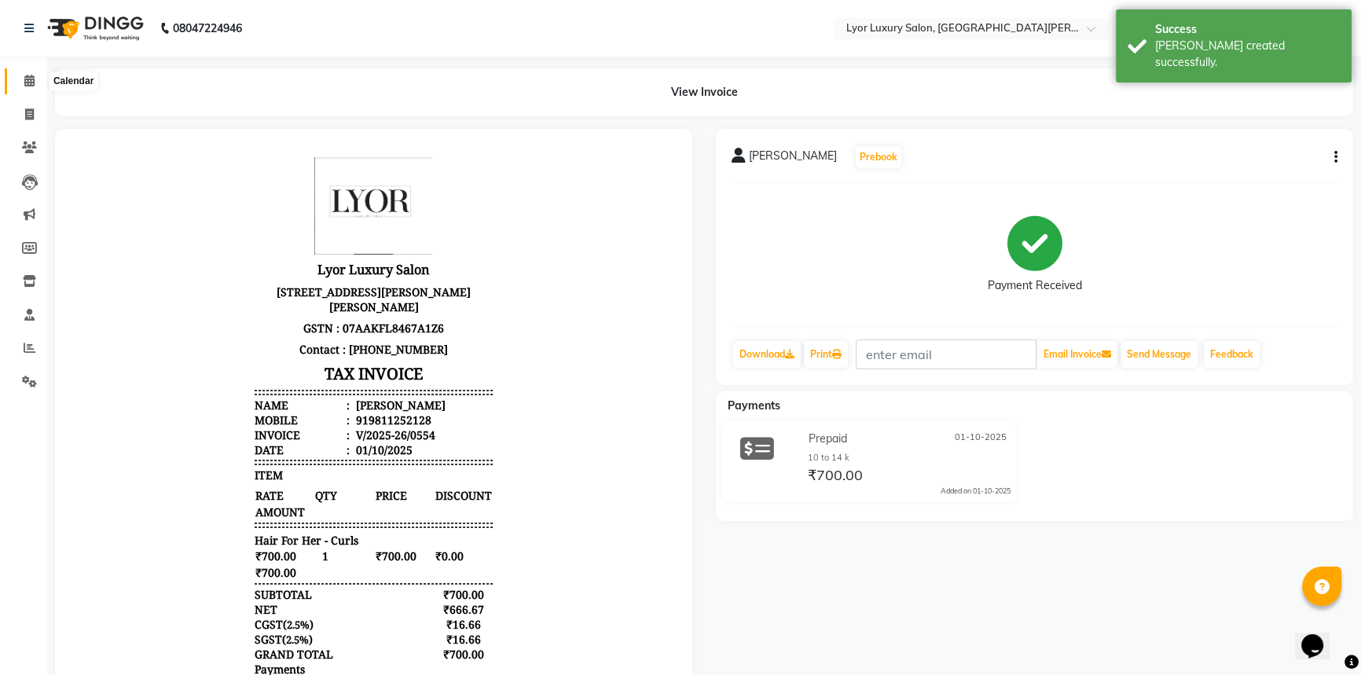
click at [27, 77] on icon at bounding box center [29, 81] width 10 height 12
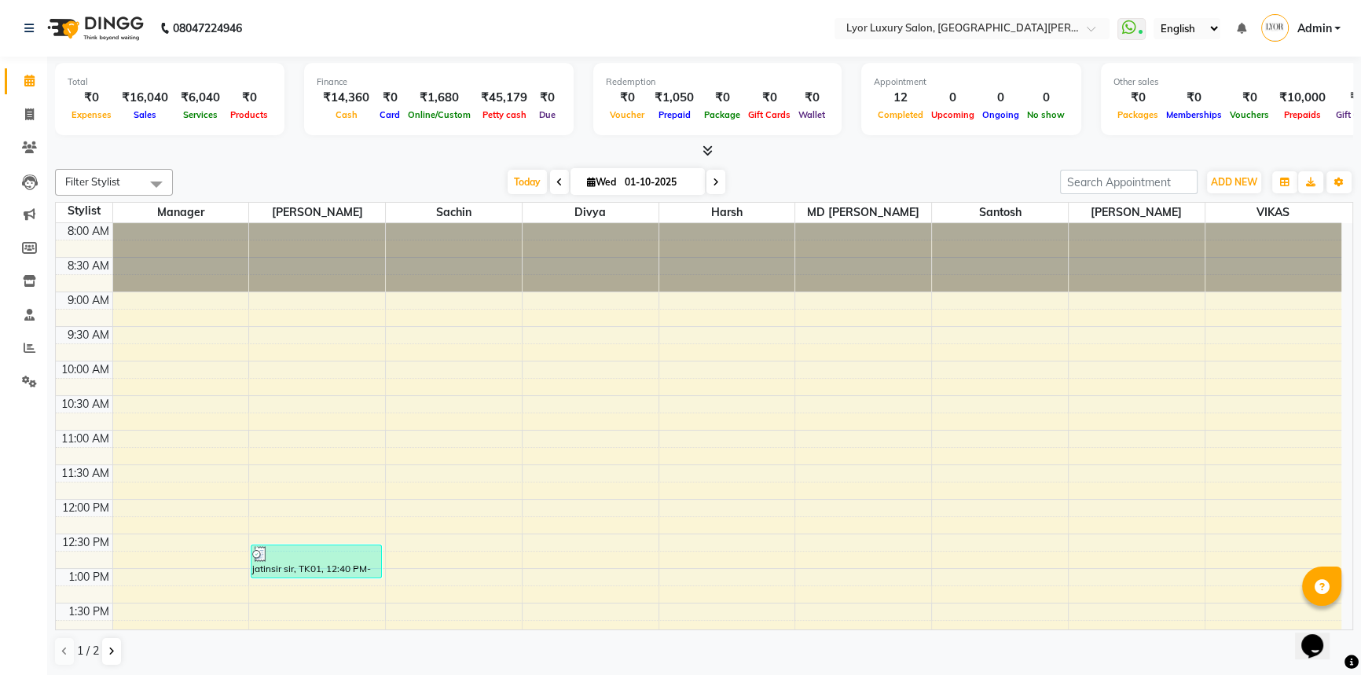
drag, startPoint x: 0, startPoint y: 0, endPoint x: 287, endPoint y: 160, distance: 328.5
click at [287, 160] on div "Total ₹0 Expenses ₹16,040 Sales ₹6,040 Services ₹0 Products Finance ₹14,360 Cas…" at bounding box center [704, 367] width 1314 height 620
click at [30, 117] on icon at bounding box center [29, 114] width 9 height 12
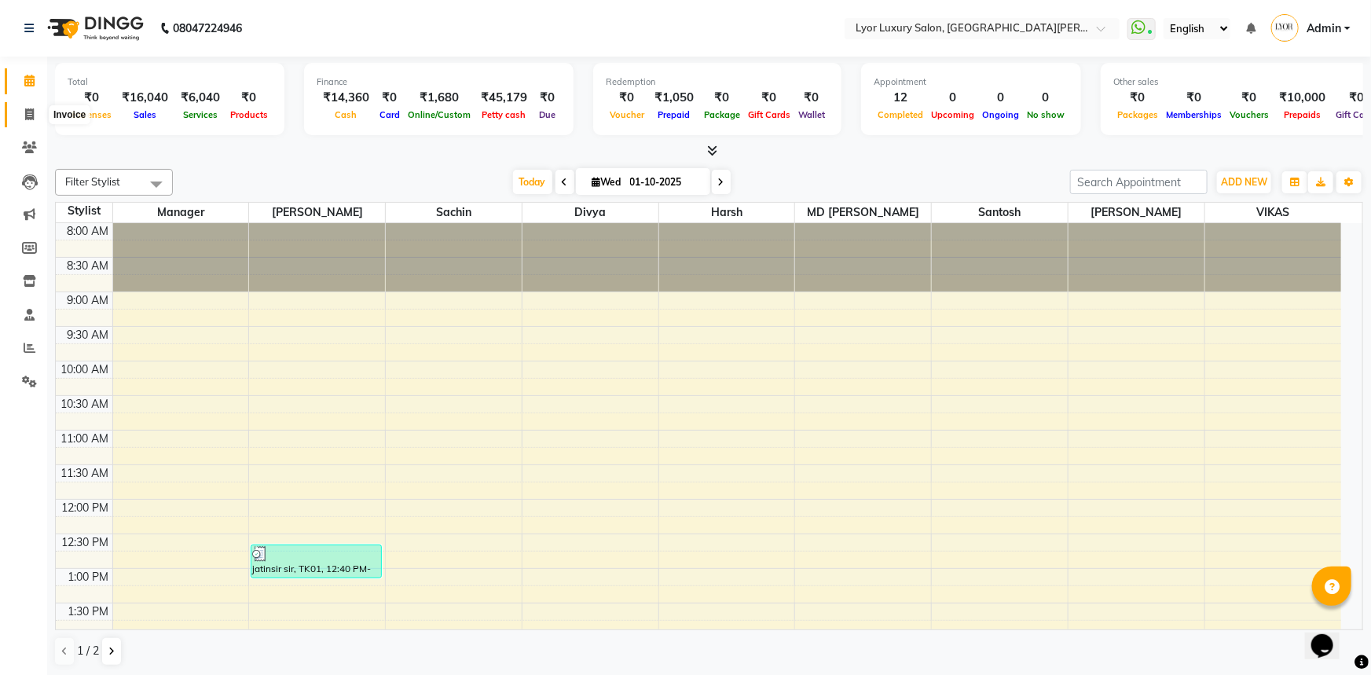
select select "service"
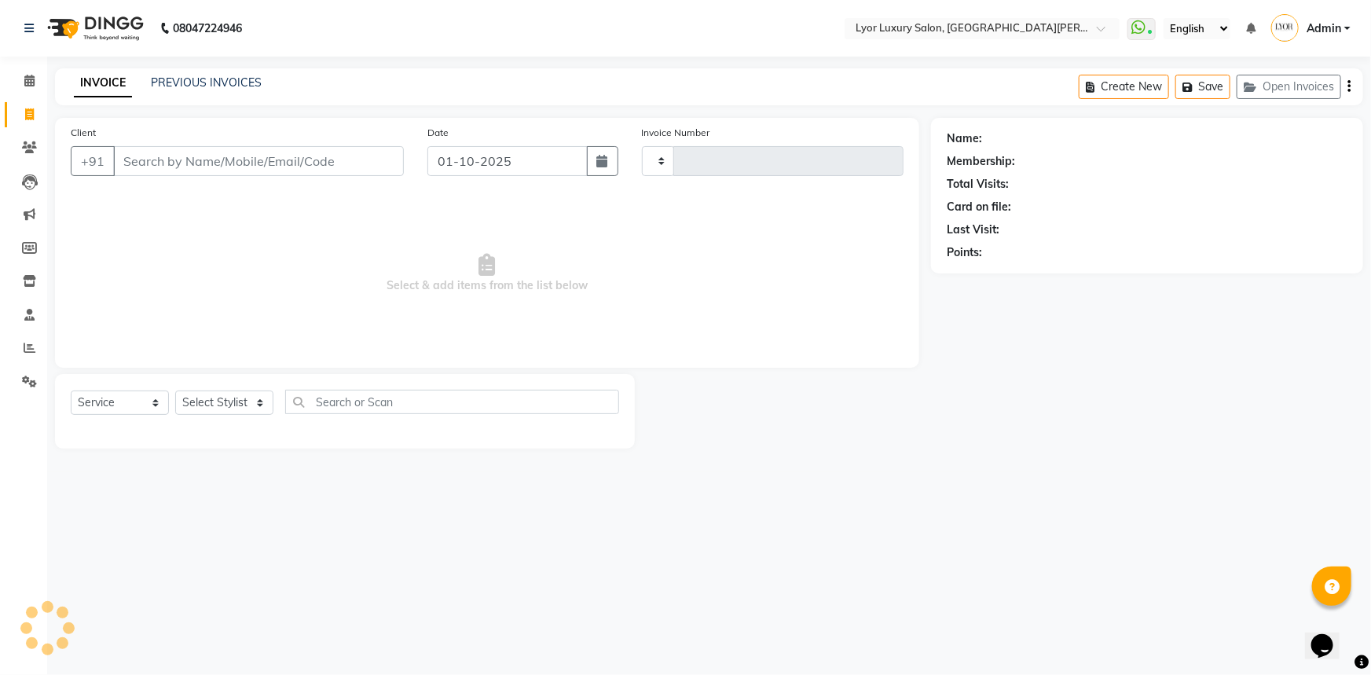
type input "1459"
select select "6597"
select select "P"
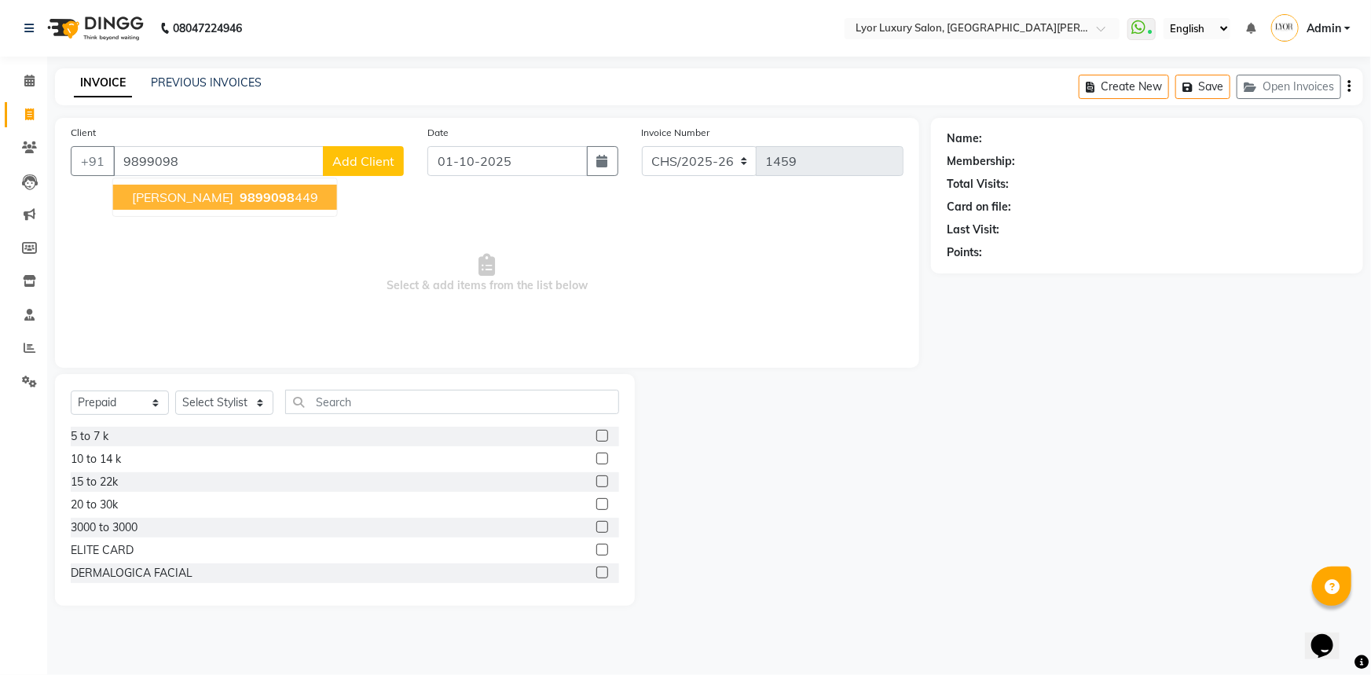
click at [240, 192] on span "9899098" at bounding box center [267, 197] width 55 height 16
type input "9899098449"
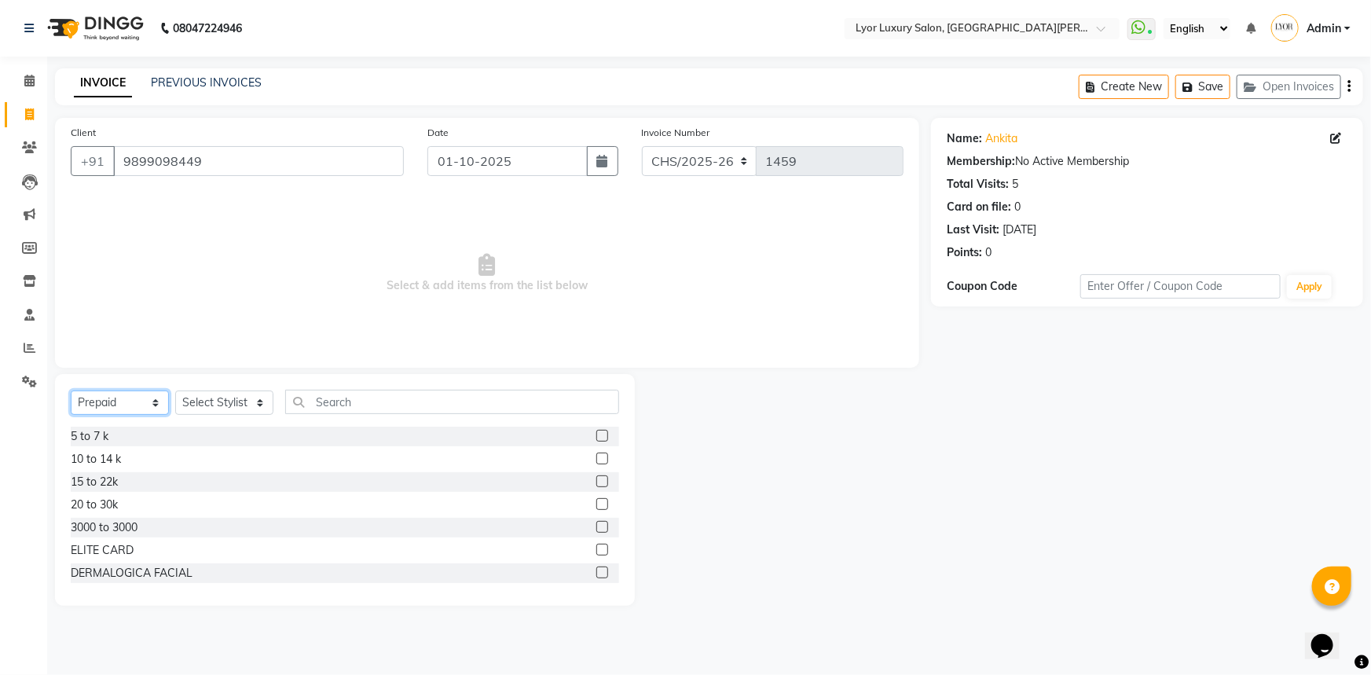
click at [141, 401] on select "Select Service Product Membership Package Voucher Prepaid Gift Card" at bounding box center [120, 402] width 98 height 24
select select "service"
click at [71, 390] on select "Select Service Product Membership Package Voucher Prepaid Gift Card" at bounding box center [120, 402] width 98 height 24
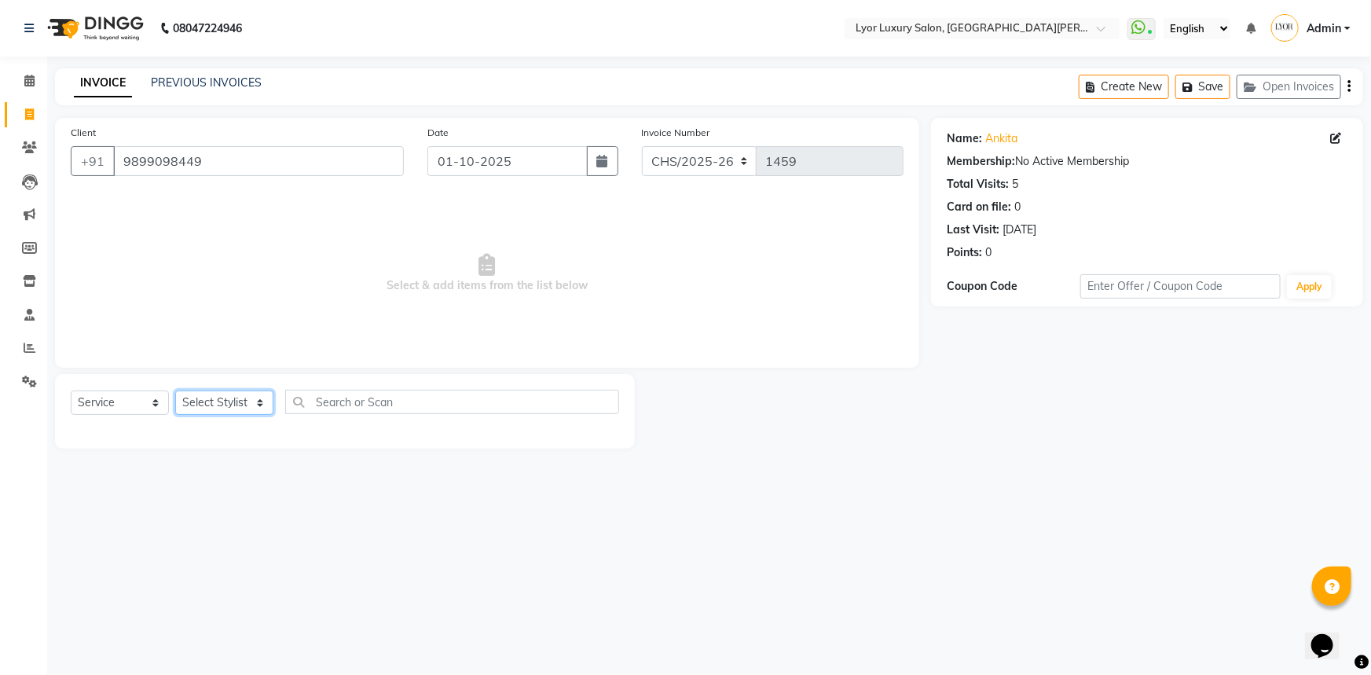
click at [237, 394] on select "Select Stylist [PERSON_NAME] Manager MD [PERSON_NAME] Sachin santosh [PERSON_NA…" at bounding box center [224, 402] width 98 height 24
select select "82631"
click at [175, 390] on select "Select Stylist [PERSON_NAME] Manager MD [PERSON_NAME] Sachin santosh [PERSON_NA…" at bounding box center [224, 402] width 98 height 24
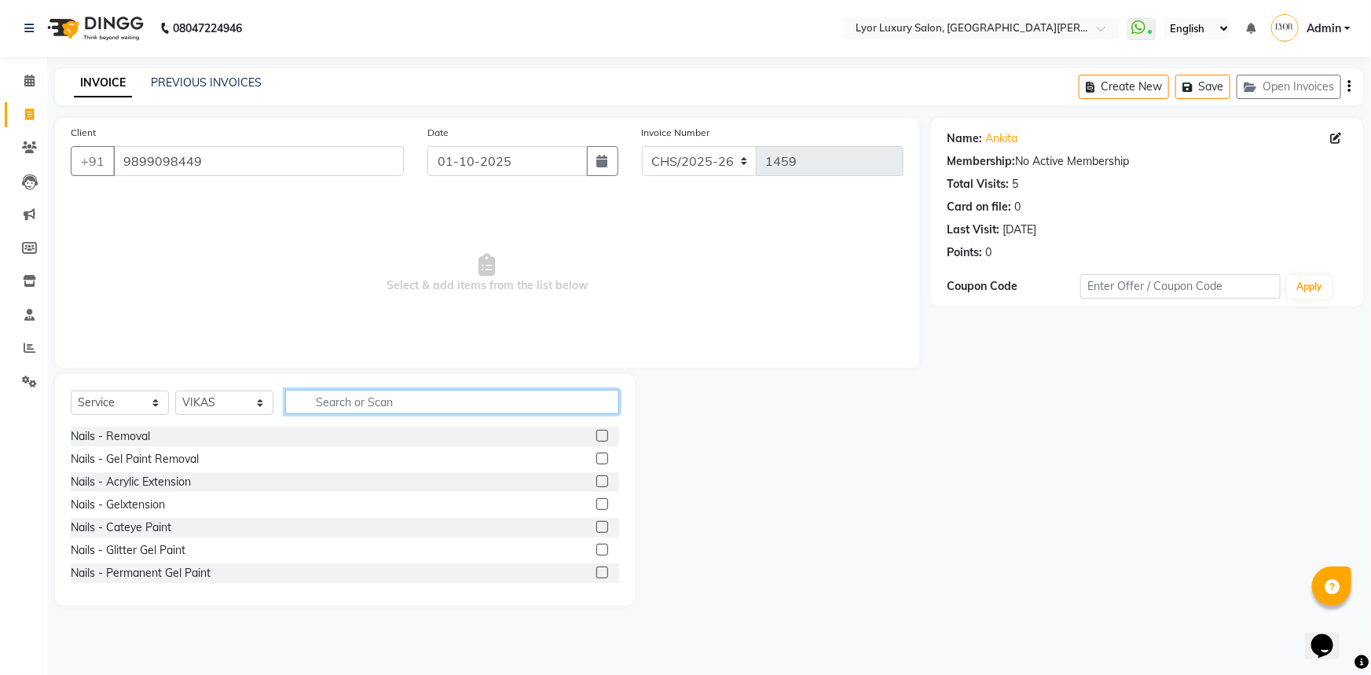
click at [380, 411] on input "text" at bounding box center [452, 402] width 334 height 24
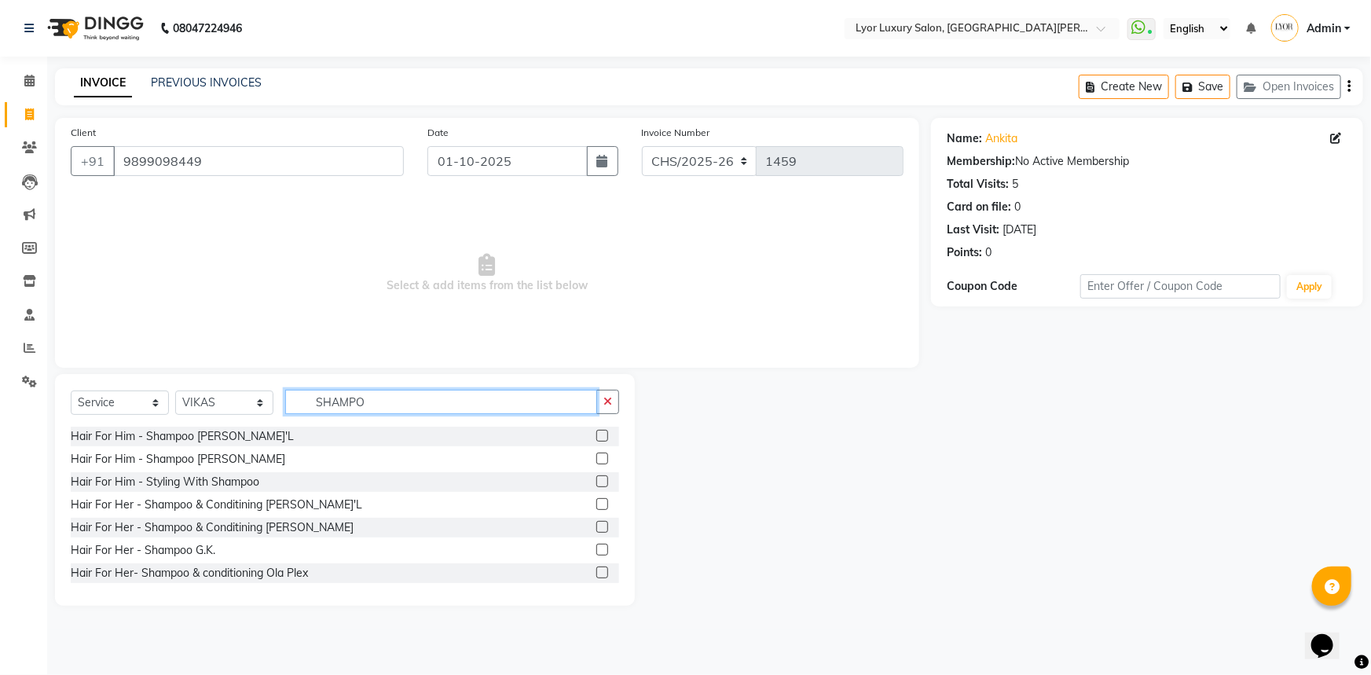
type input "SHAMPO"
click at [596, 500] on label at bounding box center [602, 504] width 12 height 12
click at [596, 500] on input "checkbox" at bounding box center [601, 505] width 10 height 10
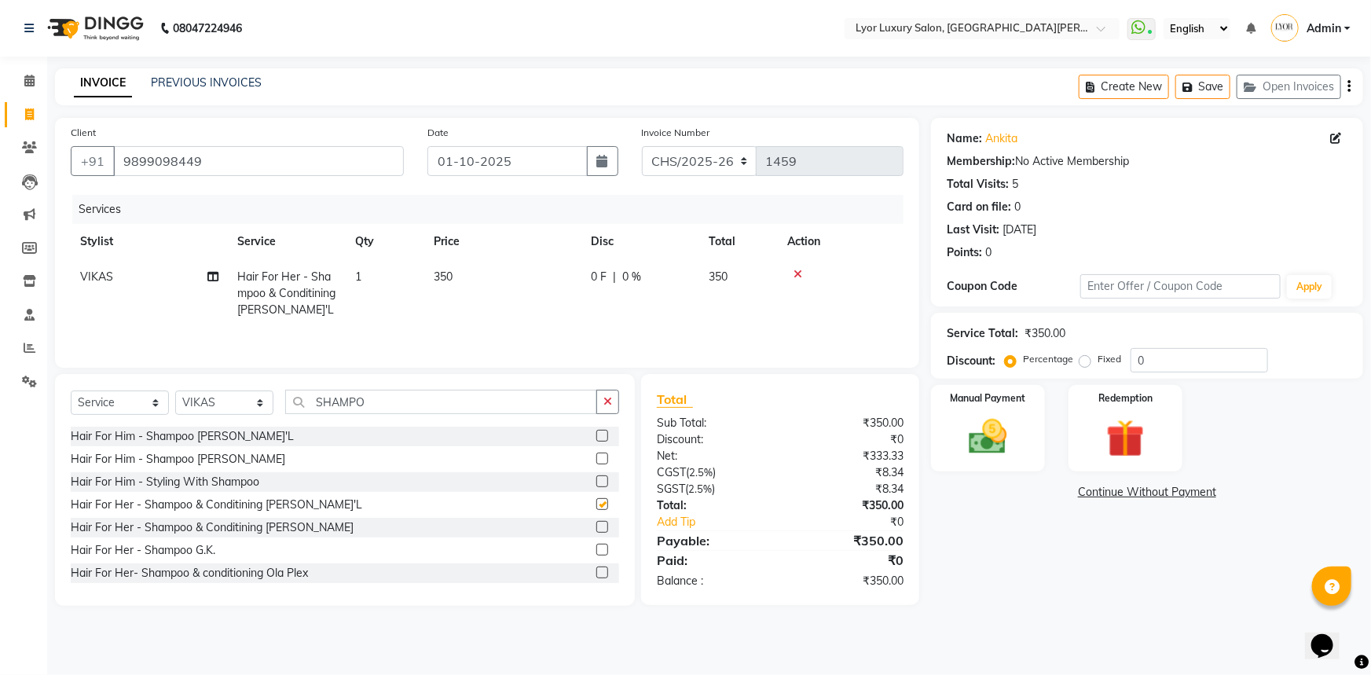
checkbox input "false"
click at [239, 409] on select "Select Stylist [PERSON_NAME] Manager MD [PERSON_NAME] Sachin santosh [PERSON_NA…" at bounding box center [224, 402] width 98 height 24
select select "90962"
click at [175, 390] on select "Select Stylist [PERSON_NAME] Manager MD [PERSON_NAME] Sachin santosh [PERSON_NA…" at bounding box center [224, 402] width 98 height 24
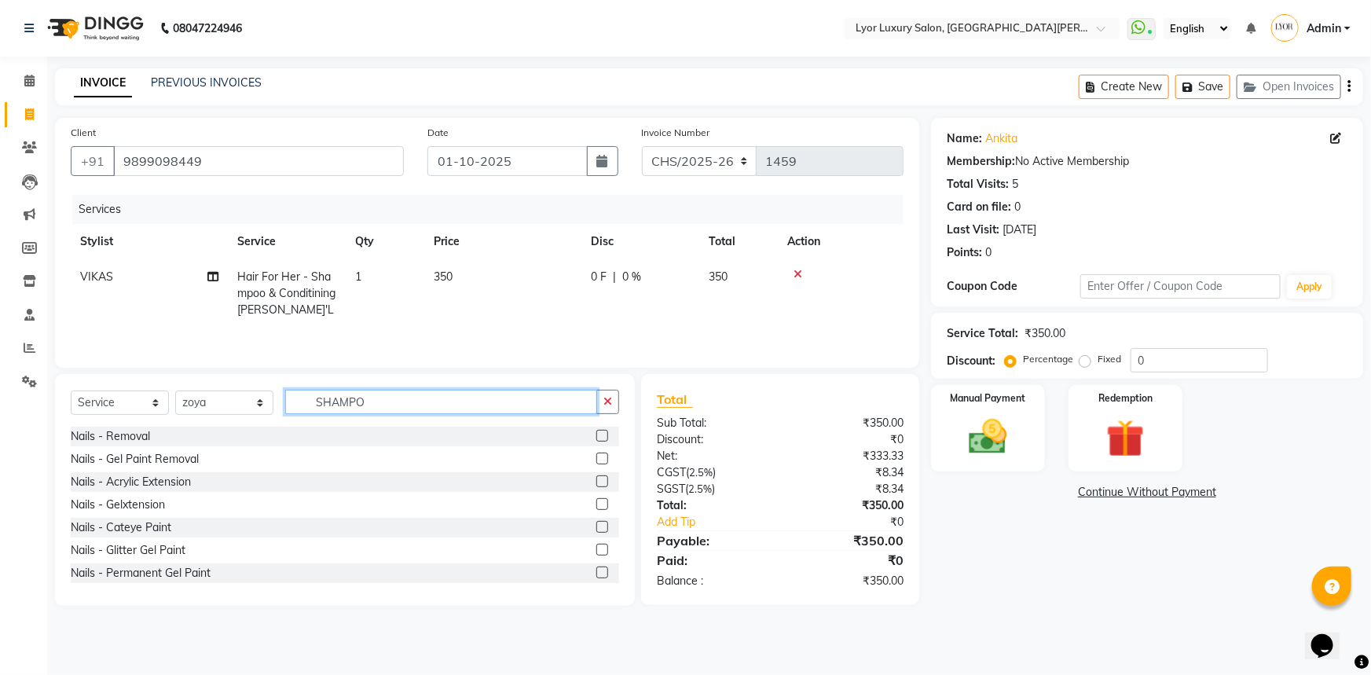
click at [379, 405] on input "SHAMPO" at bounding box center [441, 402] width 312 height 24
type input "S"
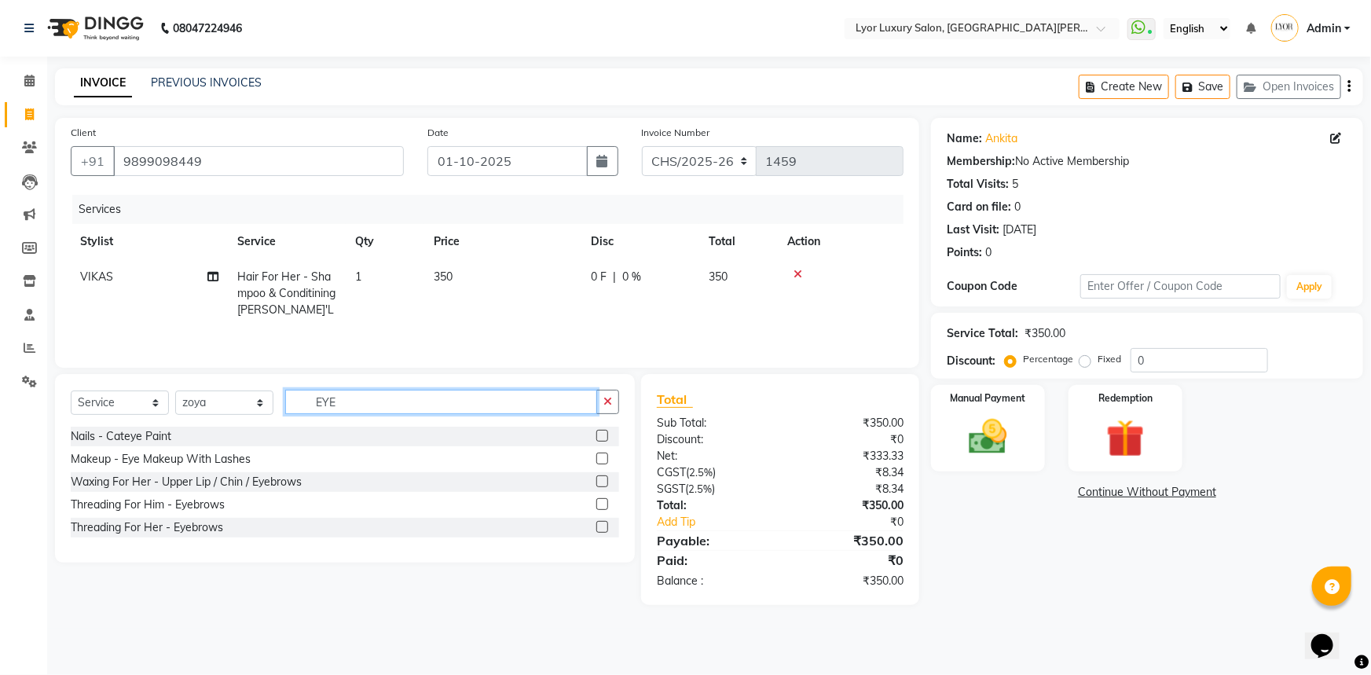
type input "EYE"
click at [599, 524] on label at bounding box center [602, 527] width 12 height 12
click at [599, 524] on input "checkbox" at bounding box center [601, 527] width 10 height 10
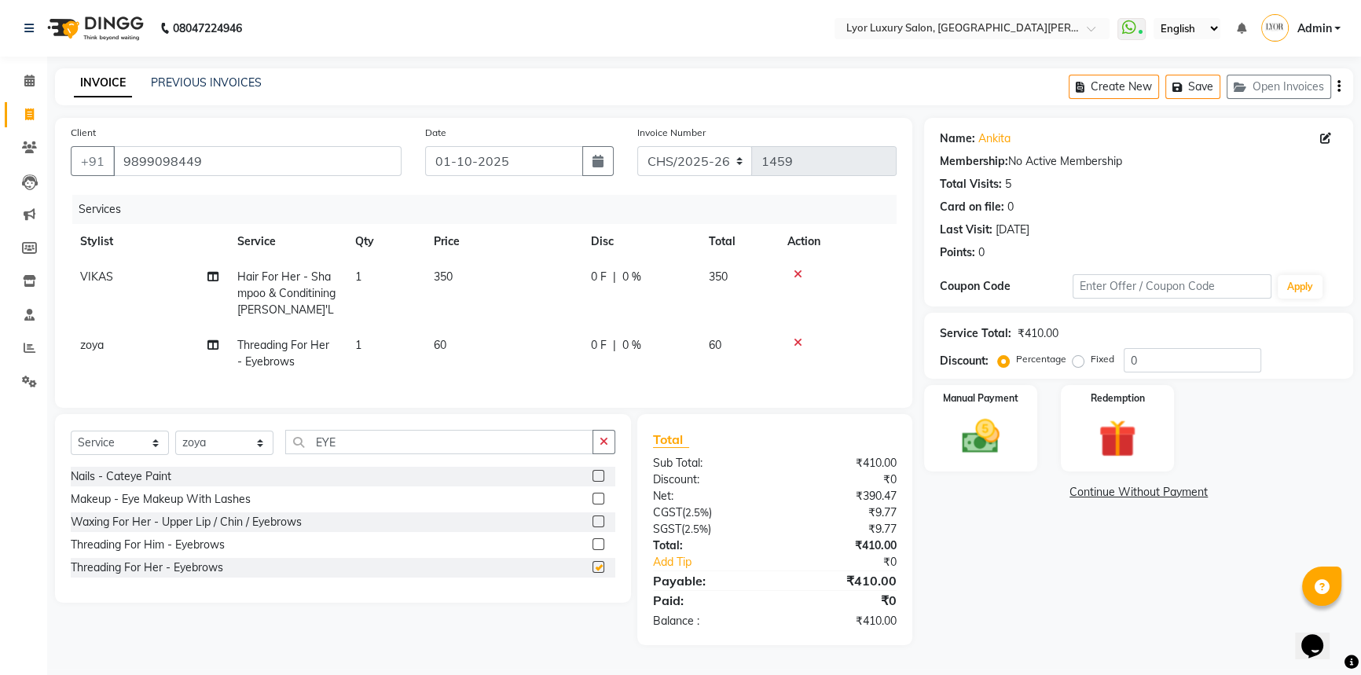
checkbox input "false"
click at [404, 356] on td "1" at bounding box center [385, 354] width 79 height 52
select select "90962"
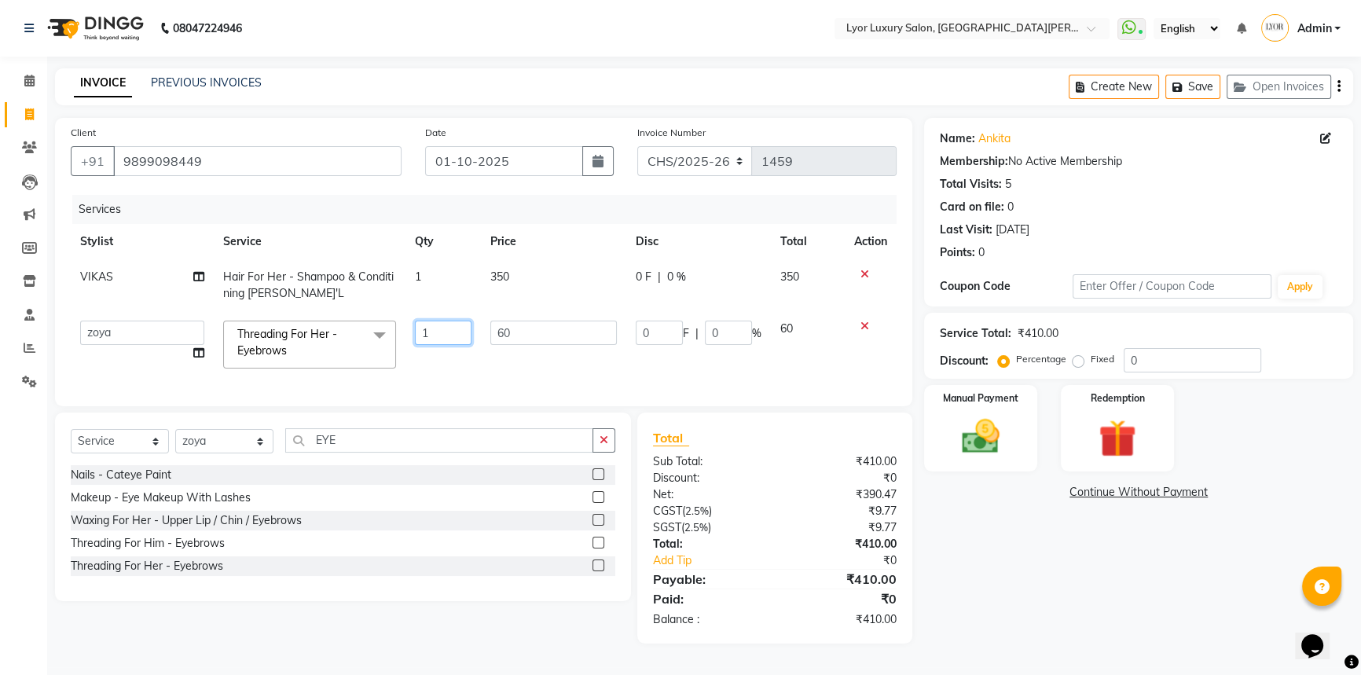
click at [456, 337] on input "1" at bounding box center [443, 333] width 57 height 24
type input "2"
click at [1084, 597] on div "Name: [PERSON_NAME] Membership: No Active Membership Total Visits: 5 Card on fi…" at bounding box center [1144, 381] width 441 height 526
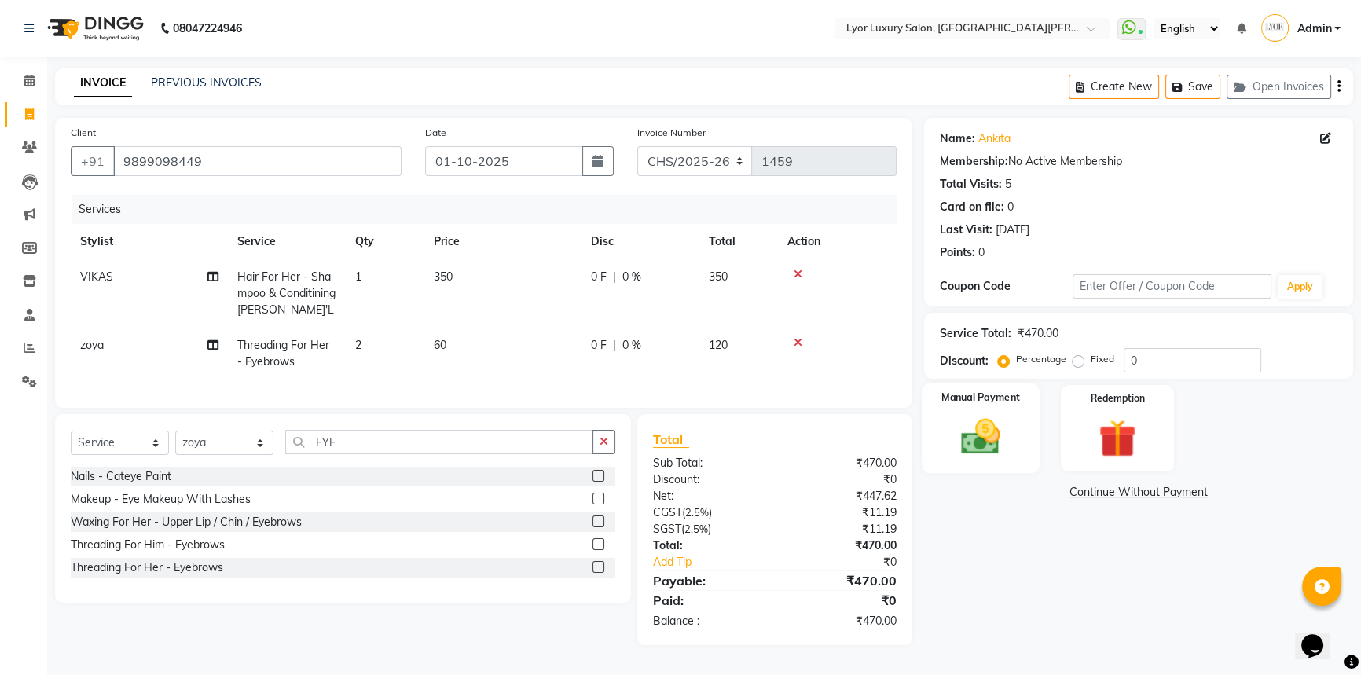
click at [977, 421] on img at bounding box center [981, 436] width 64 height 45
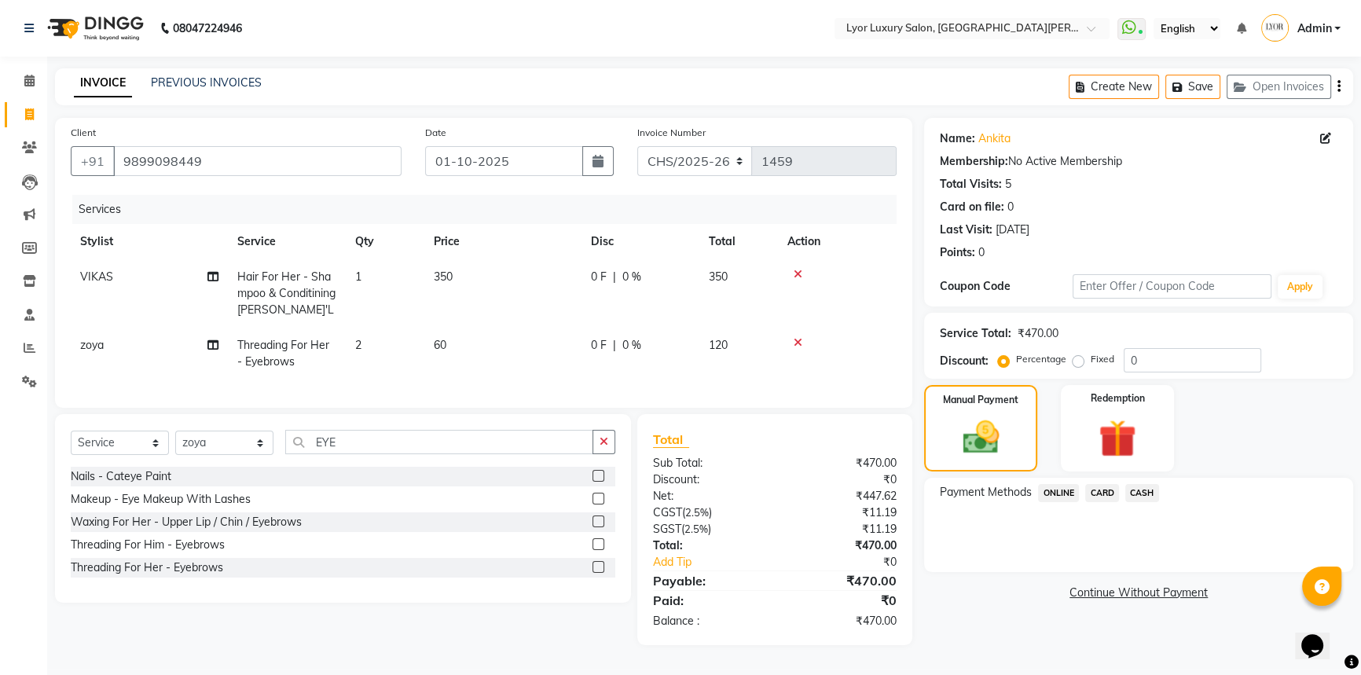
click at [1053, 489] on span "ONLINE" at bounding box center [1058, 493] width 41 height 18
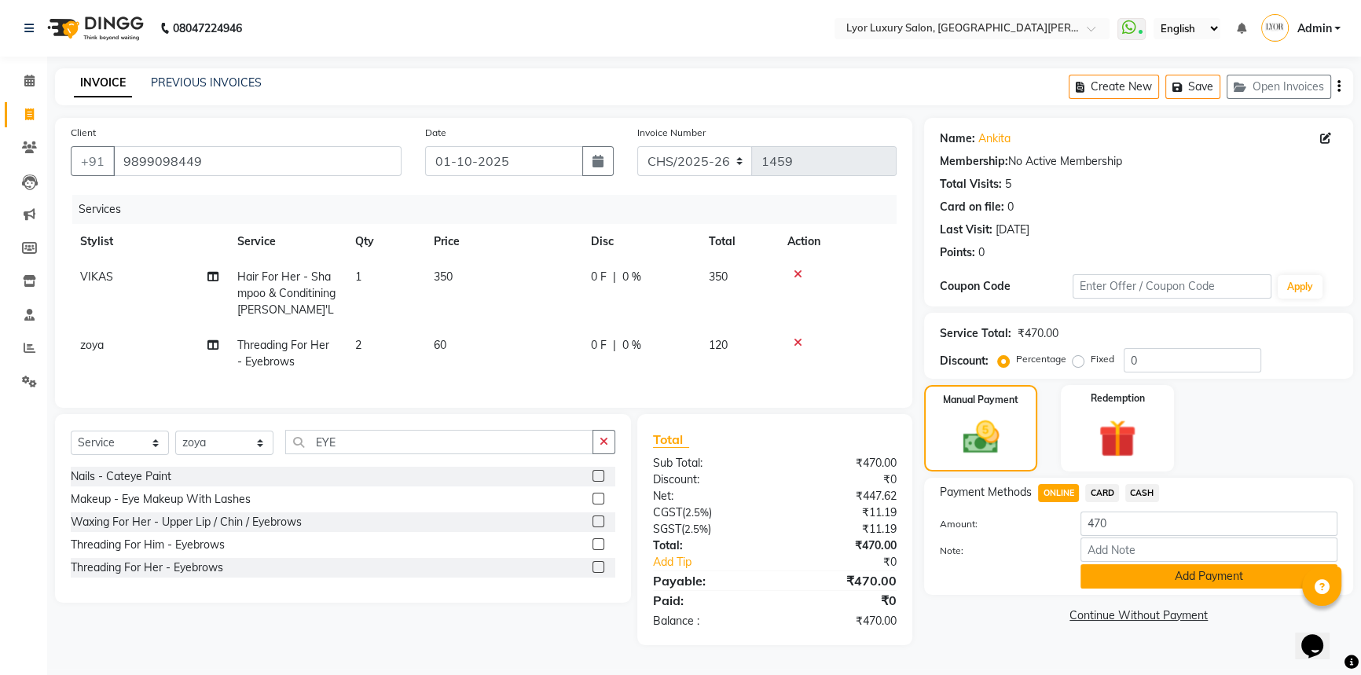
click at [1153, 574] on button "Add Payment" at bounding box center [1208, 576] width 257 height 24
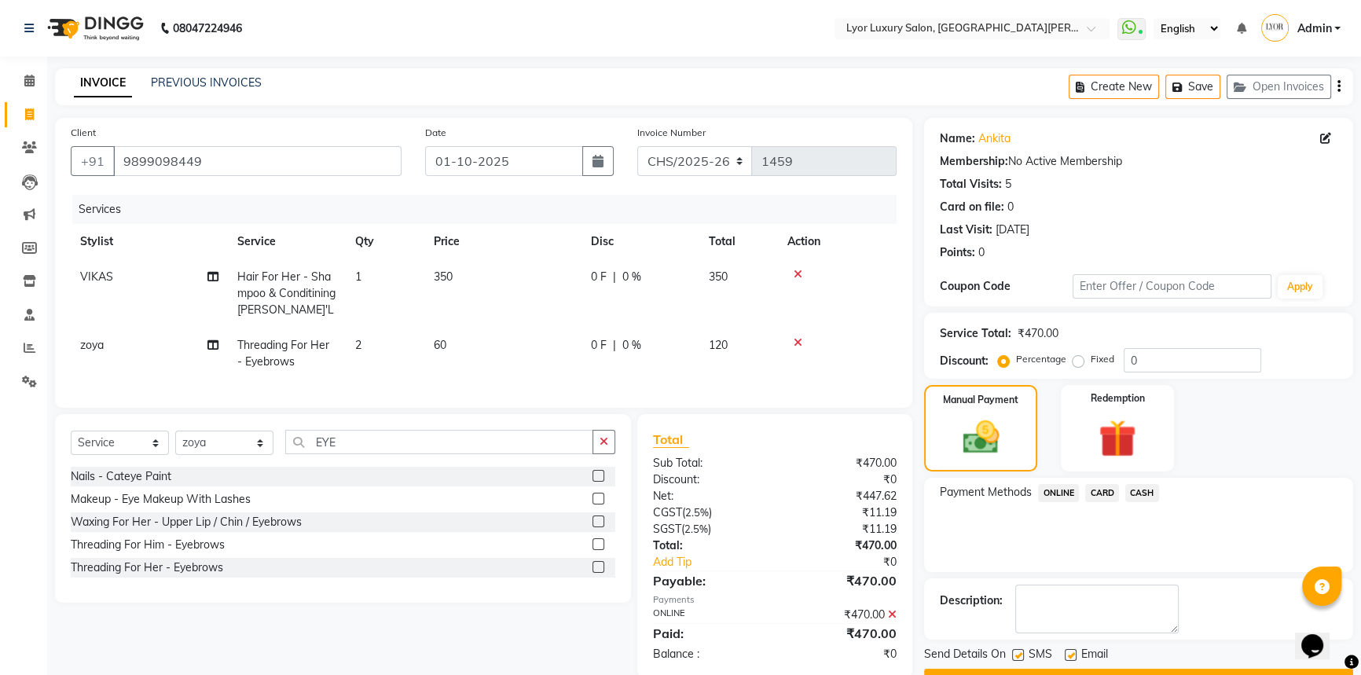
drag, startPoint x: 1366, startPoint y: 484, endPoint x: 26, endPoint y: 44, distance: 1410.6
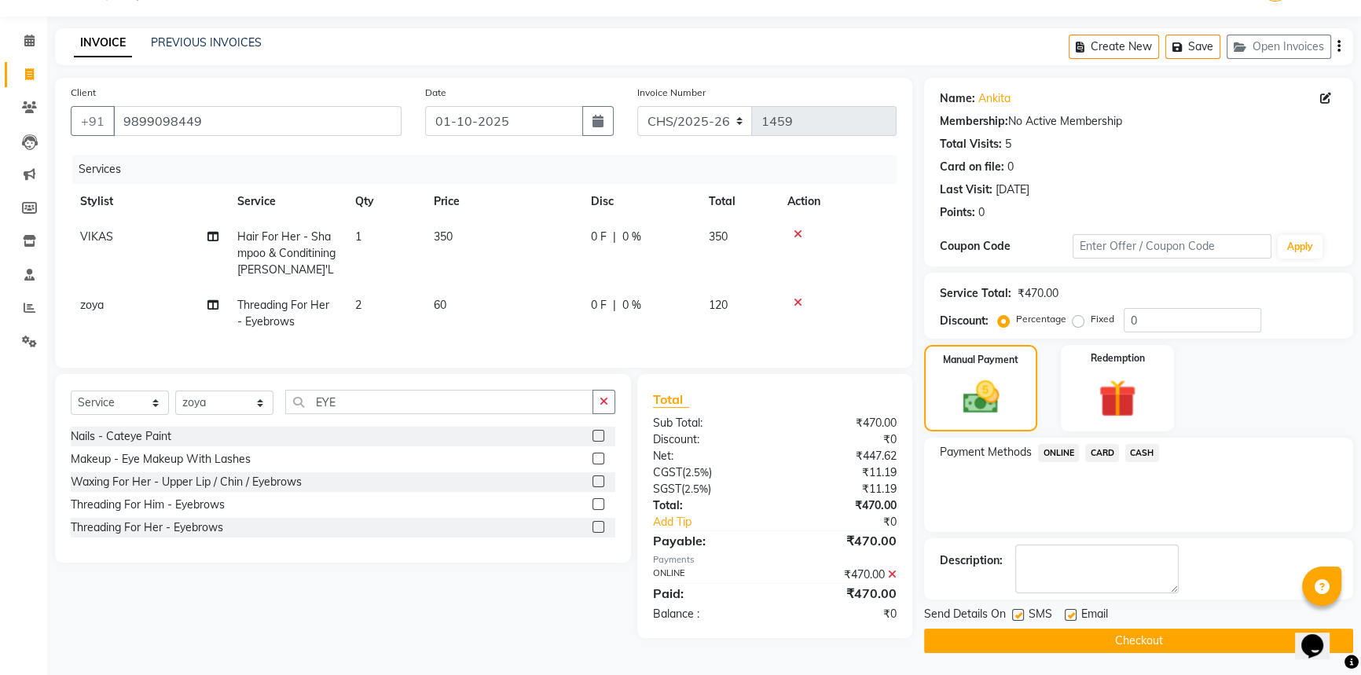
click at [1017, 609] on label at bounding box center [1018, 615] width 12 height 12
click at [1017, 610] on input "checkbox" at bounding box center [1017, 615] width 10 height 10
checkbox input "false"
click at [1016, 642] on button "Checkout" at bounding box center [1138, 641] width 429 height 24
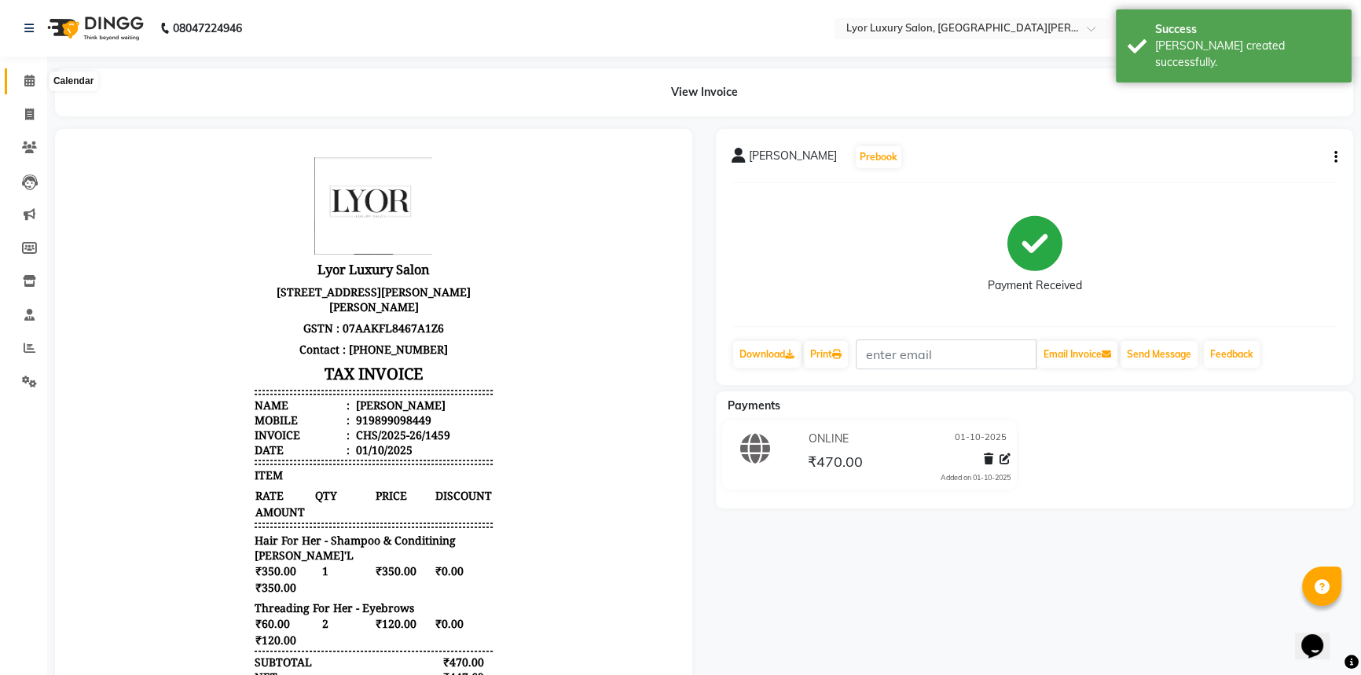
click at [31, 73] on span at bounding box center [29, 81] width 27 height 18
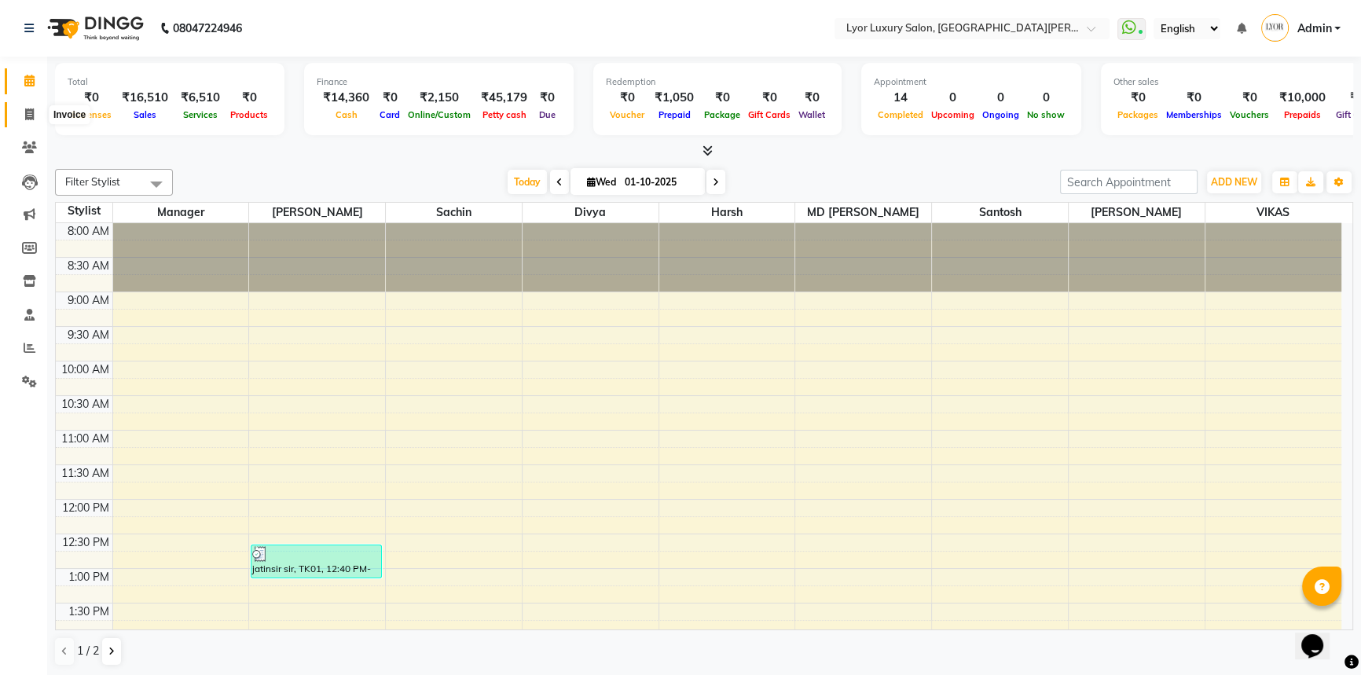
click at [17, 121] on span at bounding box center [29, 115] width 27 height 18
select select "service"
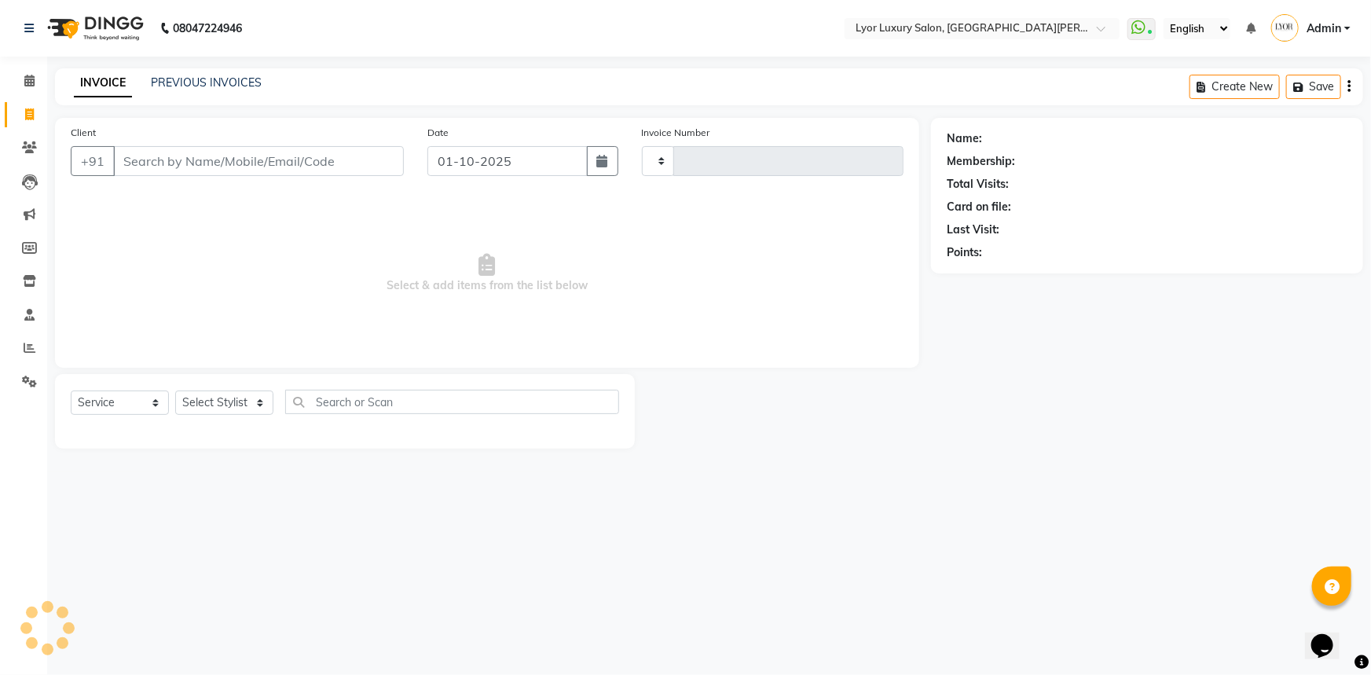
type input "1460"
select select "6597"
select select "P"
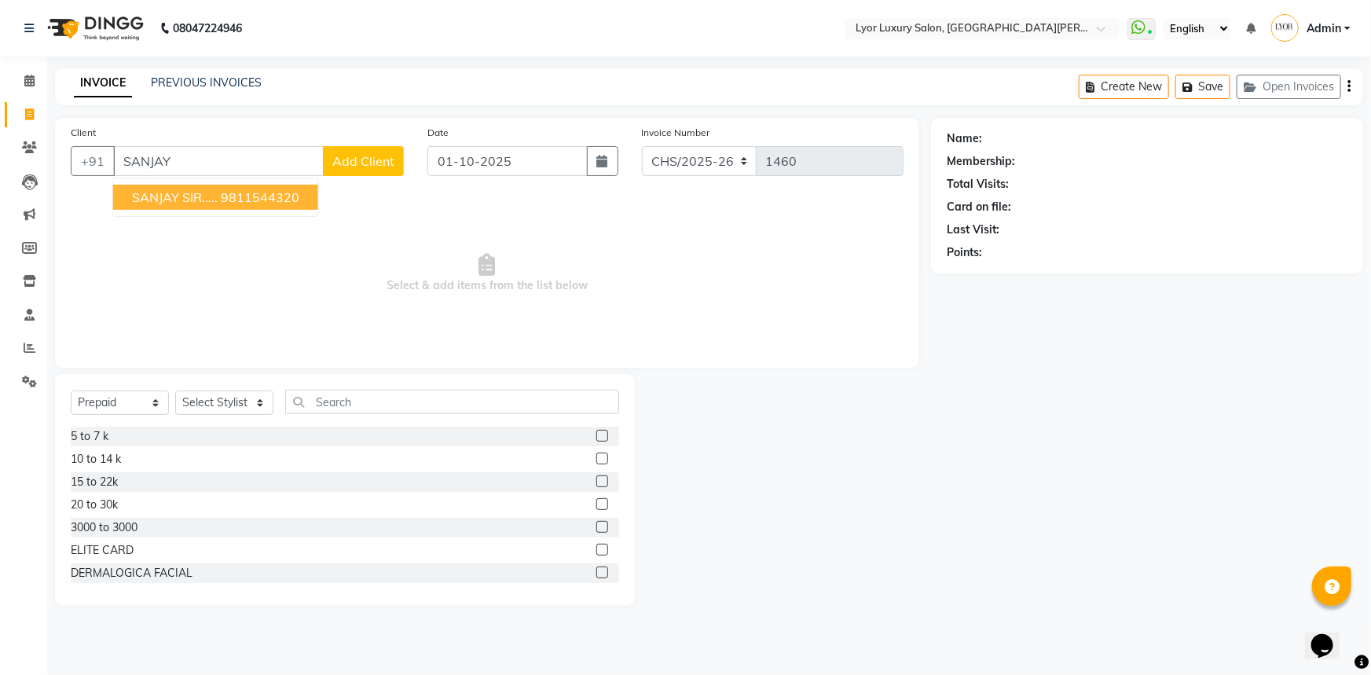
click at [288, 211] on ngb-typeahead-window "SANJAY SIR..... 9811544320" at bounding box center [215, 197] width 207 height 39
click at [295, 193] on ngb-highlight "9811544320" at bounding box center [260, 197] width 79 height 16
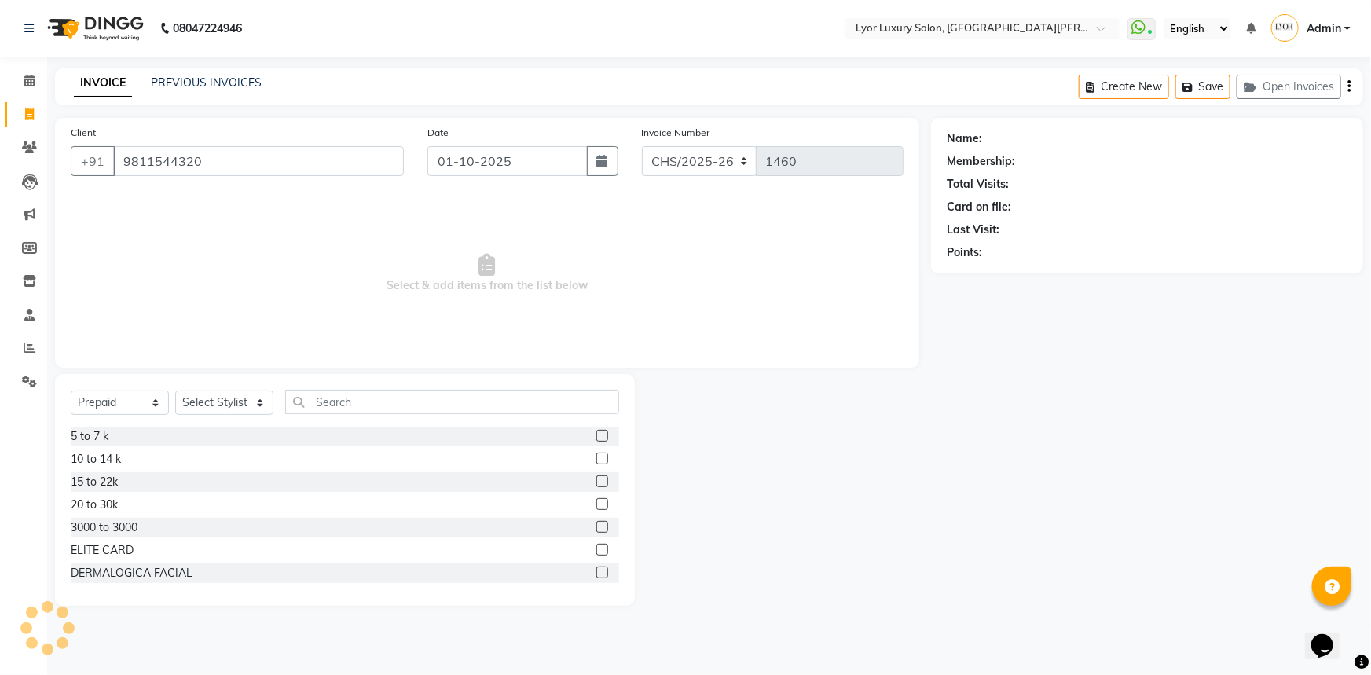
type input "9811544320"
click at [137, 407] on select "Select Service Product Membership Package Voucher Prepaid Gift Card" at bounding box center [120, 402] width 98 height 24
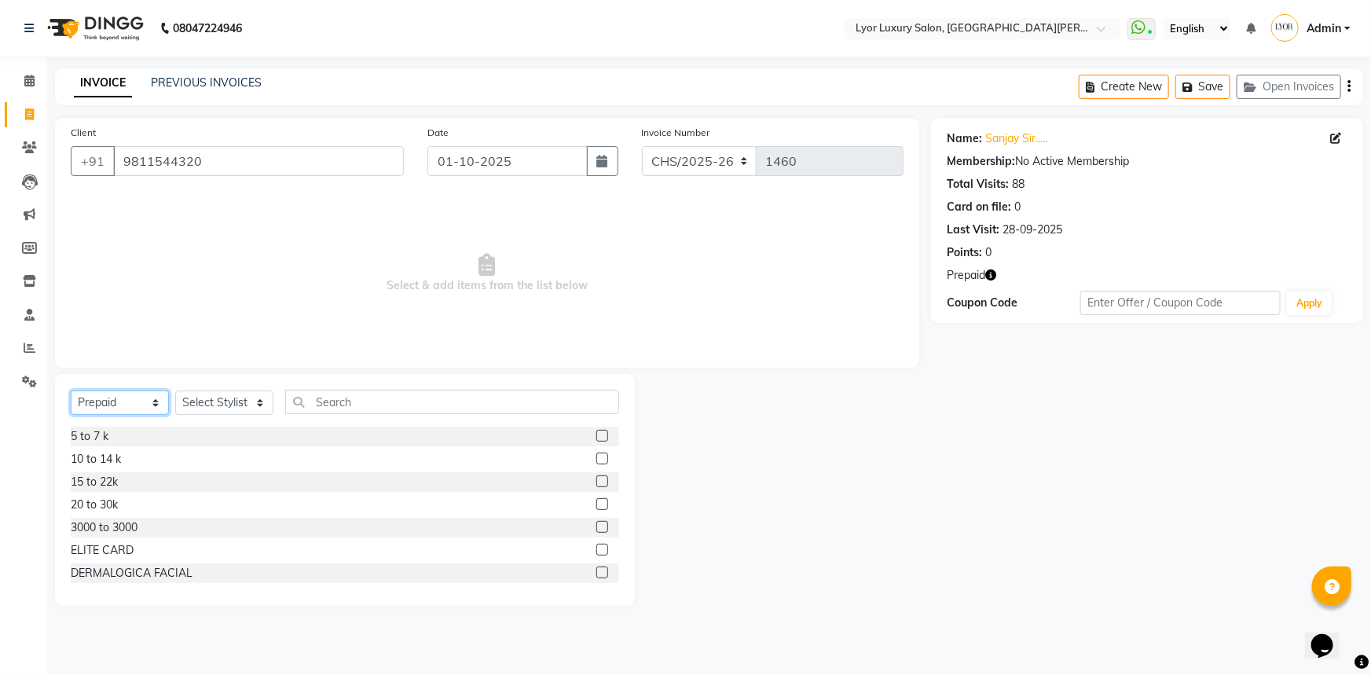
select select "service"
click at [71, 390] on select "Select Service Product Membership Package Voucher Prepaid Gift Card" at bounding box center [120, 402] width 98 height 24
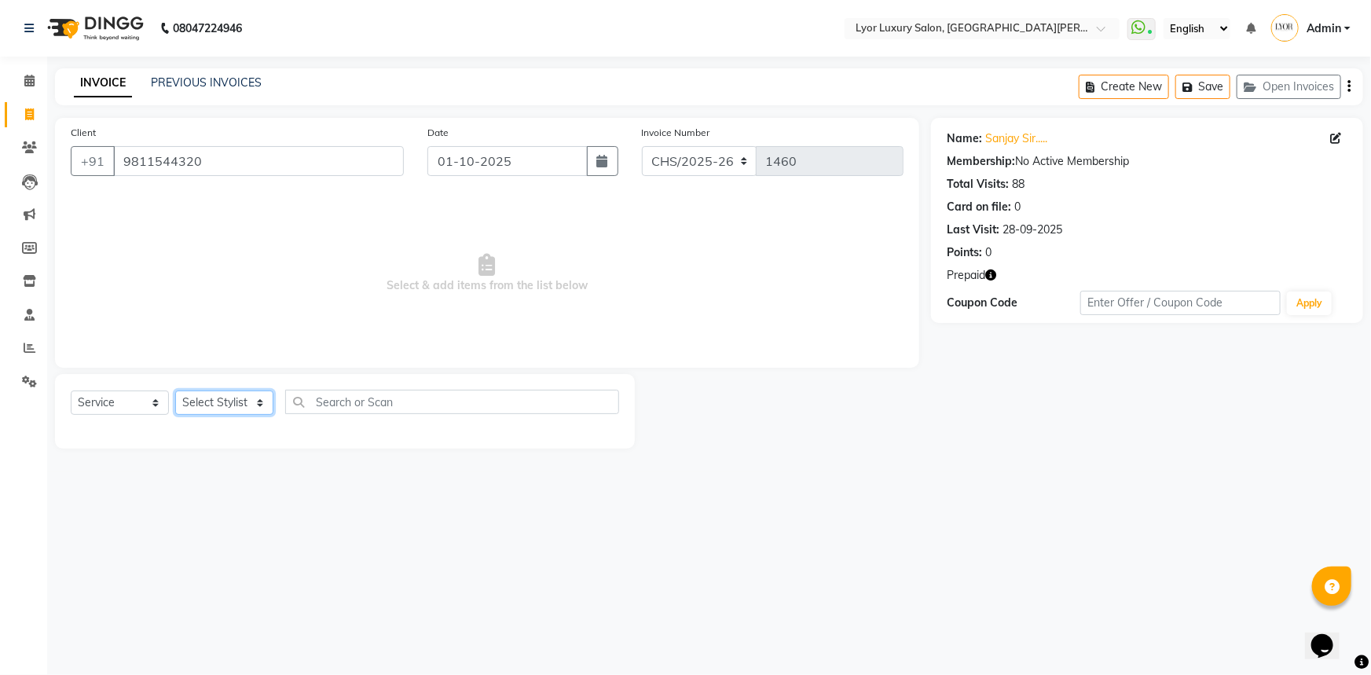
click at [218, 400] on select "Select Stylist [PERSON_NAME] Manager MD [PERSON_NAME] Sachin santosh [PERSON_NA…" at bounding box center [224, 402] width 98 height 24
select select "33184"
click at [175, 390] on select "Select Stylist [PERSON_NAME] Manager MD [PERSON_NAME] Sachin santosh [PERSON_NA…" at bounding box center [224, 402] width 98 height 24
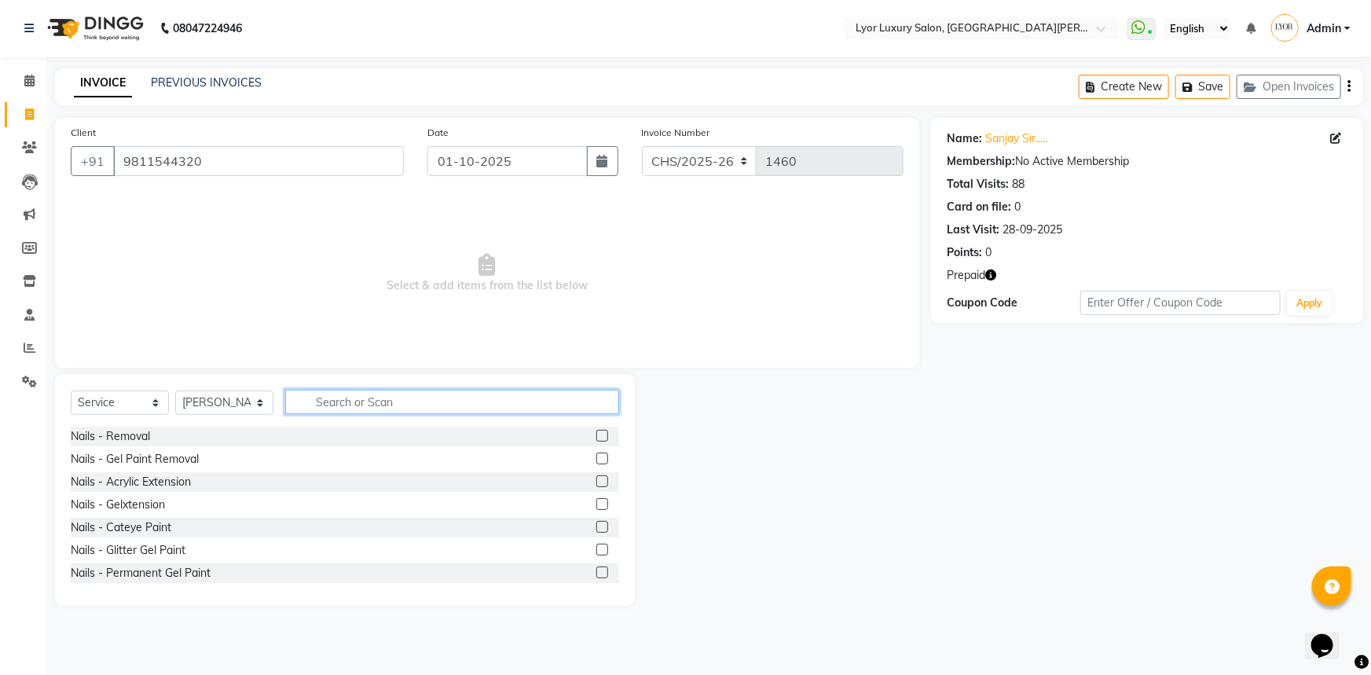
click at [504, 407] on input "text" at bounding box center [452, 402] width 334 height 24
type input "HAIR CU"
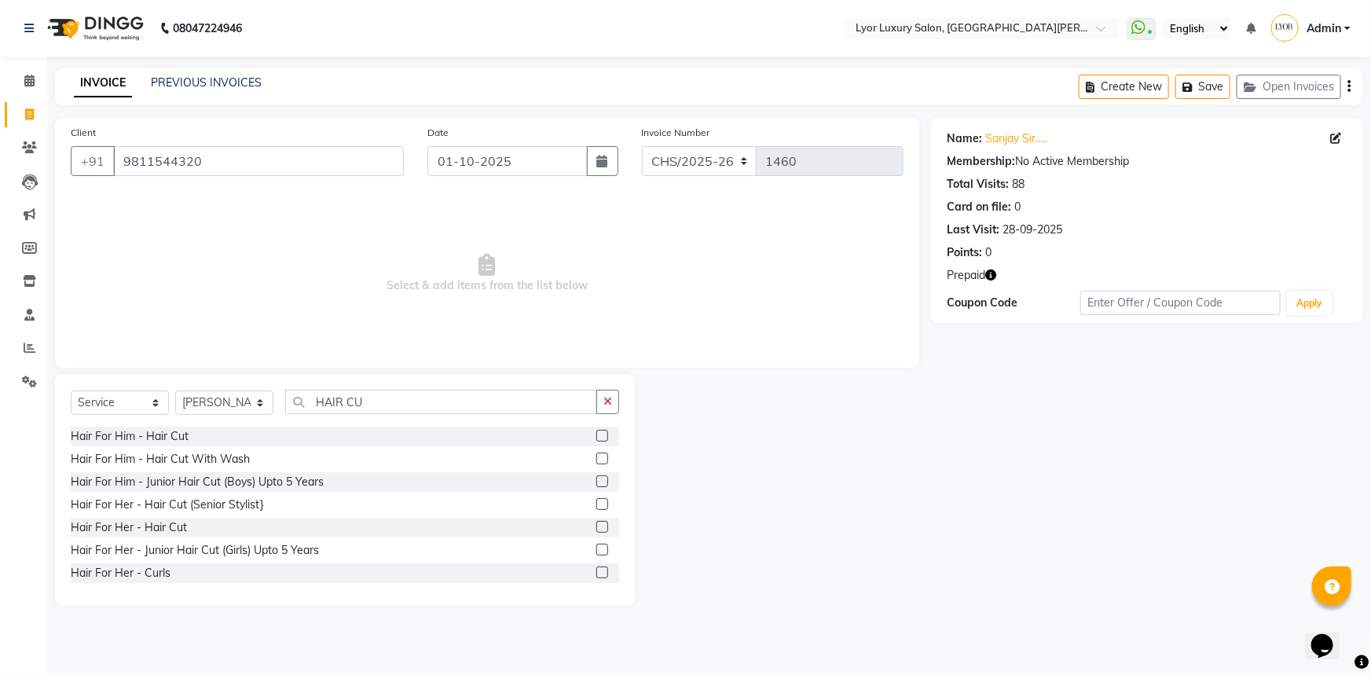
click at [596, 432] on label at bounding box center [602, 436] width 12 height 12
click at [596, 432] on input "checkbox" at bounding box center [601, 436] width 10 height 10
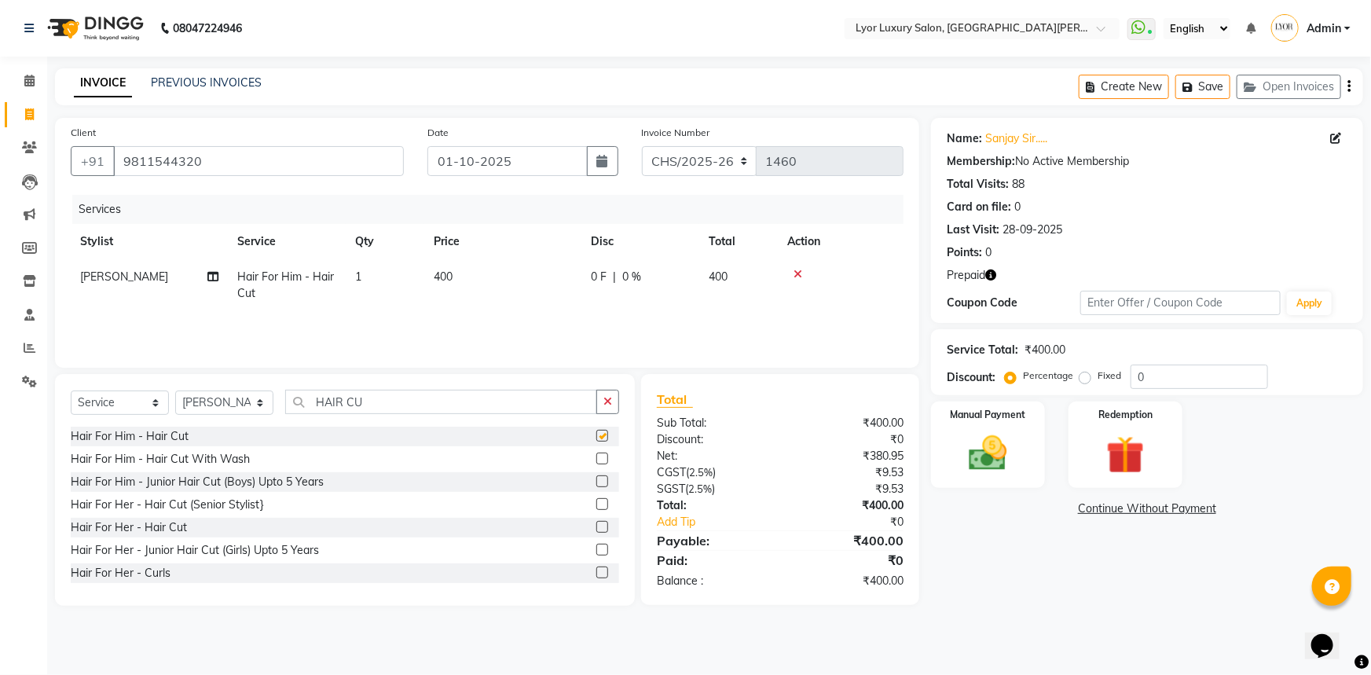
checkbox input "false"
click at [400, 398] on input "HAIR CU" at bounding box center [441, 402] width 312 height 24
click at [596, 458] on label at bounding box center [602, 459] width 12 height 12
click at [596, 458] on input "checkbox" at bounding box center [601, 459] width 10 height 10
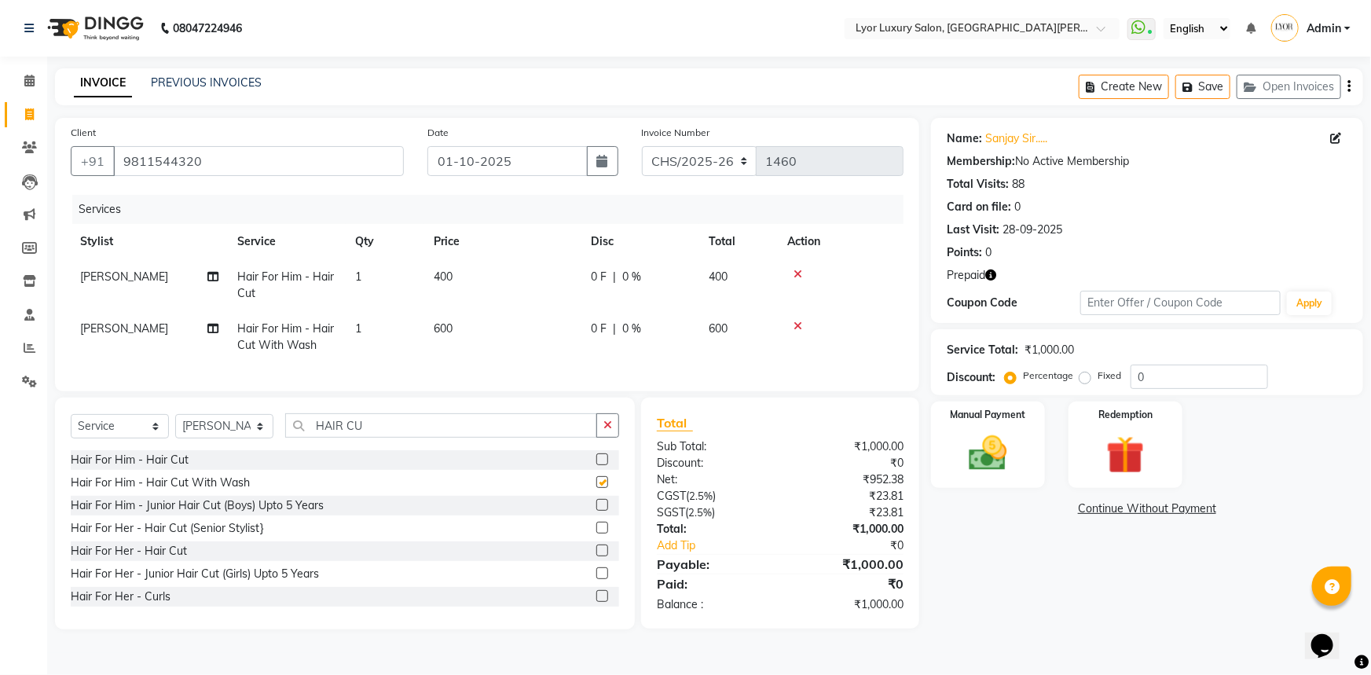
checkbox input "false"
click at [796, 273] on icon at bounding box center [797, 274] width 9 height 11
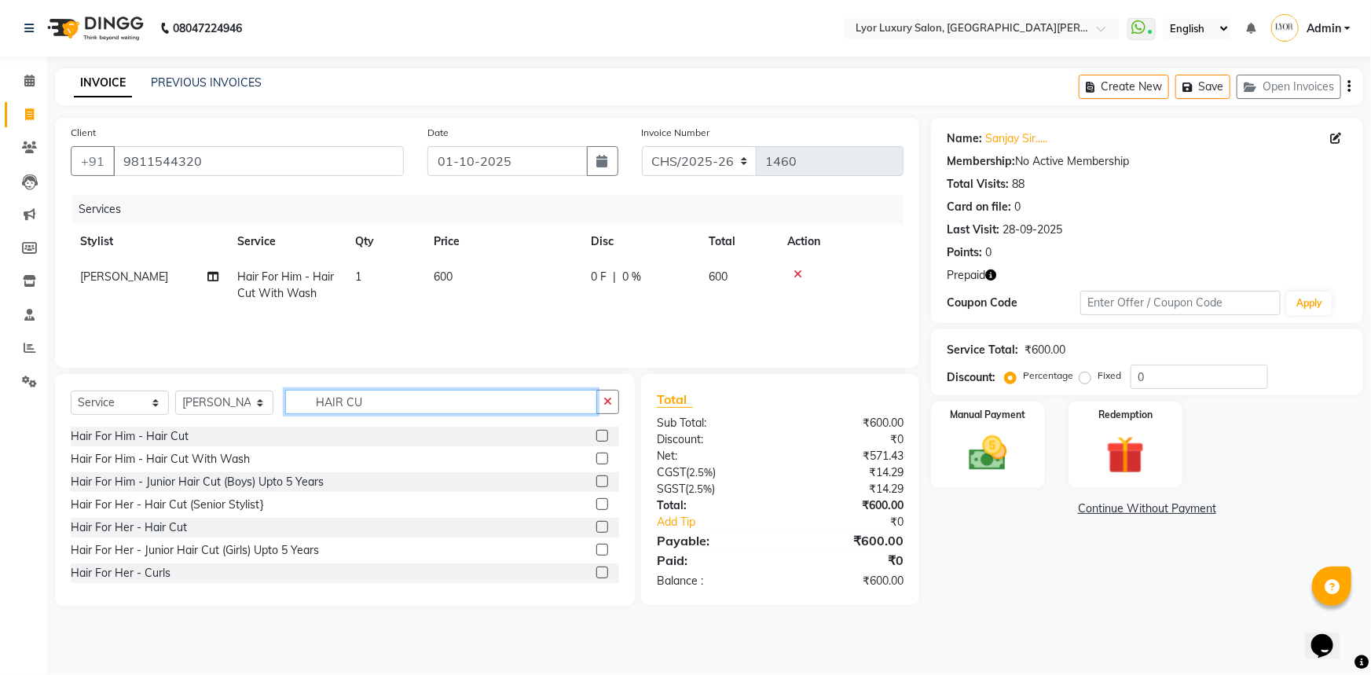
click at [390, 401] on input "HAIR CU" at bounding box center [441, 402] width 312 height 24
type input "H"
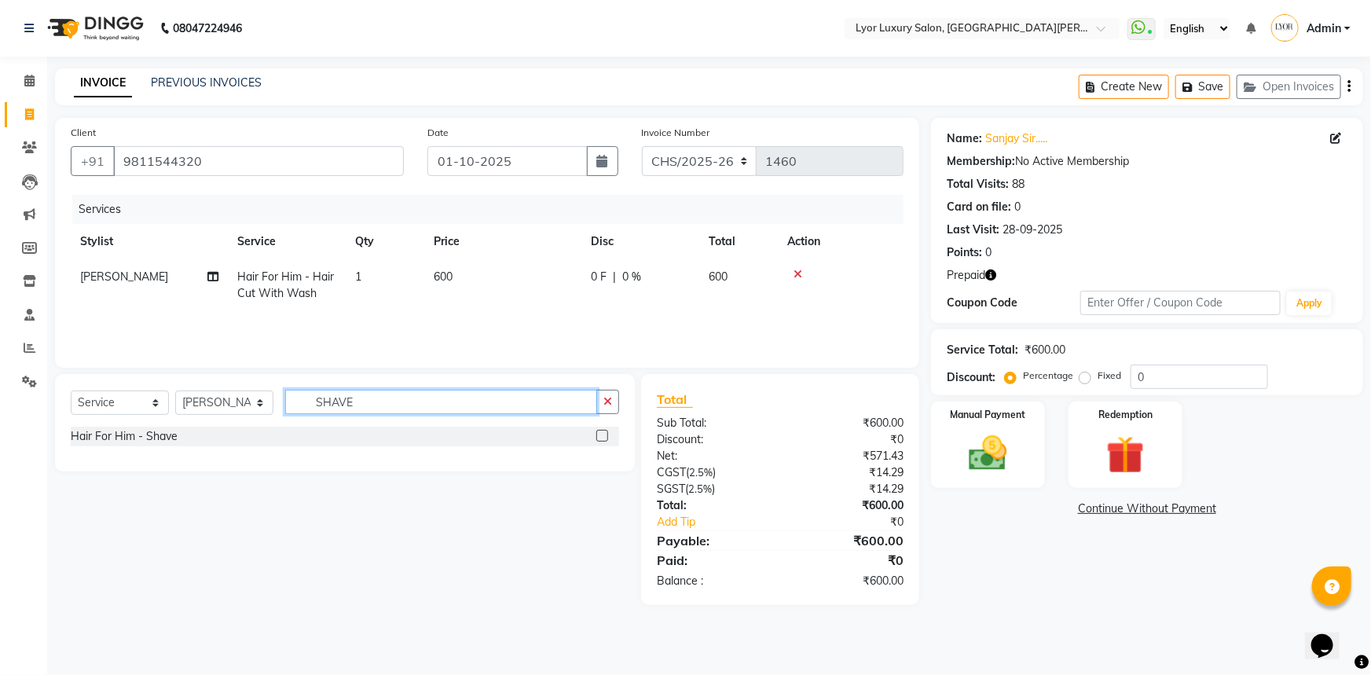
type input "SHAVE"
click at [599, 435] on label at bounding box center [602, 436] width 12 height 12
click at [599, 435] on input "checkbox" at bounding box center [601, 436] width 10 height 10
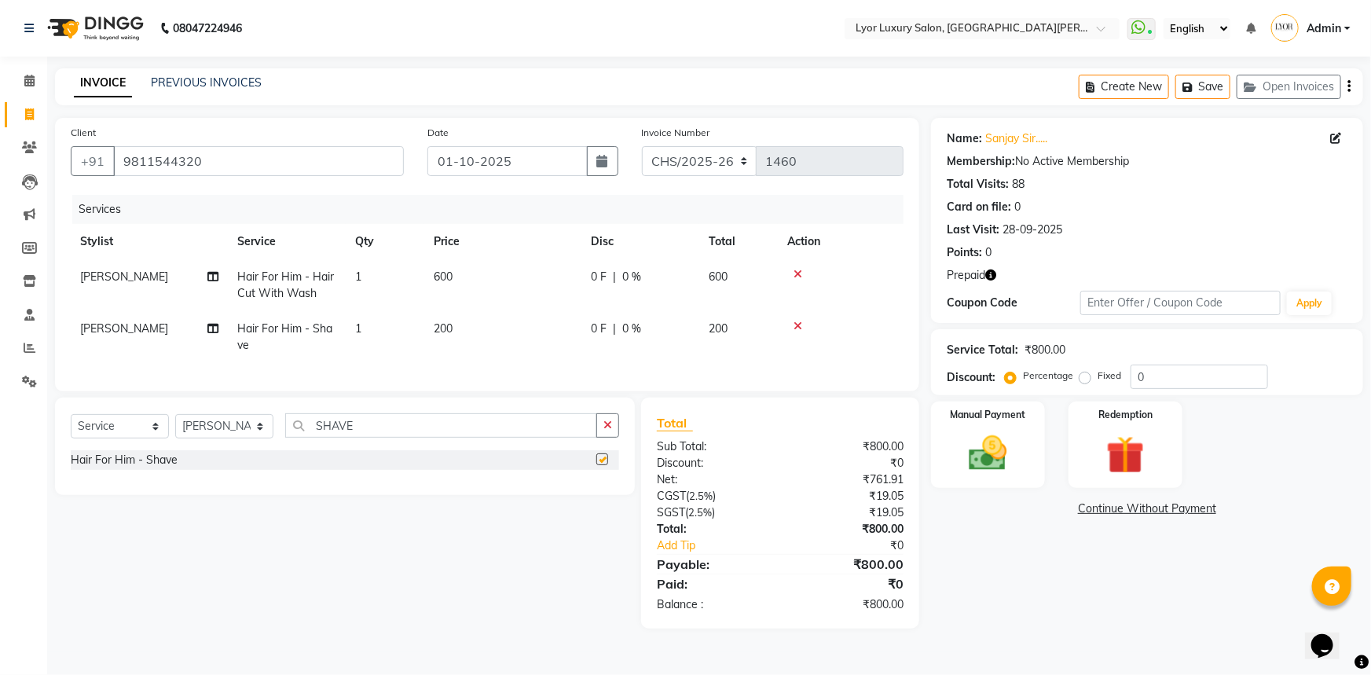
checkbox input "false"
click at [726, 162] on select "CHS/2025-26 V/2025 V/2025-26" at bounding box center [699, 161] width 115 height 30
select select "4886"
click at [642, 146] on select "CHS/2025-26 V/2025 V/2025-26" at bounding box center [699, 161] width 115 height 30
type input "0555"
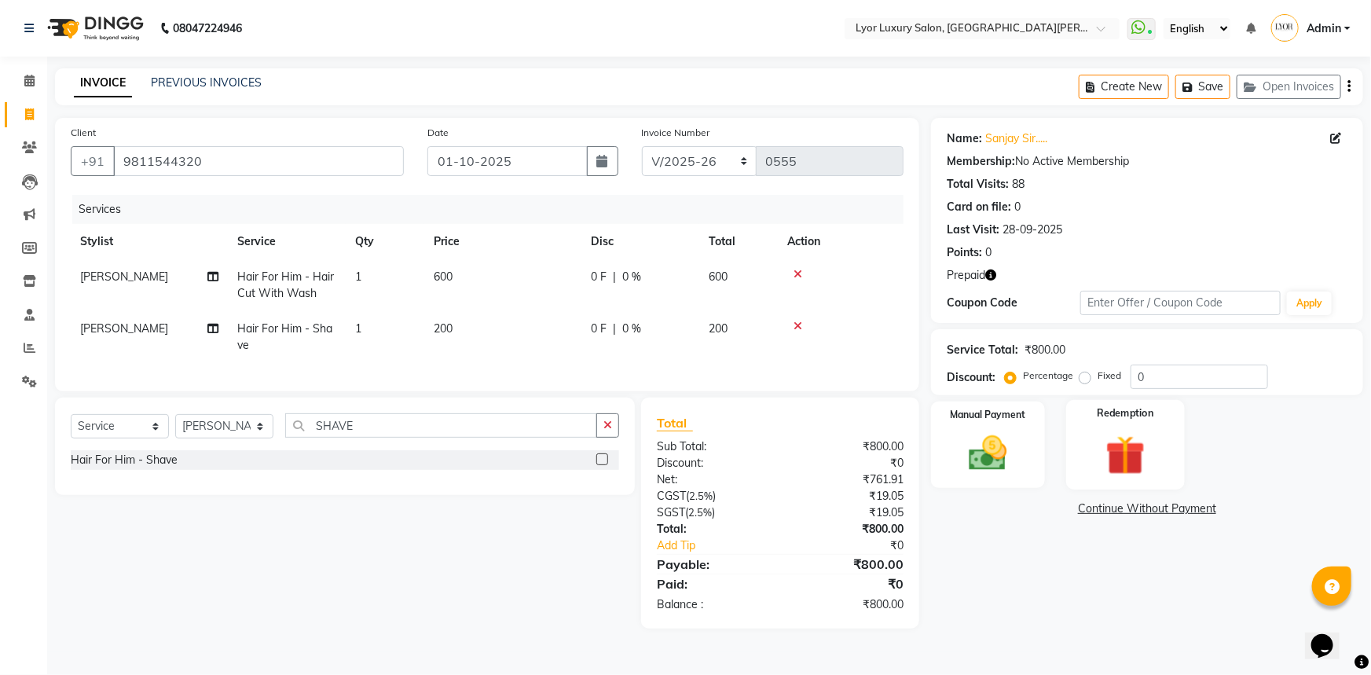
click at [1114, 435] on img at bounding box center [1126, 455] width 64 height 49
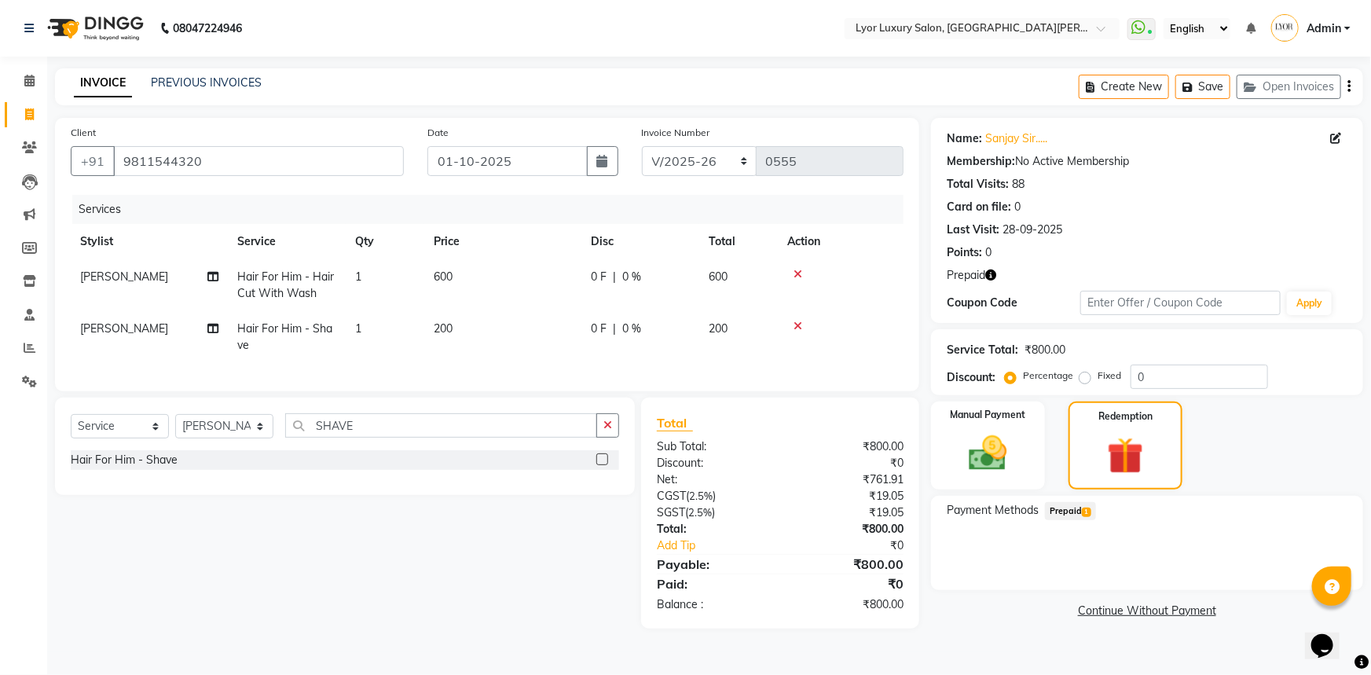
click at [1078, 504] on span "Prepaid 1" at bounding box center [1070, 511] width 51 height 18
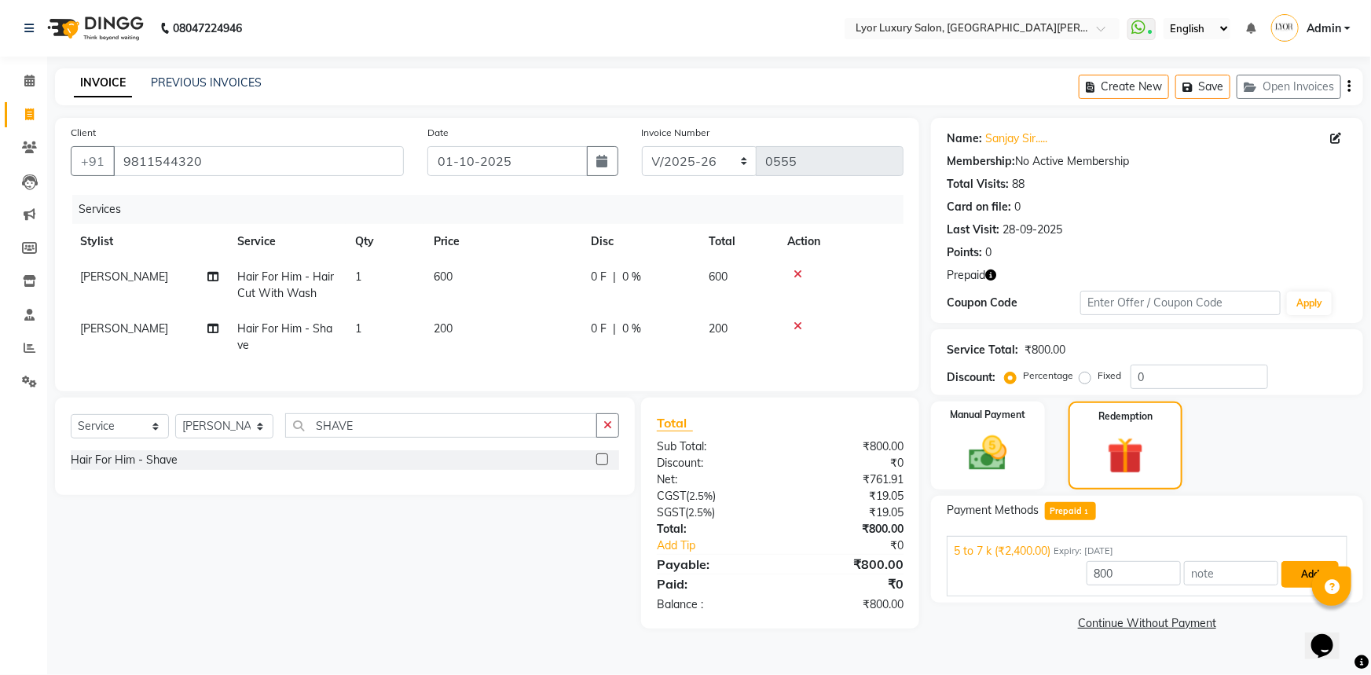
click at [1296, 568] on button "Add" at bounding box center [1309, 574] width 57 height 27
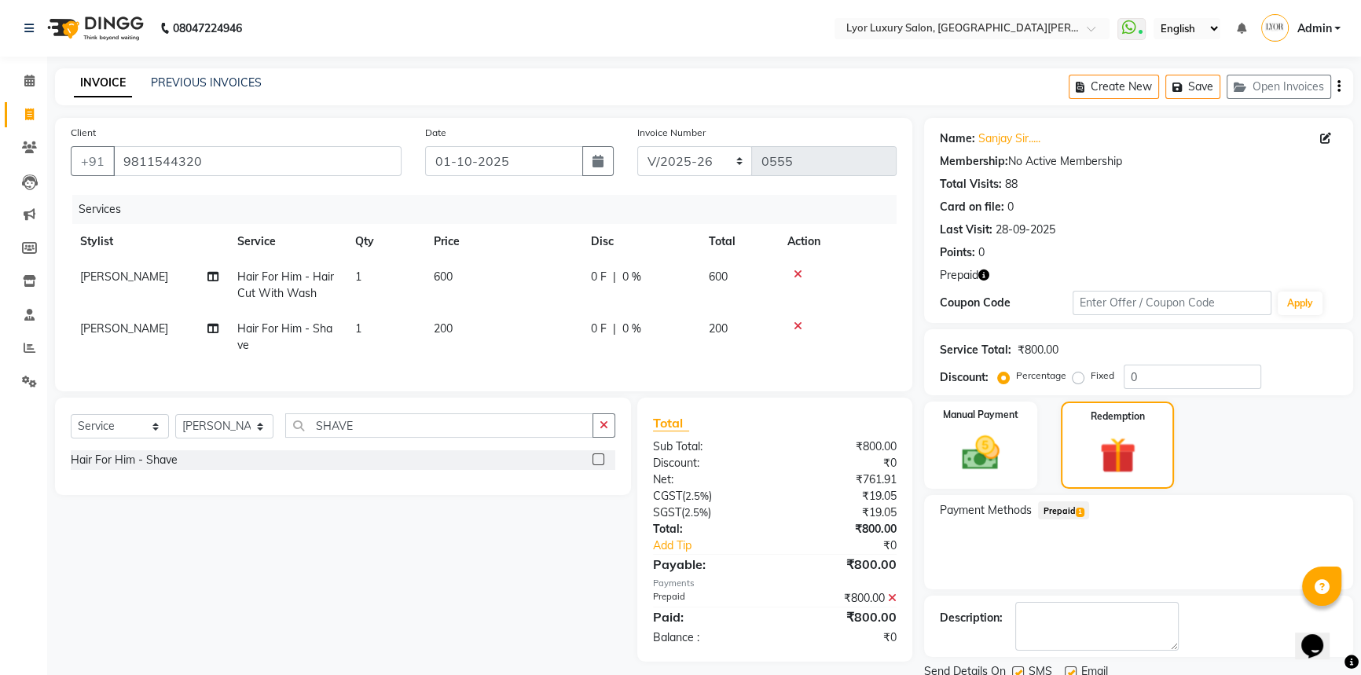
scroll to position [58, 0]
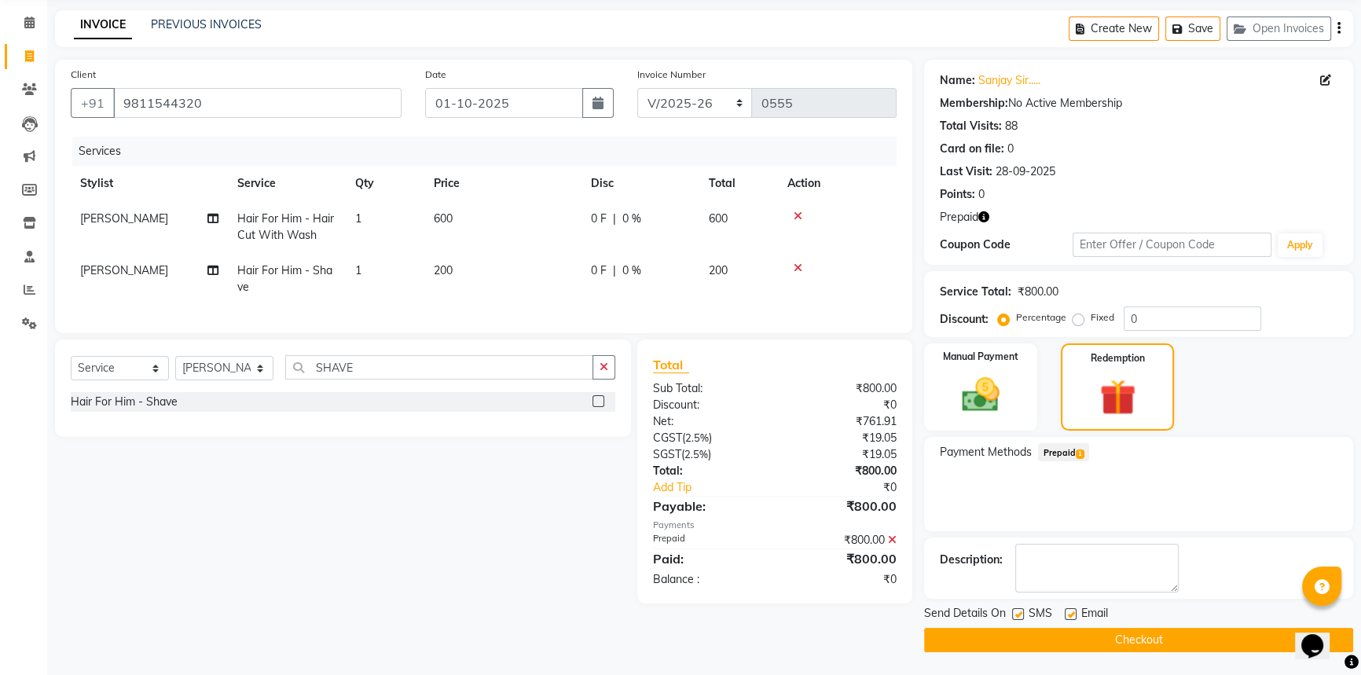
click at [1184, 644] on button "Checkout" at bounding box center [1138, 640] width 429 height 24
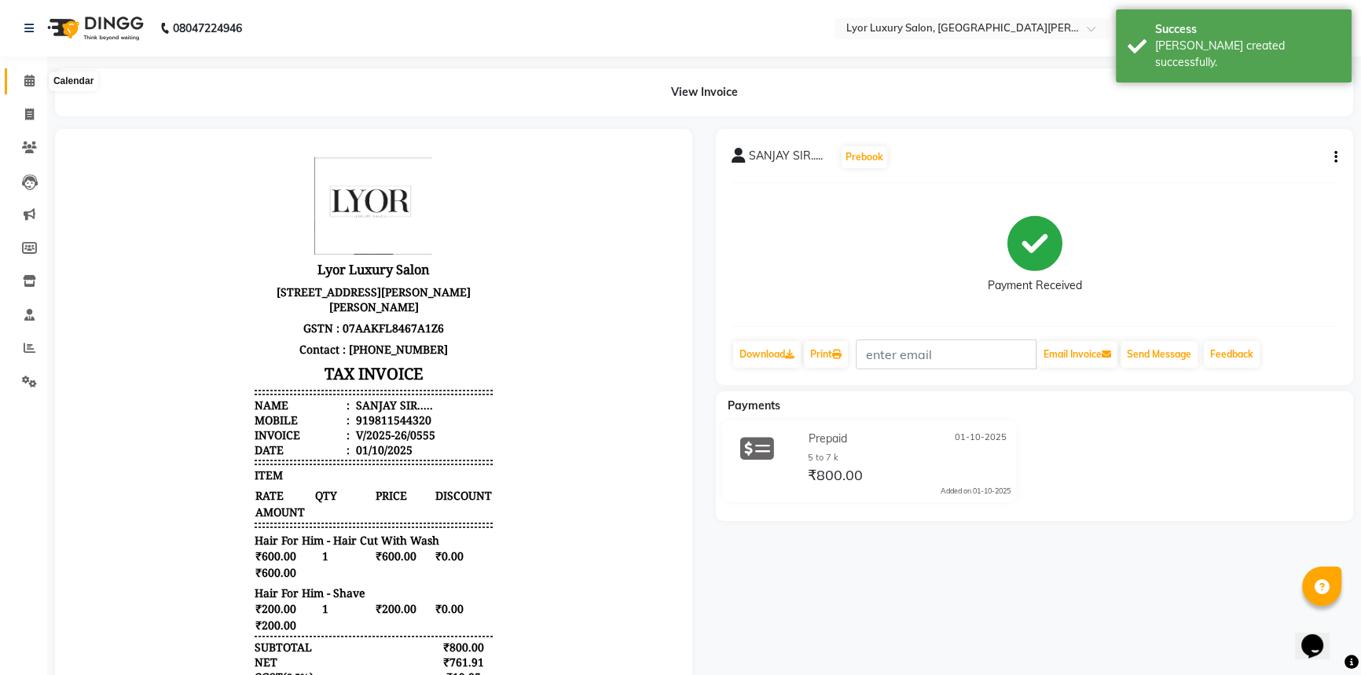
click at [24, 75] on icon at bounding box center [29, 81] width 10 height 12
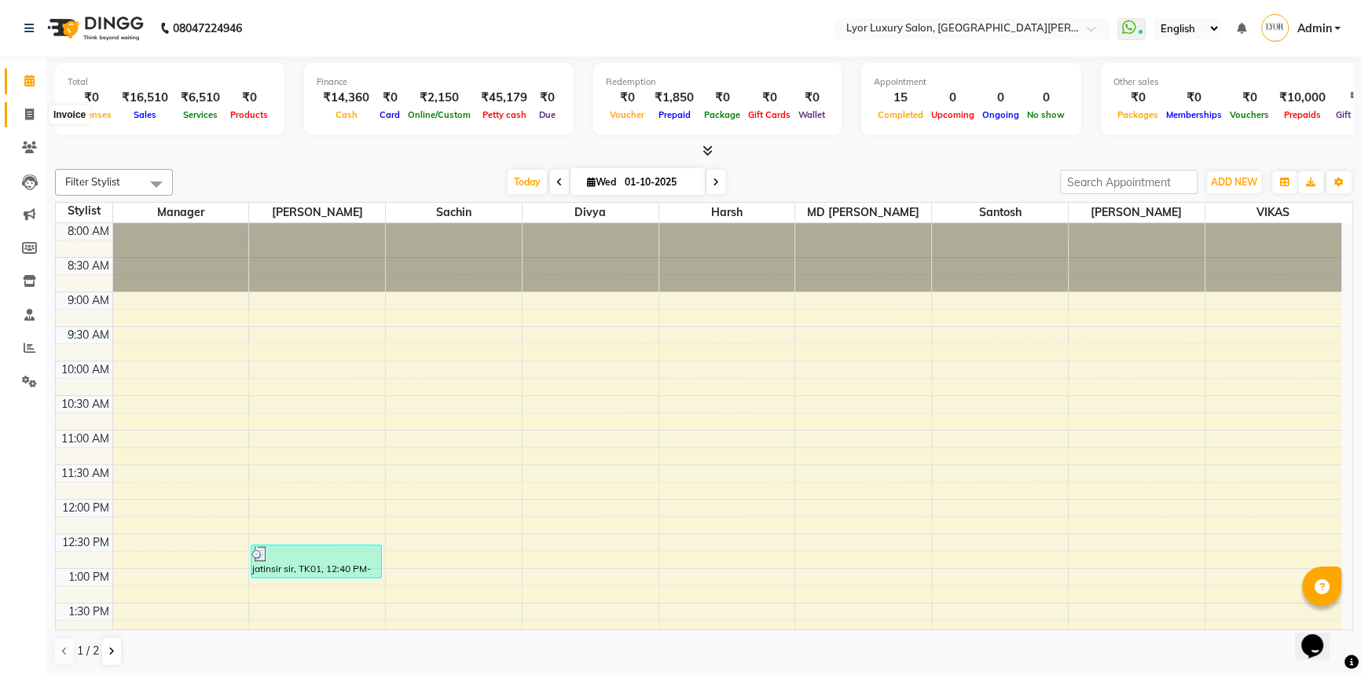
drag, startPoint x: 22, startPoint y: 117, endPoint x: 43, endPoint y: 110, distance: 22.4
click at [22, 117] on span at bounding box center [29, 115] width 27 height 18
select select "service"
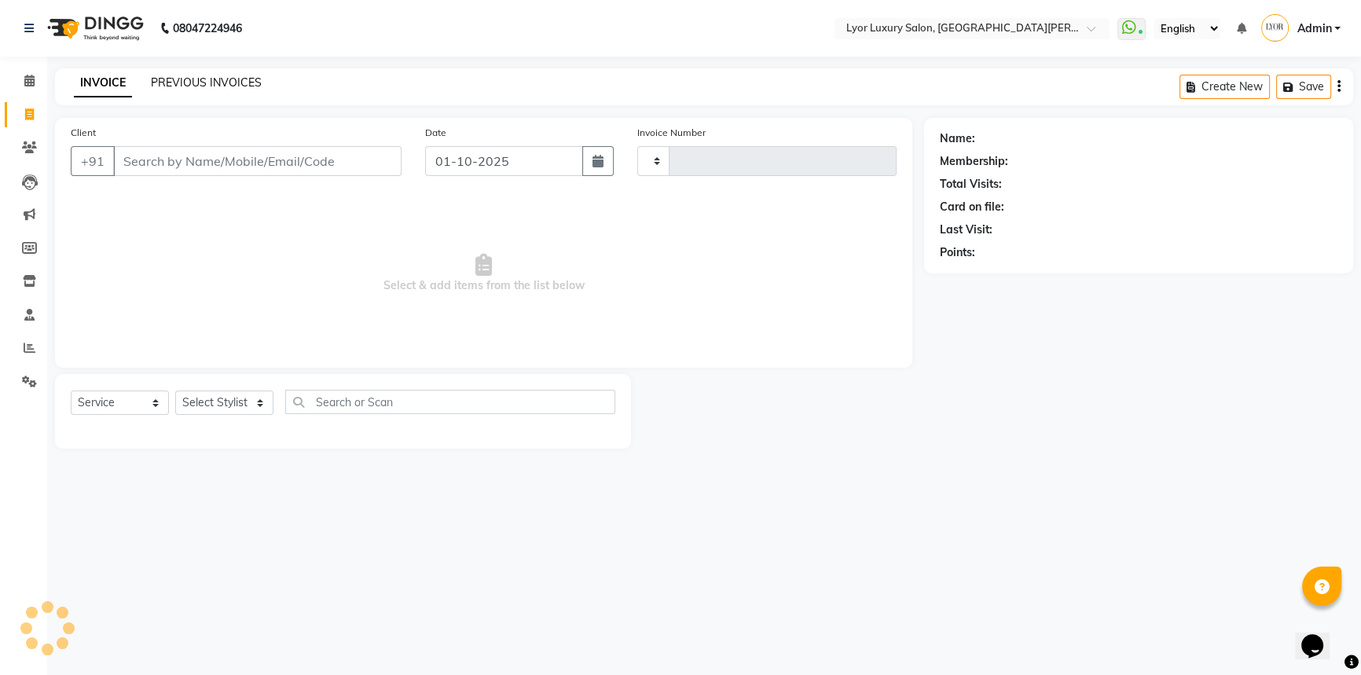
type input "1460"
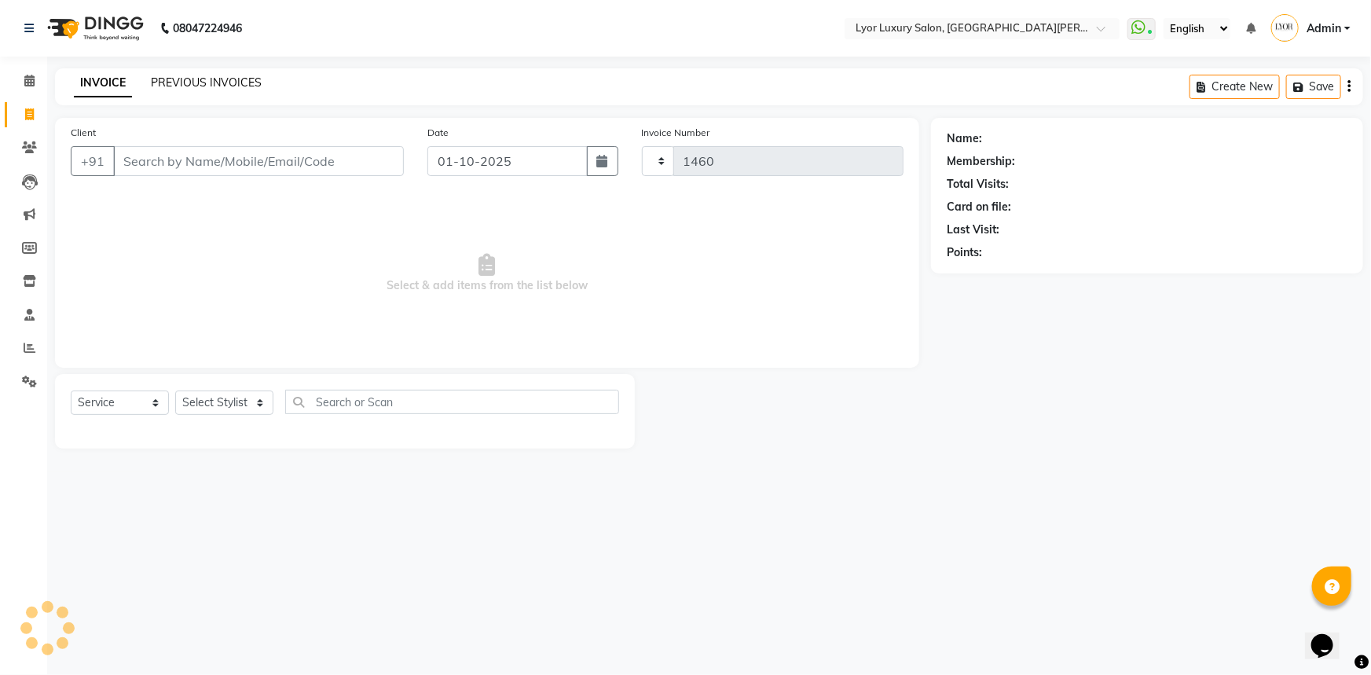
select select "6597"
click at [225, 80] on link "PREVIOUS INVOICES" at bounding box center [206, 82] width 111 height 14
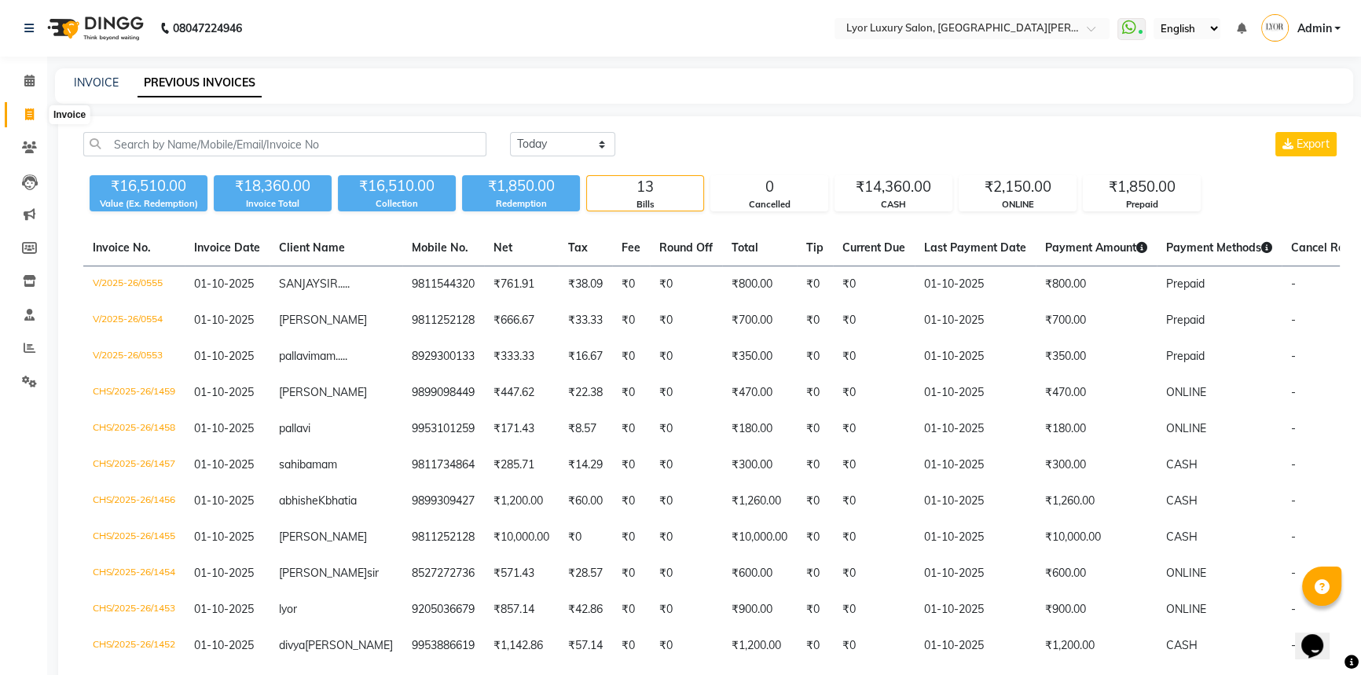
click at [39, 122] on span at bounding box center [29, 115] width 27 height 18
select select "service"
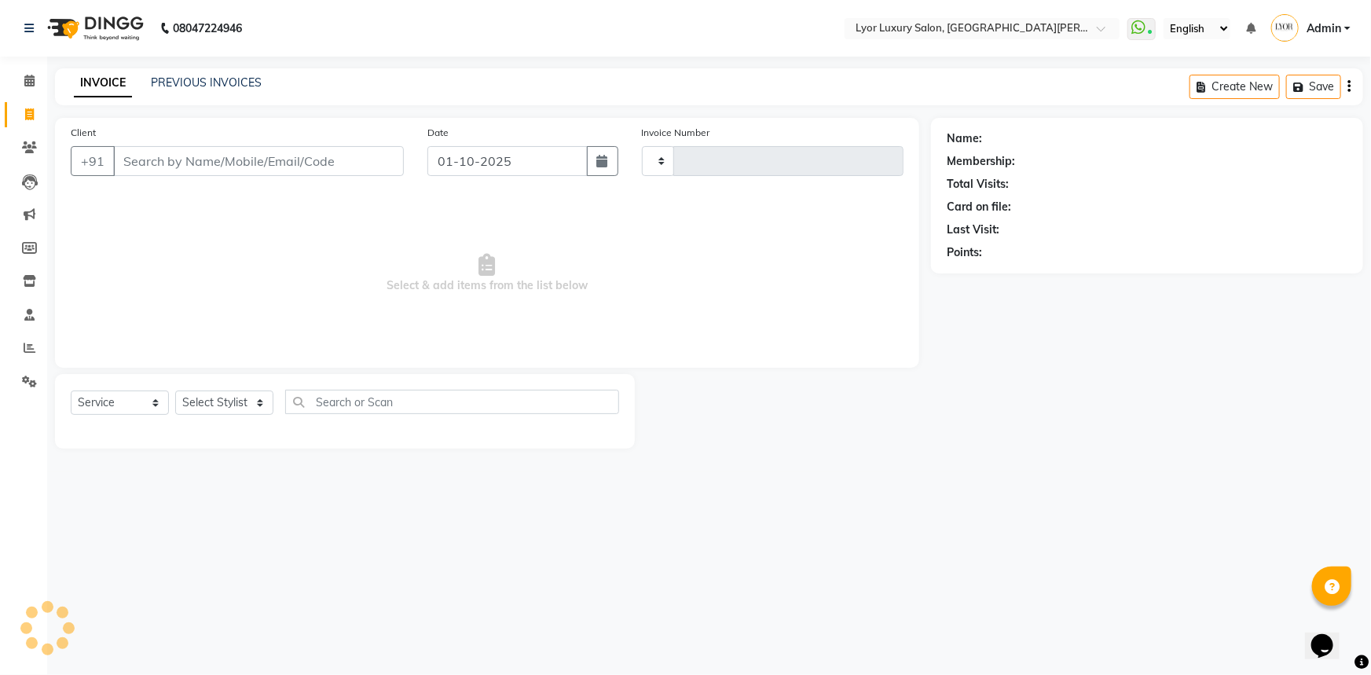
type input "1460"
select select "6597"
type input "S"
select select "P"
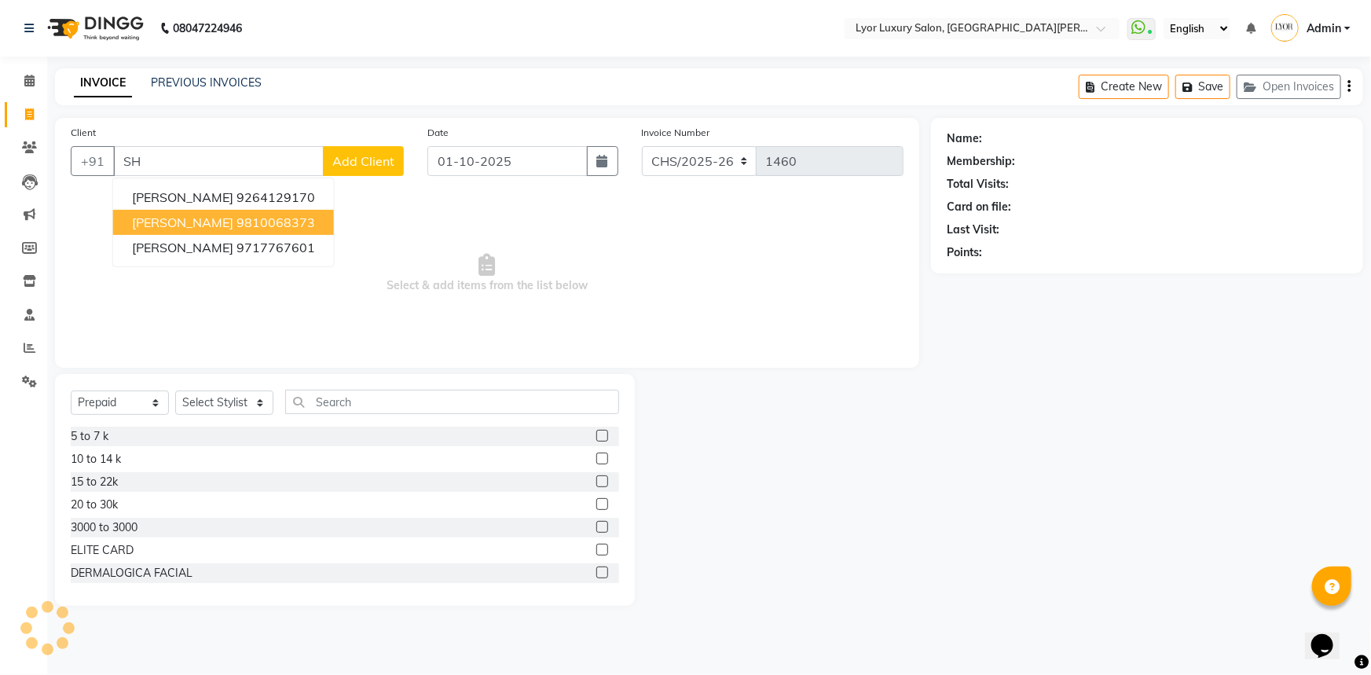
type input "S"
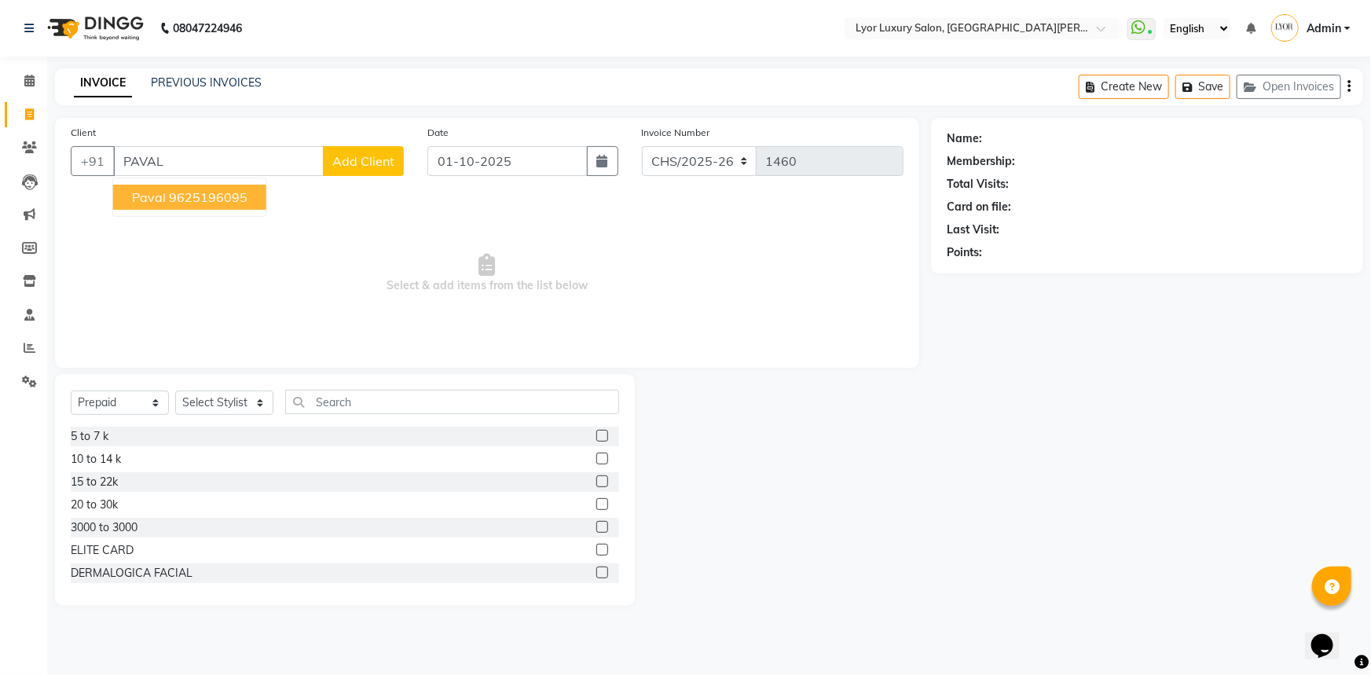
click at [252, 196] on button "paval 9625196095" at bounding box center [189, 197] width 153 height 25
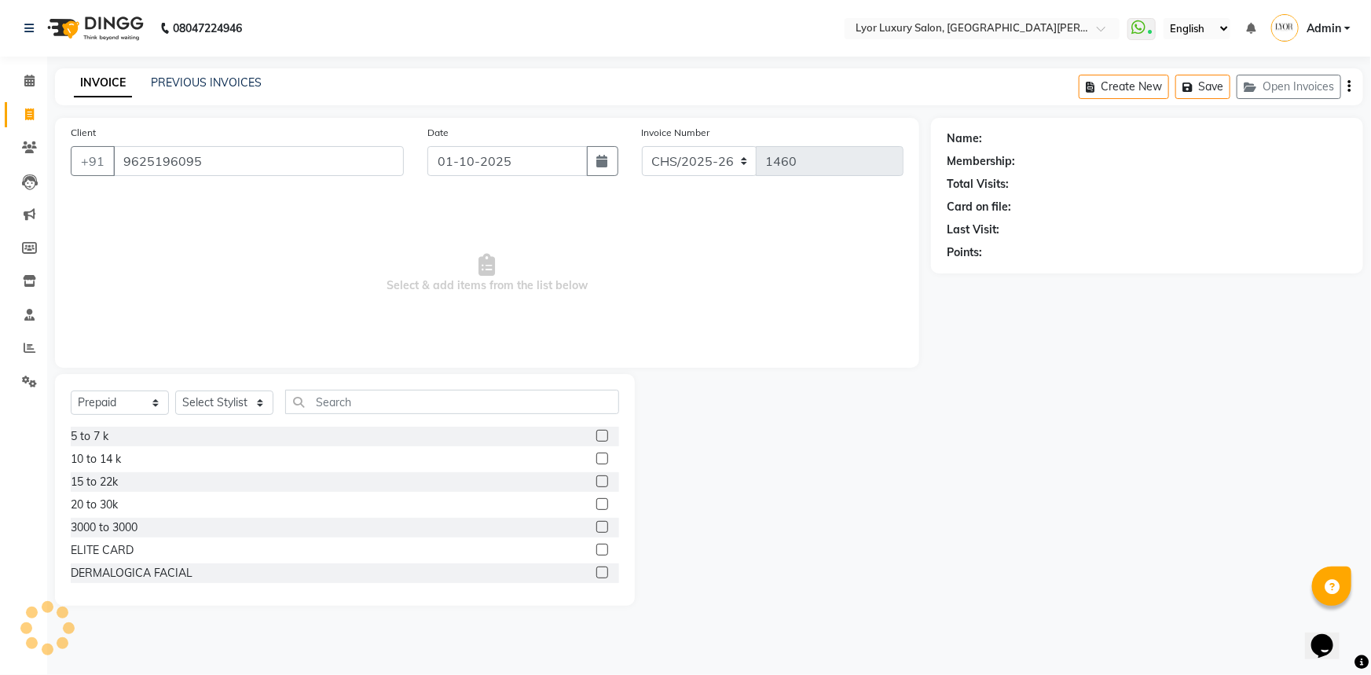
type input "9625196095"
click at [161, 404] on select "Select Service Product Membership Package Voucher Prepaid Gift Card" at bounding box center [120, 402] width 98 height 24
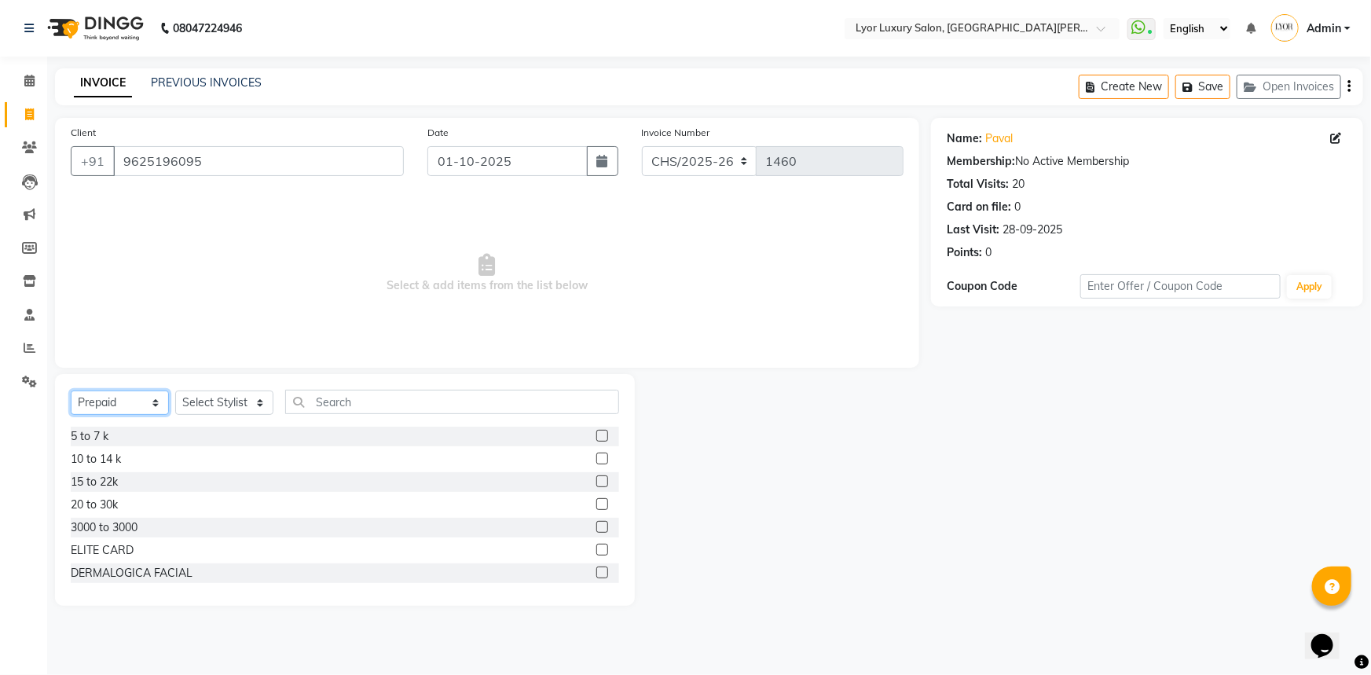
select select "service"
click at [71, 390] on select "Select Service Product Membership Package Voucher Prepaid Gift Card" at bounding box center [120, 402] width 98 height 24
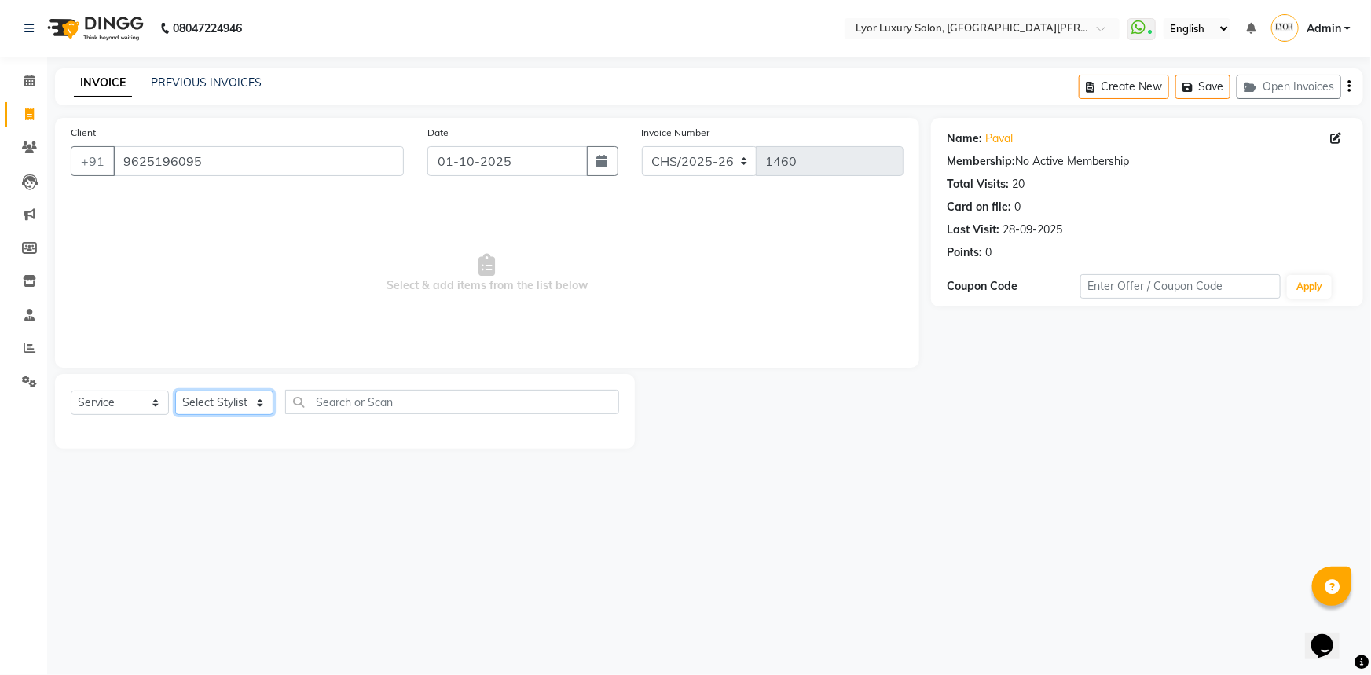
click at [229, 400] on select "Select Stylist [PERSON_NAME] Manager MD [PERSON_NAME] Sachin santosh [PERSON_NA…" at bounding box center [224, 402] width 98 height 24
select select "30464"
click at [175, 390] on select "Select Stylist [PERSON_NAME] Manager MD [PERSON_NAME] Sachin santosh [PERSON_NA…" at bounding box center [224, 402] width 98 height 24
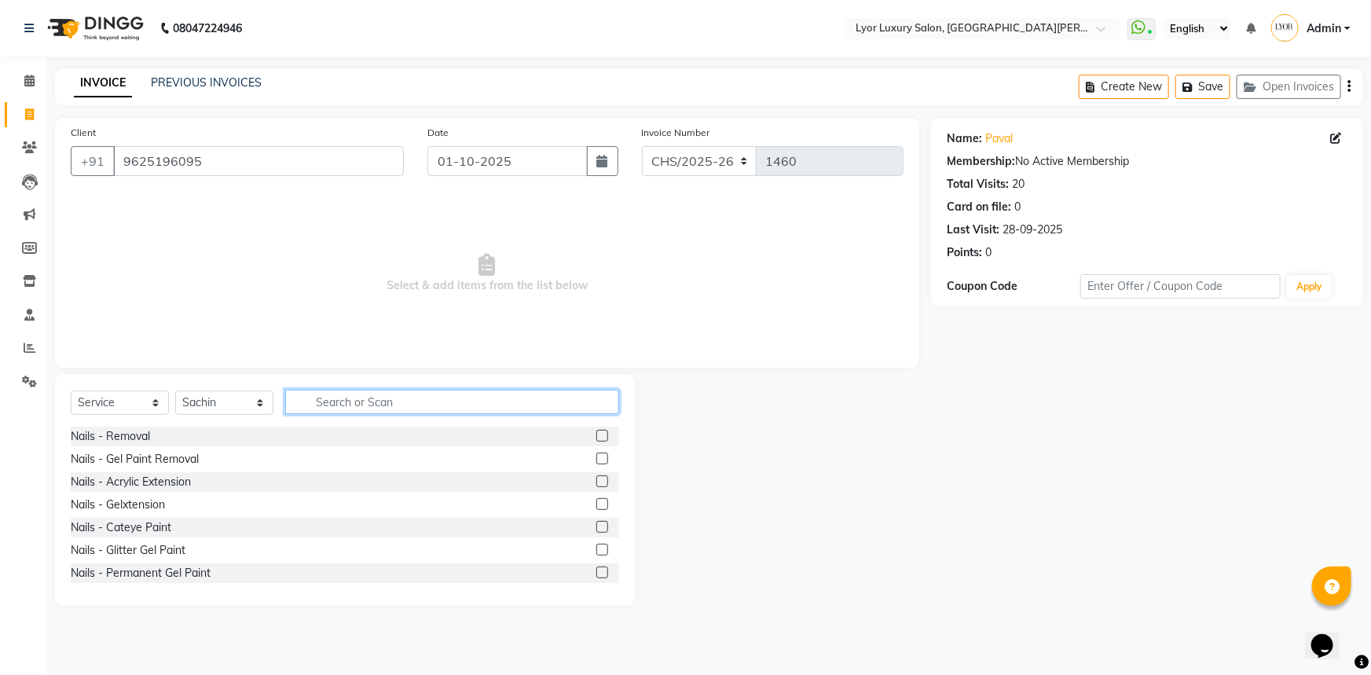
click at [354, 405] on input "text" at bounding box center [452, 402] width 334 height 24
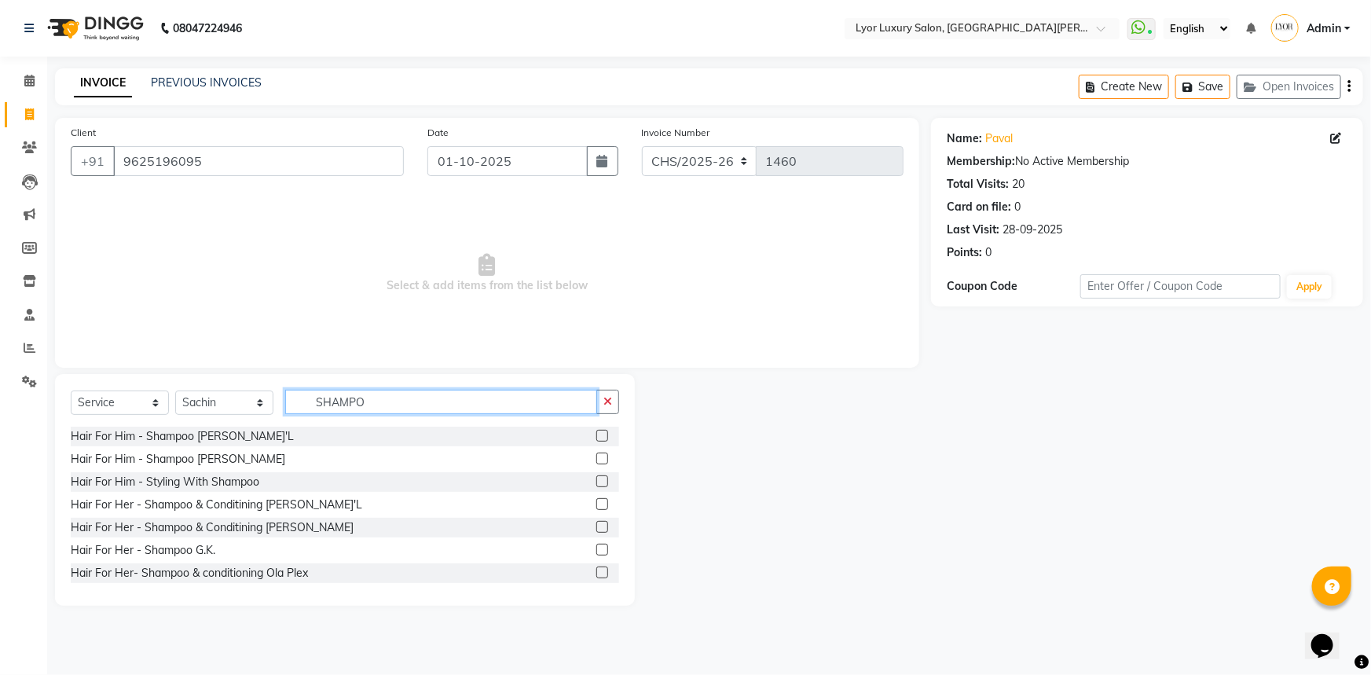
type input "SHAMPO"
click at [596, 504] on label at bounding box center [602, 504] width 12 height 12
click at [596, 504] on input "checkbox" at bounding box center [601, 505] width 10 height 10
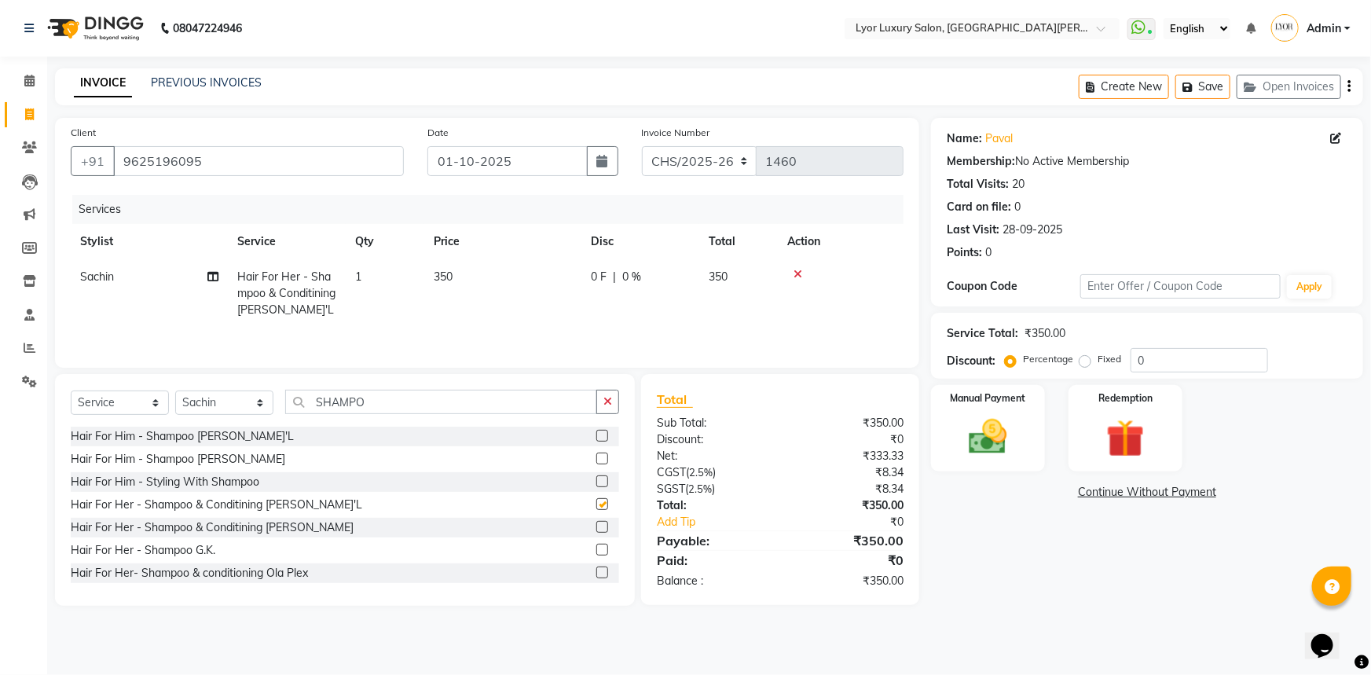
checkbox input "false"
click at [442, 404] on input "SHAMPO" at bounding box center [441, 402] width 312 height 24
type input "S"
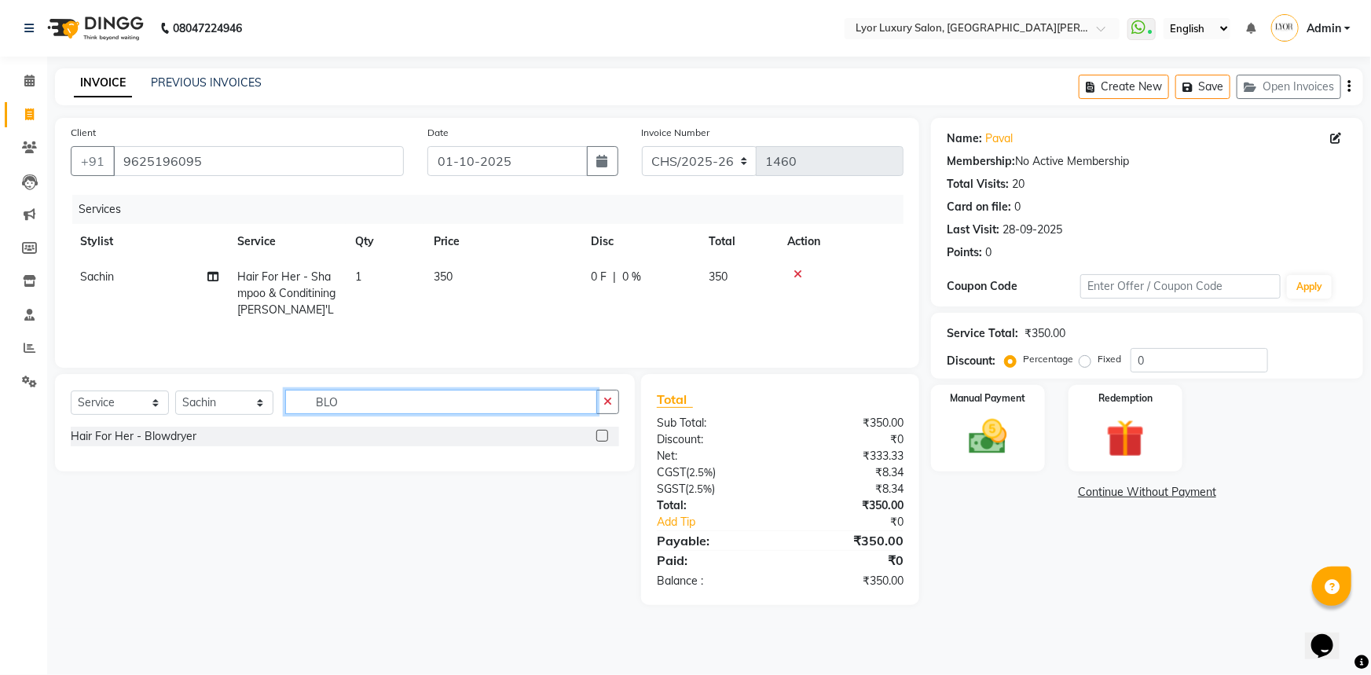
type input "BLO"
click at [600, 438] on label at bounding box center [602, 436] width 12 height 12
click at [600, 438] on input "checkbox" at bounding box center [601, 436] width 10 height 10
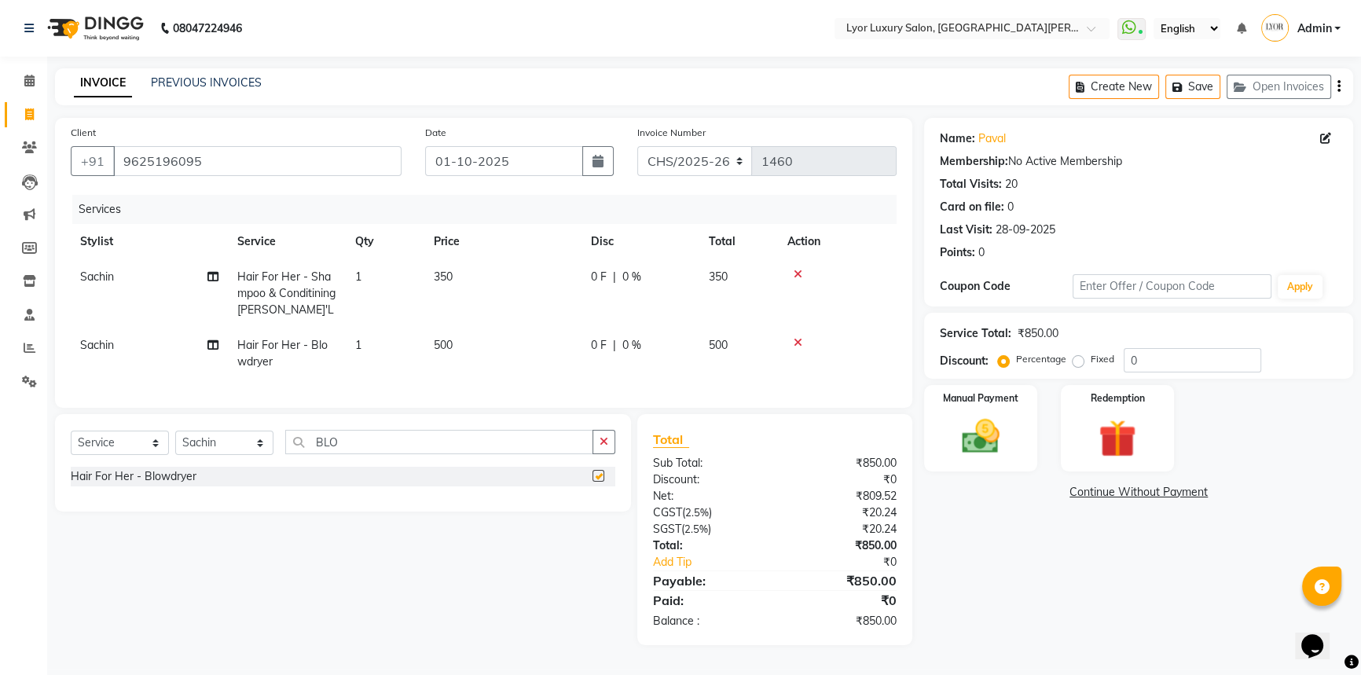
checkbox input "false"
click at [973, 437] on img at bounding box center [981, 436] width 64 height 45
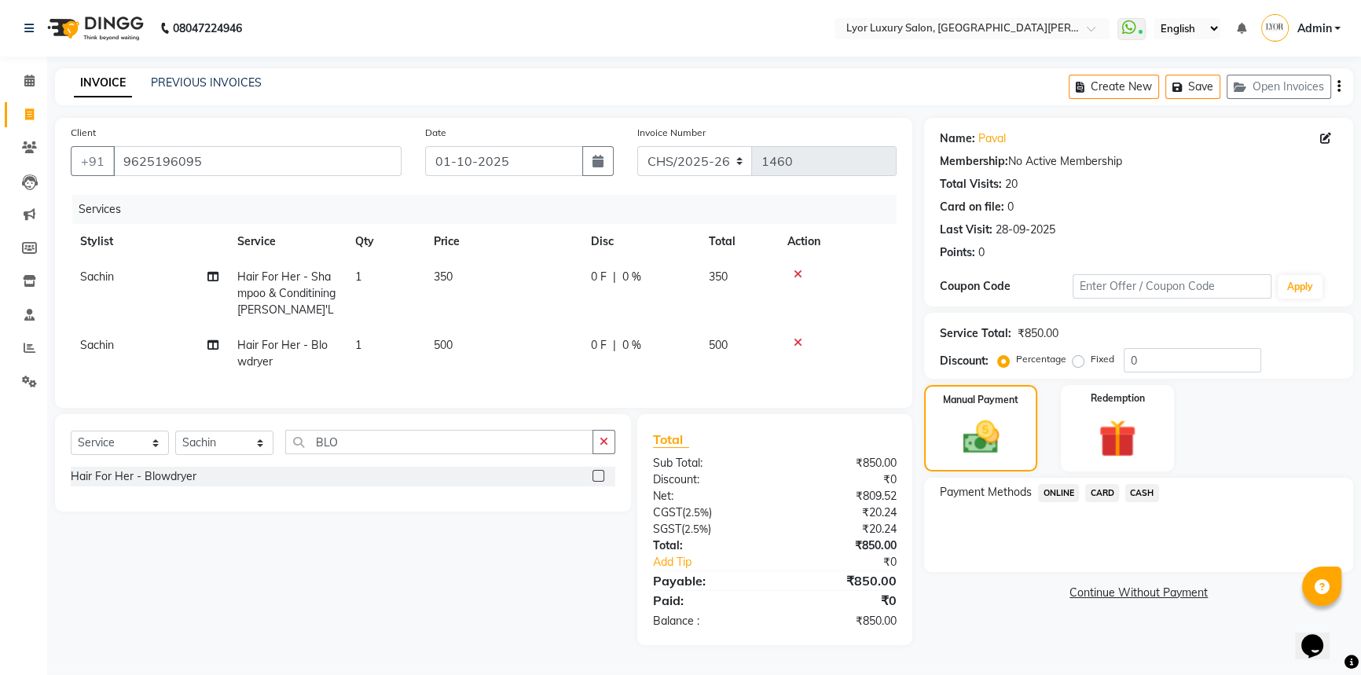
click at [1054, 493] on span "ONLINE" at bounding box center [1058, 493] width 41 height 18
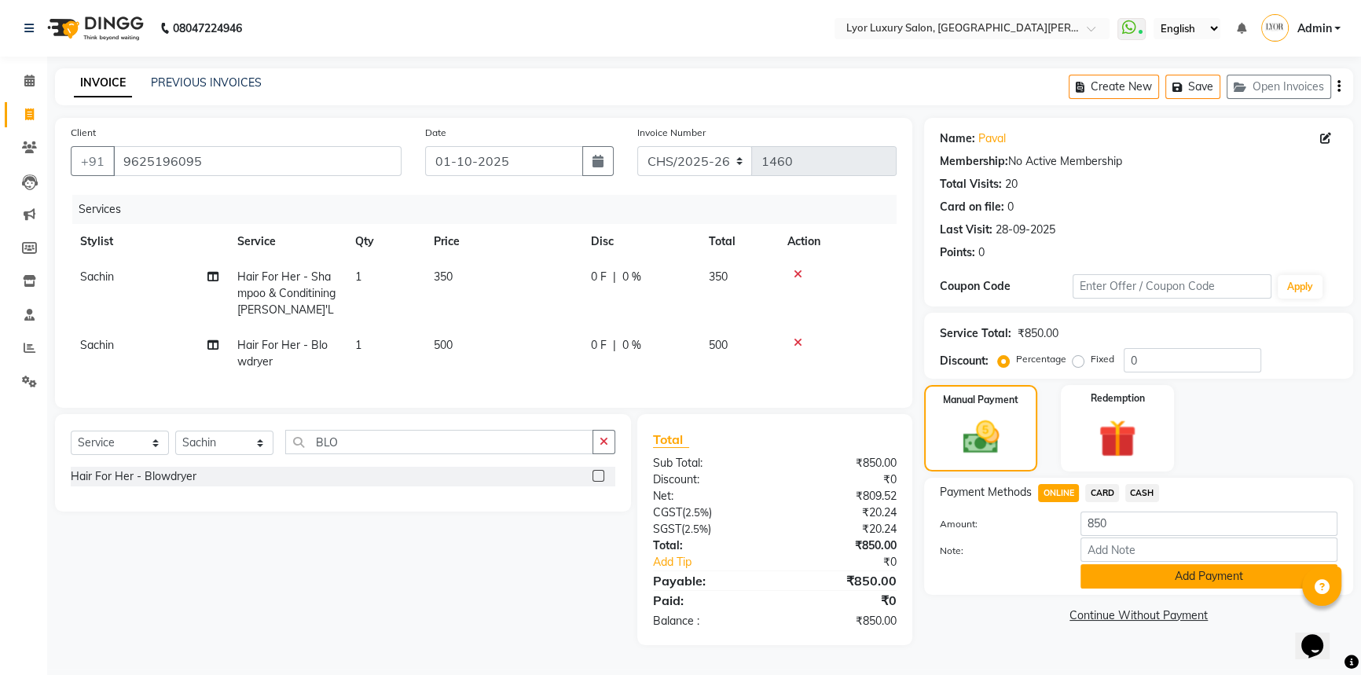
click at [1153, 575] on button "Add Payment" at bounding box center [1208, 576] width 257 height 24
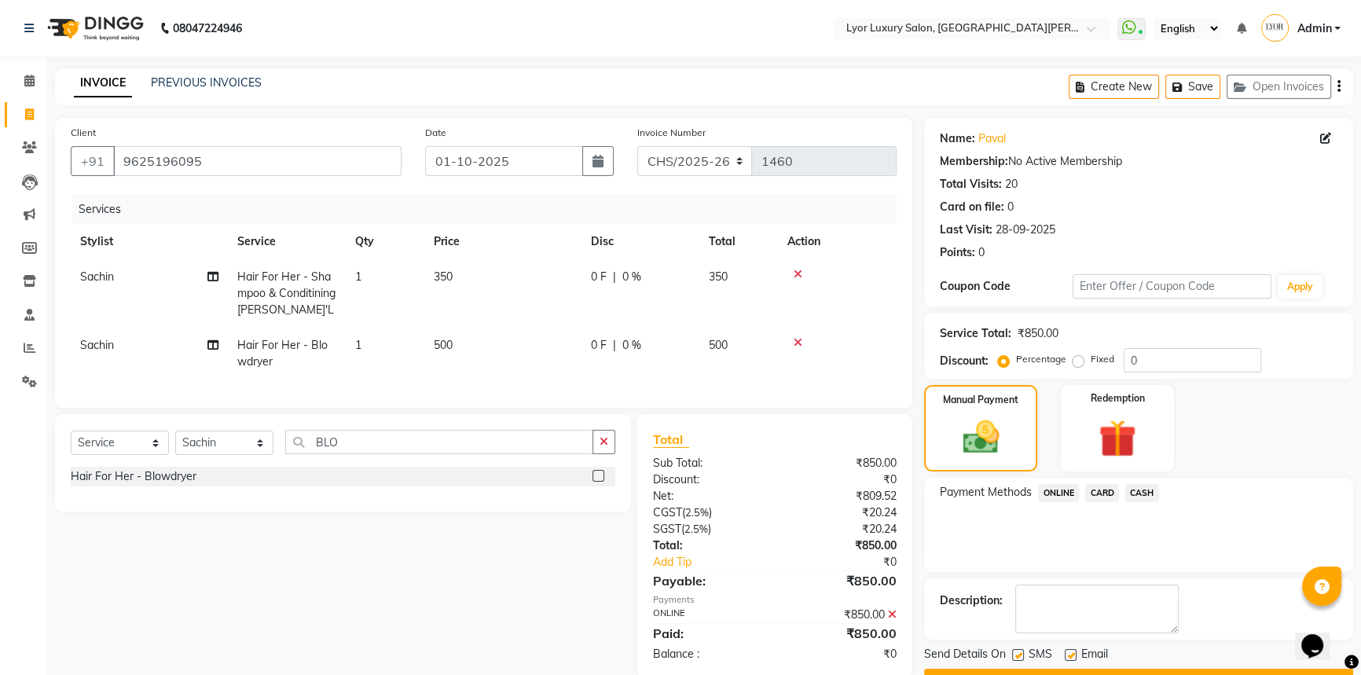
scroll to position [40, 0]
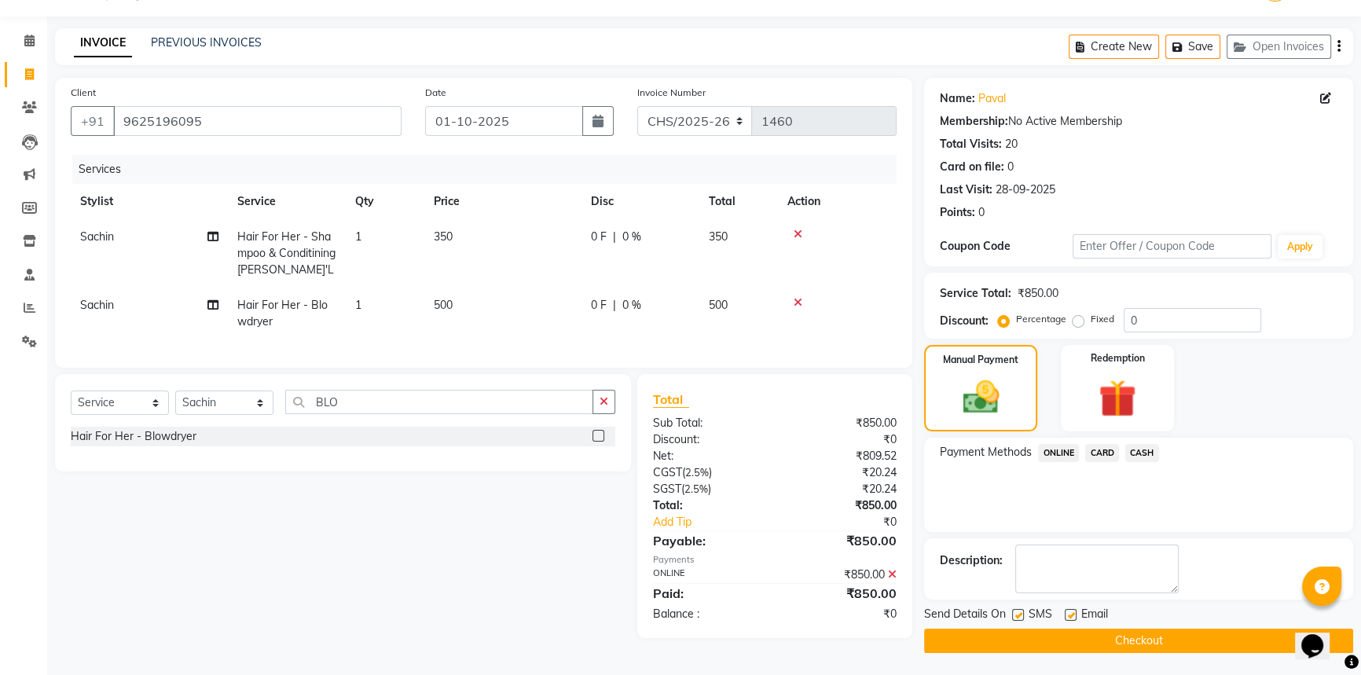
click at [1183, 636] on button "Checkout" at bounding box center [1138, 641] width 429 height 24
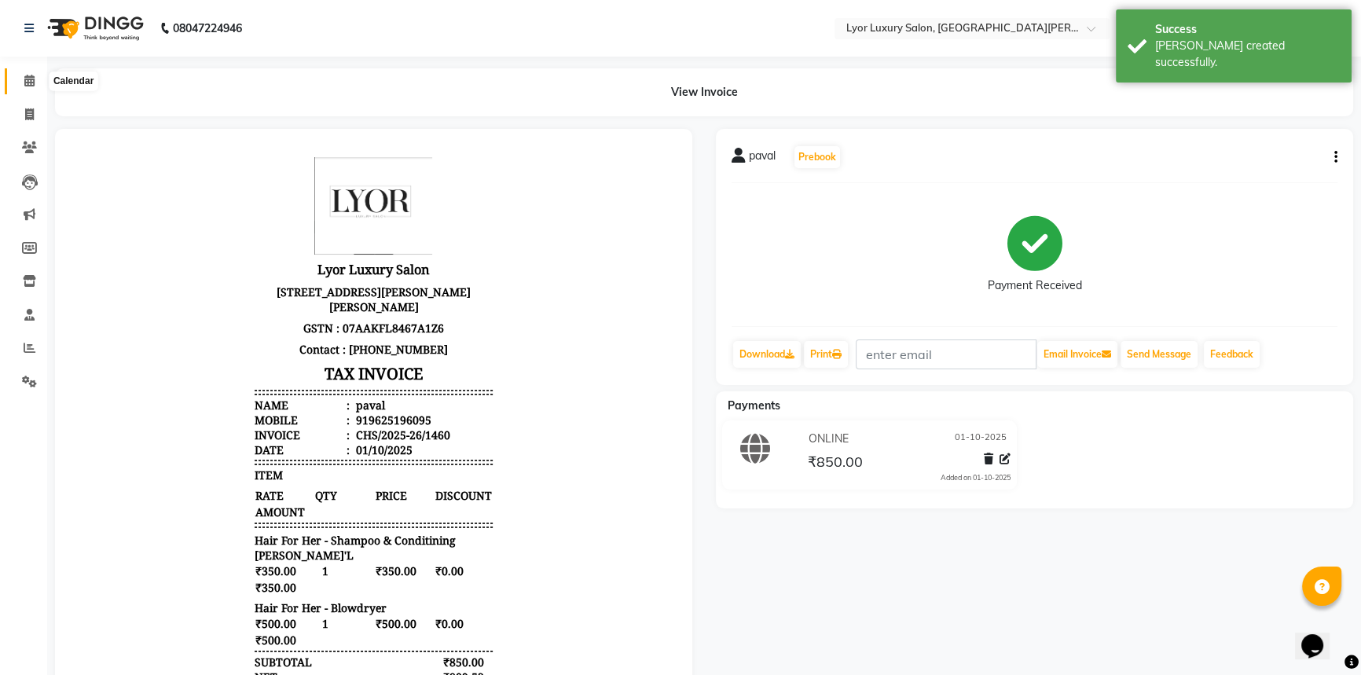
click at [22, 72] on span at bounding box center [29, 81] width 27 height 18
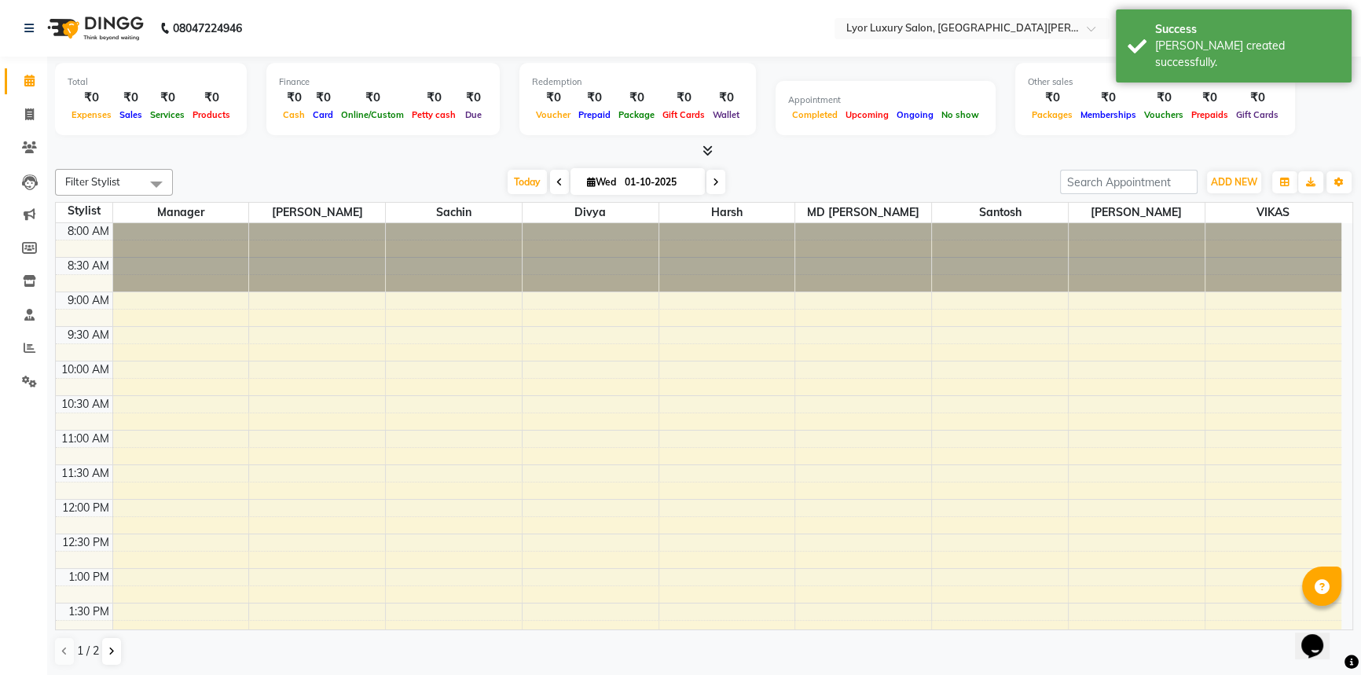
scroll to position [458, 0]
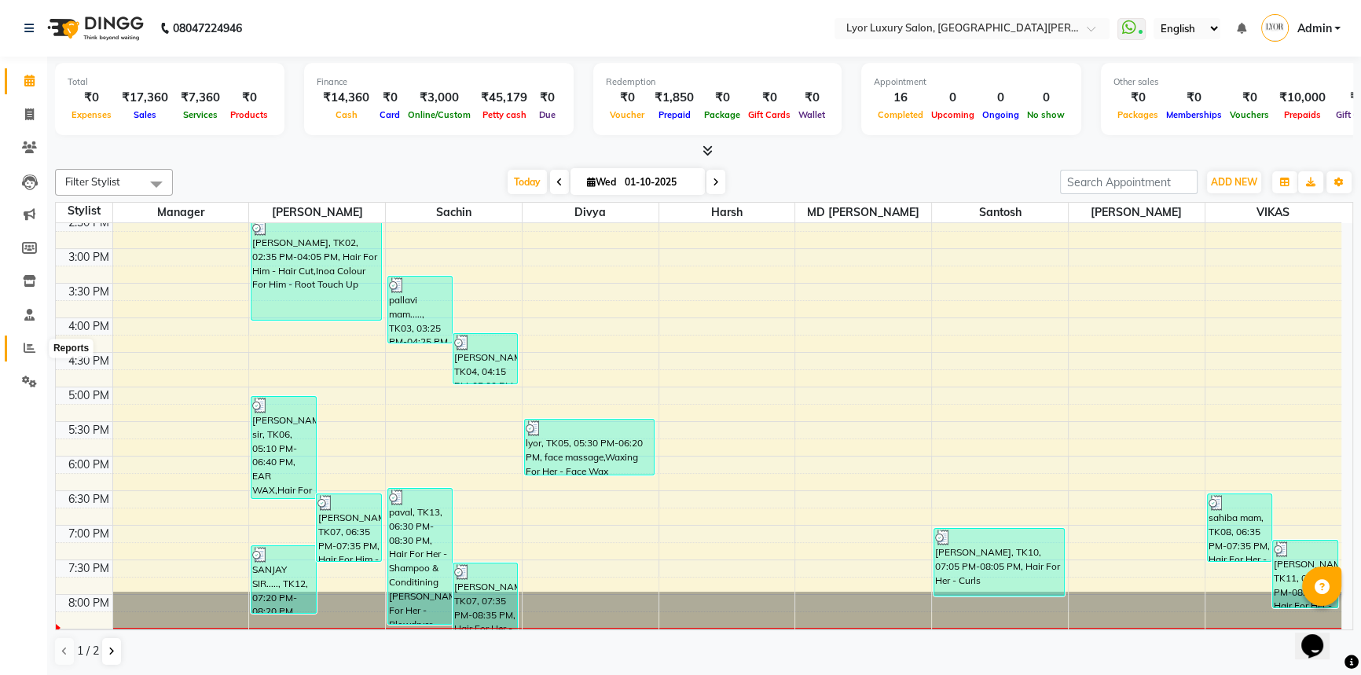
click at [22, 359] on link "Reports" at bounding box center [24, 348] width 38 height 26
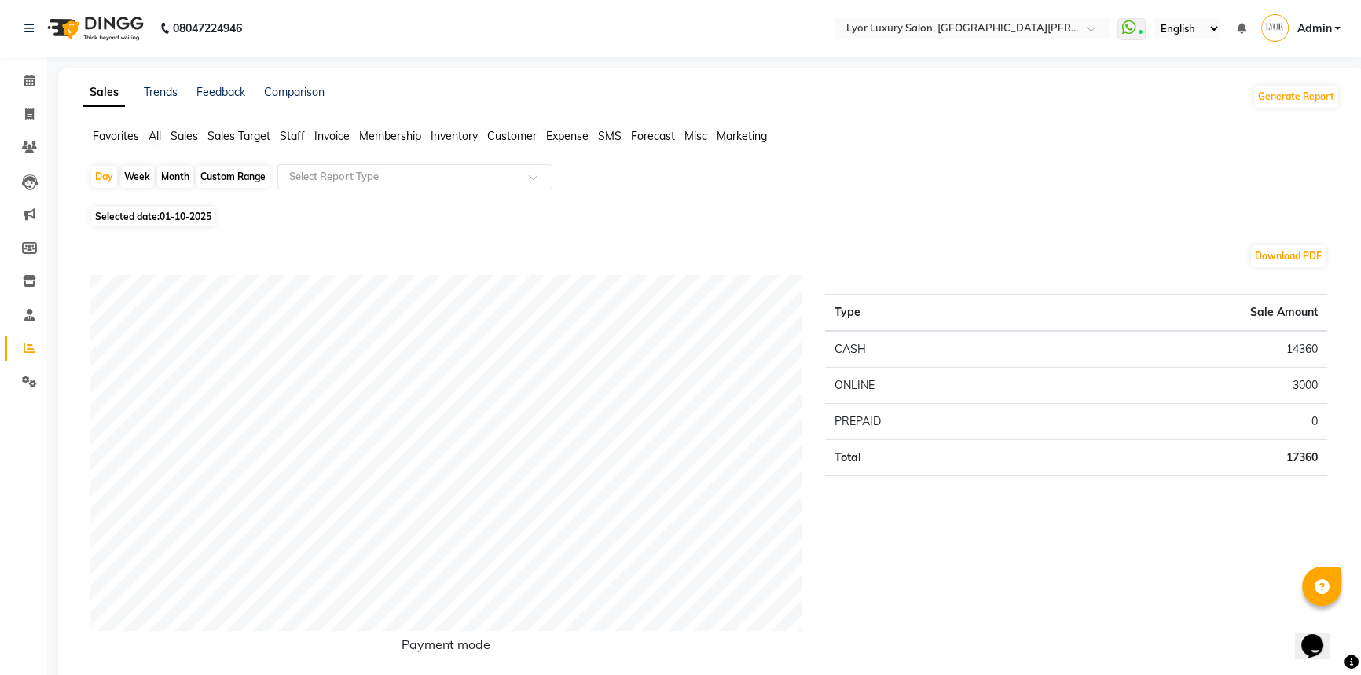
click at [290, 137] on span "Staff" at bounding box center [292, 136] width 25 height 14
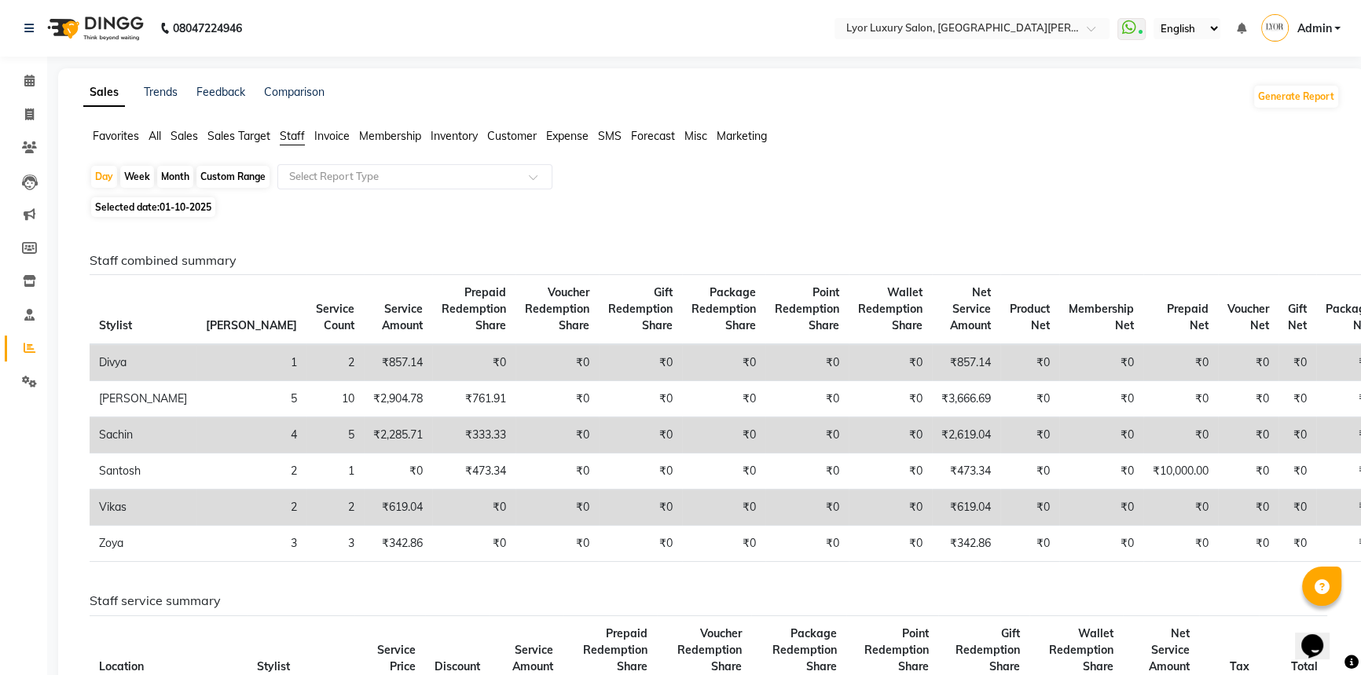
click at [163, 174] on div "Month" at bounding box center [175, 177] width 36 height 22
select select "10"
select select "2025"
click at [25, 71] on link "Calendar" at bounding box center [24, 81] width 38 height 26
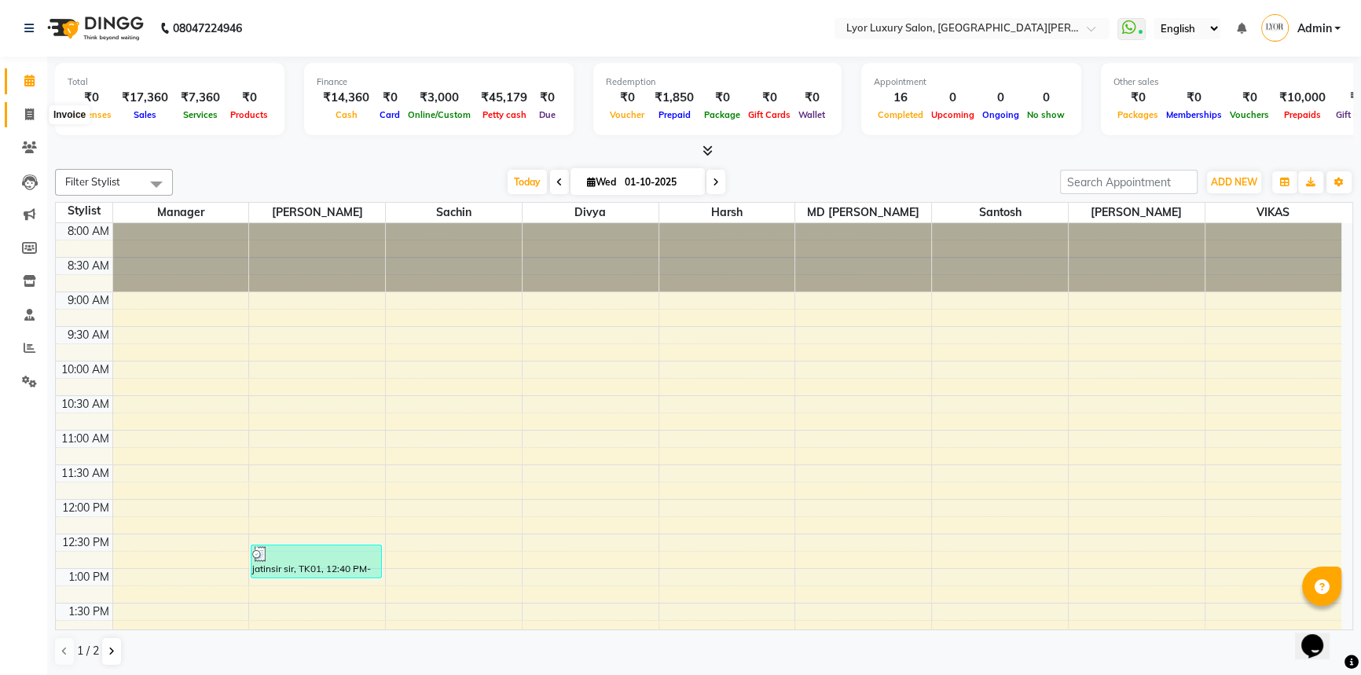
click at [23, 123] on span at bounding box center [29, 115] width 27 height 18
select select "service"
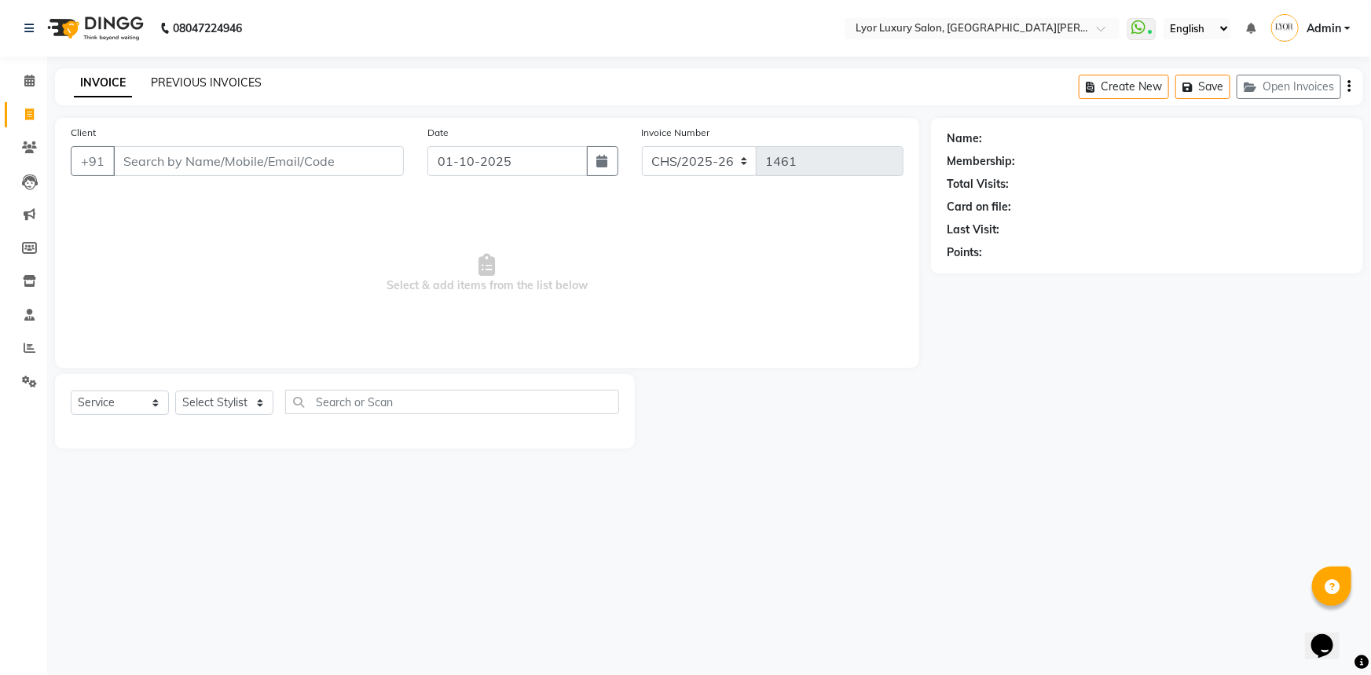
click at [228, 82] on link "PREVIOUS INVOICES" at bounding box center [206, 82] width 111 height 14
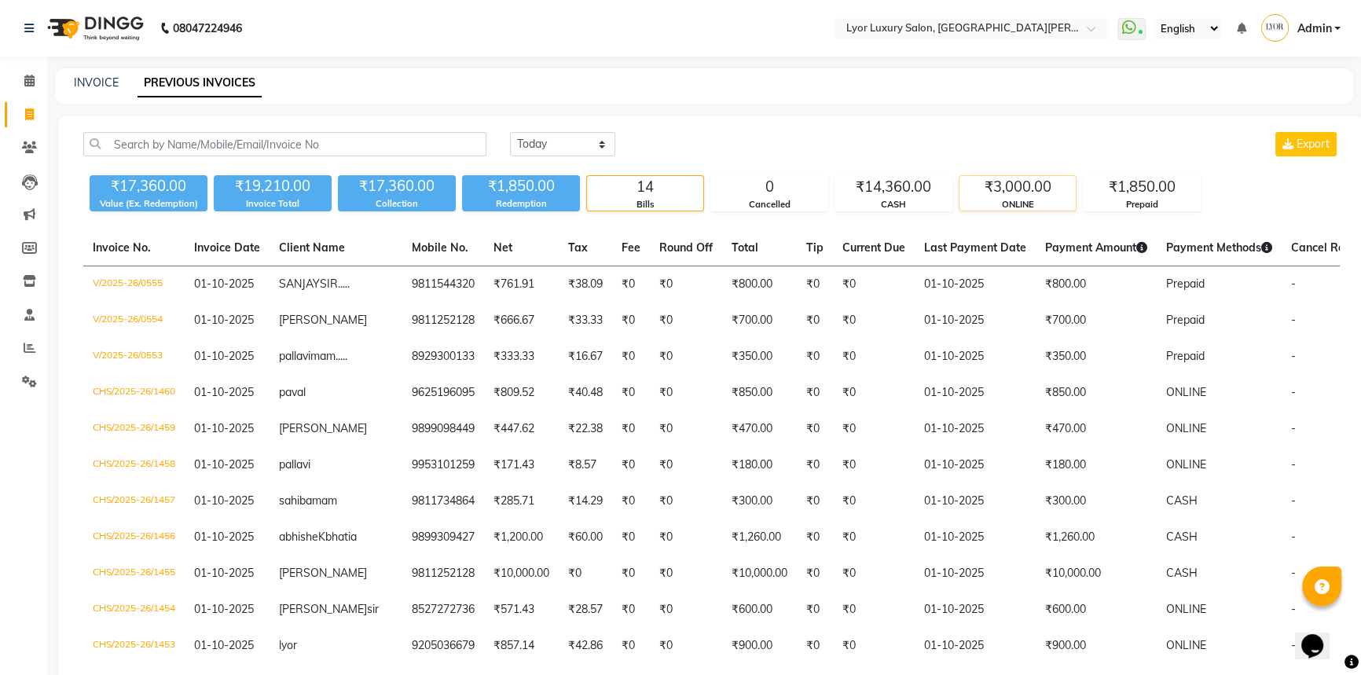
click at [1007, 195] on div "₹3,000.00" at bounding box center [1017, 187] width 116 height 22
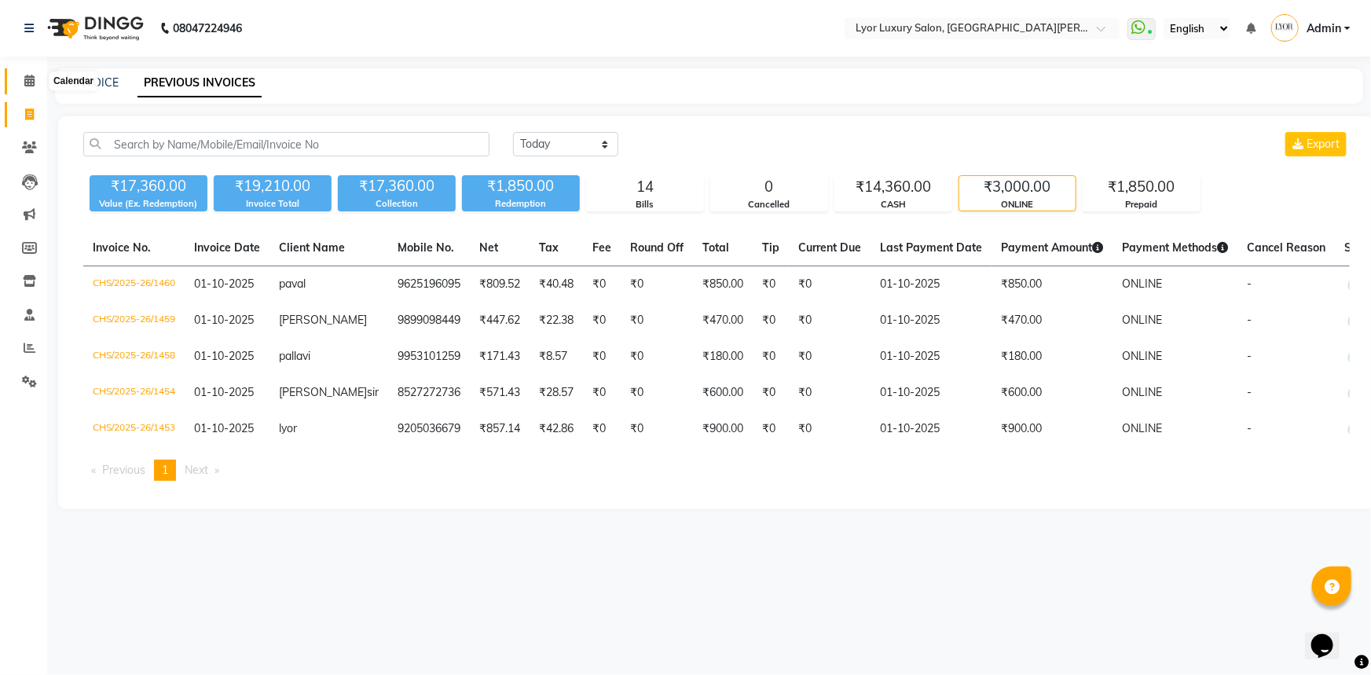
click at [28, 75] on icon at bounding box center [29, 81] width 10 height 12
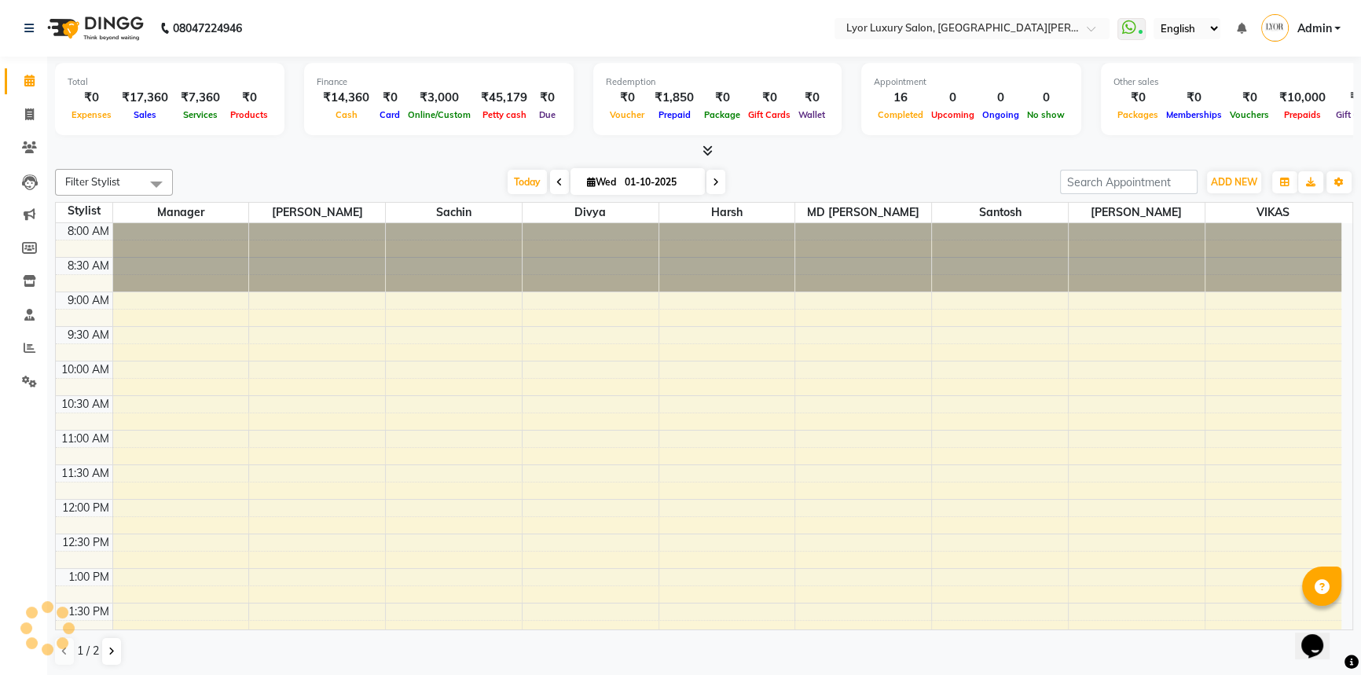
scroll to position [458, 0]
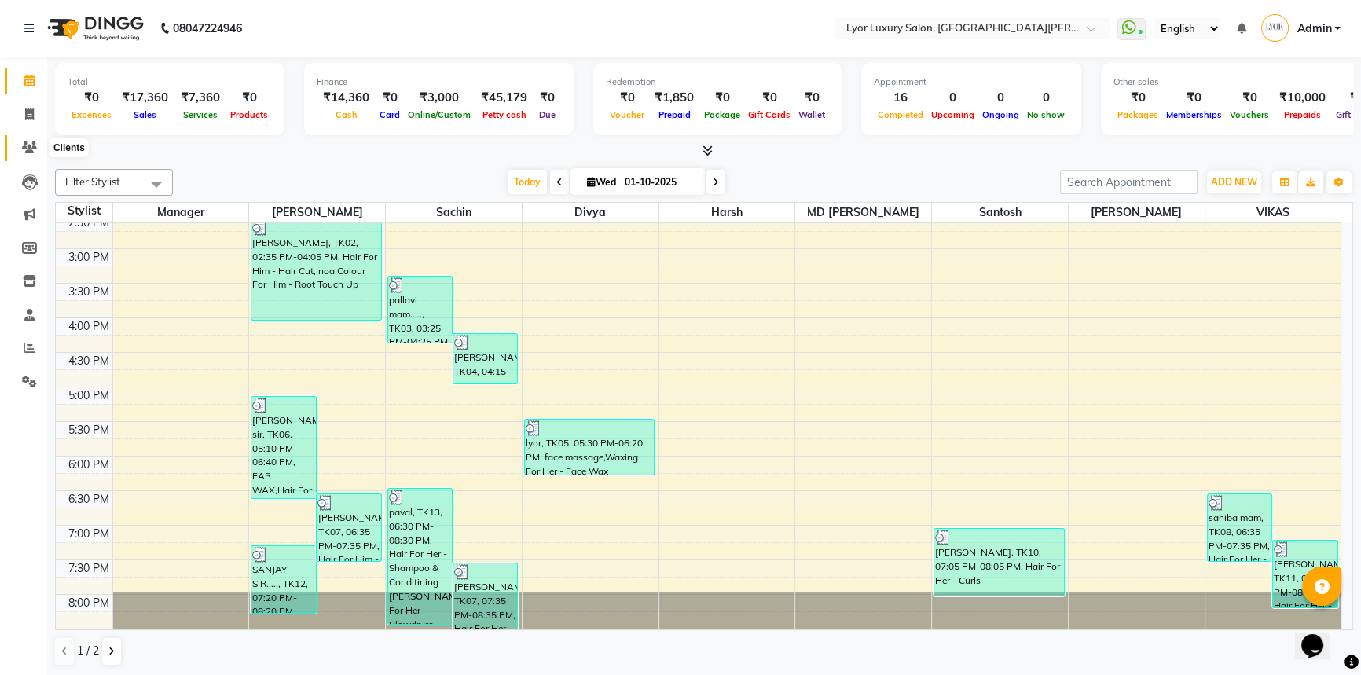
click at [19, 141] on span at bounding box center [29, 148] width 27 height 18
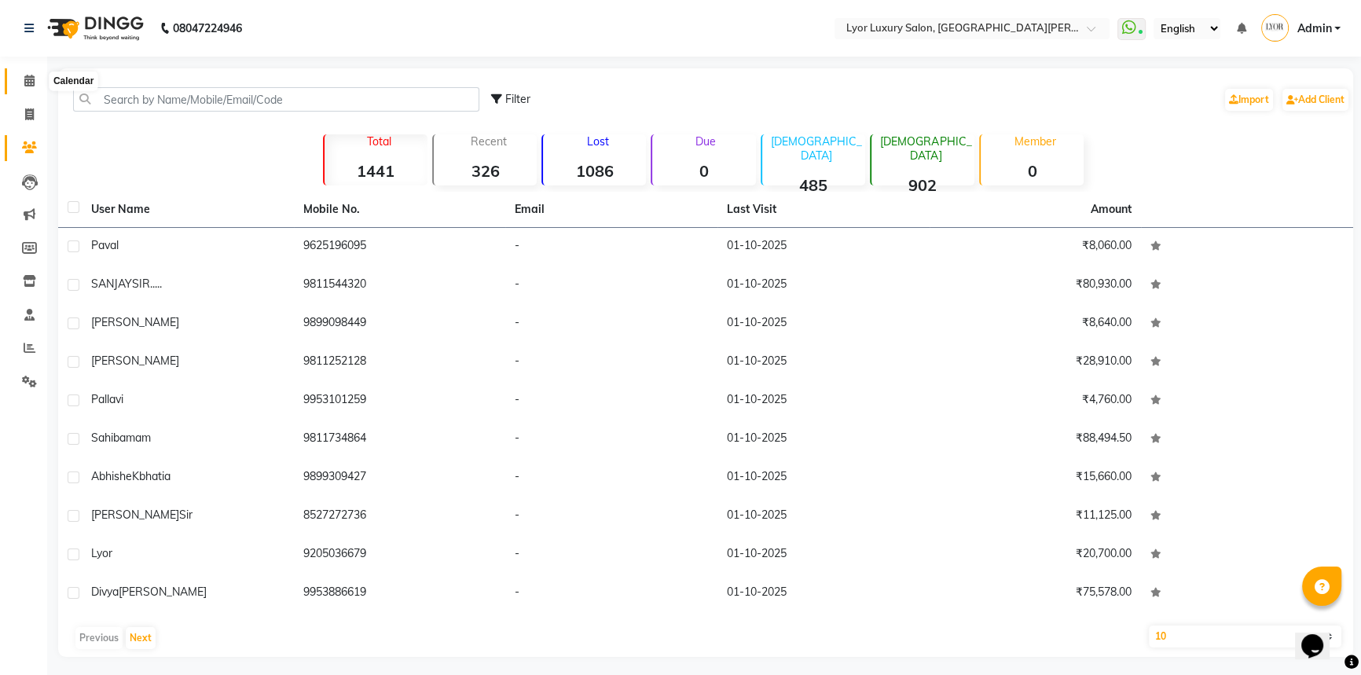
click at [27, 75] on icon at bounding box center [29, 81] width 10 height 12
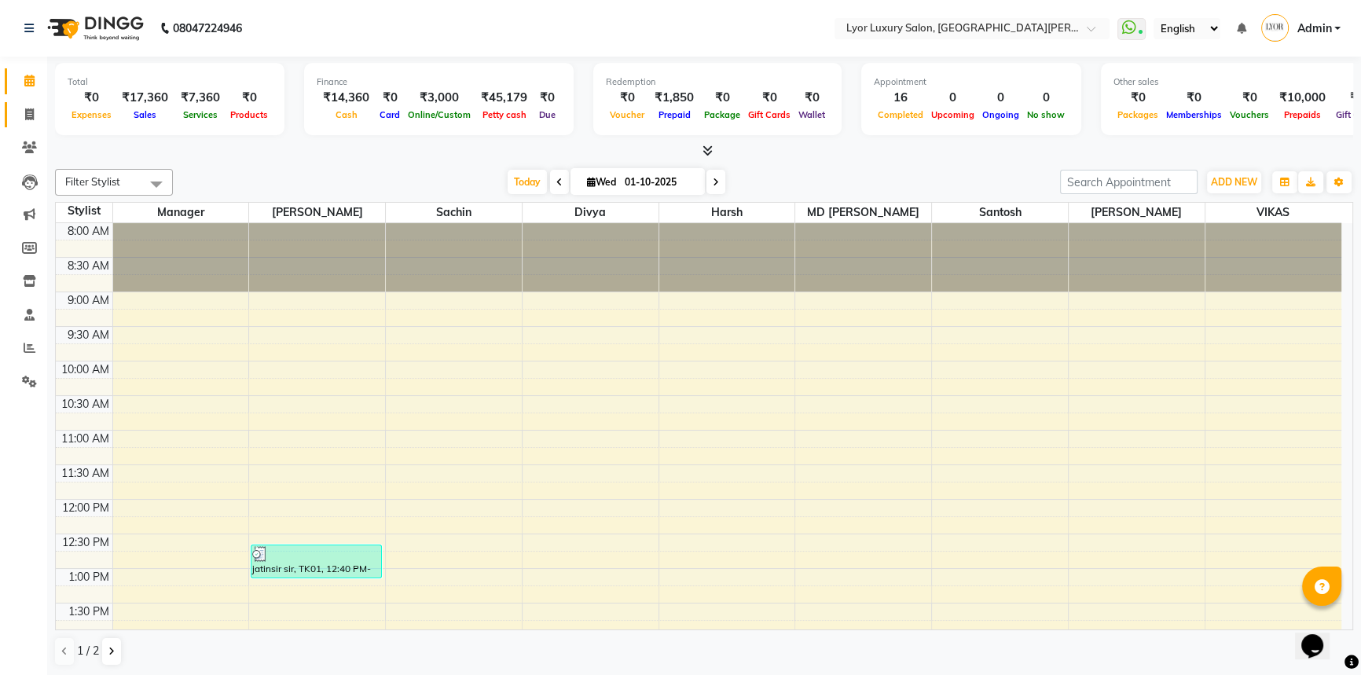
click at [32, 110] on icon at bounding box center [29, 114] width 9 height 12
select select "service"
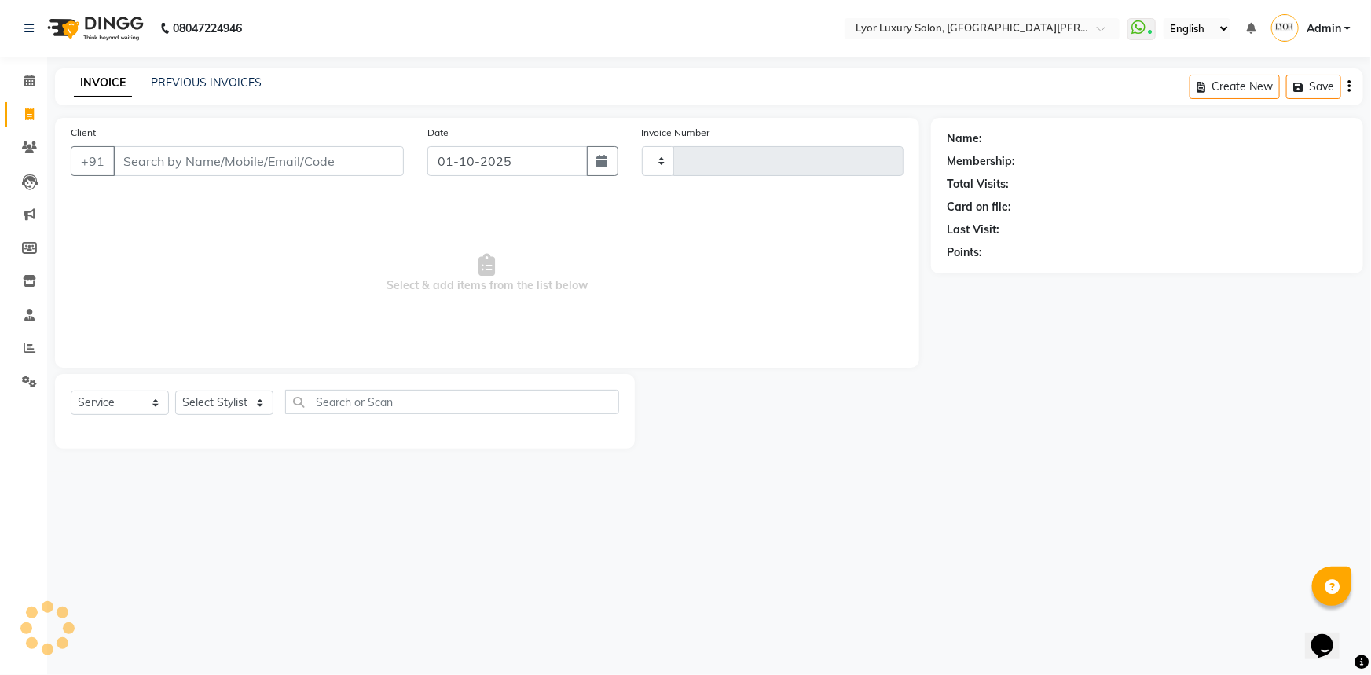
type input "1461"
select select "6597"
click at [218, 81] on link "PREVIOUS INVOICES" at bounding box center [206, 82] width 111 height 14
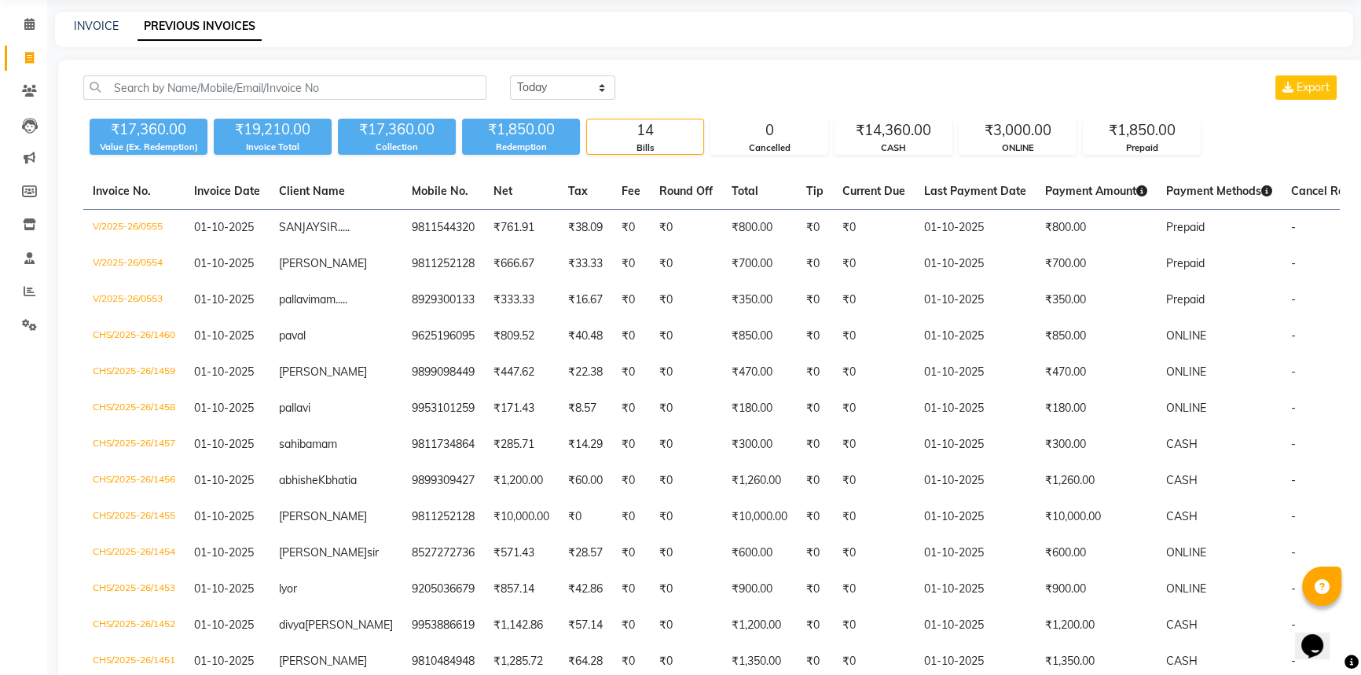
scroll to position [52, 0]
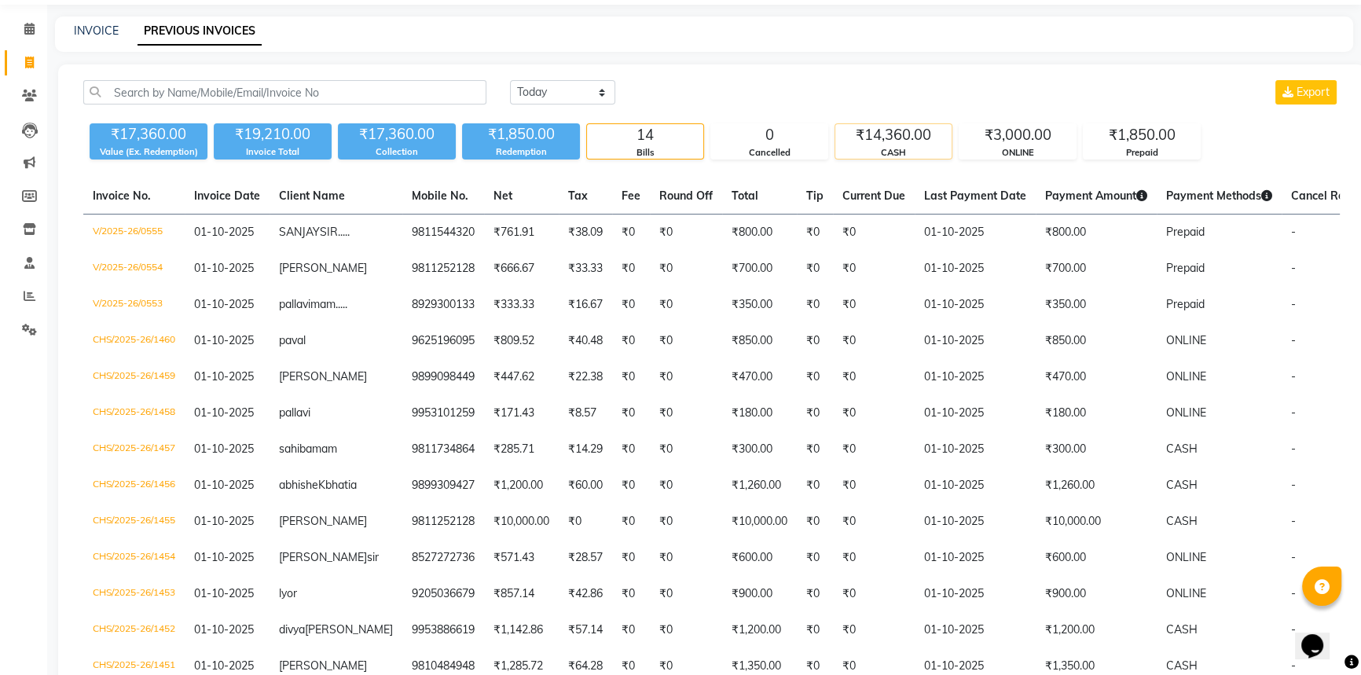
click at [930, 146] on div "CASH" at bounding box center [893, 152] width 116 height 13
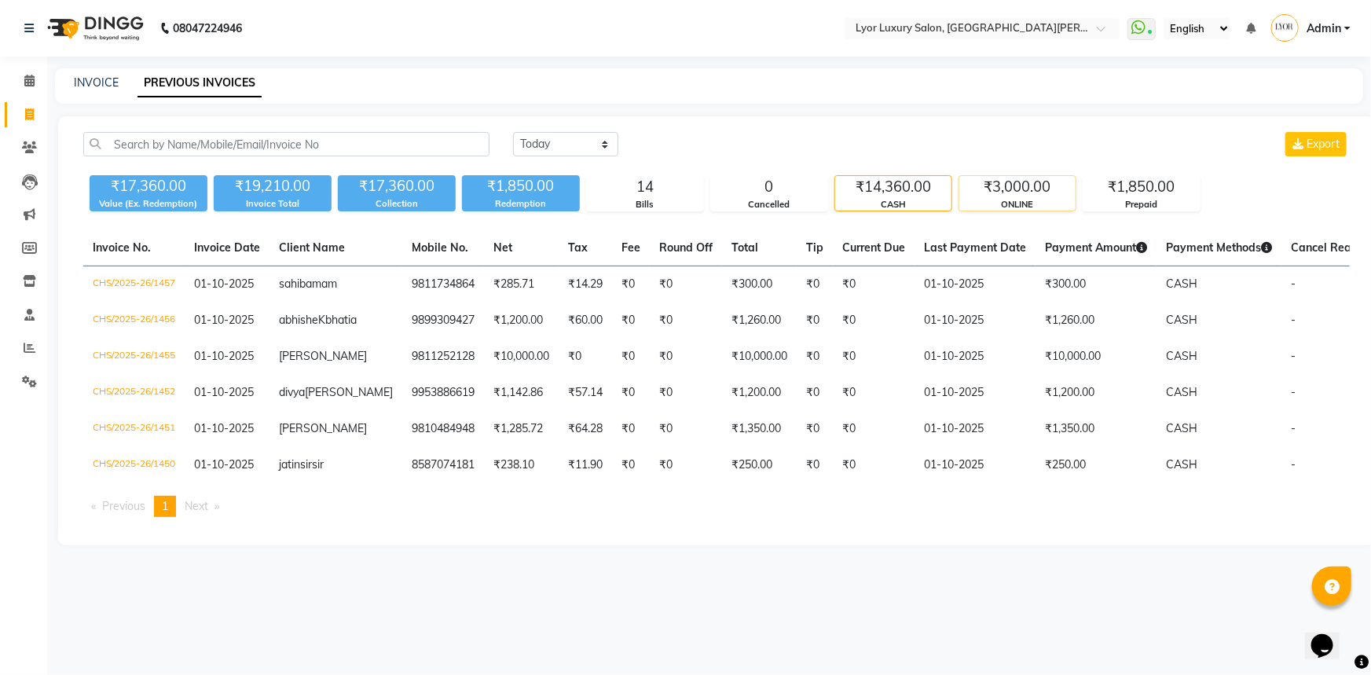
click at [1040, 200] on div "ONLINE" at bounding box center [1017, 204] width 116 height 13
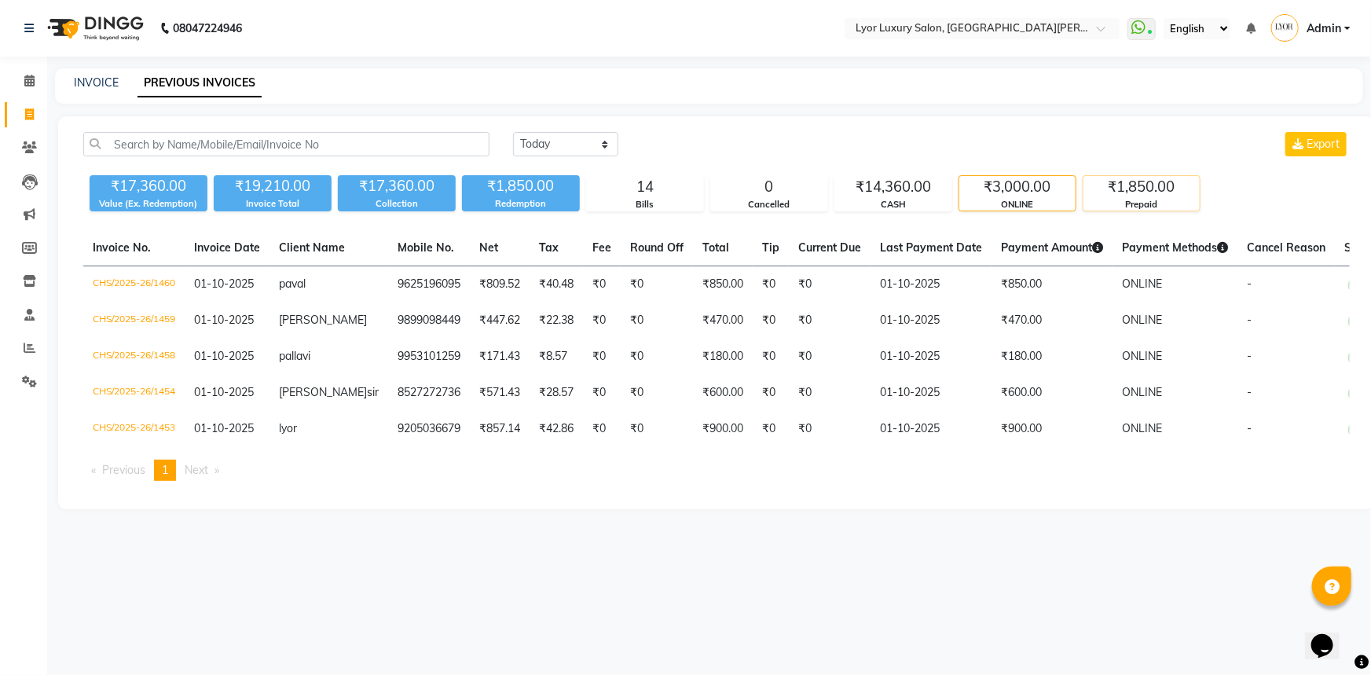
click at [1115, 189] on div "₹1,850.00" at bounding box center [1141, 187] width 116 height 22
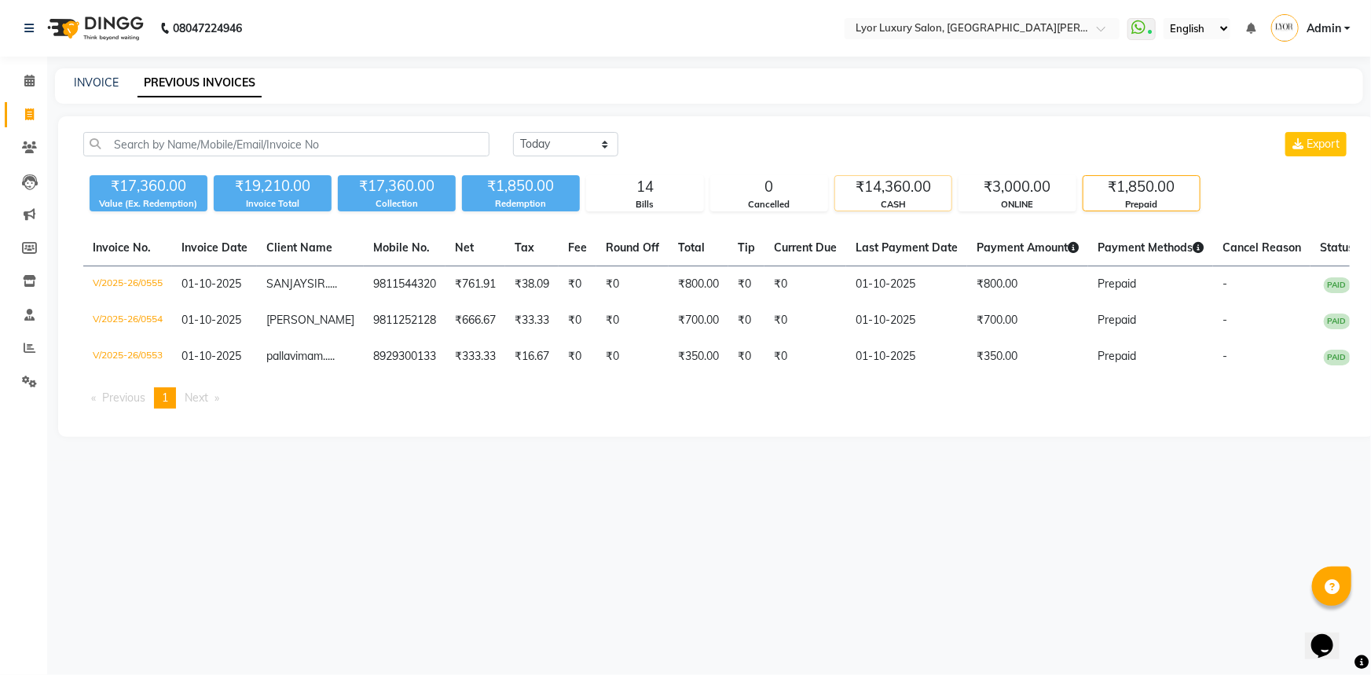
click at [907, 204] on div "CASH" at bounding box center [893, 204] width 116 height 13
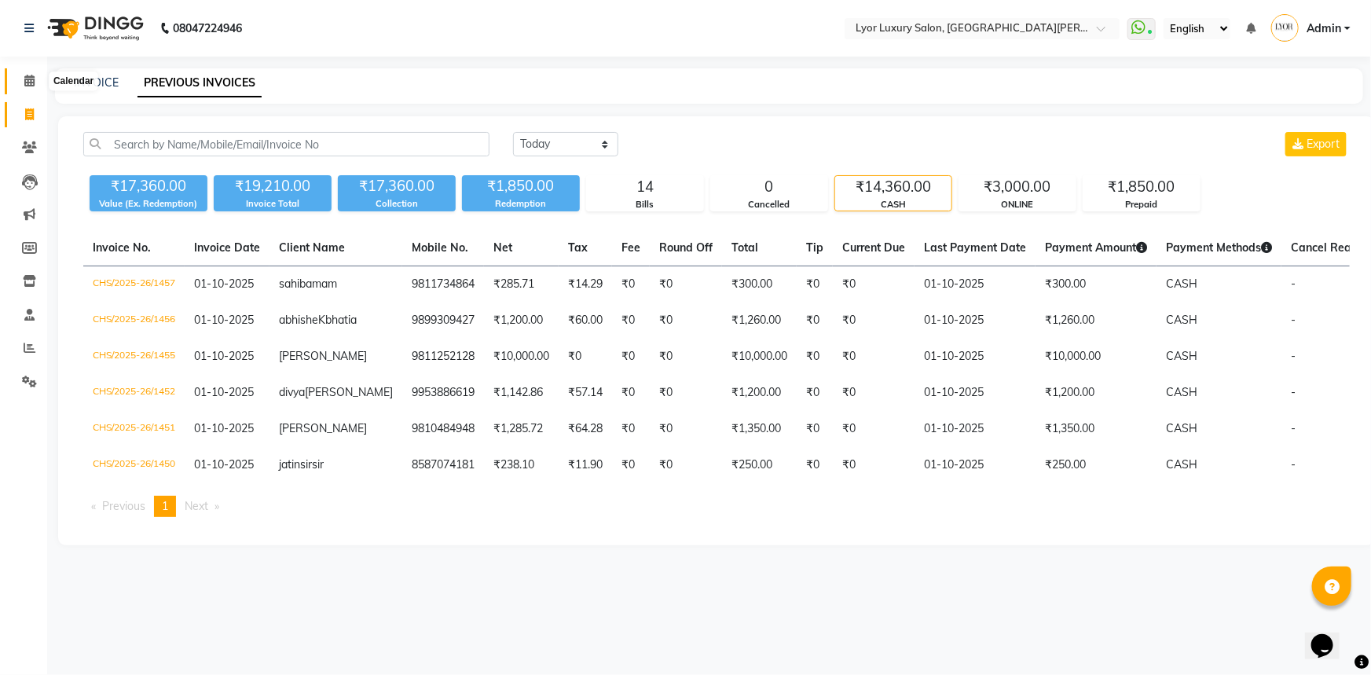
click at [20, 78] on span at bounding box center [29, 81] width 27 height 18
